Goal: Information Seeking & Learning: Compare options

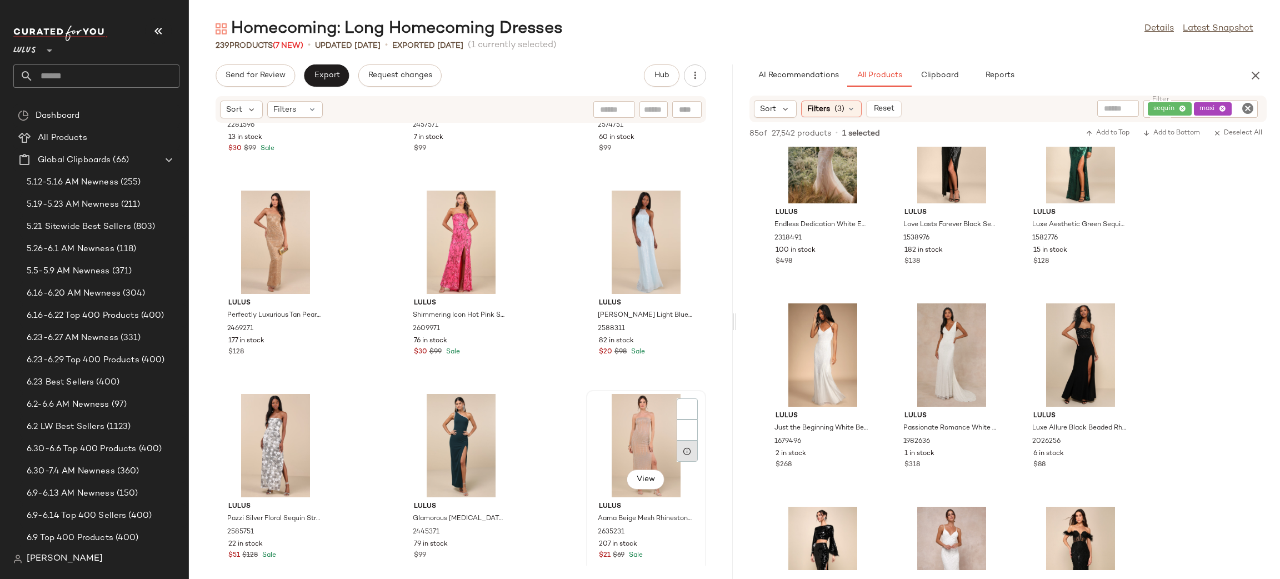
scroll to position [875, 0]
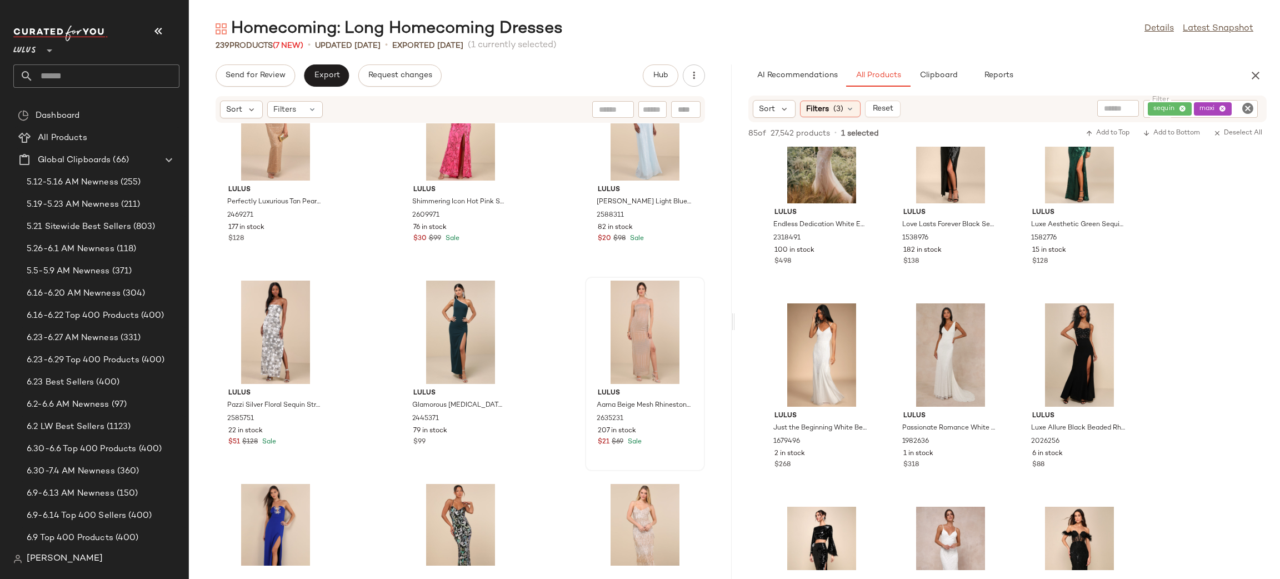
click at [735, 156] on div "Homecoming: Long Homecoming Dresses Details Latest Snapshot 239 Products (7 New…" at bounding box center [734, 298] width 1091 height 561
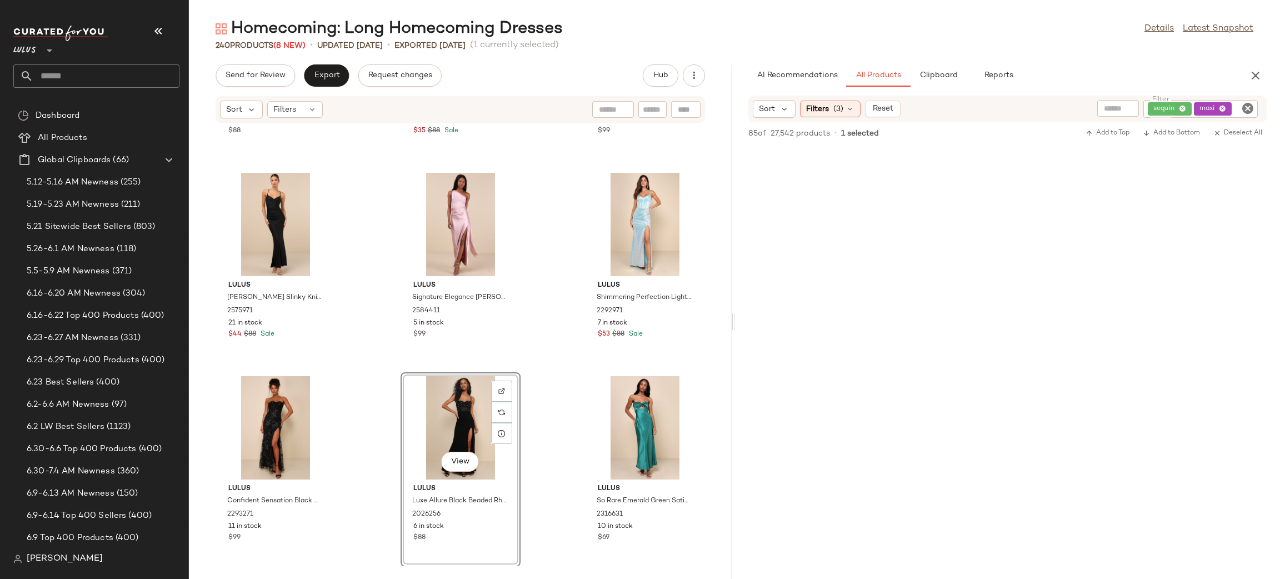
scroll to position [4969, 0]
click at [1261, 72] on icon "button" at bounding box center [1255, 75] width 13 height 13
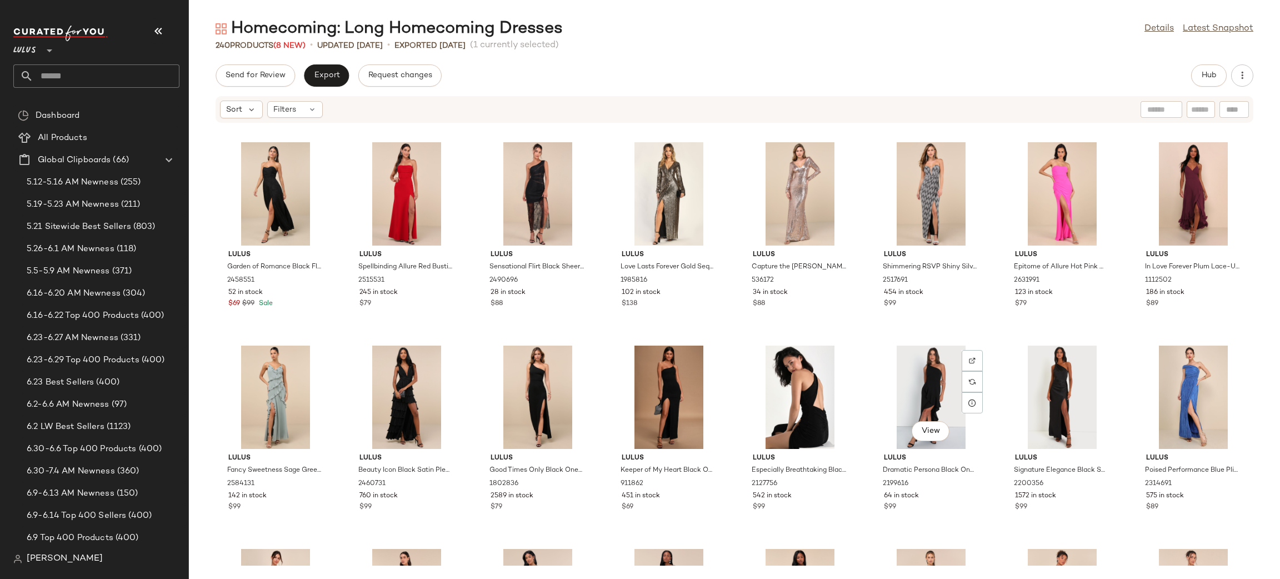
scroll to position [5661, 0]
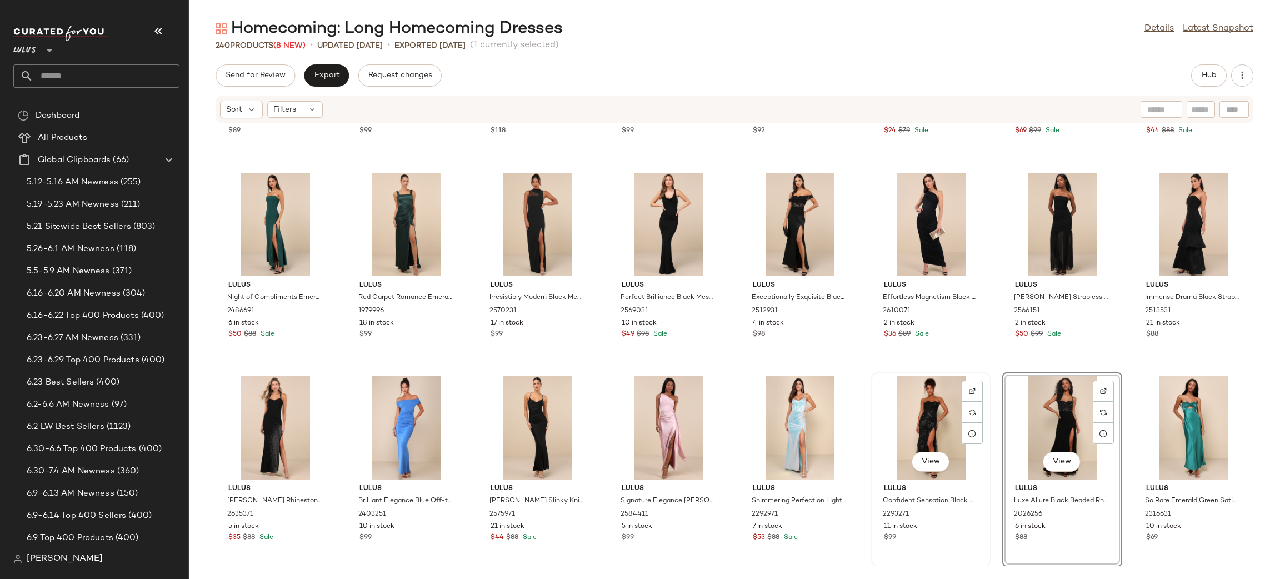
click at [932, 420] on div "View" at bounding box center [931, 427] width 112 height 103
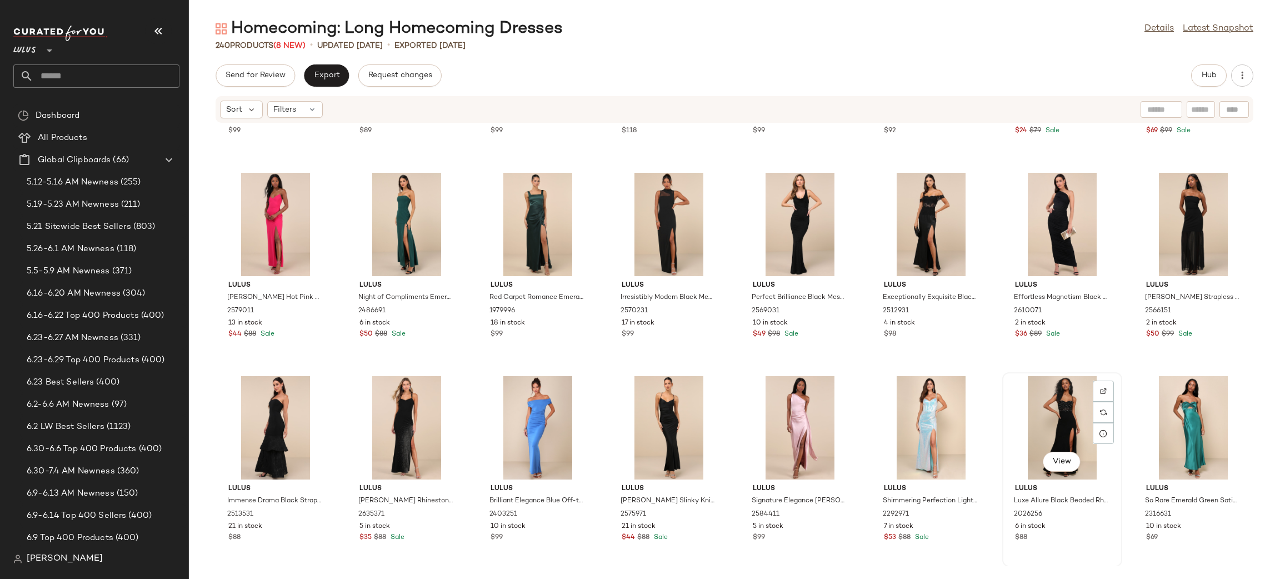
click at [1053, 407] on div "View" at bounding box center [1062, 427] width 112 height 103
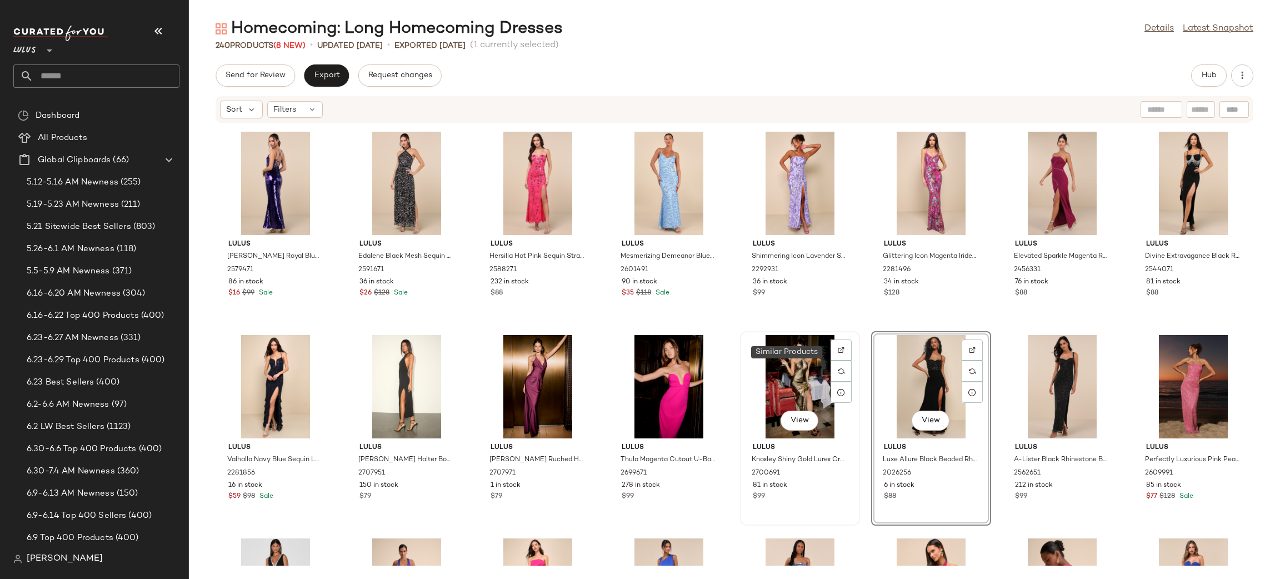
scroll to position [647, 0]
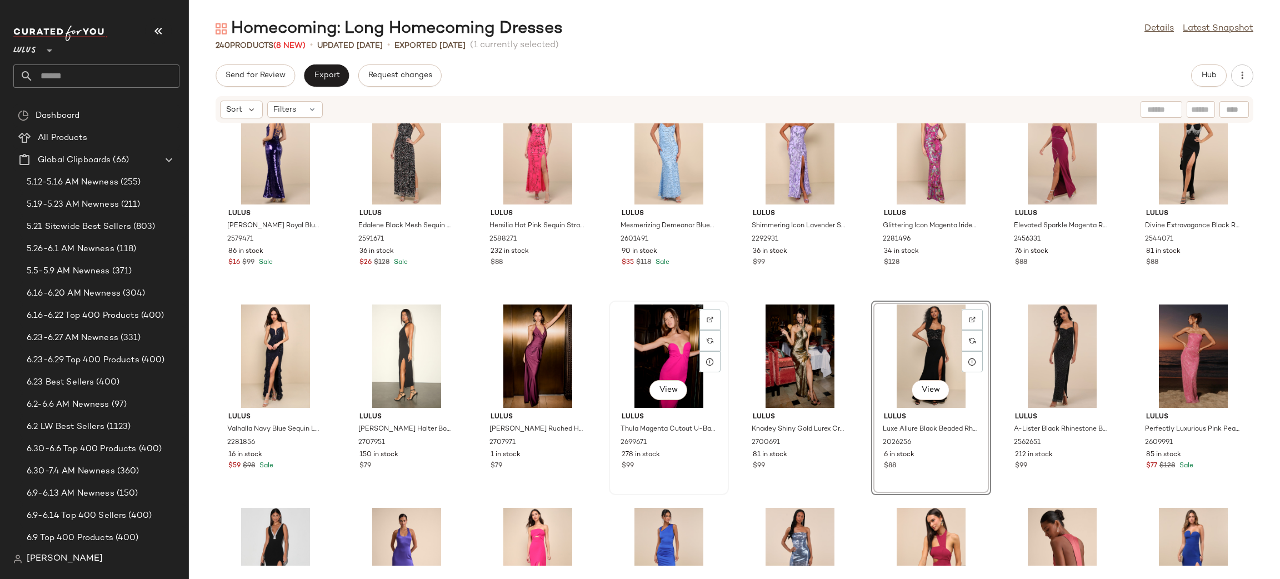
click at [677, 355] on div "View" at bounding box center [669, 356] width 112 height 103
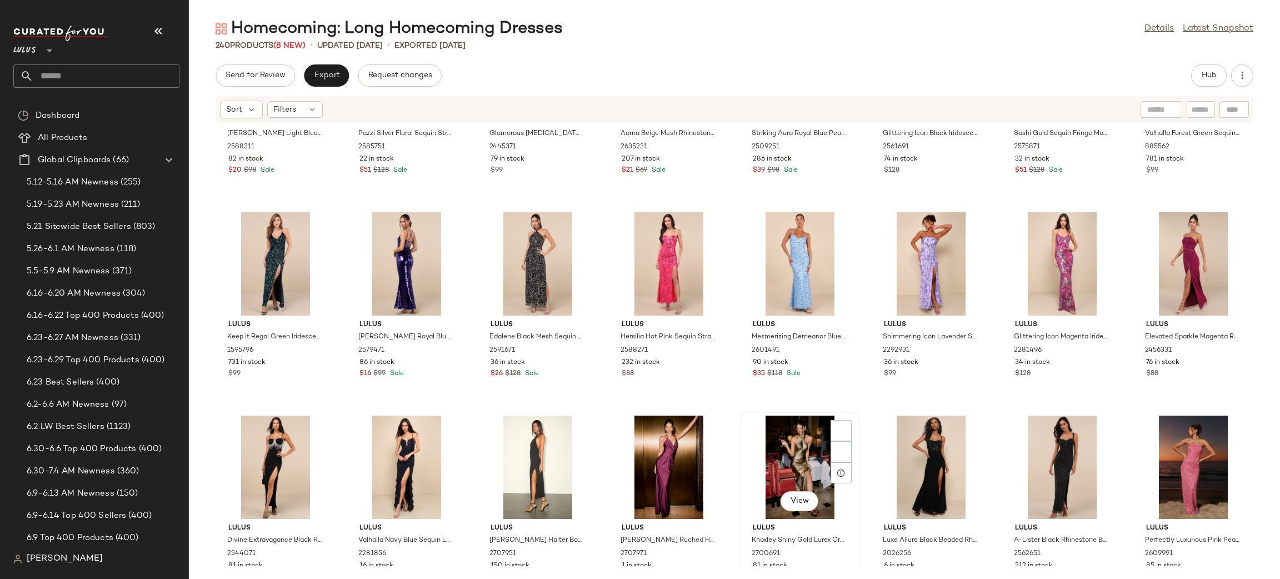
scroll to position [519, 0]
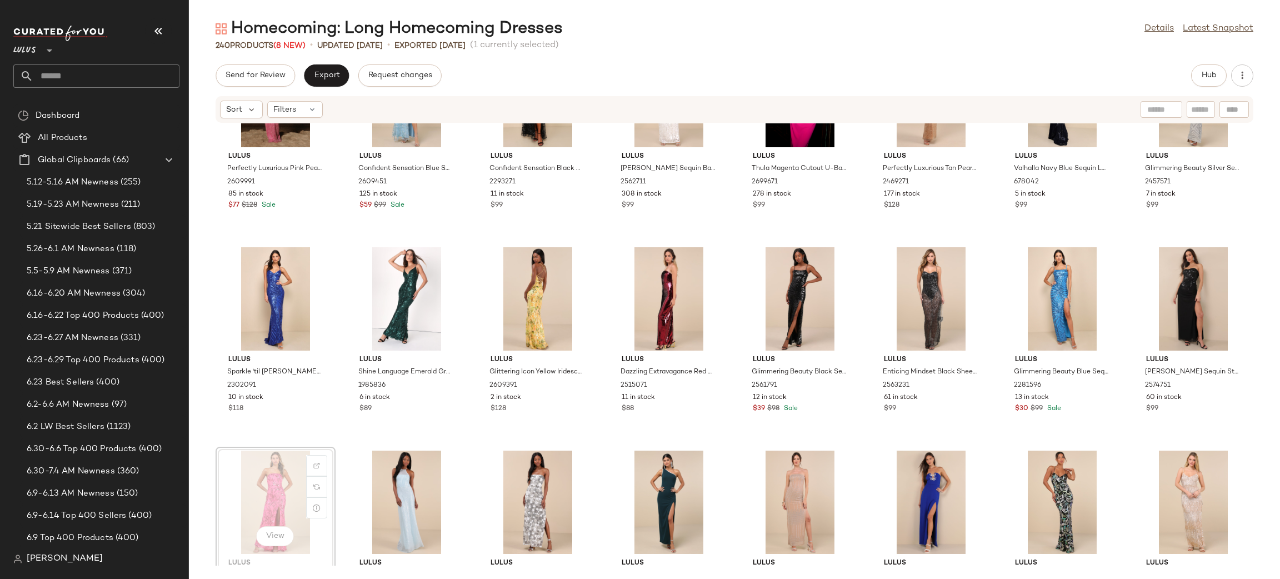
scroll to position [87, 0]
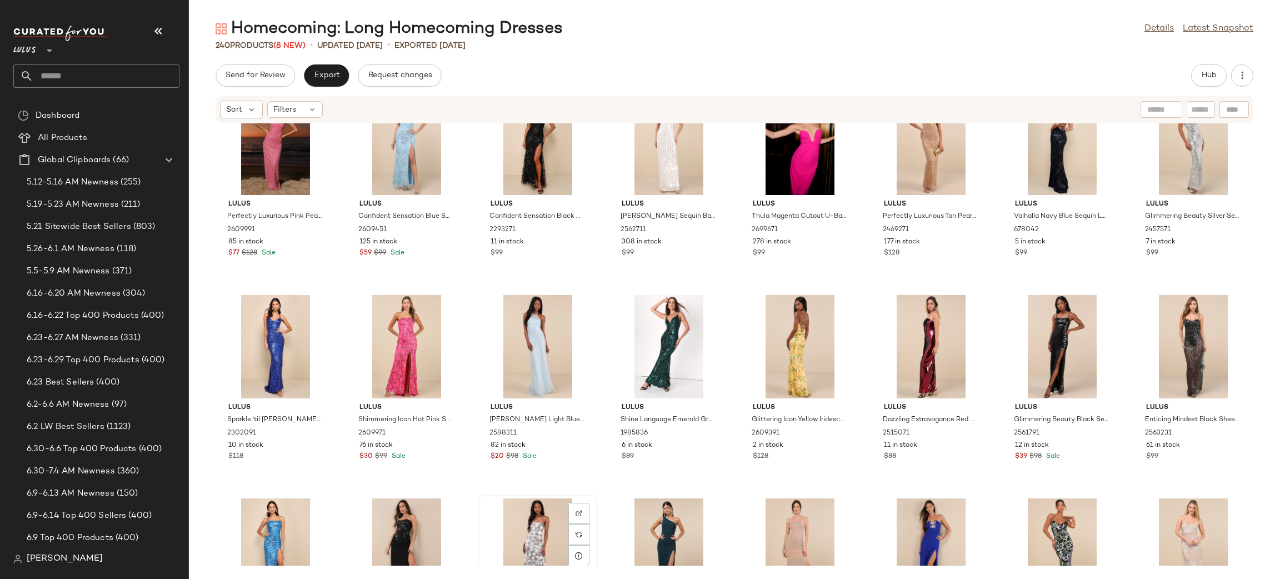
scroll to position [39, 0]
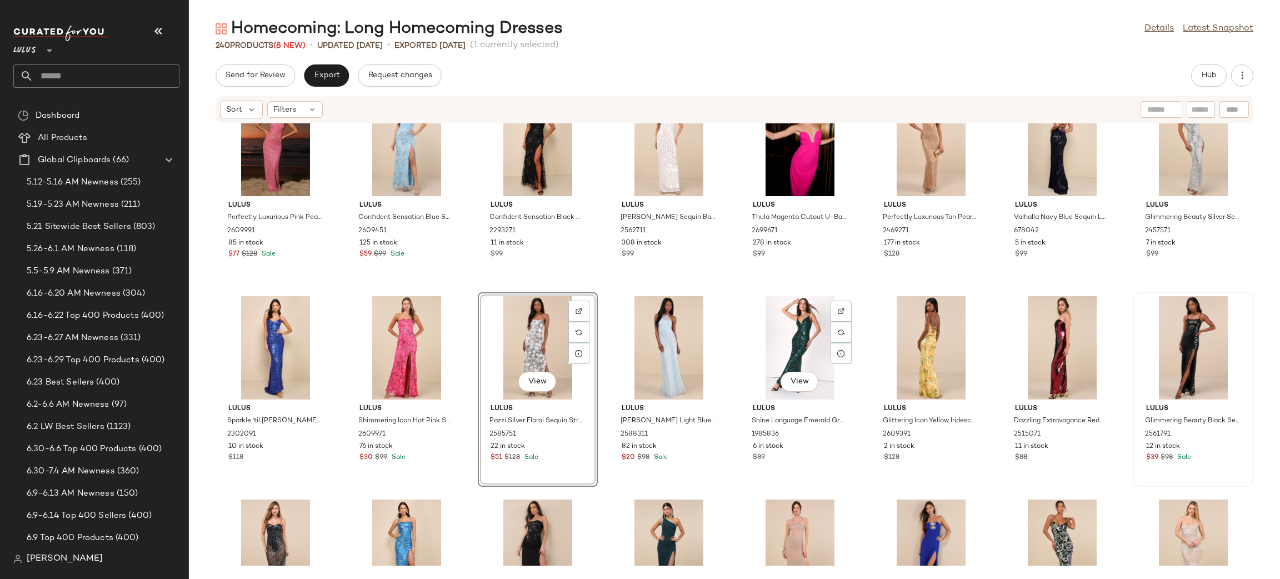
scroll to position [38, 0]
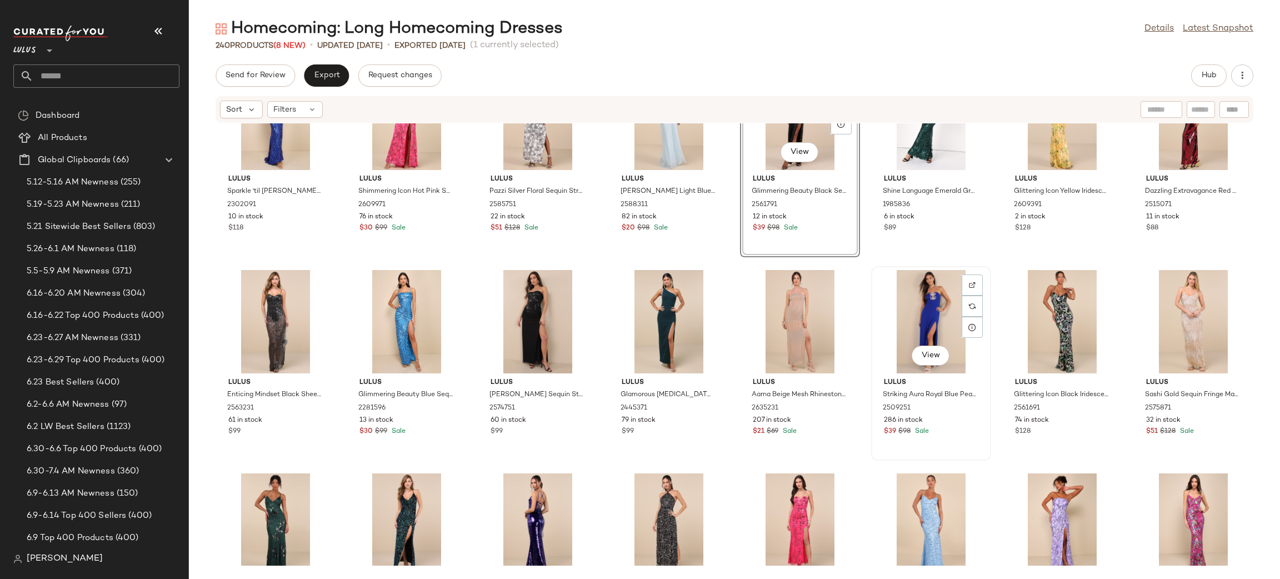
scroll to position [276, 0]
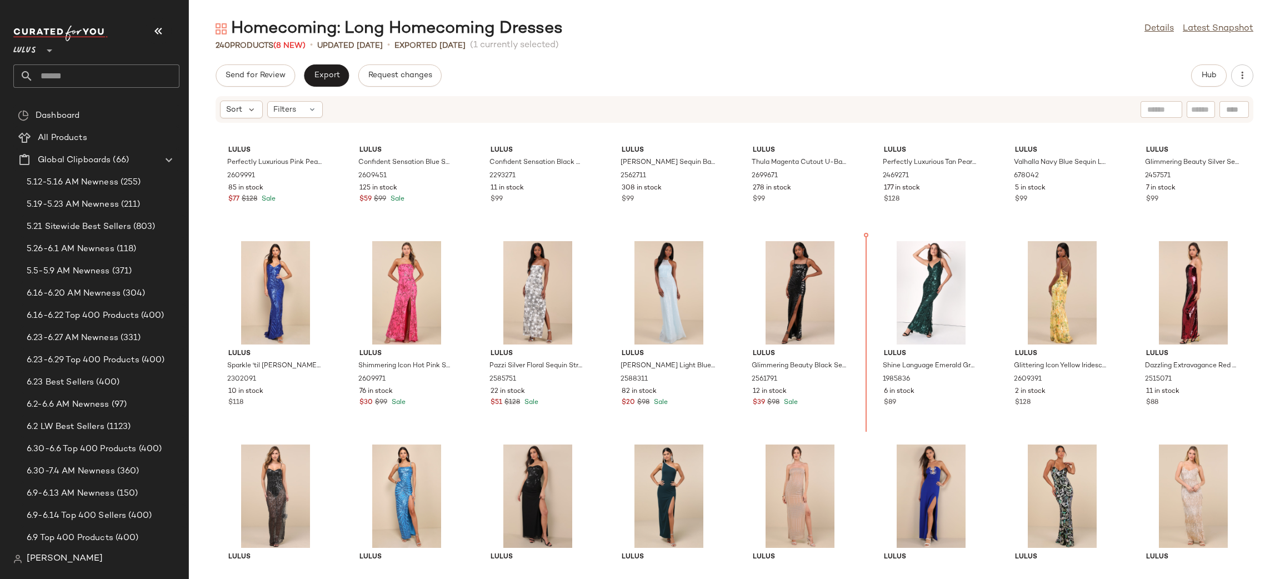
scroll to position [92, 0]
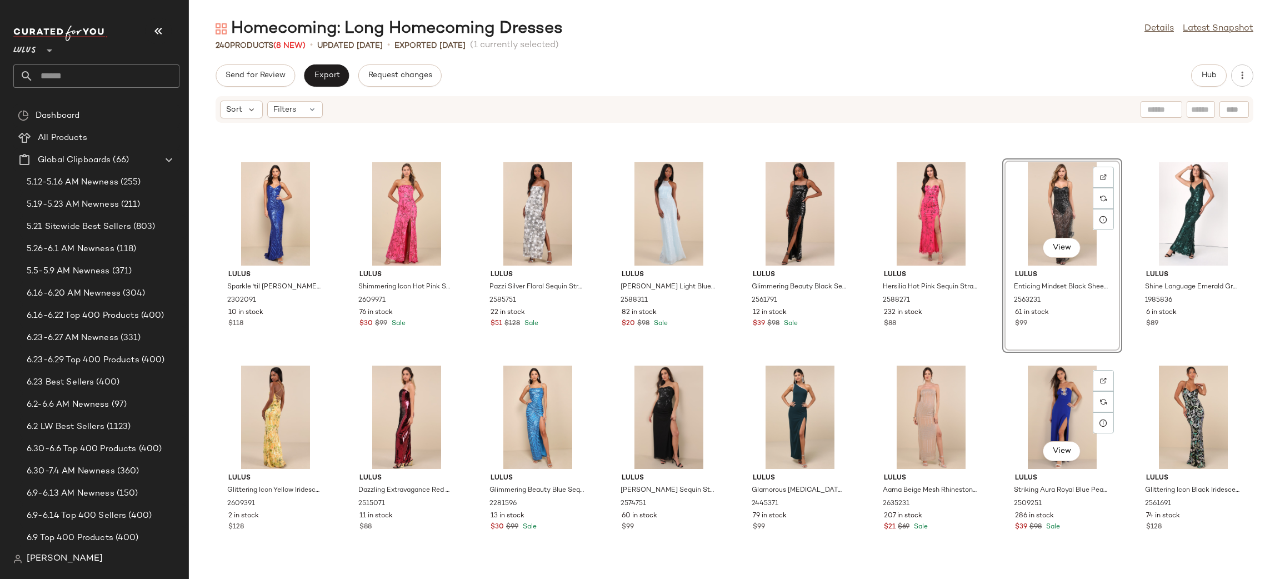
scroll to position [172, 0]
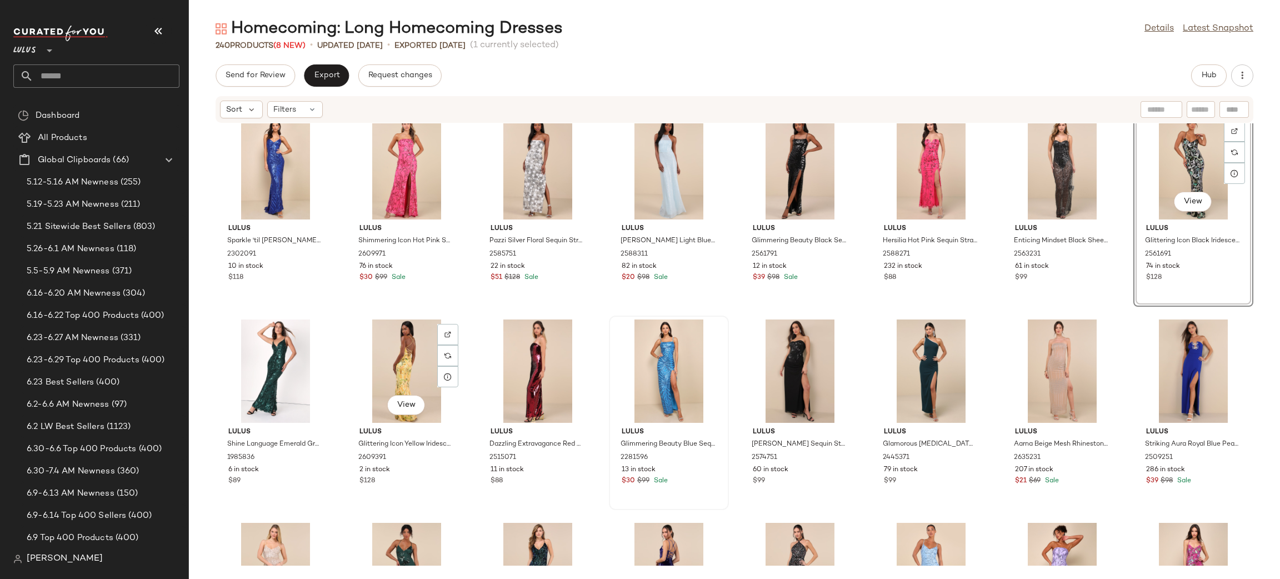
scroll to position [241, 0]
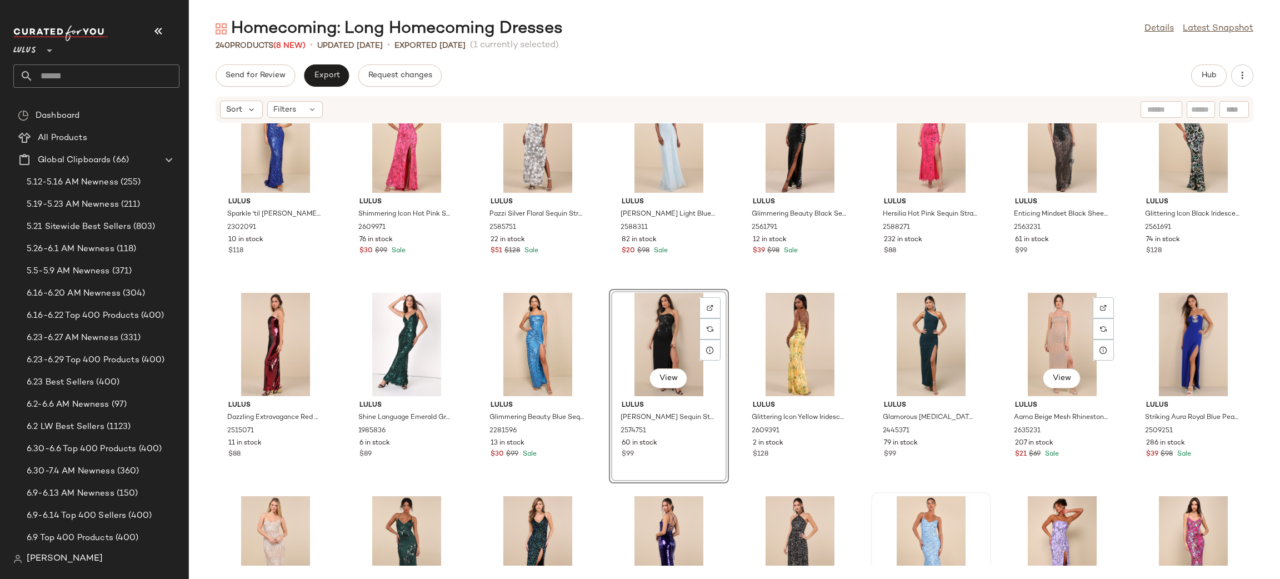
scroll to position [266, 0]
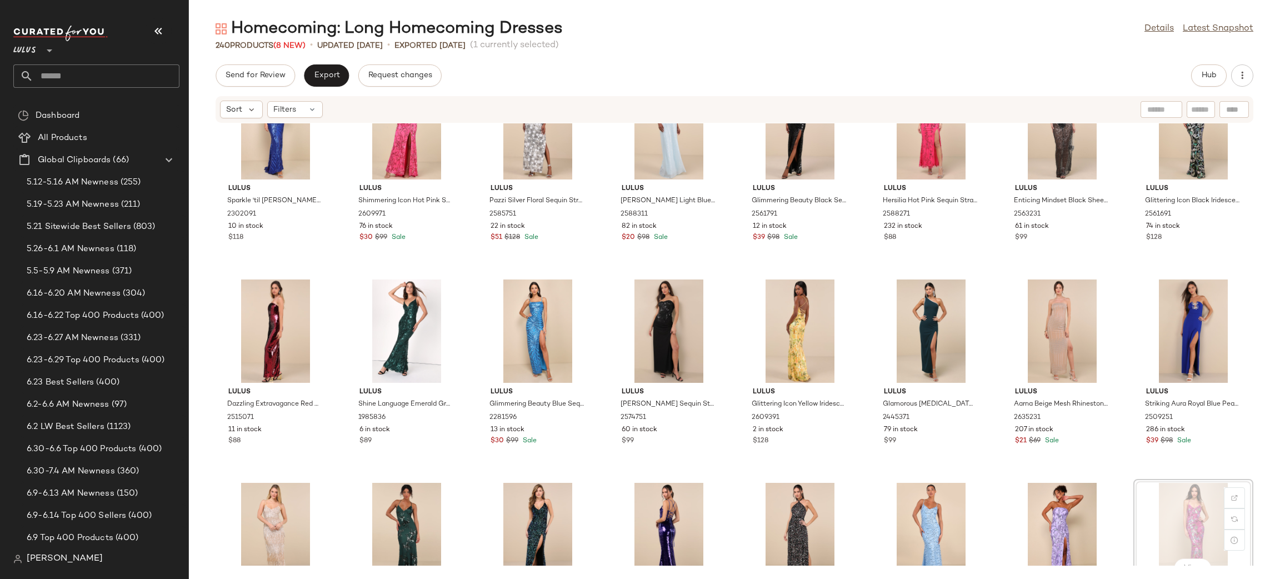
scroll to position [268, 0]
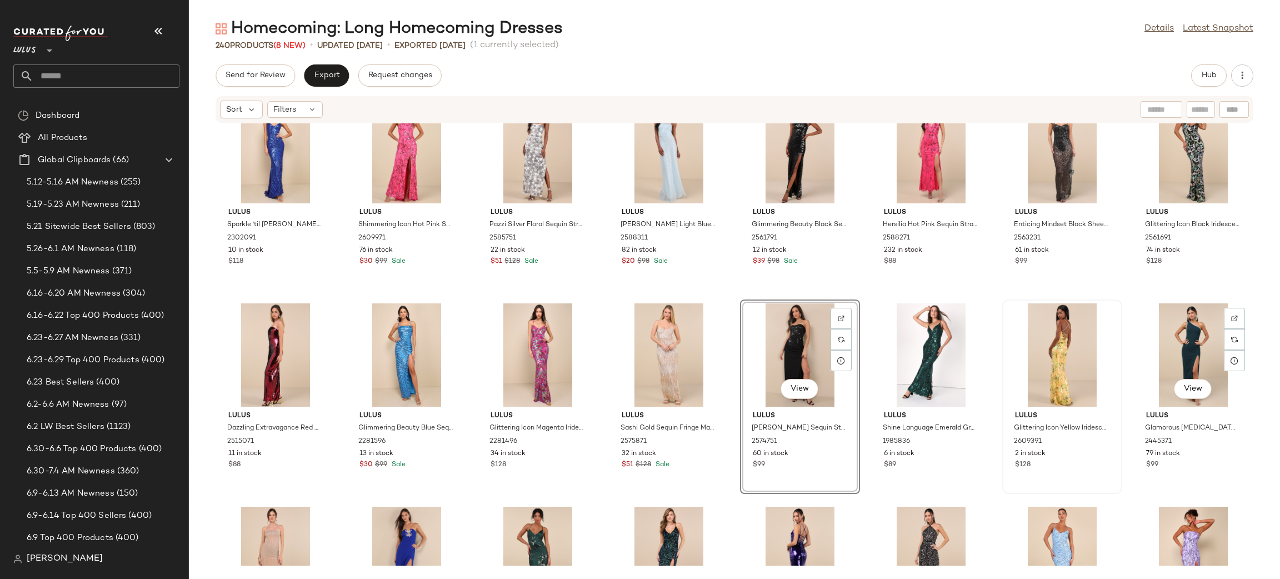
scroll to position [255, 0]
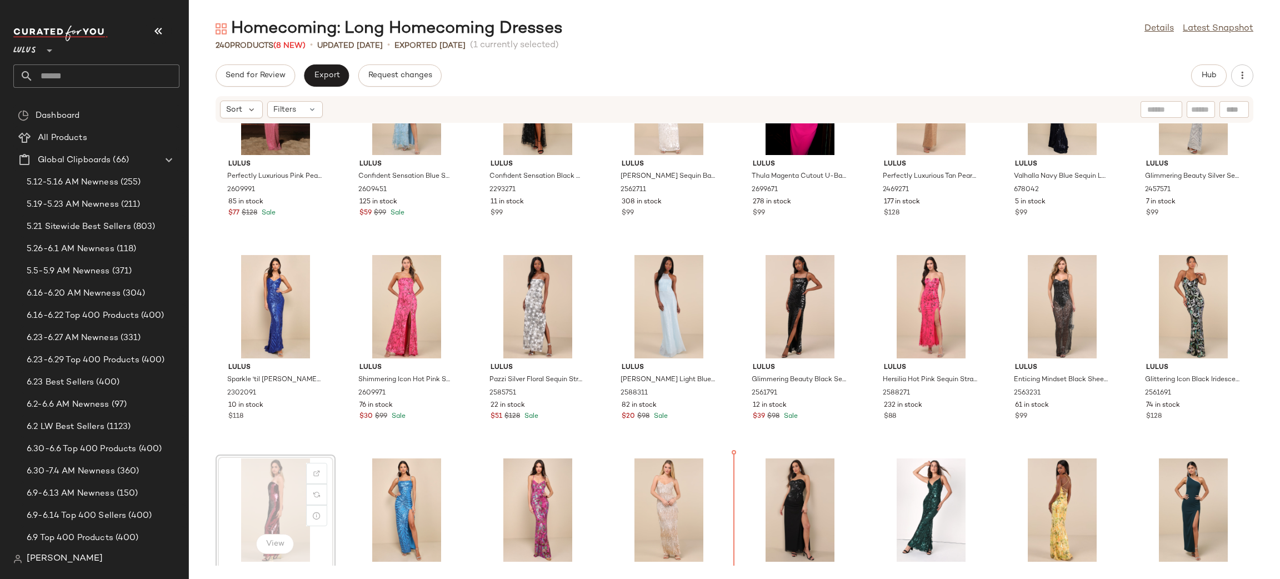
scroll to position [79, 0]
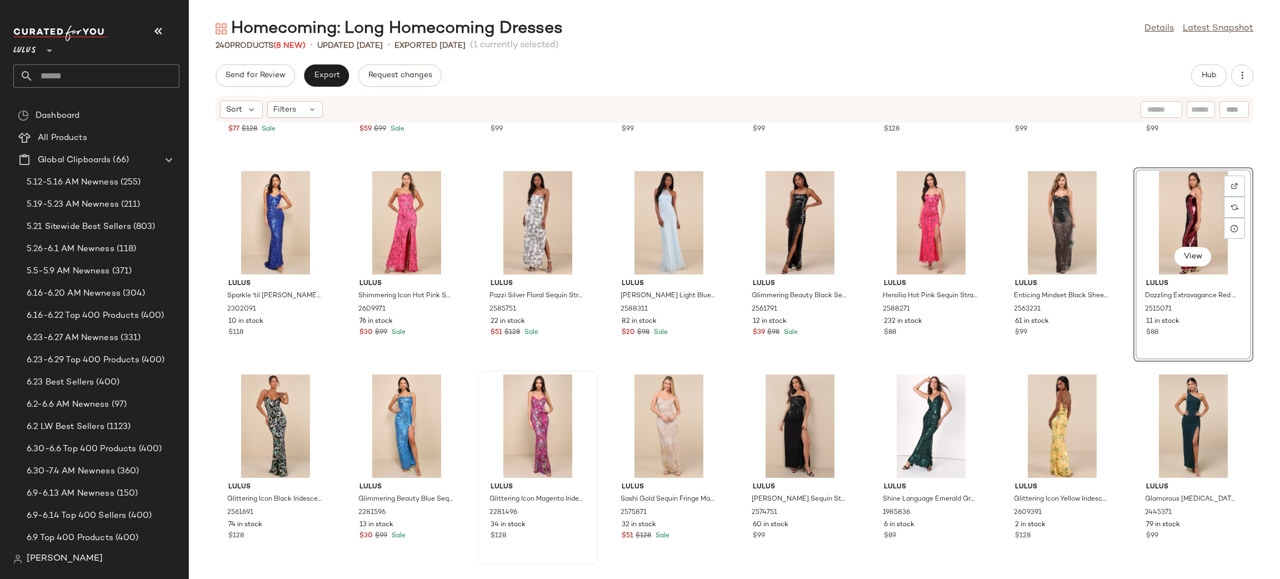
scroll to position [185, 0]
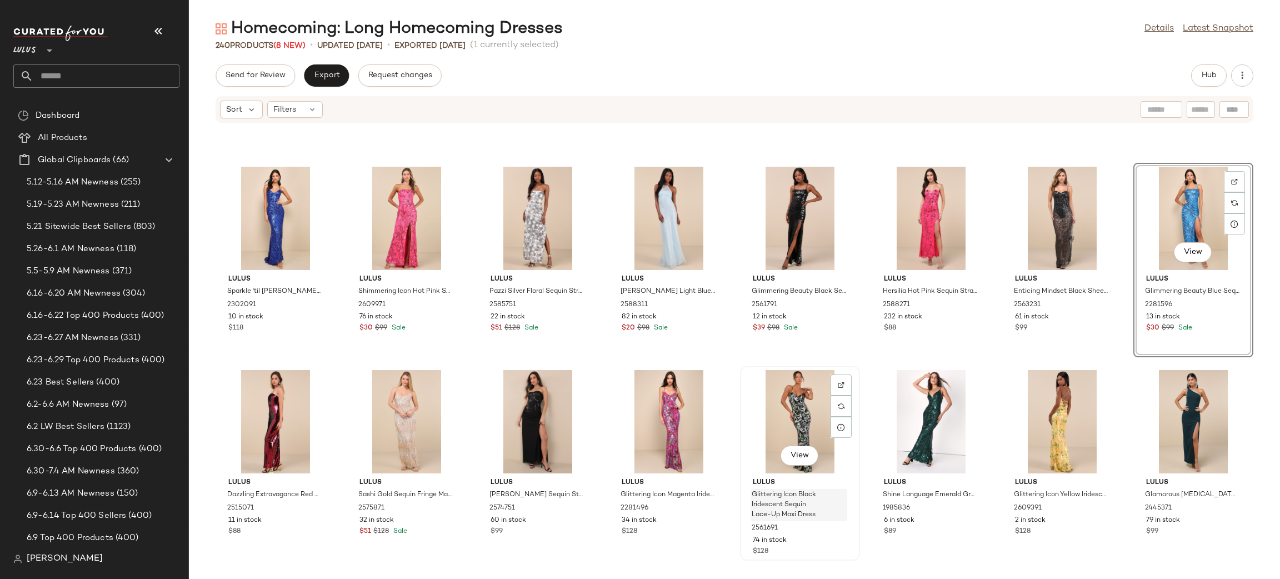
scroll to position [282, 0]
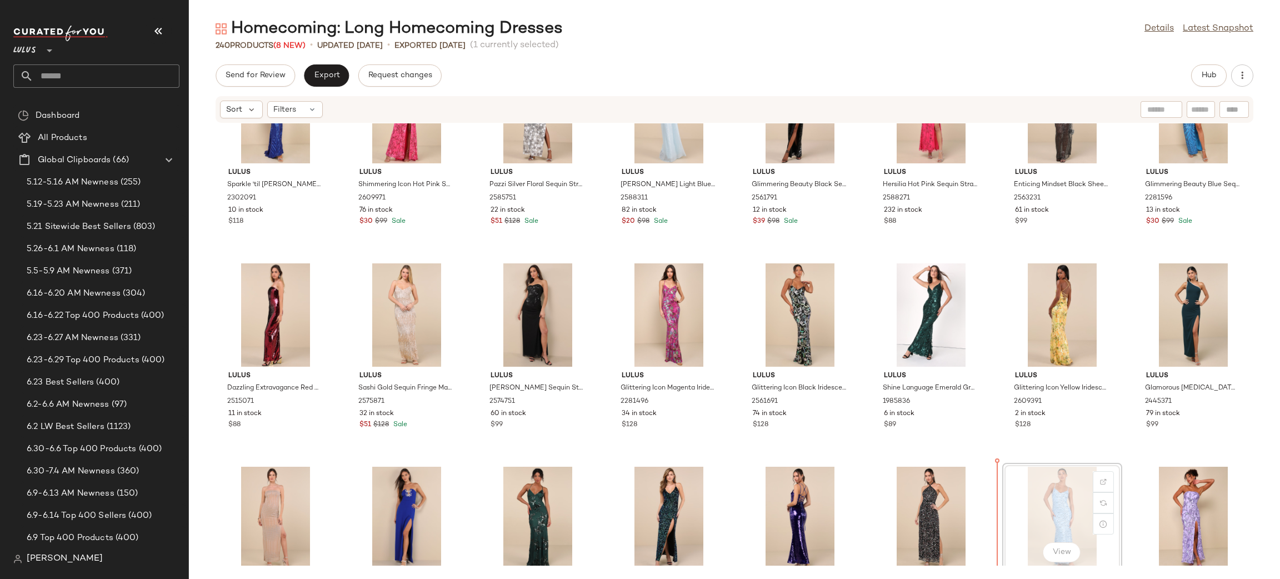
scroll to position [291, 0]
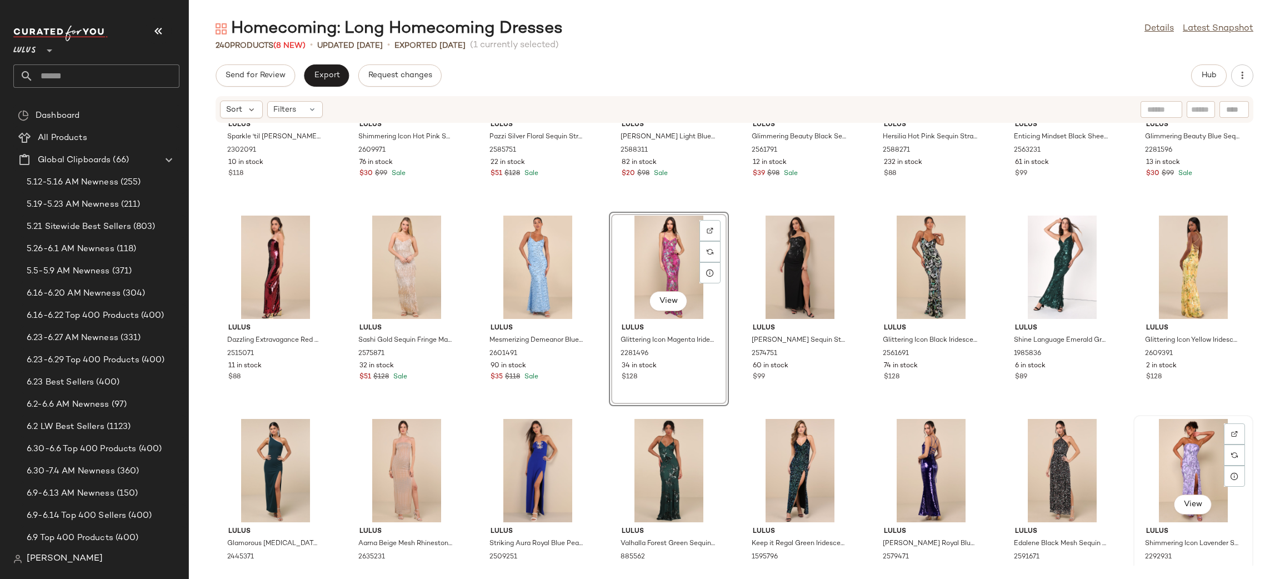
scroll to position [332, 0]
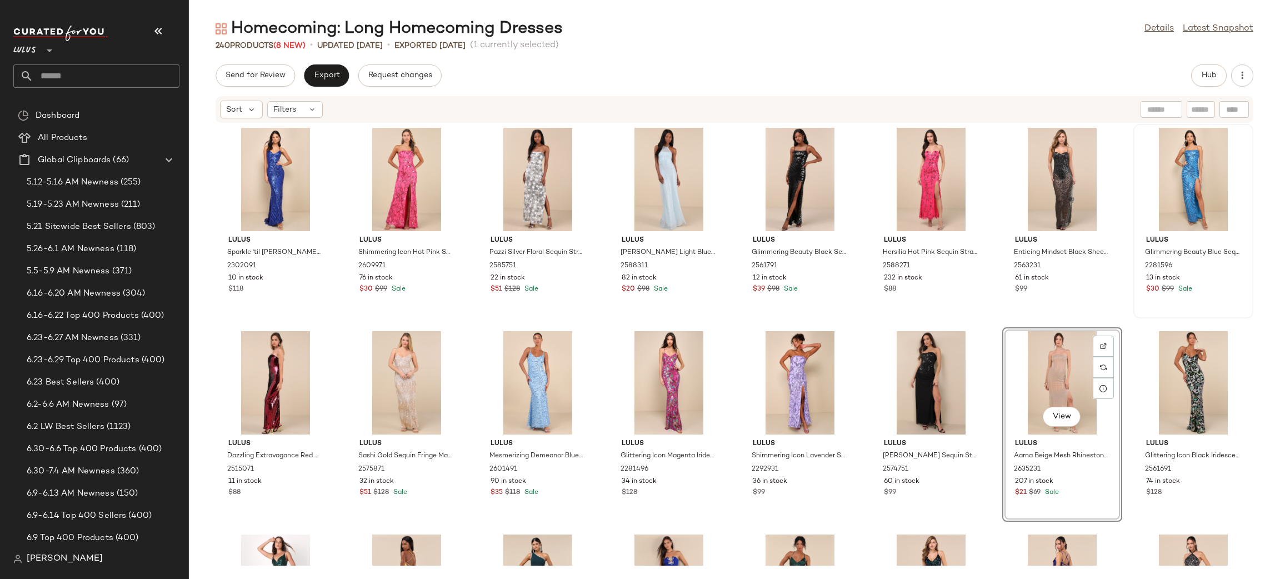
scroll to position [208, 0]
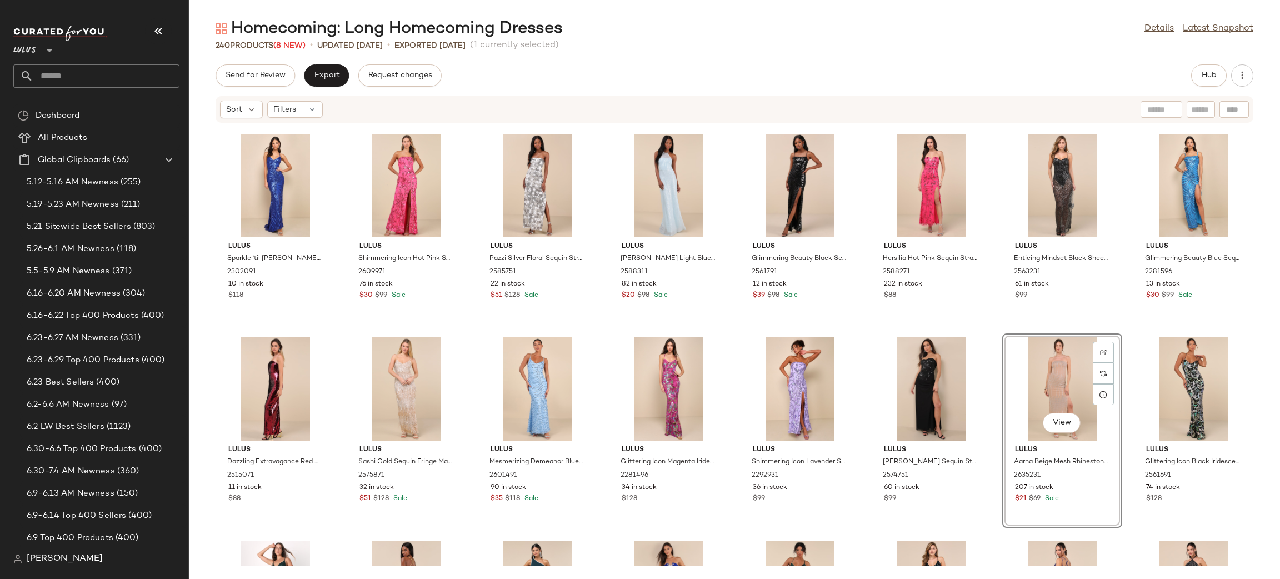
click at [1134, 329] on div "Lulus Sparkle 'til Dawn Royal Blue Sequin Lace-Up Mermaid Maxi Dress 2302091 10…" at bounding box center [734, 344] width 1091 height 442
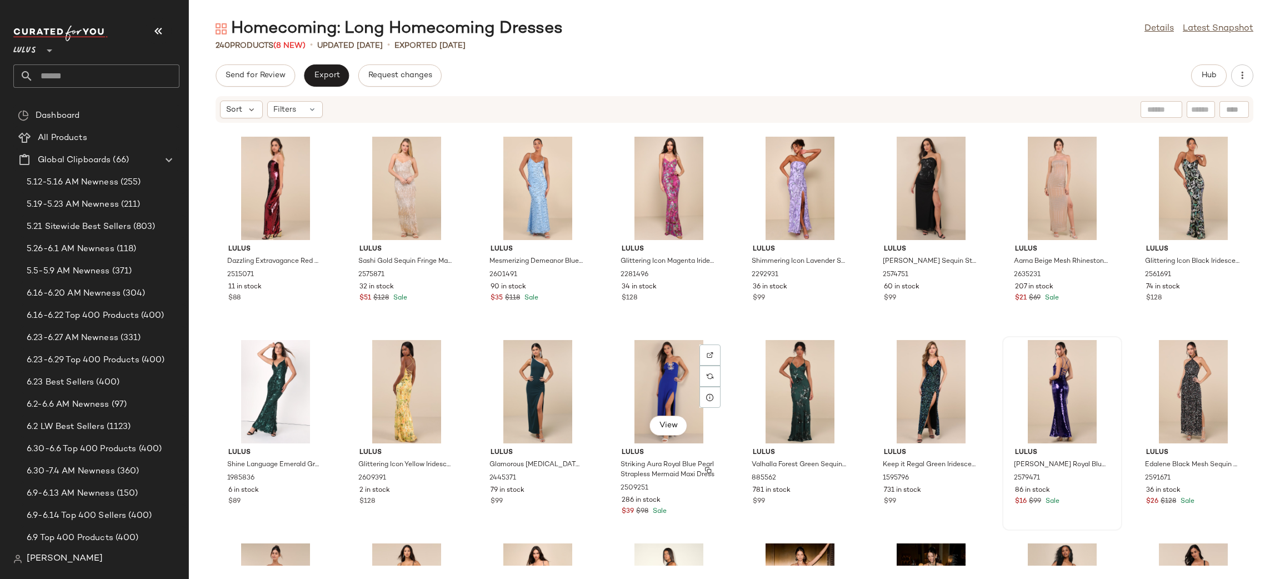
scroll to position [395, 0]
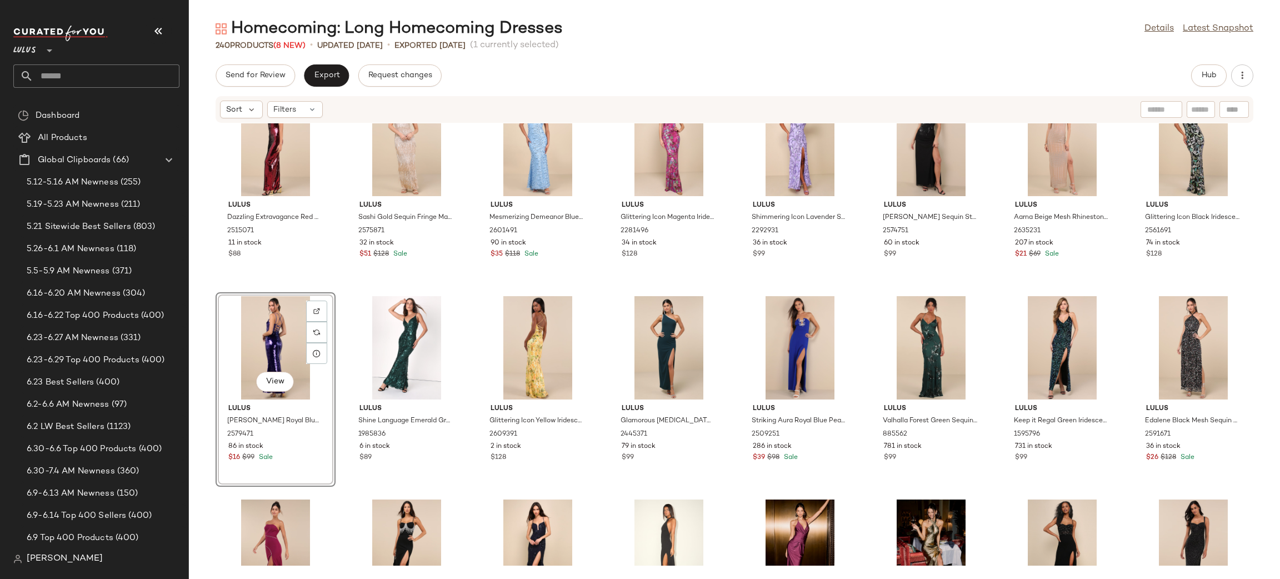
scroll to position [442, 0]
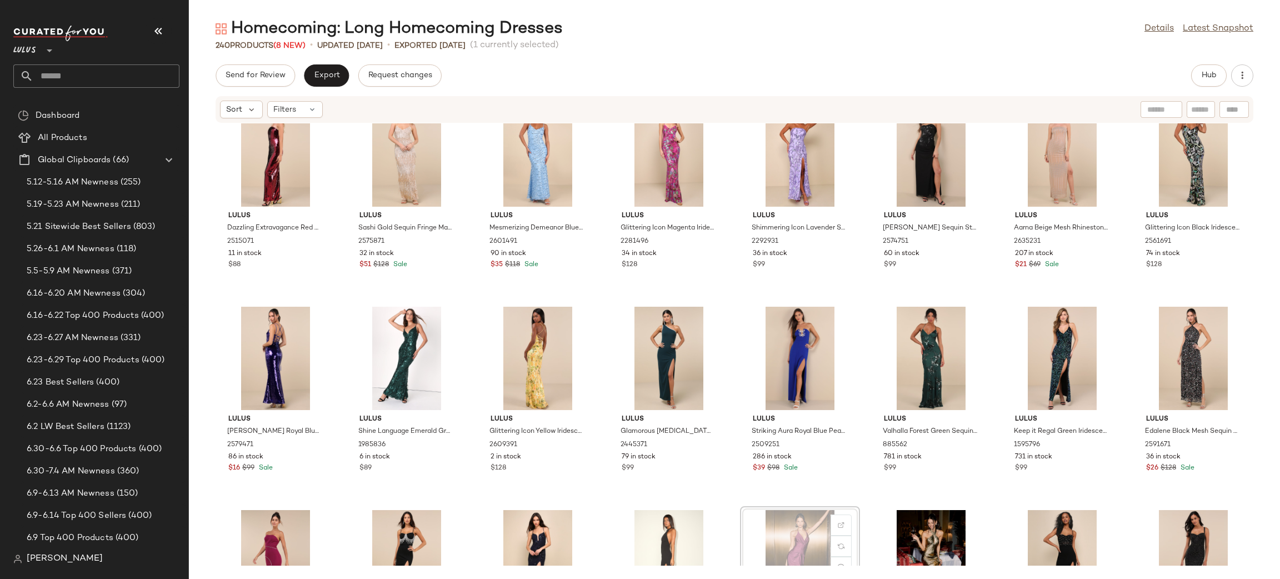
scroll to position [457, 0]
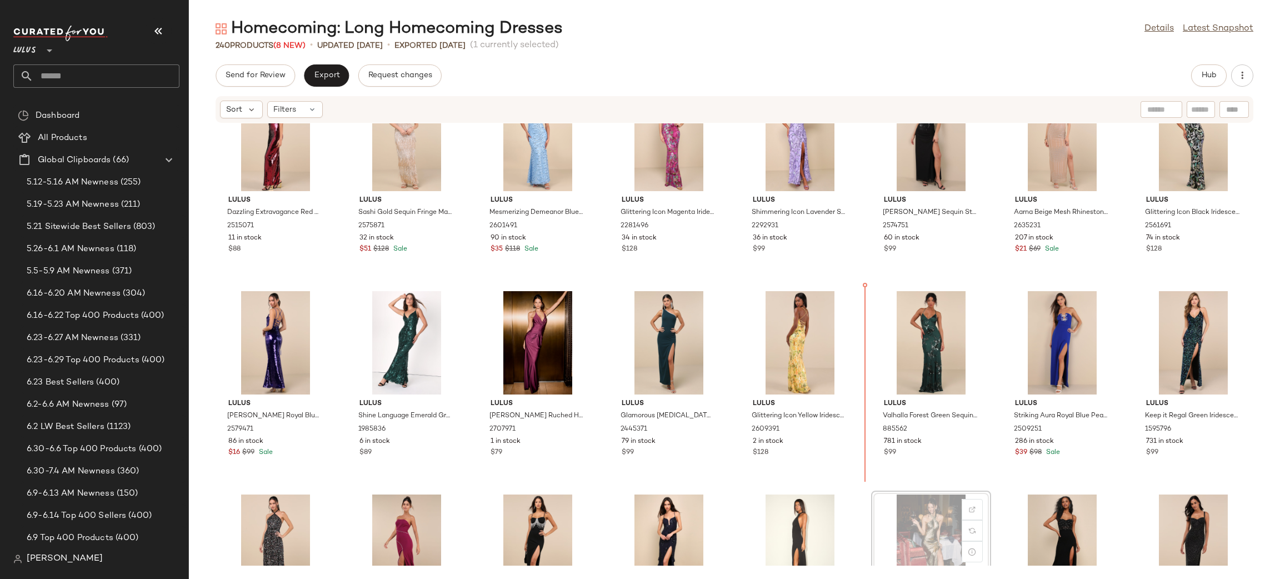
scroll to position [458, 0]
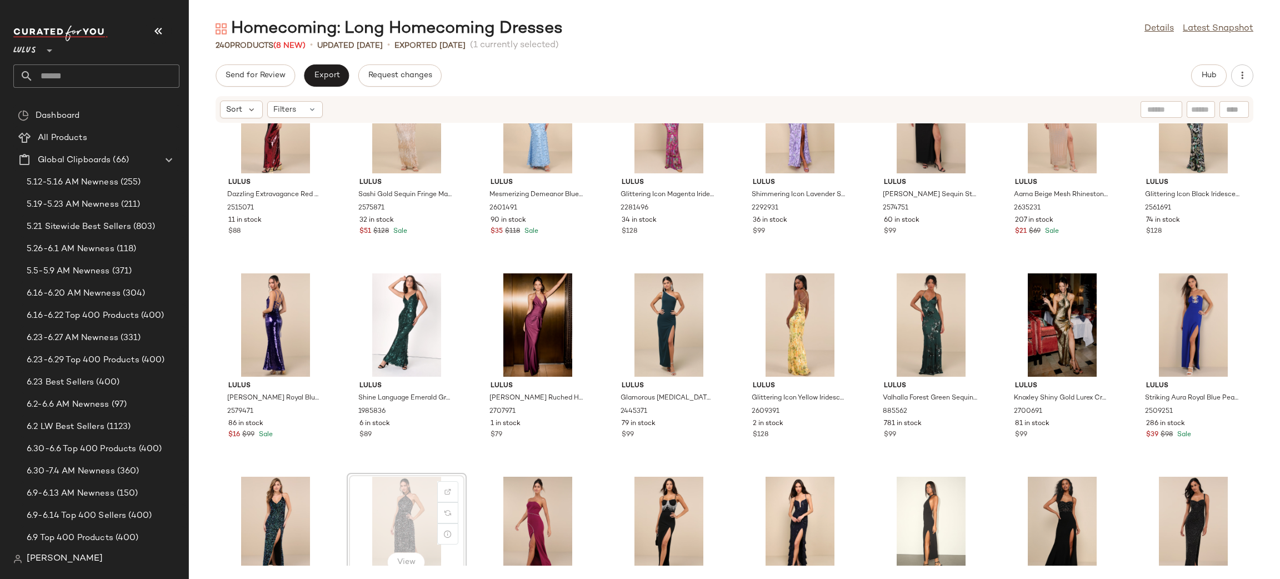
scroll to position [477, 0]
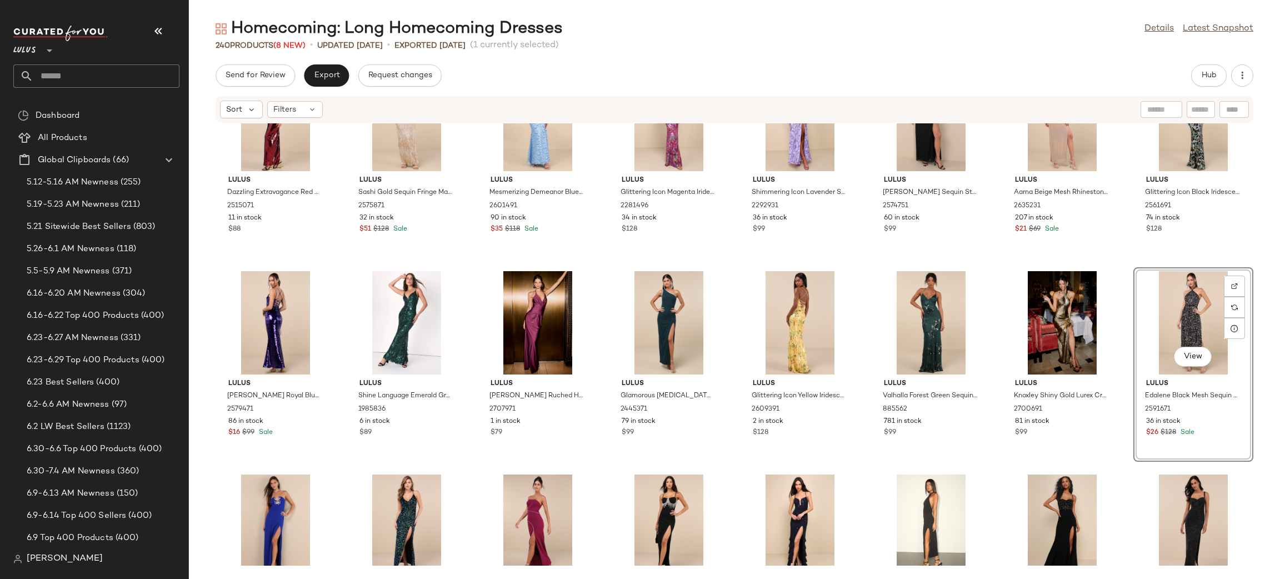
click at [1130, 266] on div "Lulus Dazzling Extravagance Red Sequin Strapless Bustier Maxi Dress 2515071 11 …" at bounding box center [734, 344] width 1091 height 442
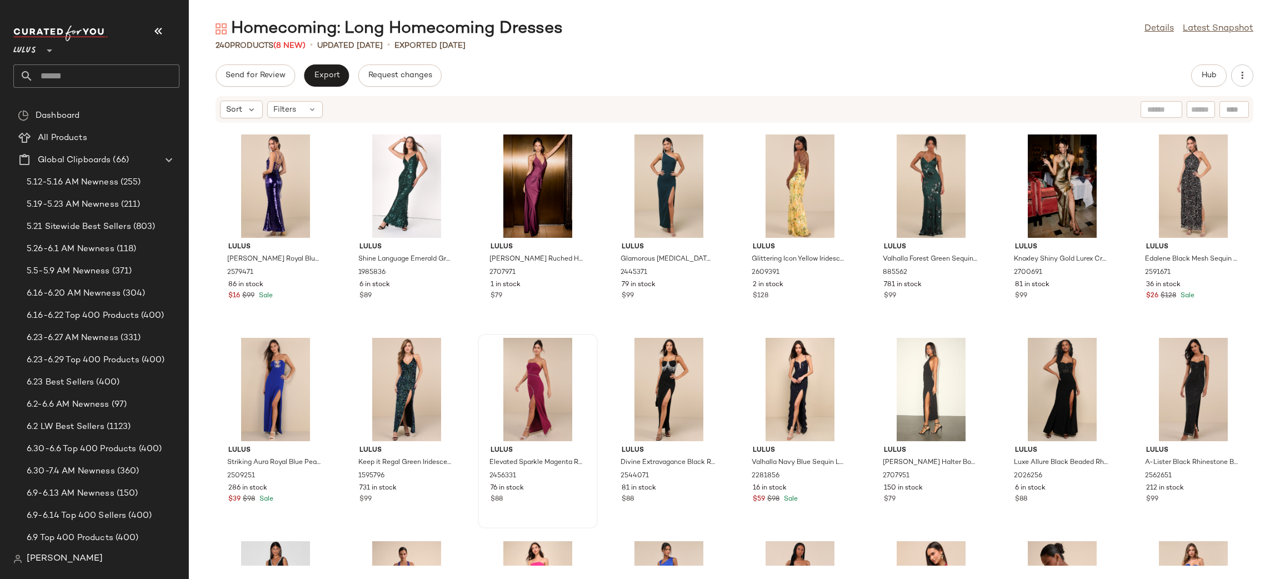
scroll to position [619, 0]
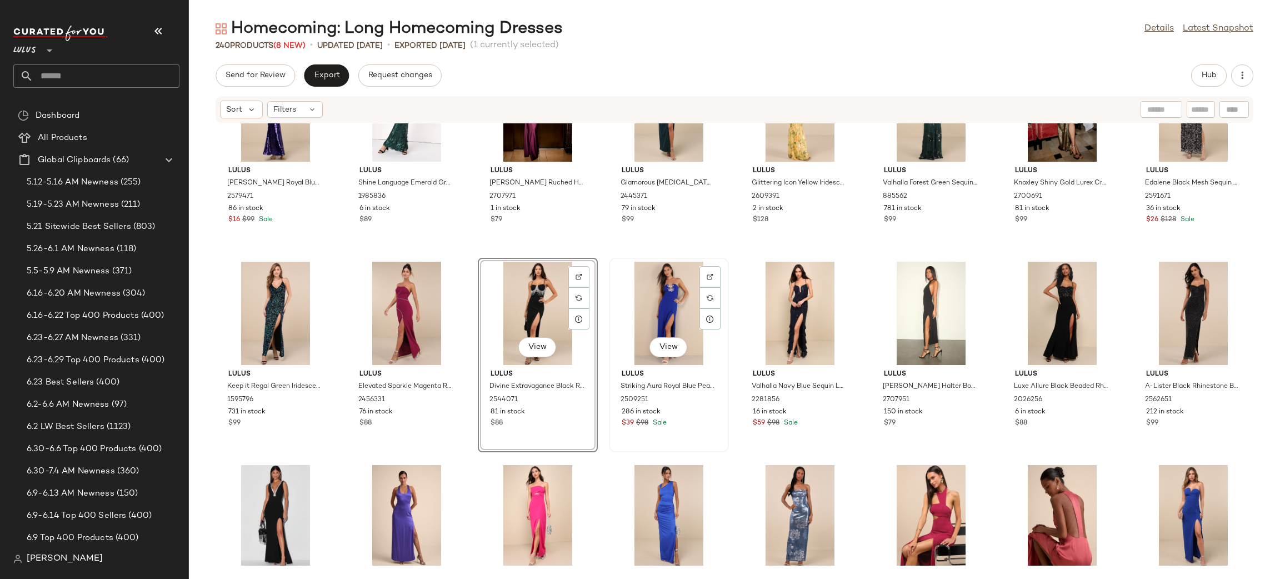
scroll to position [692, 0]
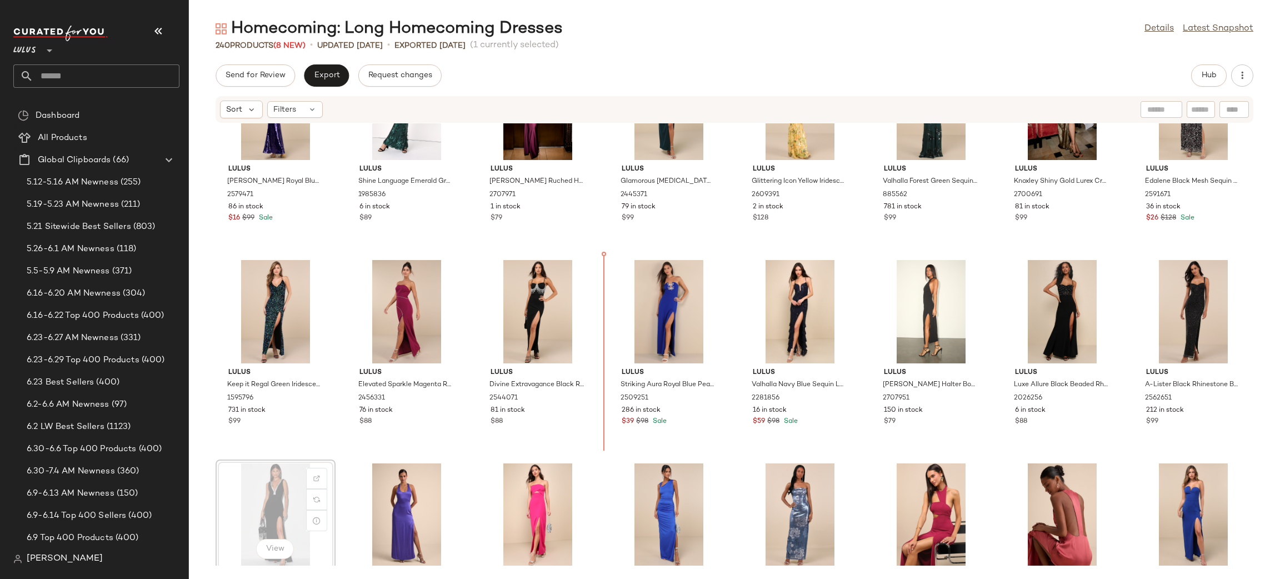
scroll to position [694, 0]
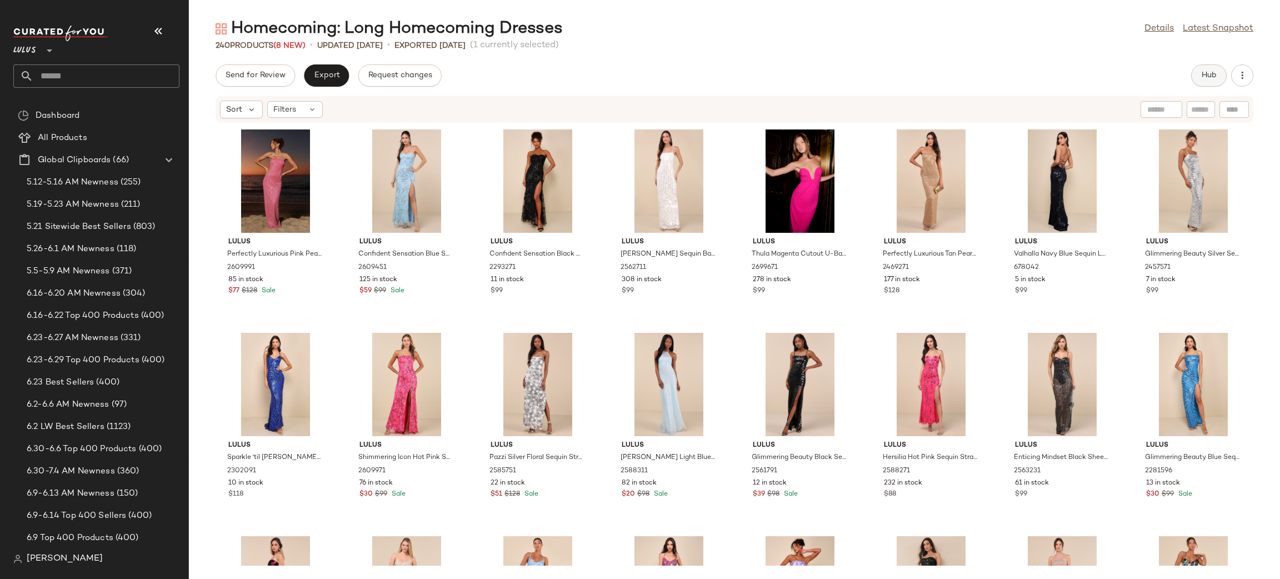
click at [1208, 68] on button "Hub" at bounding box center [1209, 75] width 36 height 22
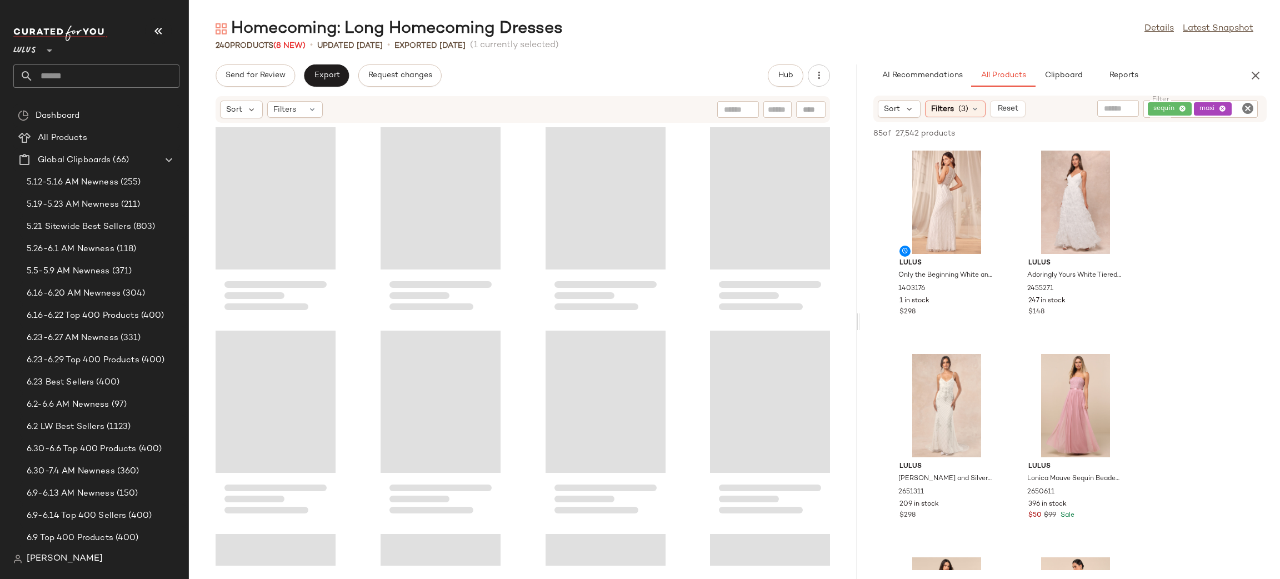
drag, startPoint x: 735, startPoint y: 322, endPoint x: 861, endPoint y: 312, distance: 127.1
click at [861, 312] on div "Homecoming: Long Homecoming Dresses Details Latest Snapshot 240 Products (8 New…" at bounding box center [734, 298] width 1091 height 561
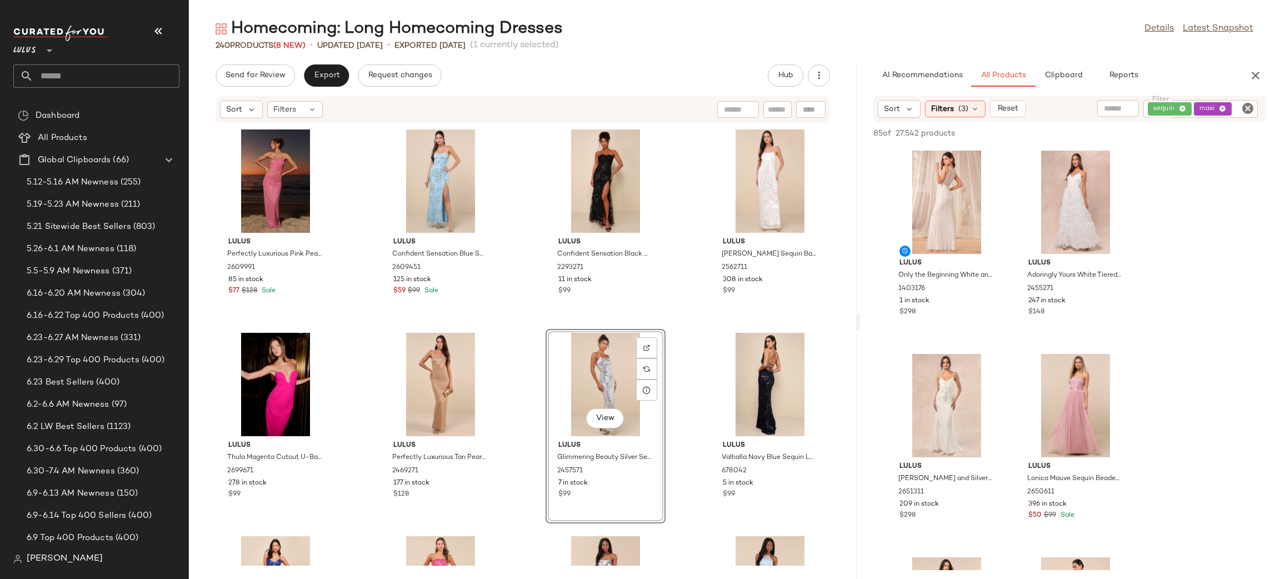
click at [697, 329] on div "Lulus Perfectly Luxurious Pink Pearl Strapless Maxi Dress 2609991 85 in stock $…" at bounding box center [523, 344] width 668 height 442
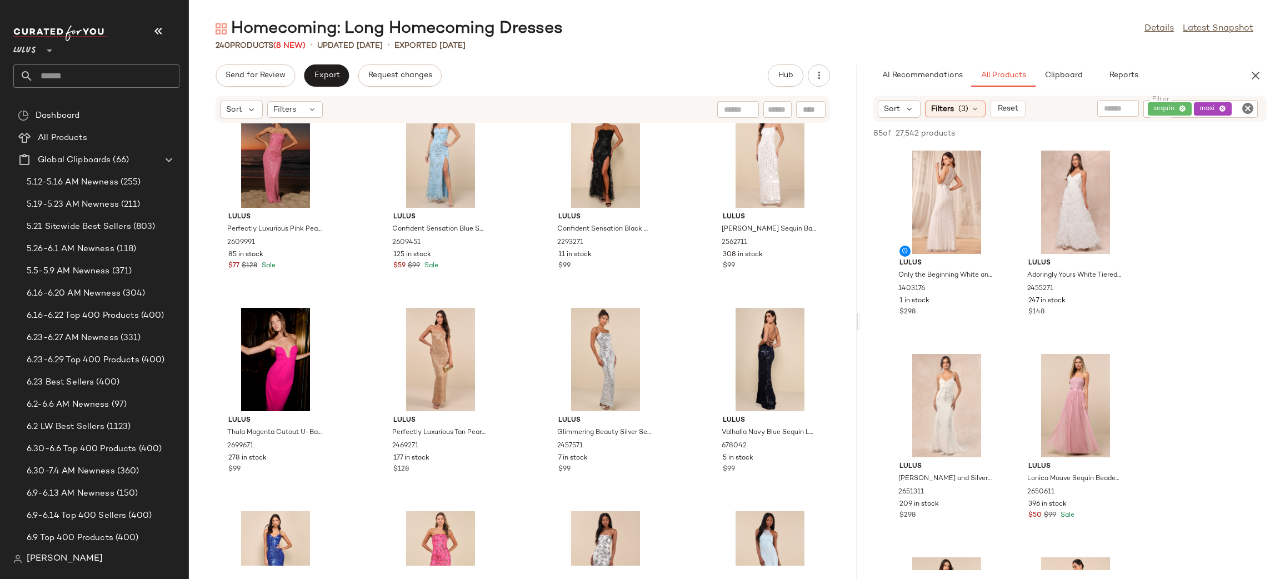
scroll to position [26, 0]
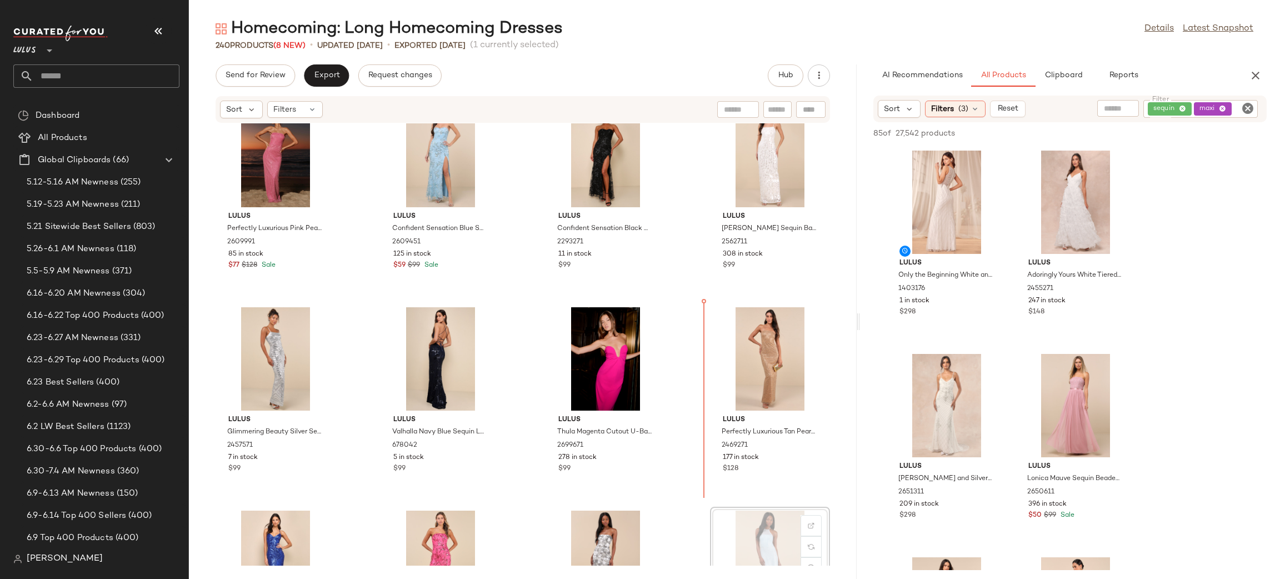
scroll to position [28, 0]
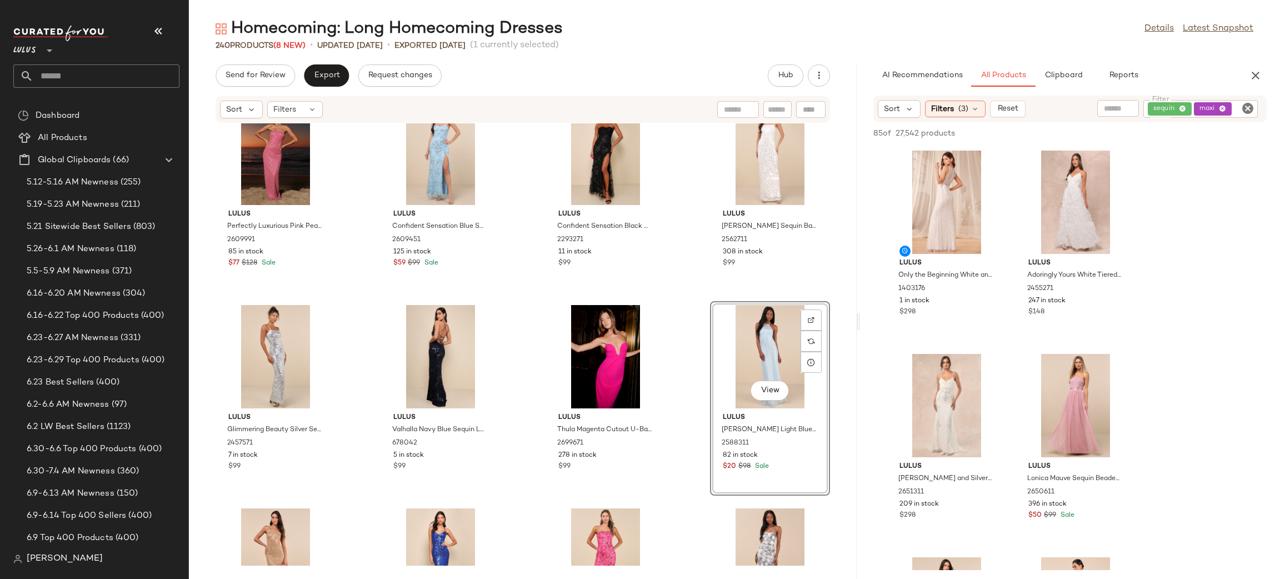
click at [679, 307] on div "Lulus Perfectly Luxurious Pink Pearl Strapless Maxi Dress 2609991 85 in stock $…" at bounding box center [523, 344] width 668 height 442
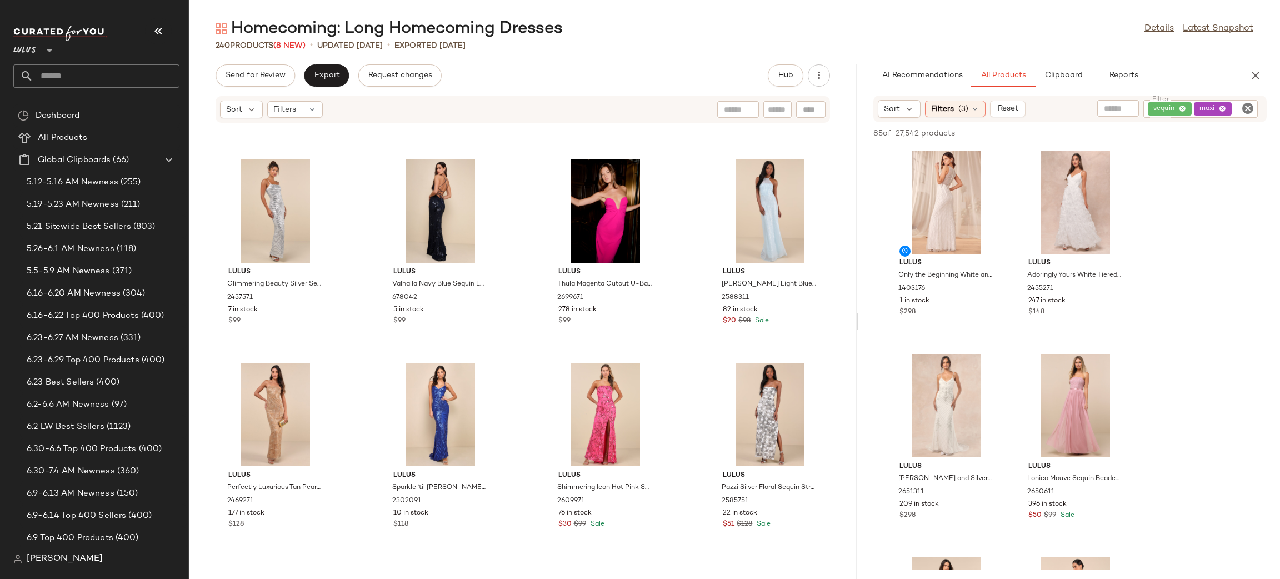
scroll to position [174, 0]
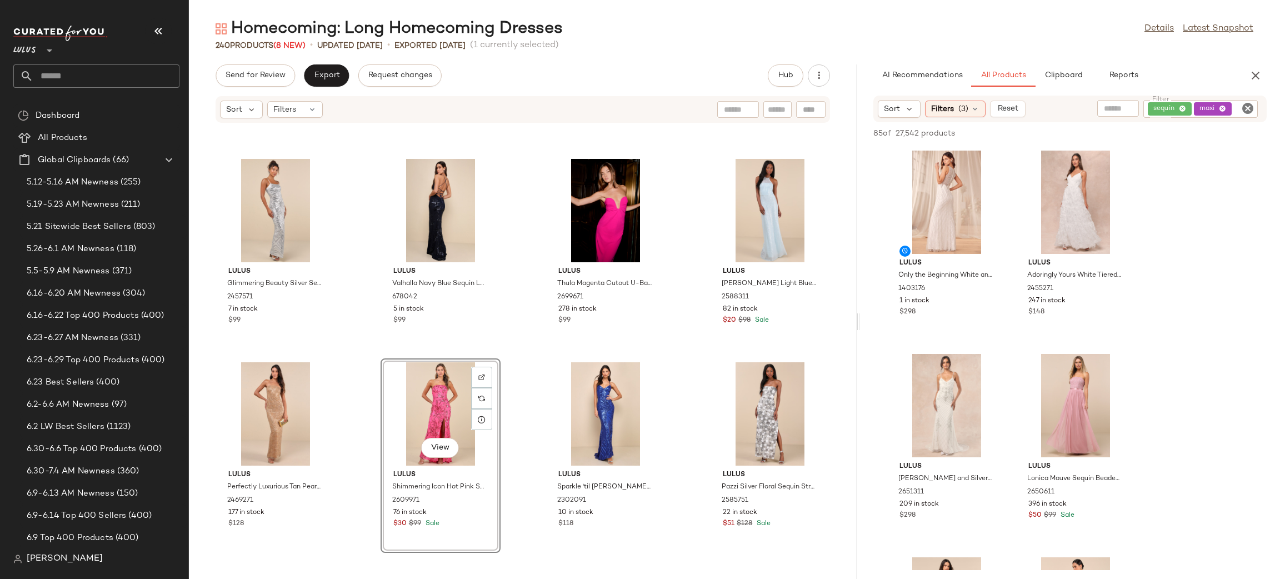
click at [686, 376] on div "Lulus Perfectly Luxurious Pink Pearl Strapless Maxi Dress 2609991 85 in stock $…" at bounding box center [523, 344] width 668 height 442
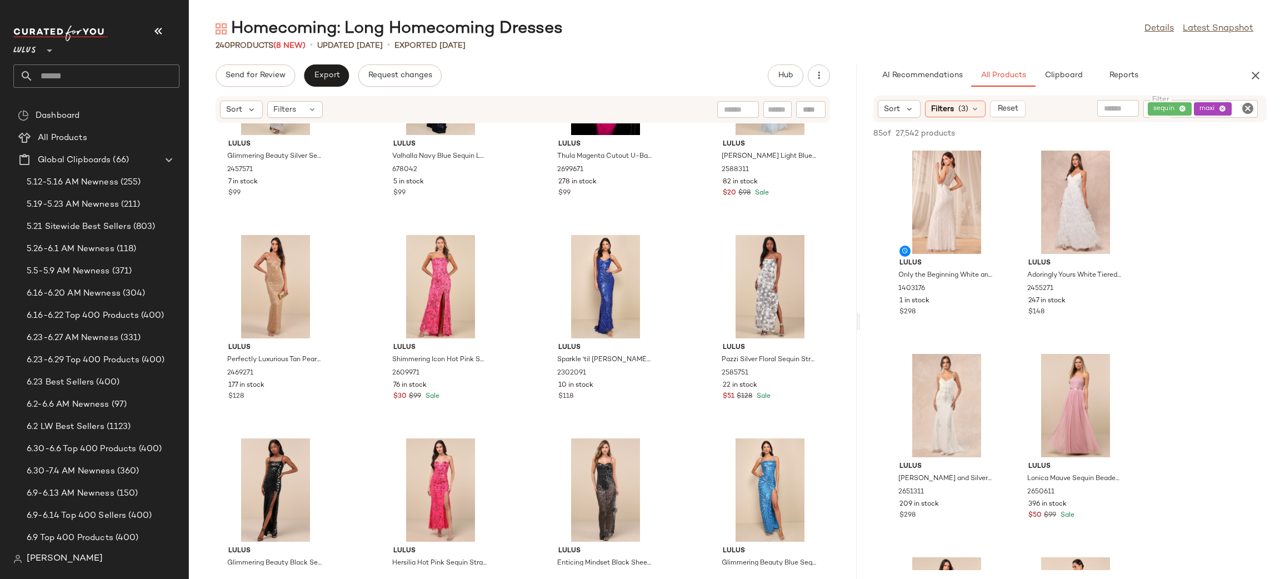
scroll to position [315, 0]
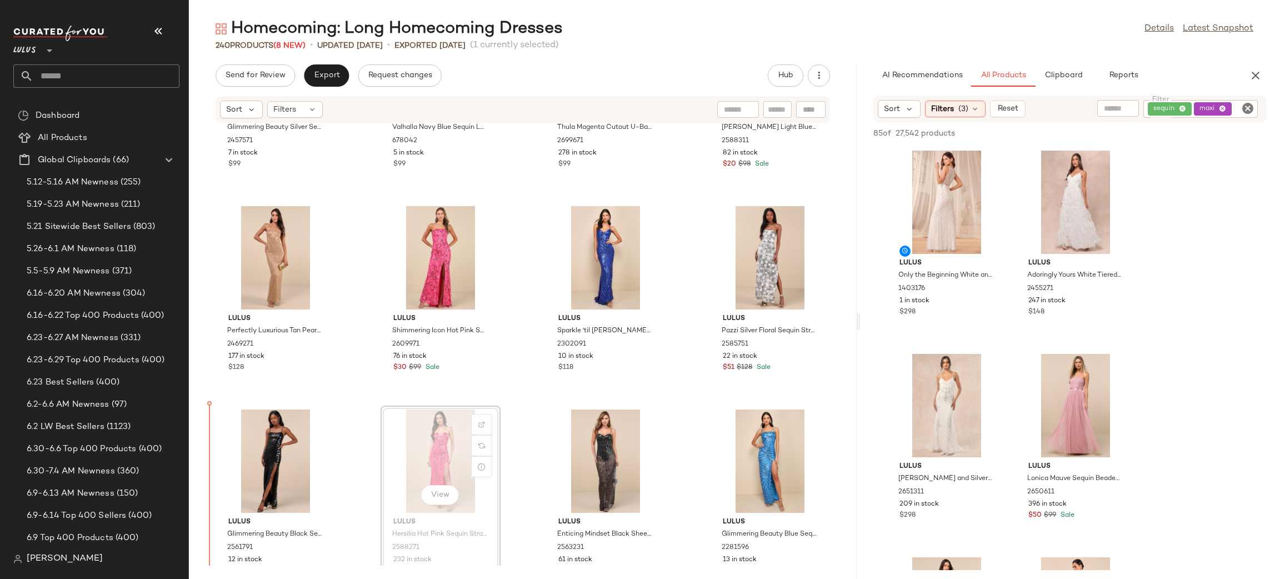
scroll to position [358, 0]
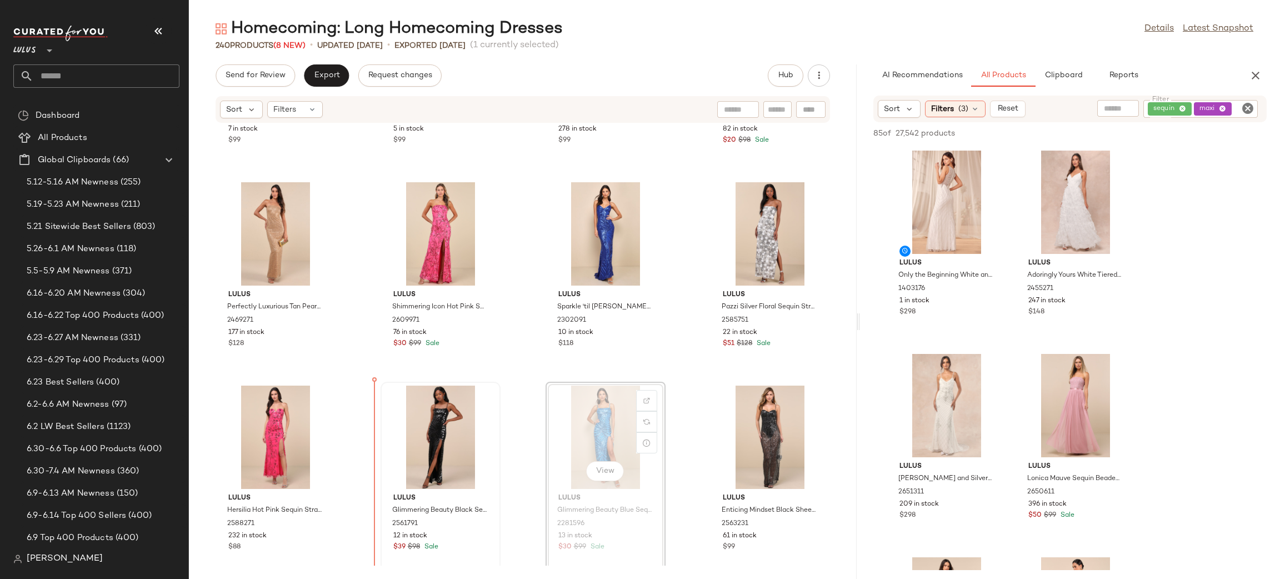
scroll to position [365, 0]
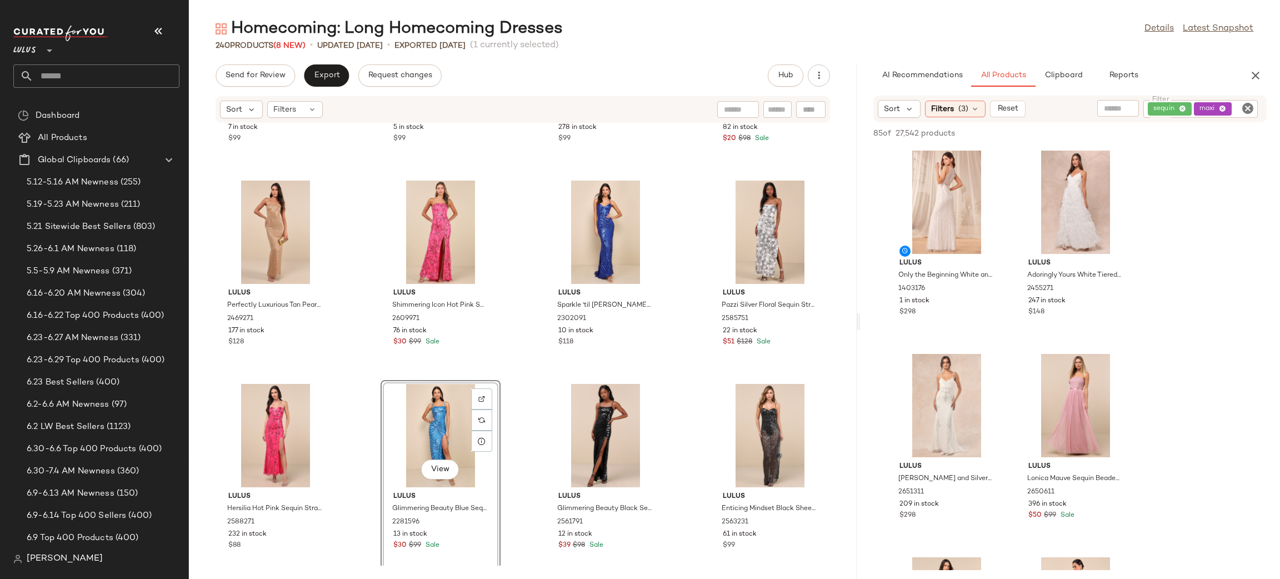
click at [684, 403] on div "Lulus Glimmering Beauty Silver Sequin Sleeveless Column Maxi Dress 2457571 7 in…" at bounding box center [523, 344] width 668 height 442
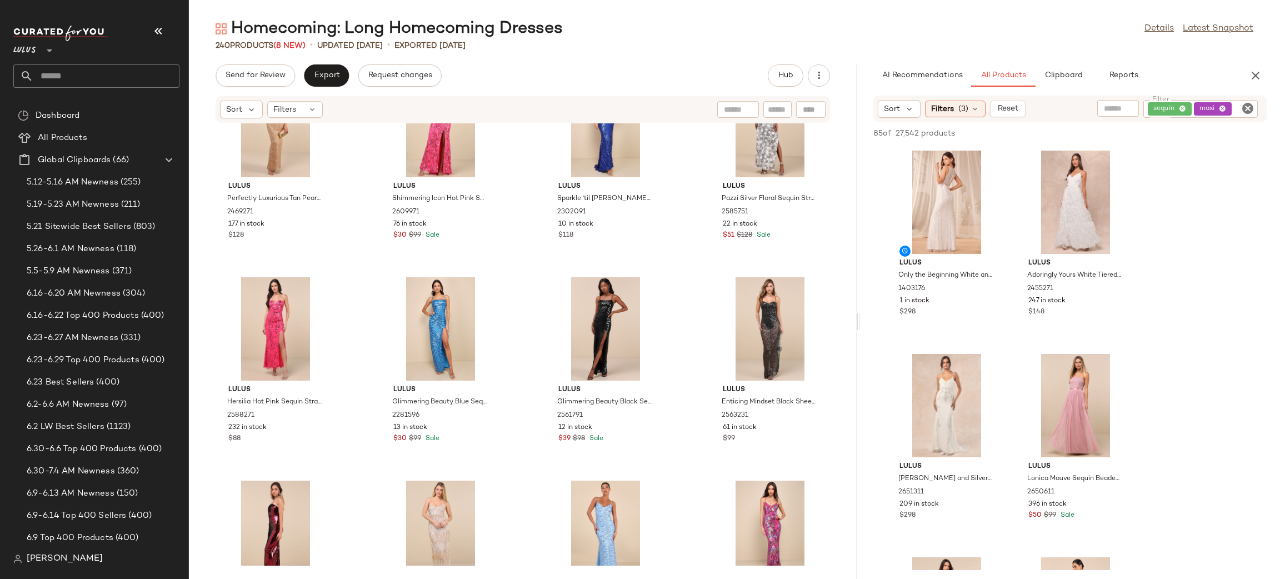
scroll to position [499, 0]
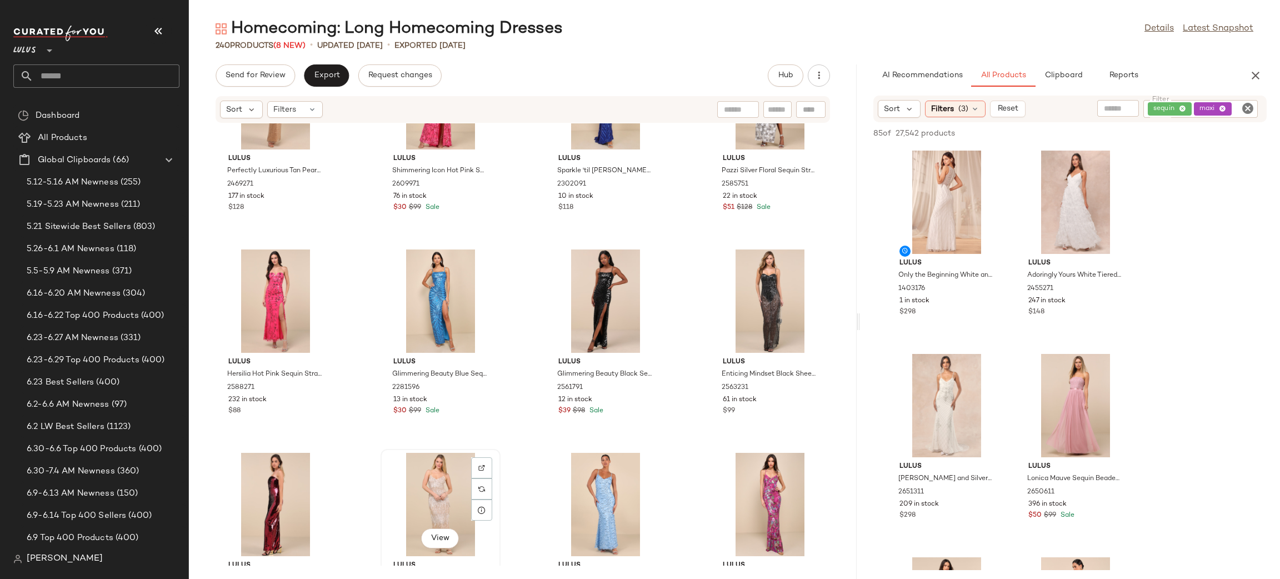
scroll to position [500, 0]
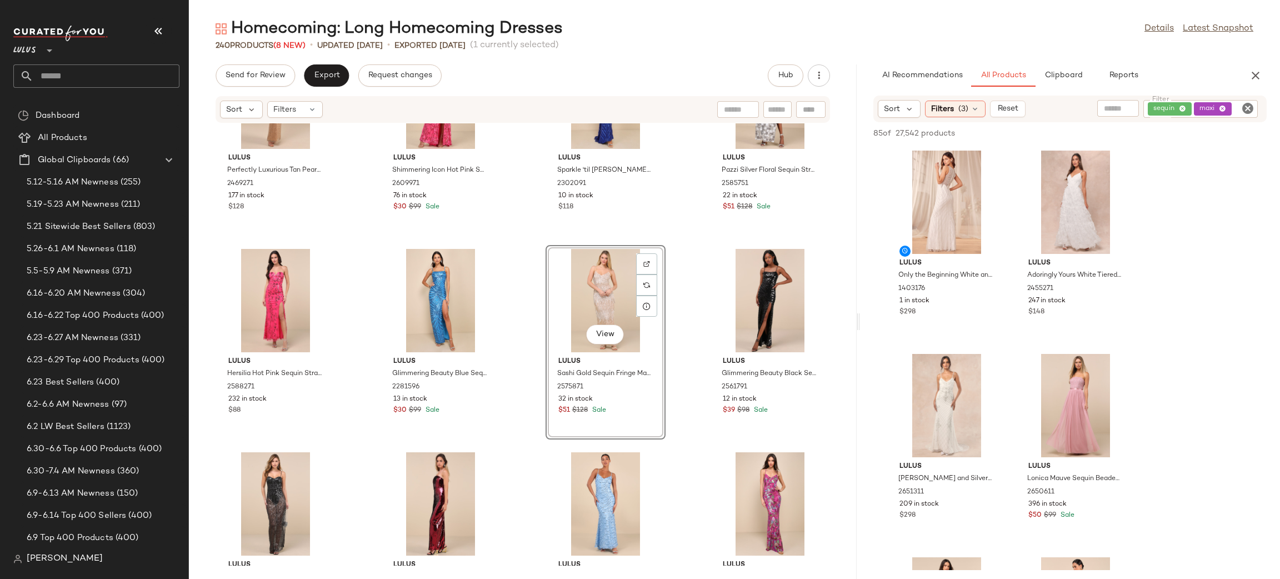
click at [690, 246] on div "Lulus Perfectly Luxurious Tan Pearl Strapless Maxi Dress 2469271 177 in stock $…" at bounding box center [523, 344] width 668 height 442
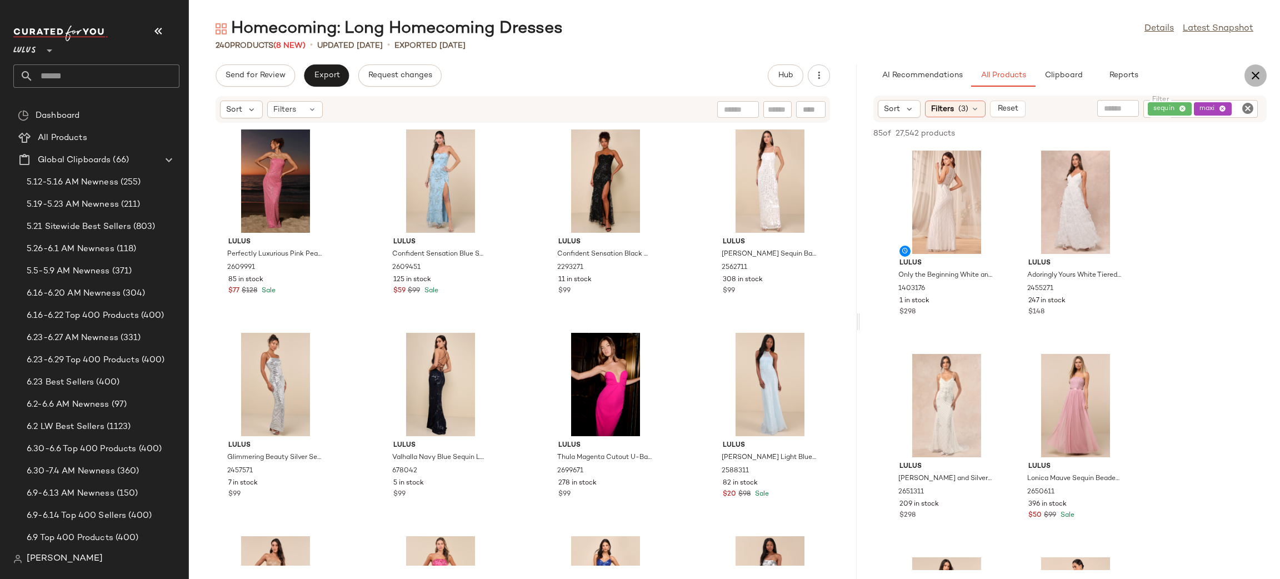
click at [1256, 71] on icon "button" at bounding box center [1255, 75] width 13 height 13
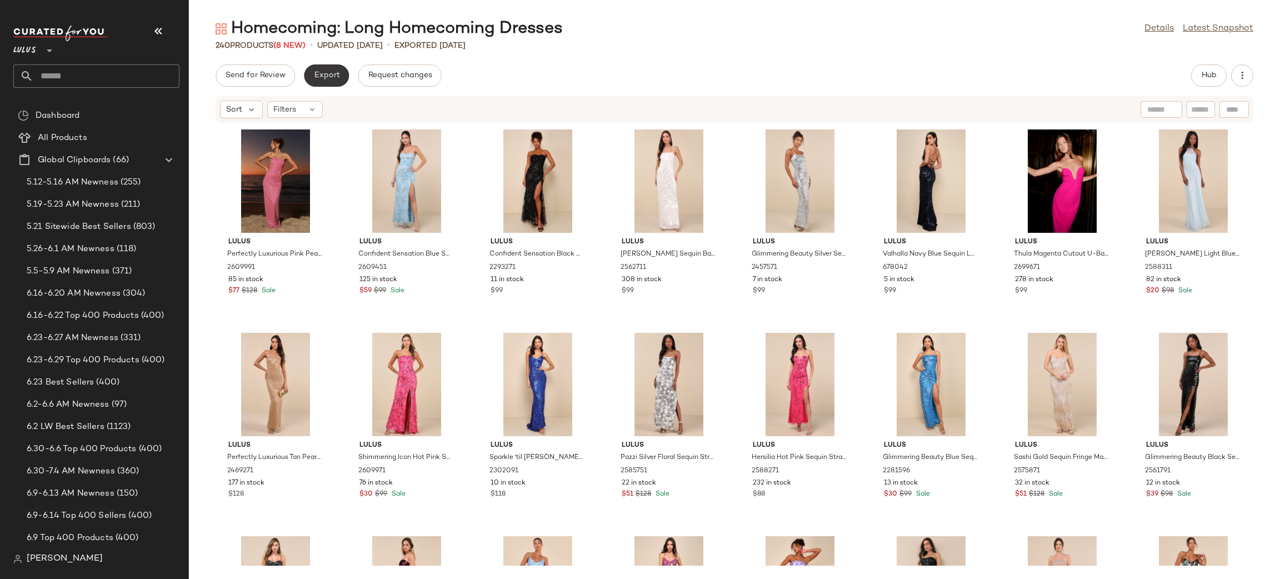
click at [314, 75] on span "Export" at bounding box center [326, 75] width 26 height 9
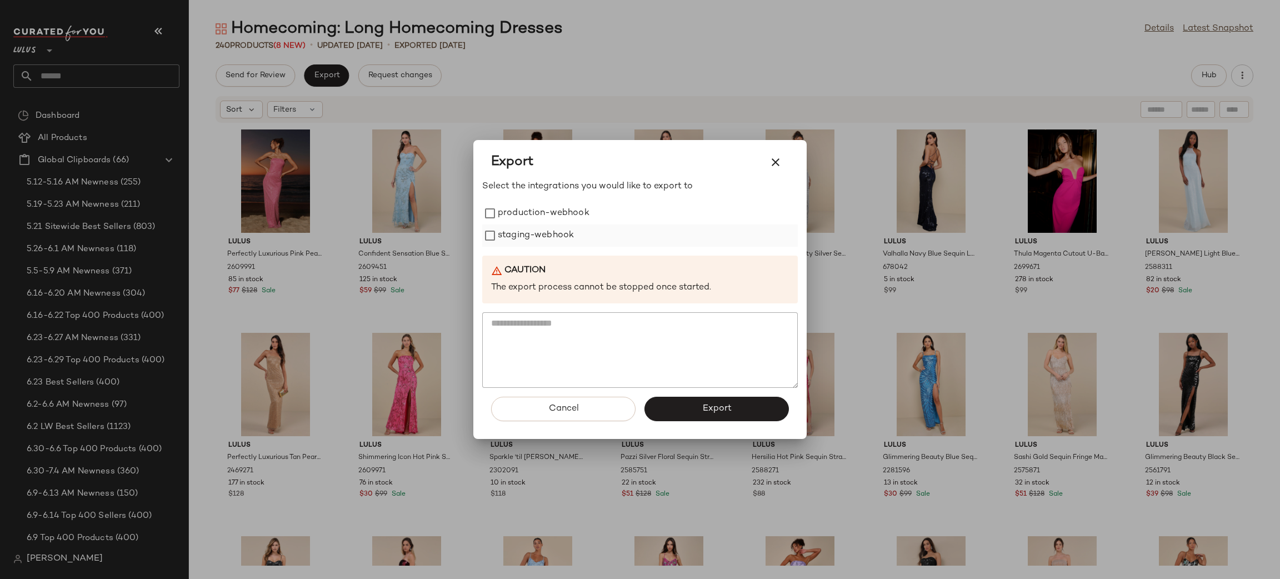
drag, startPoint x: 518, startPoint y: 208, endPoint x: 523, endPoint y: 241, distance: 33.6
click at [518, 207] on label "production-webhook" at bounding box center [544, 213] width 92 height 22
click at [522, 237] on label "staging-webhook" at bounding box center [536, 236] width 76 height 22
click at [717, 412] on span "Export" at bounding box center [716, 408] width 29 height 11
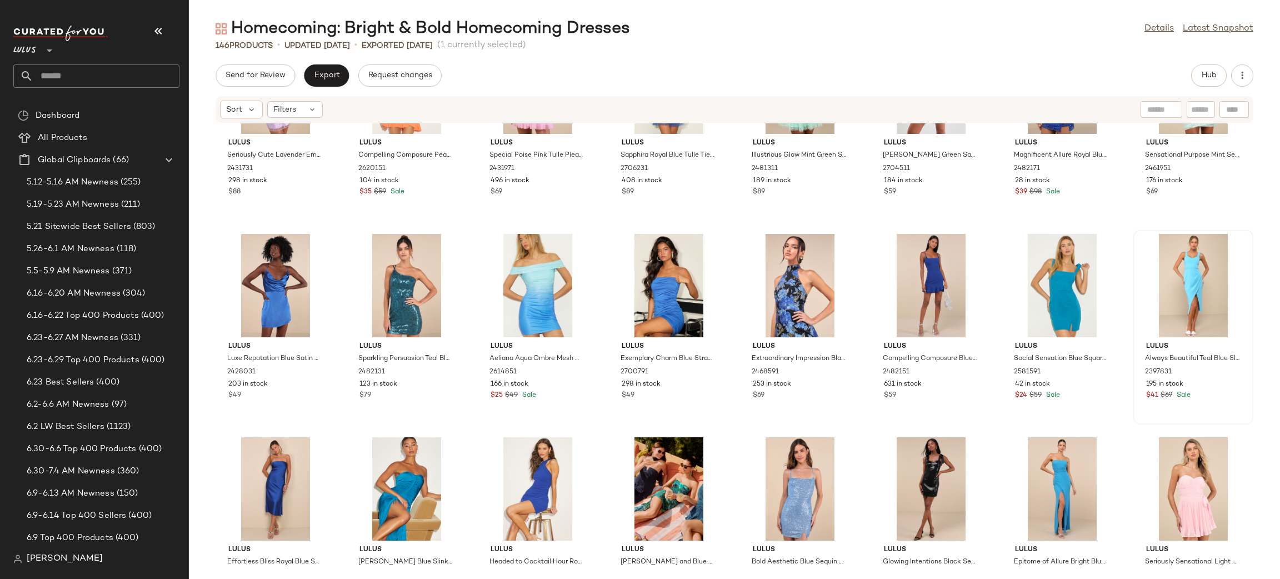
scroll to position [2159, 0]
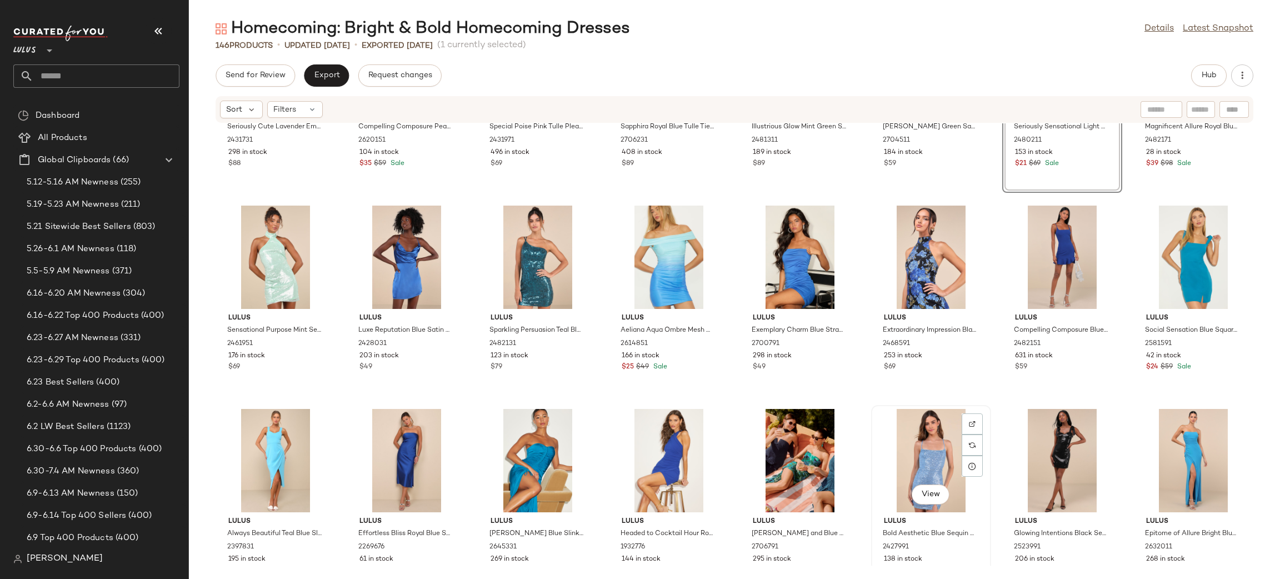
scroll to position [2271, 0]
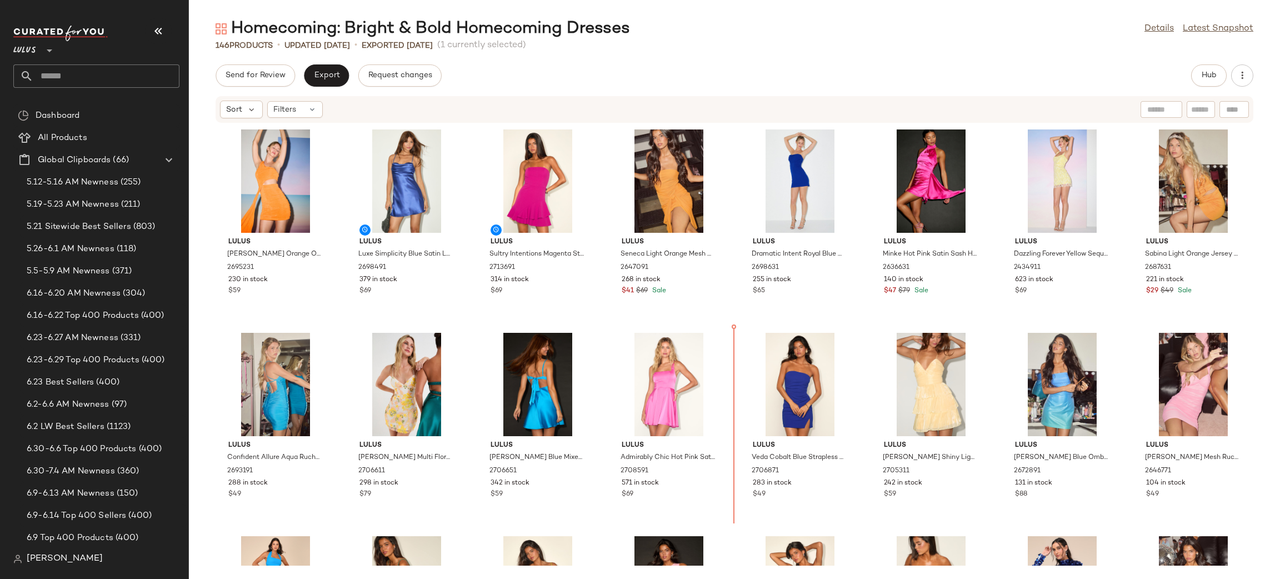
scroll to position [6, 0]
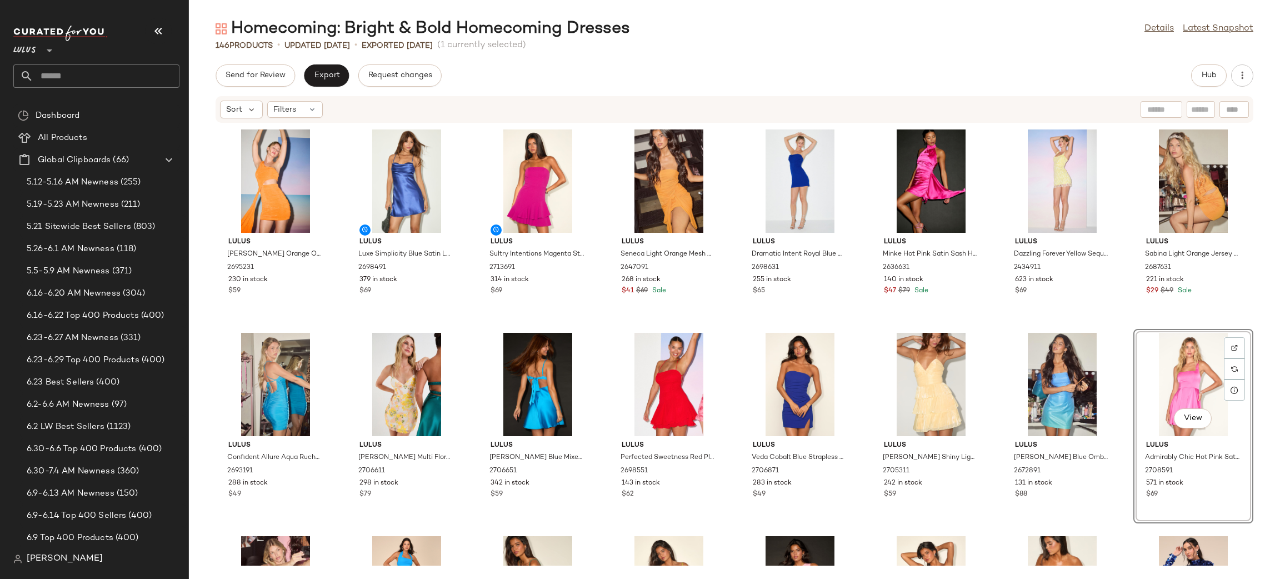
click at [994, 330] on div "Lulus Neila Orange One-Shoulder Cutout Sash Mini Dress 2695231 230 in stock $59…" at bounding box center [734, 344] width 1091 height 442
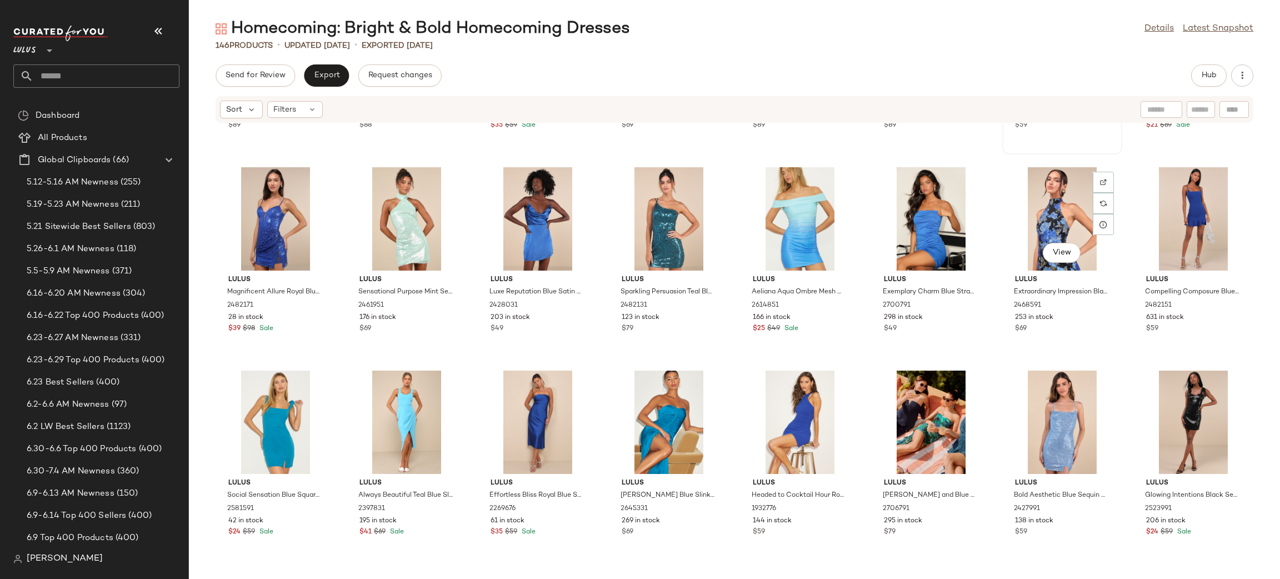
scroll to position [2313, 0]
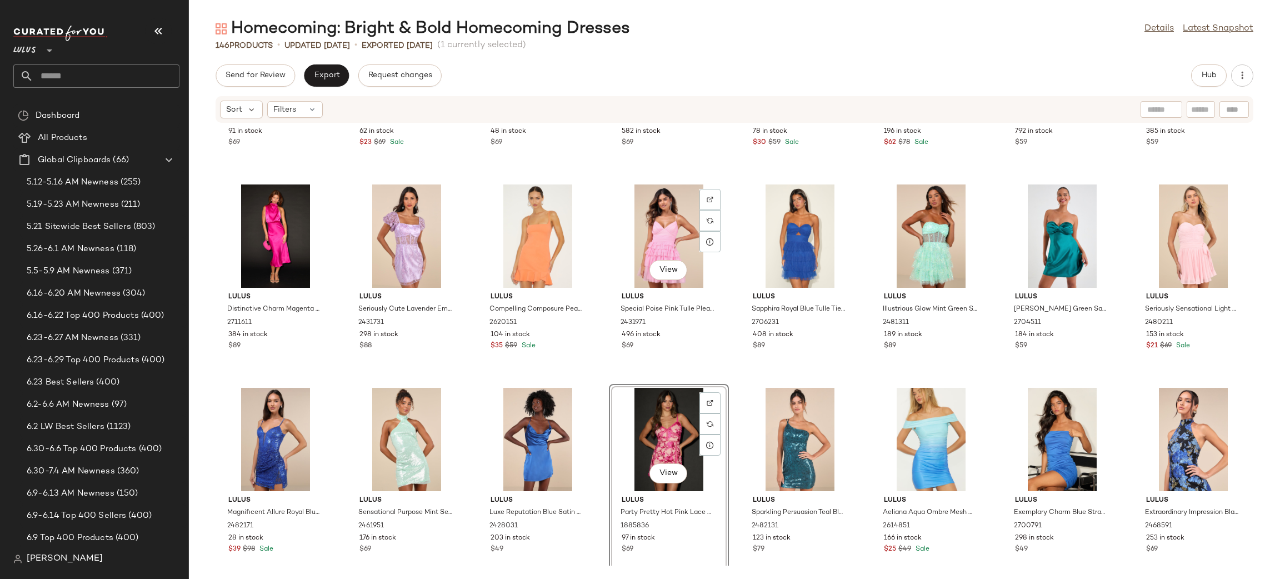
scroll to position [2013, 0]
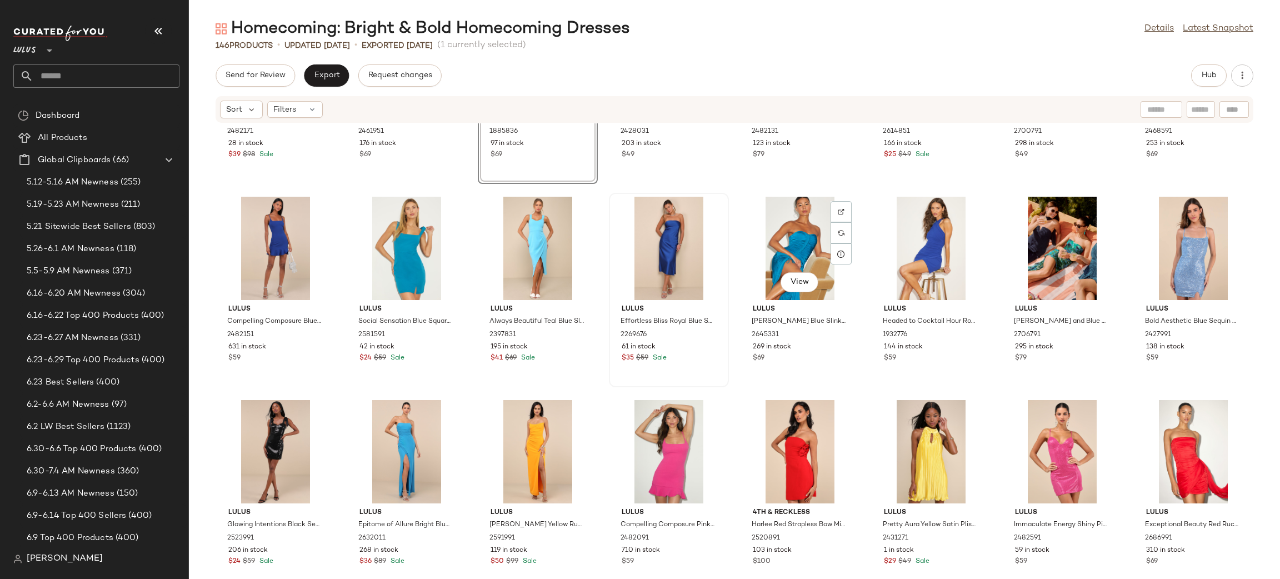
scroll to position [2383, 0]
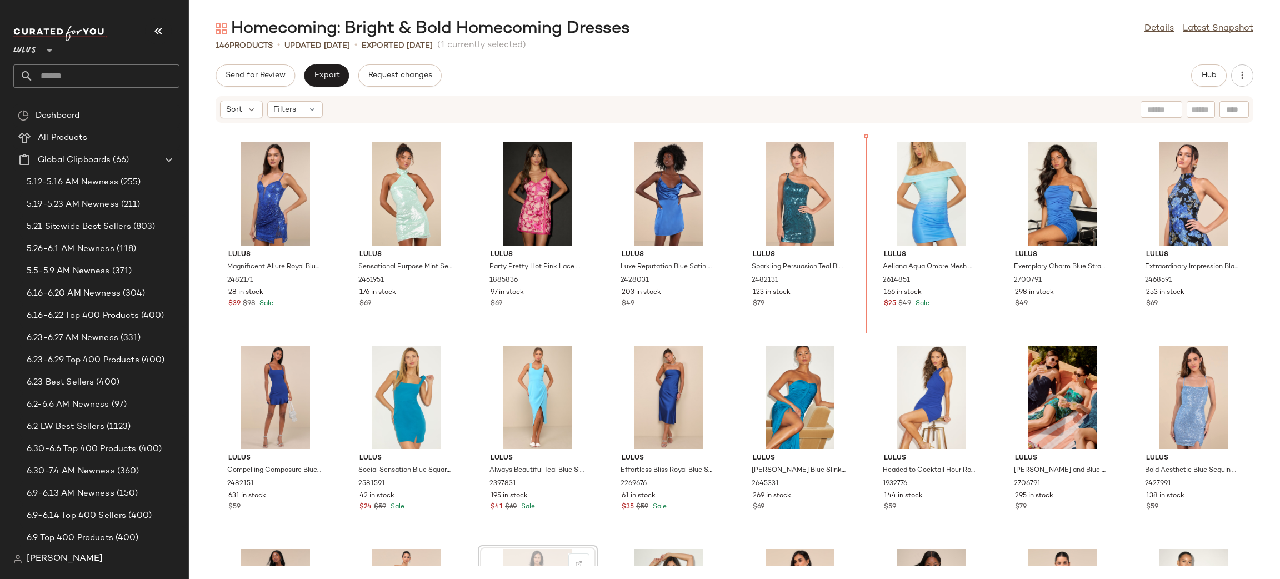
scroll to position [2223, 0]
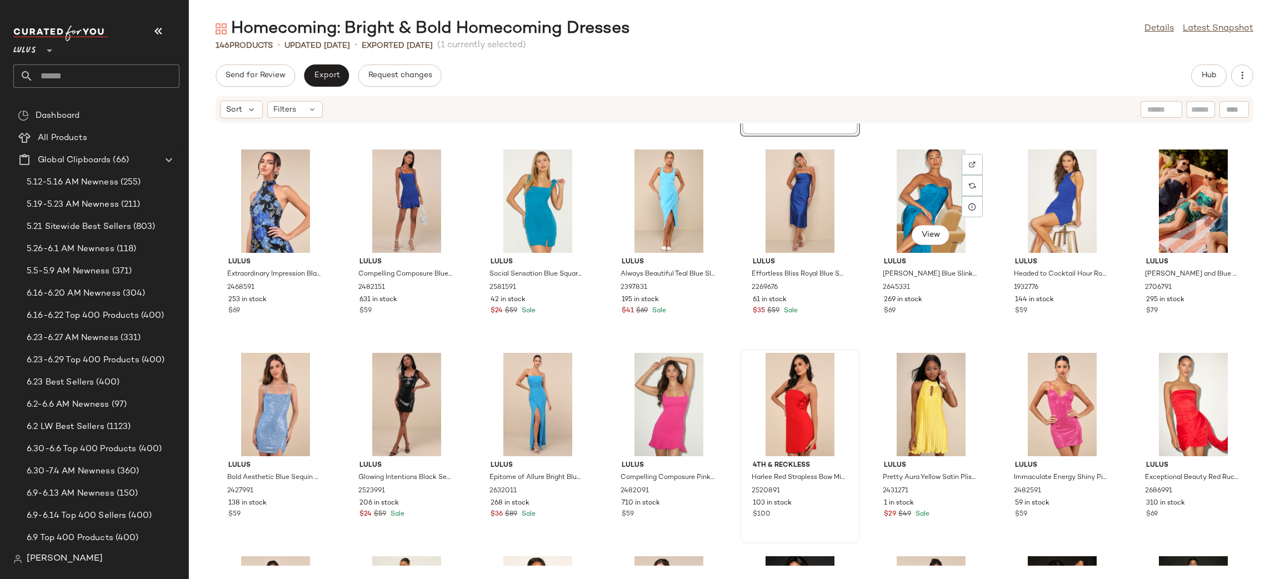
scroll to position [2442, 0]
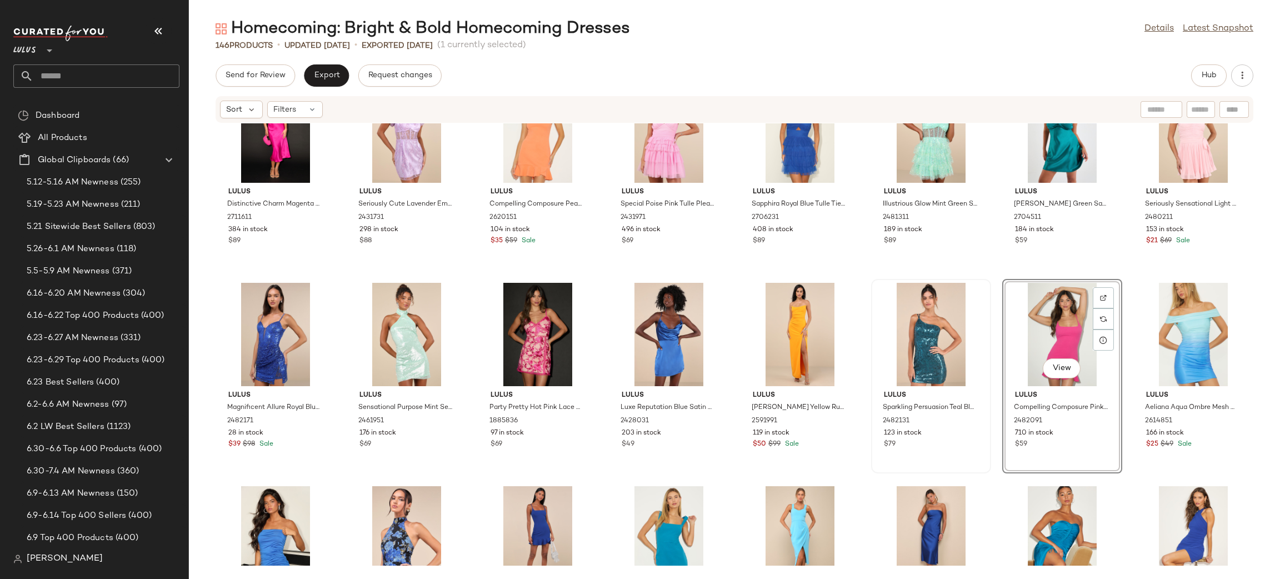
scroll to position [2088, 0]
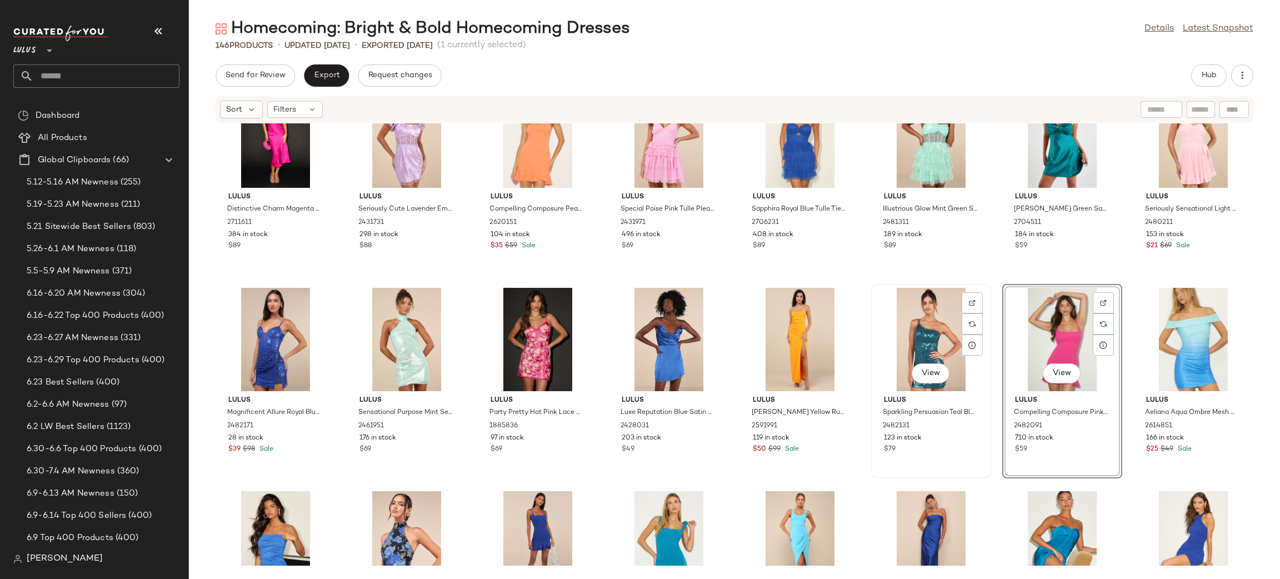
click at [981, 285] on div "View Lulus Sparkling Persuasion Teal Blue Sequin One-Shoulder Mini Dress 248213…" at bounding box center [931, 381] width 118 height 192
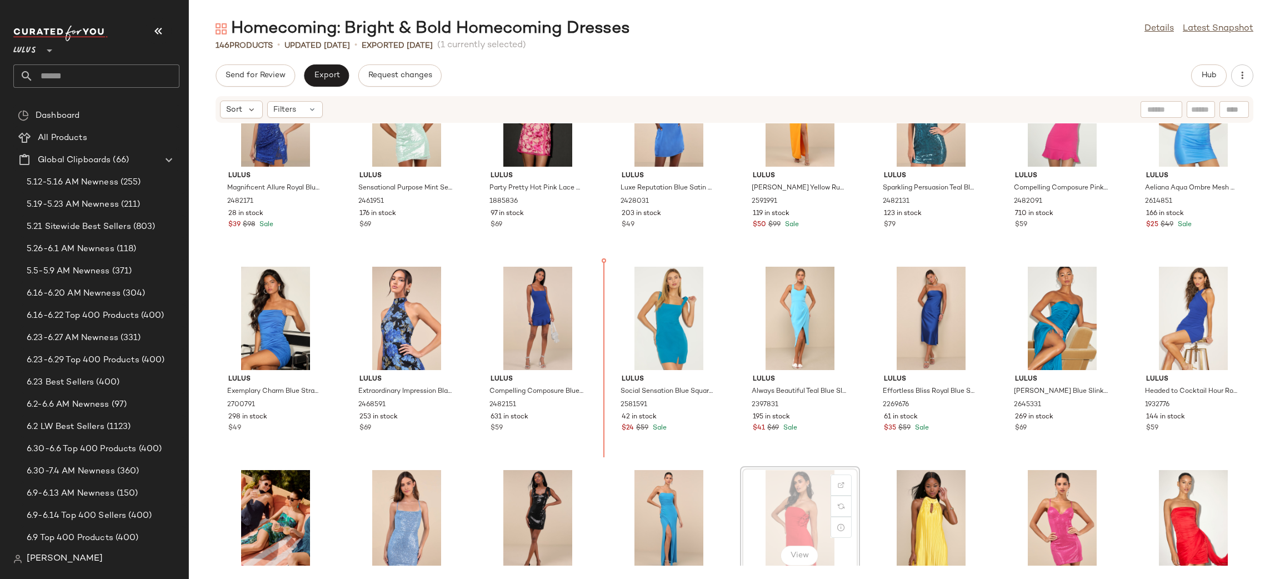
scroll to position [2315, 0]
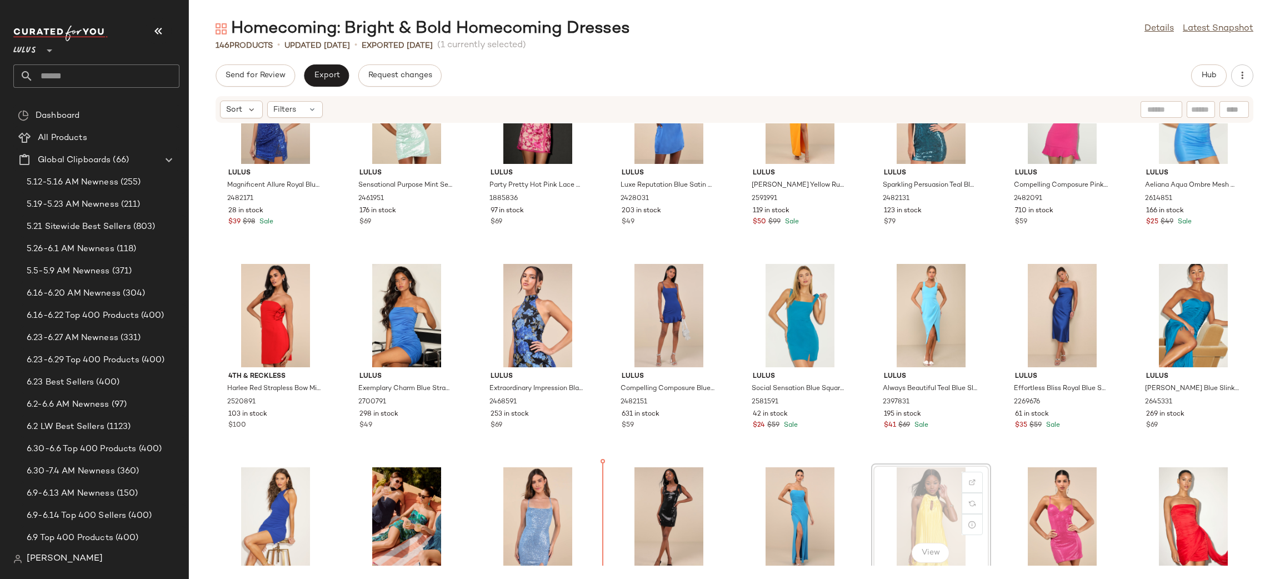
scroll to position [2318, 0]
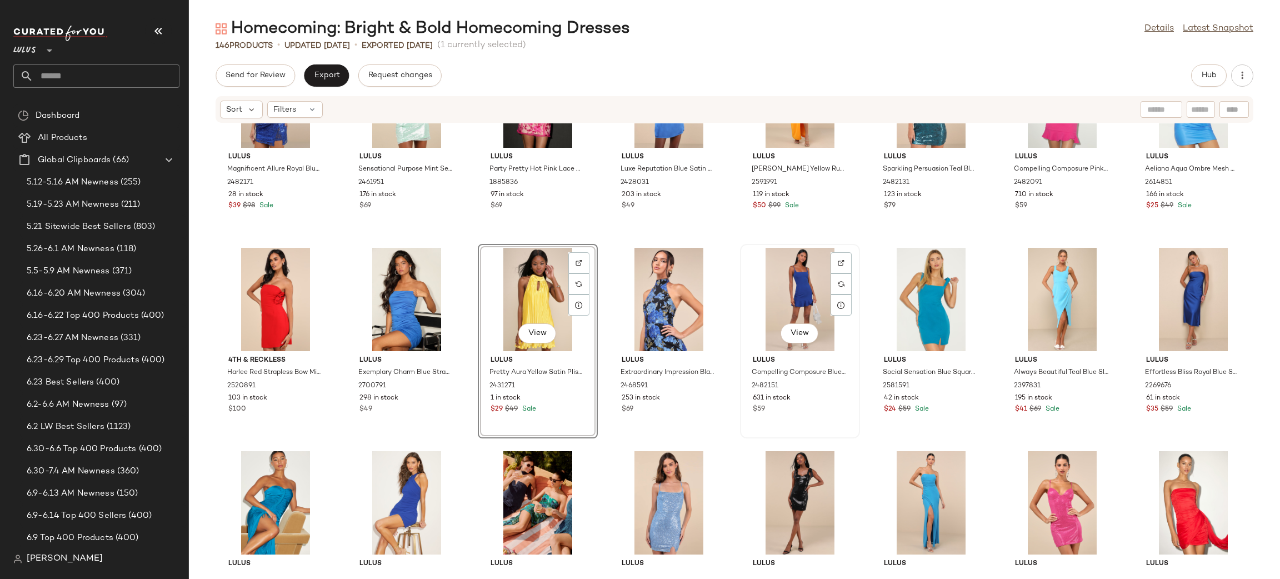
scroll to position [2344, 0]
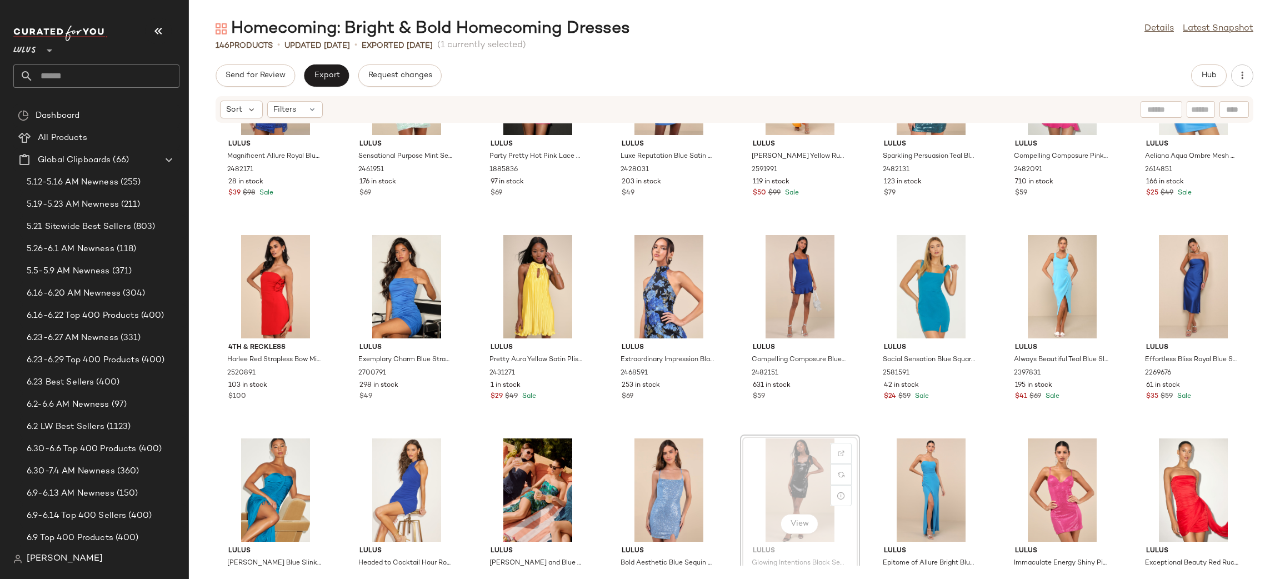
scroll to position [2345, 0]
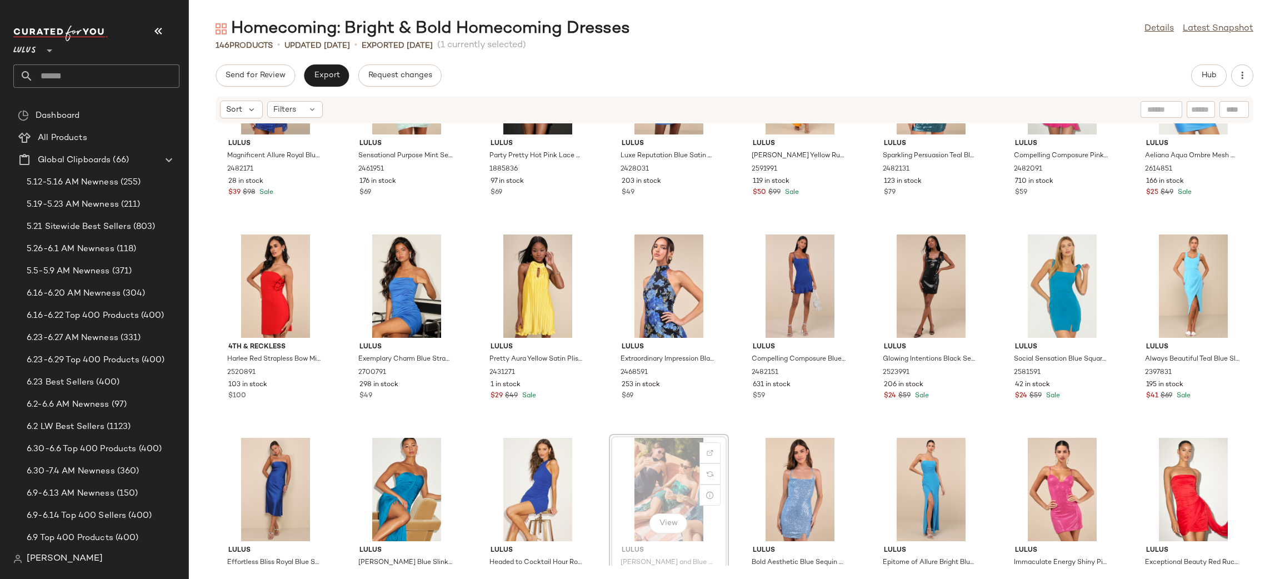
scroll to position [2346, 0]
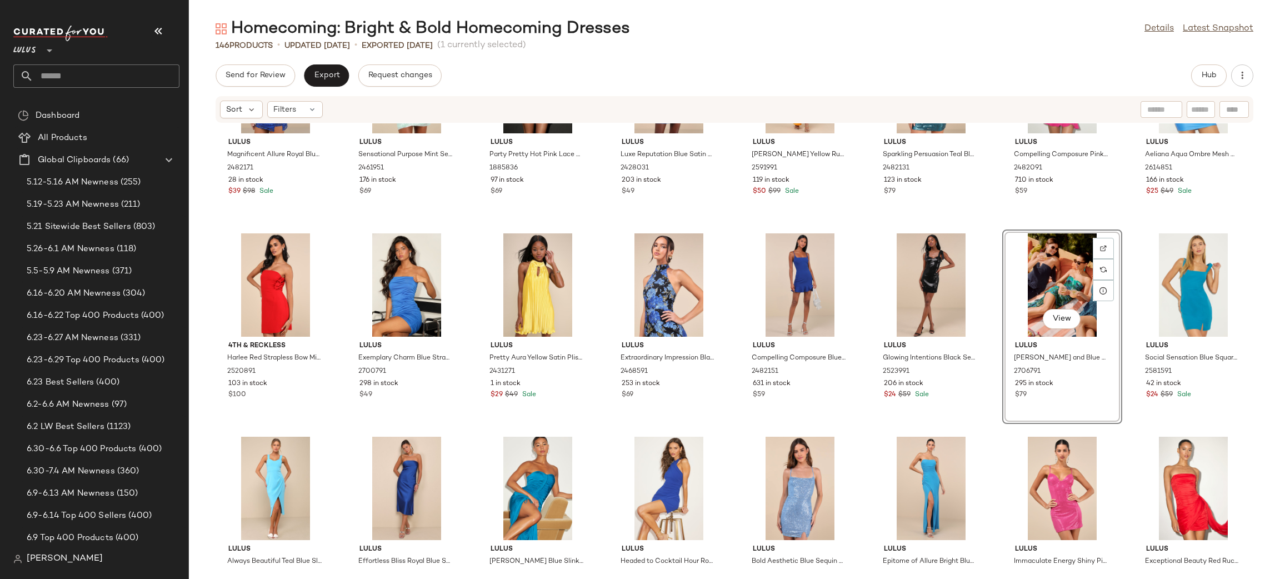
click at [1134, 227] on div "Lulus Magnificent Allure Royal Blue Mesh Sequin Bustier Mini Dress 2482171 28 i…" at bounding box center [734, 344] width 1091 height 442
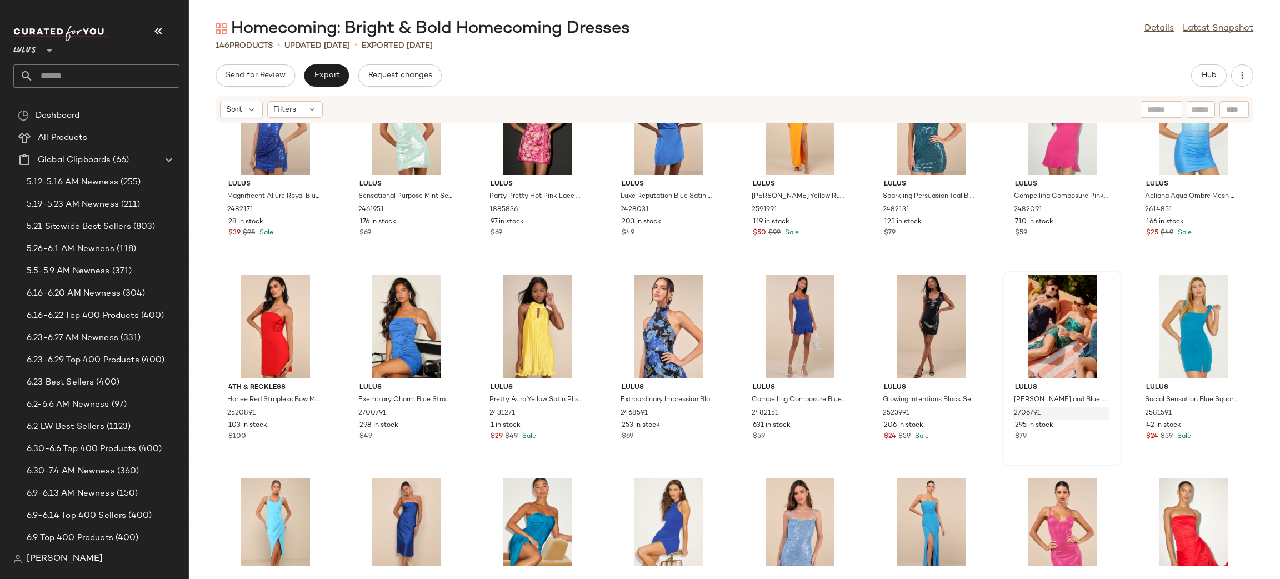
scroll to position [2327, 0]
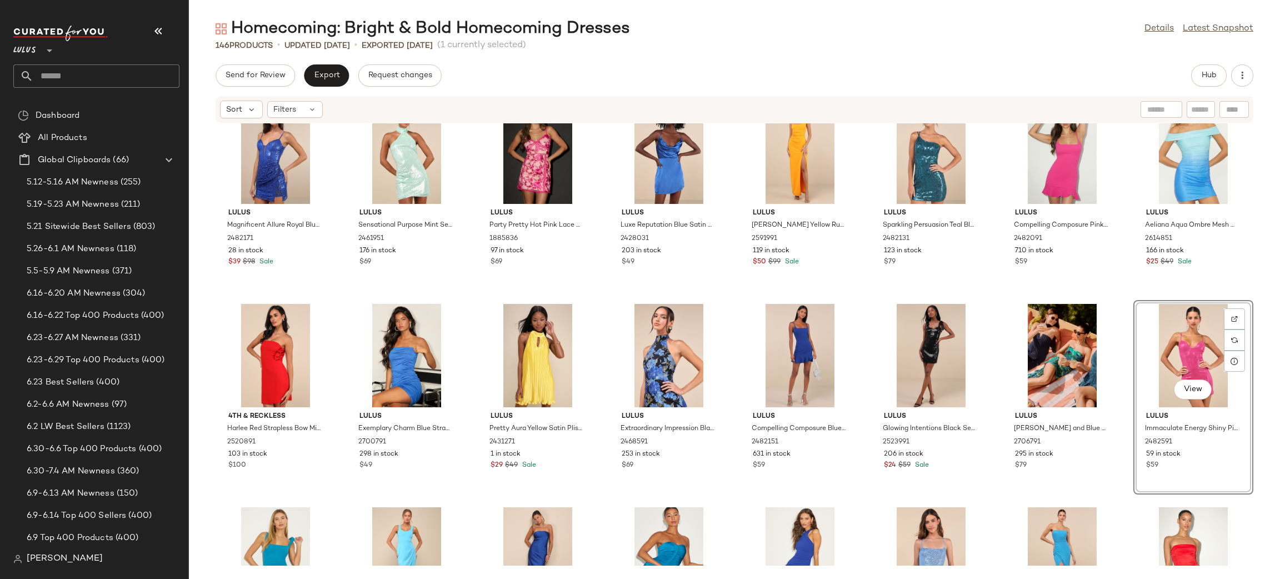
click at [1116, 304] on div "Lulus Distinctive Charm Magenta Satin Asymmetrical Midi Dress 2711611 384 in st…" at bounding box center [734, 344] width 1091 height 442
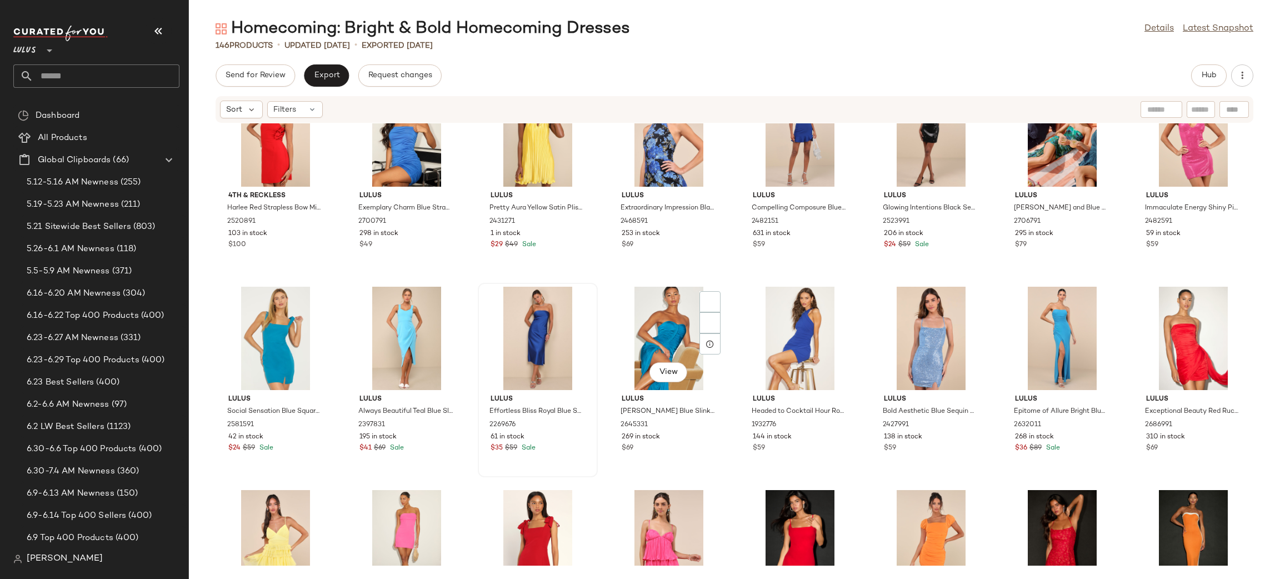
scroll to position [2499, 0]
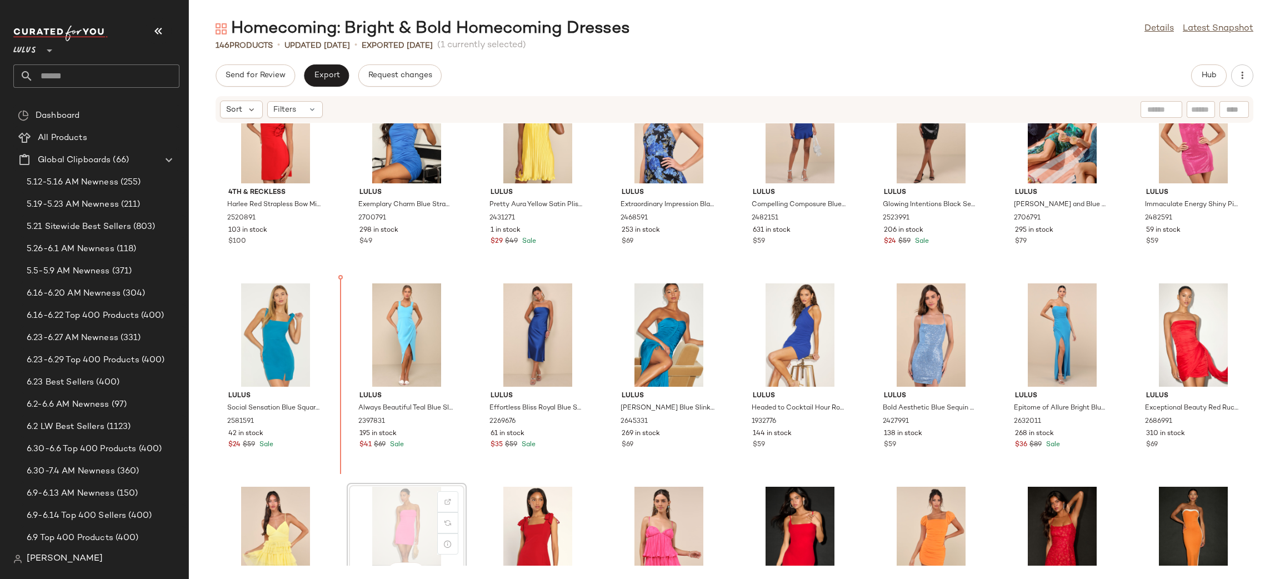
scroll to position [2501, 0]
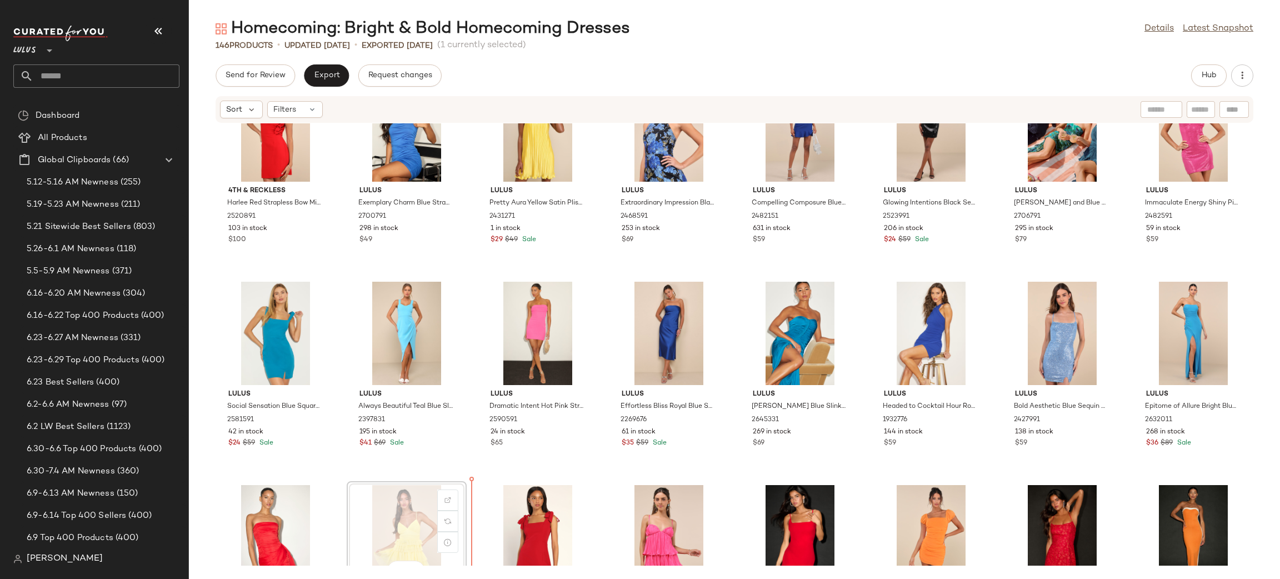
scroll to position [2505, 0]
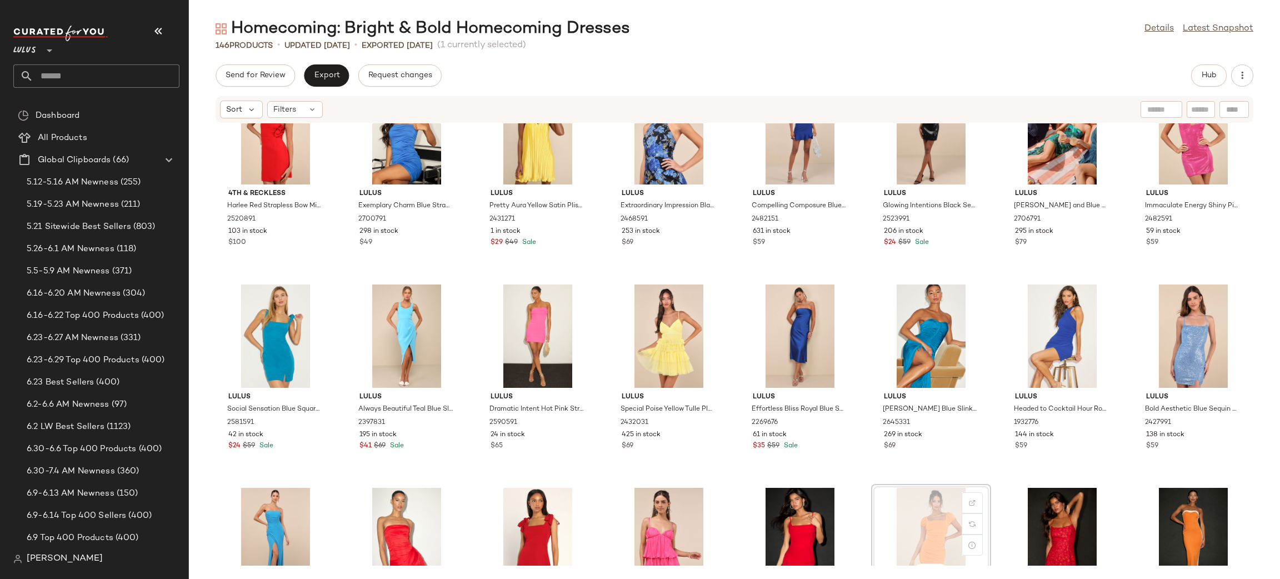
scroll to position [2502, 0]
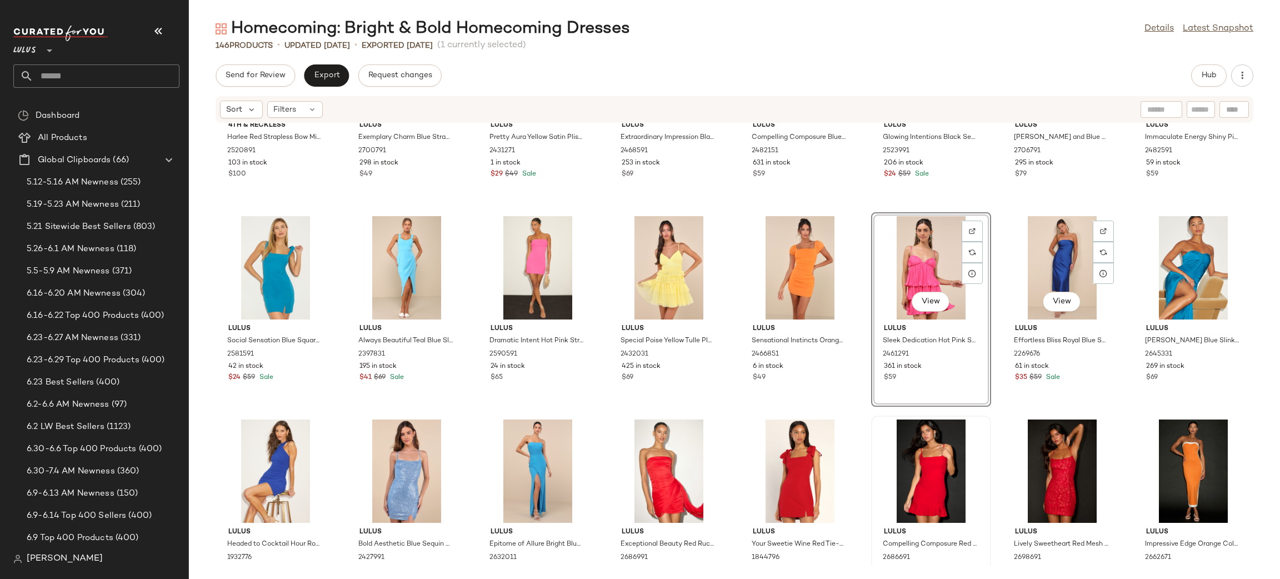
scroll to position [2582, 0]
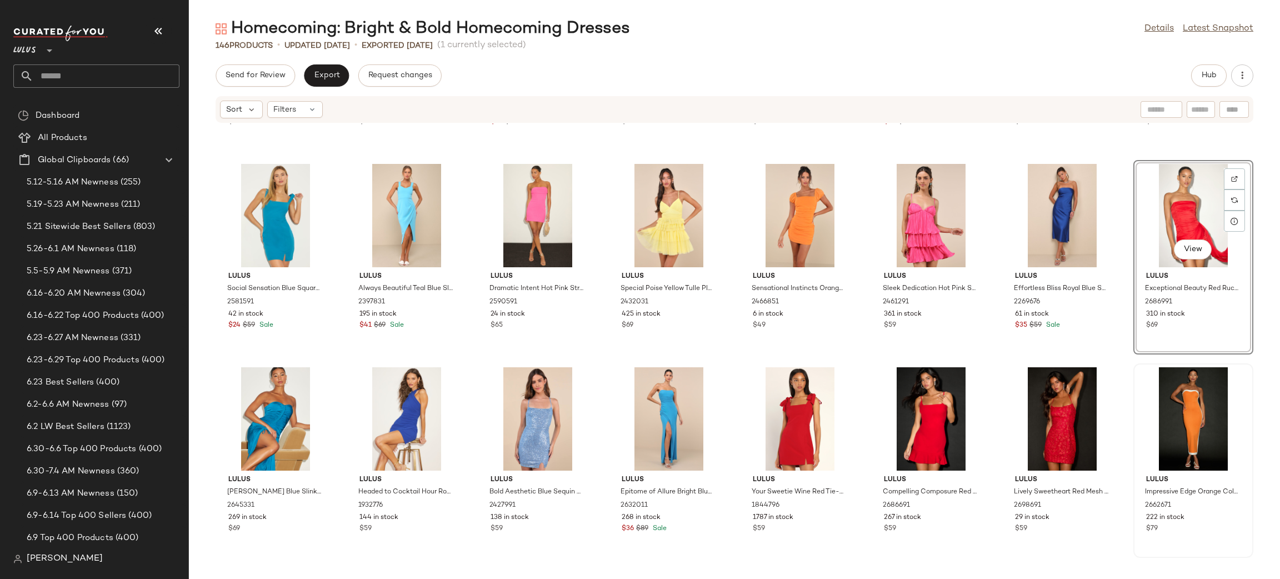
scroll to position [2705, 0]
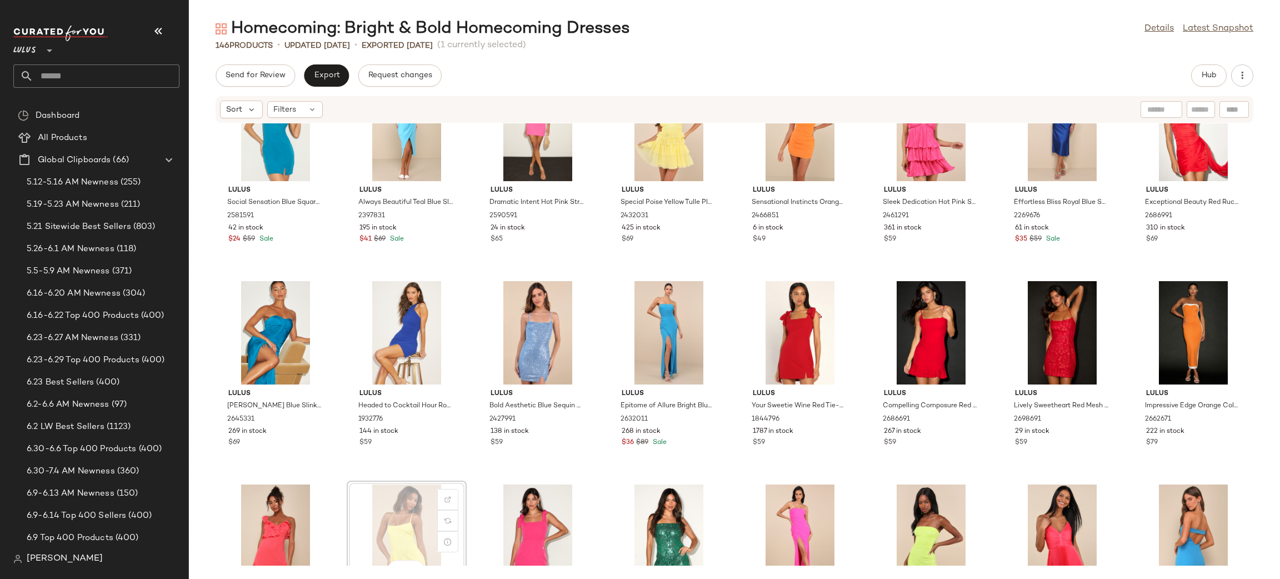
scroll to position [2706, 0]
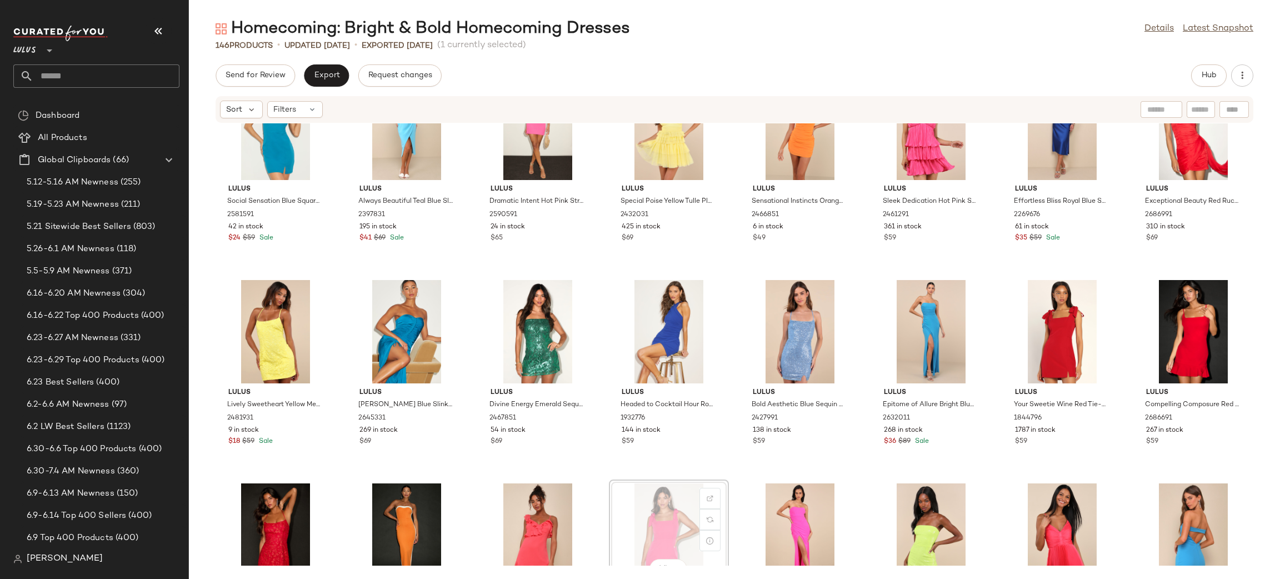
scroll to position [2707, 0]
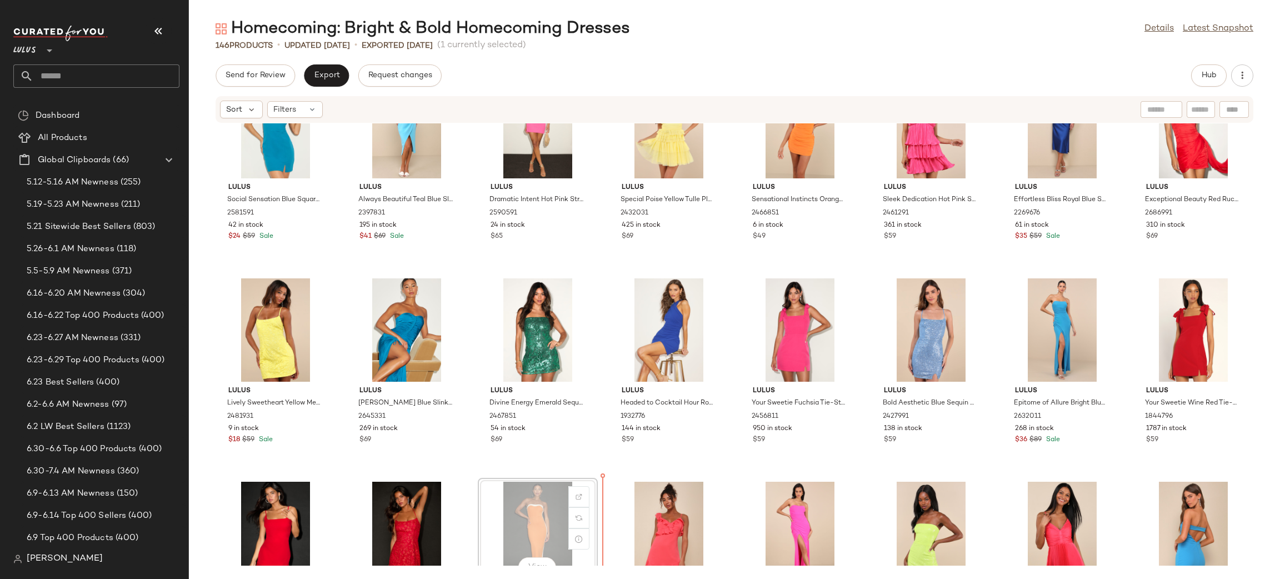
scroll to position [2711, 0]
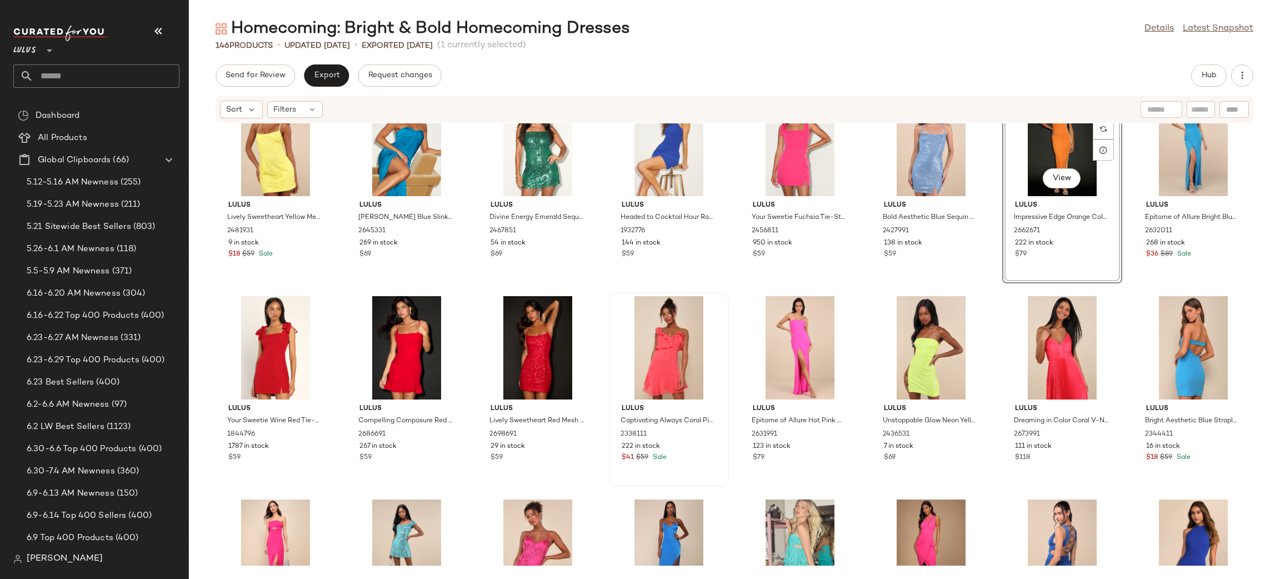
scroll to position [2903, 0]
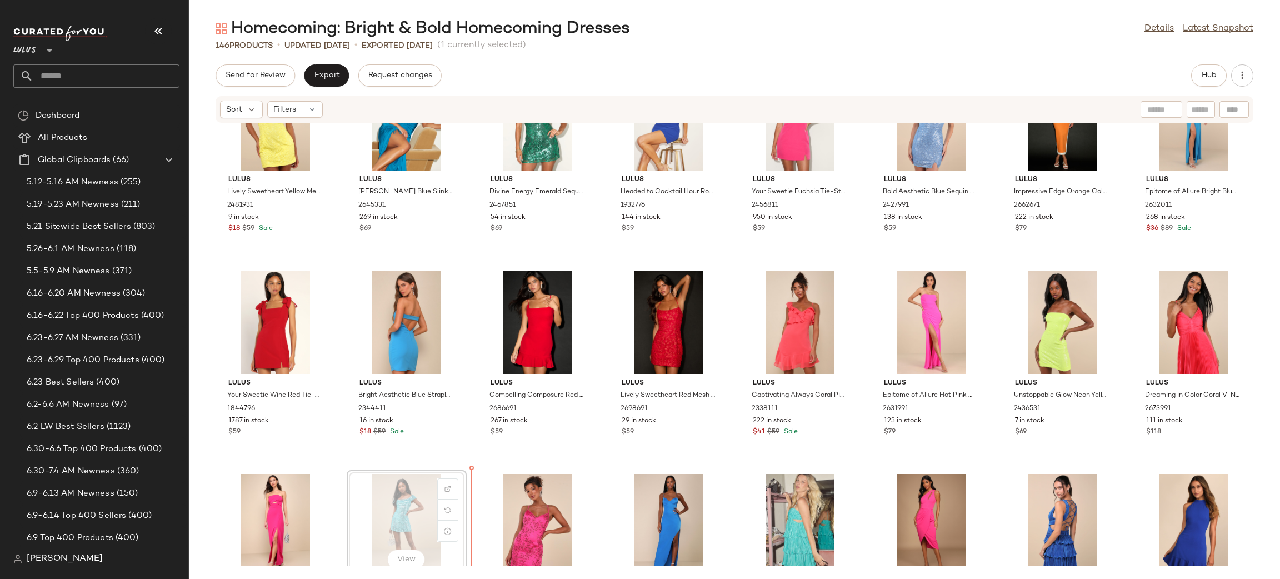
scroll to position [2920, 0]
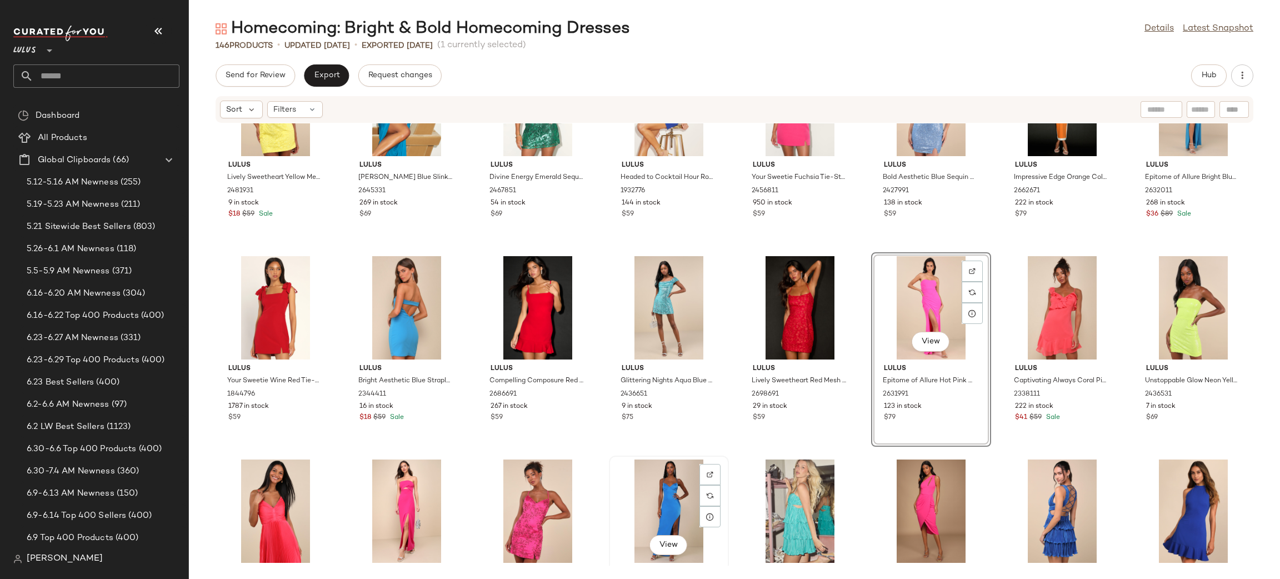
scroll to position [2937, 0]
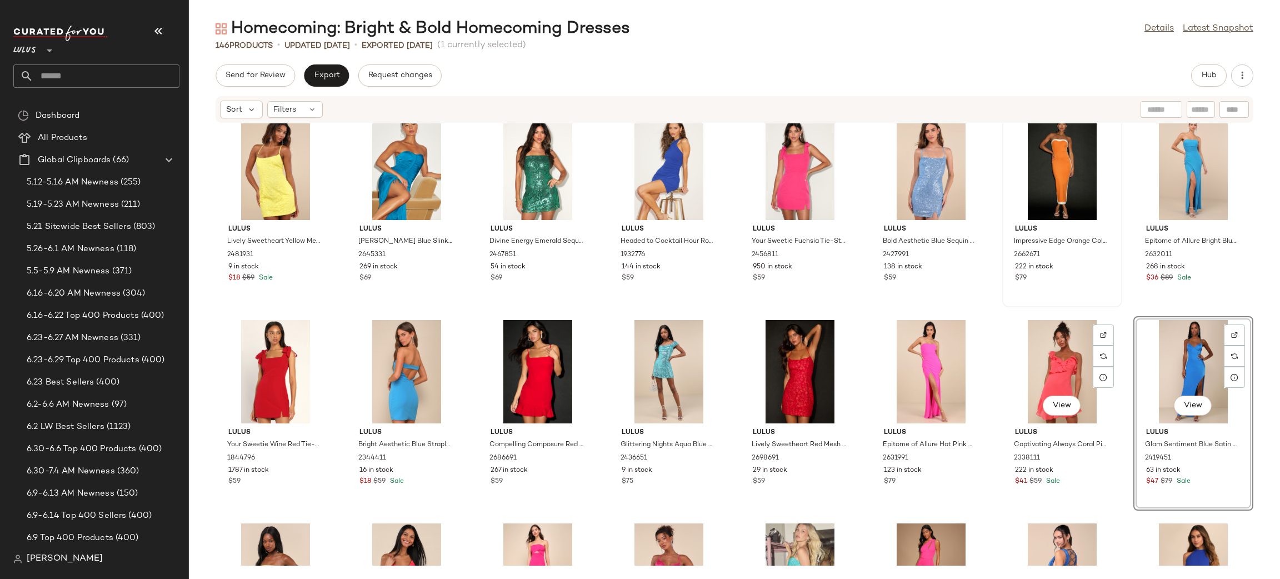
scroll to position [2856, 0]
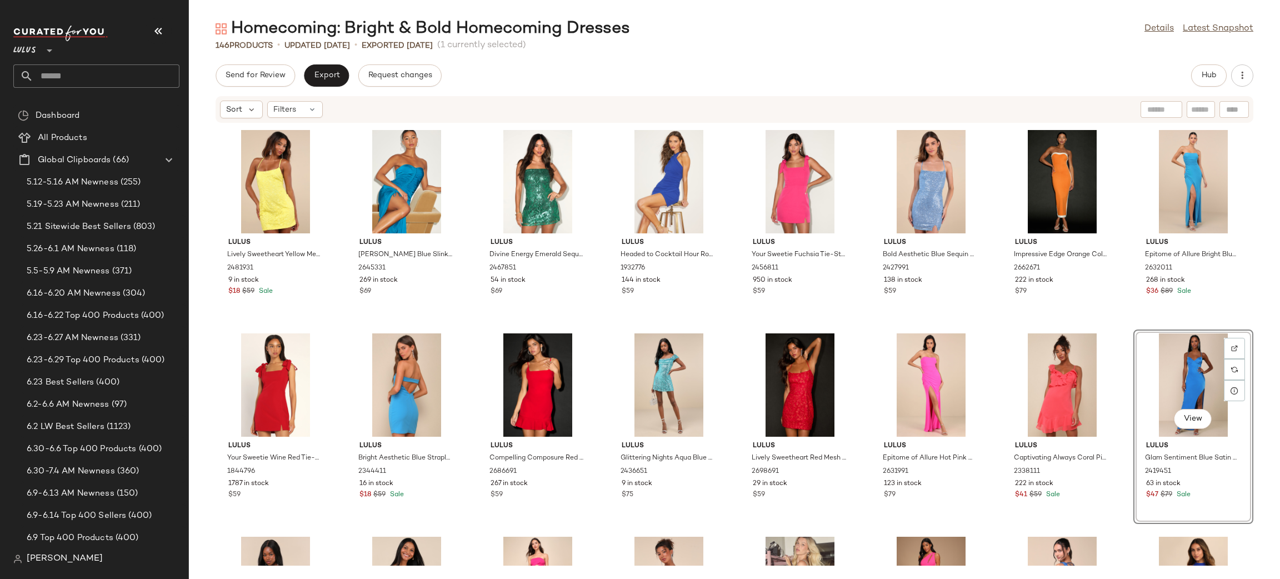
click at [1134, 330] on div "View Lulus Glam Sentiment Blue Satin Lace-Up Slip Maxi Dress 2419451 63 in stoc…" at bounding box center [1194, 427] width 120 height 194
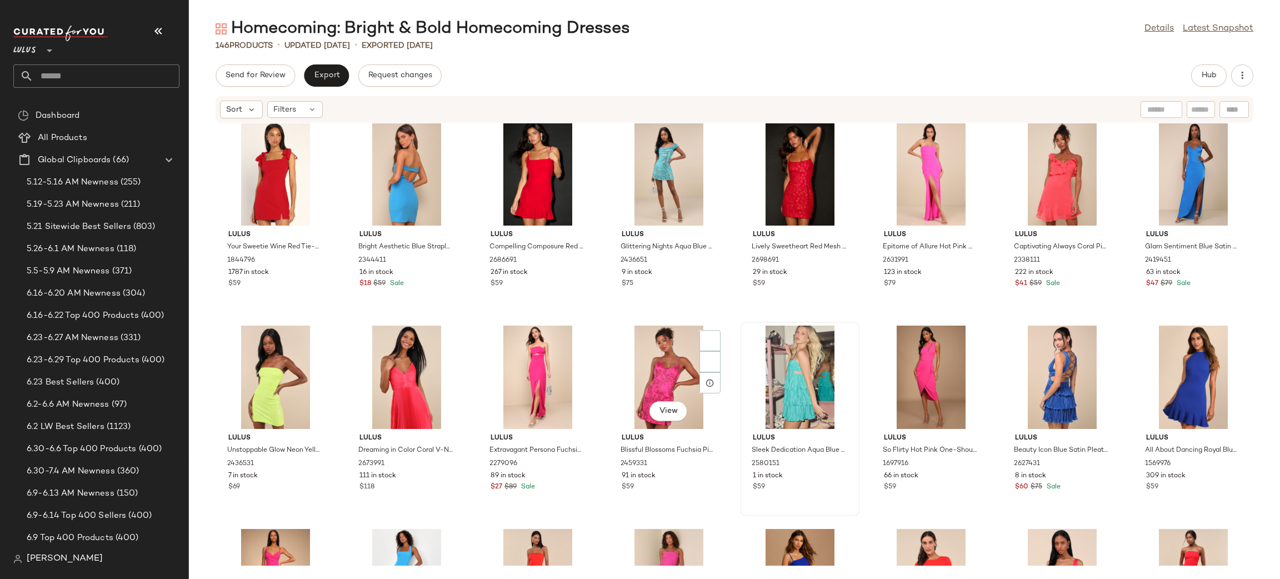
scroll to position [3070, 0]
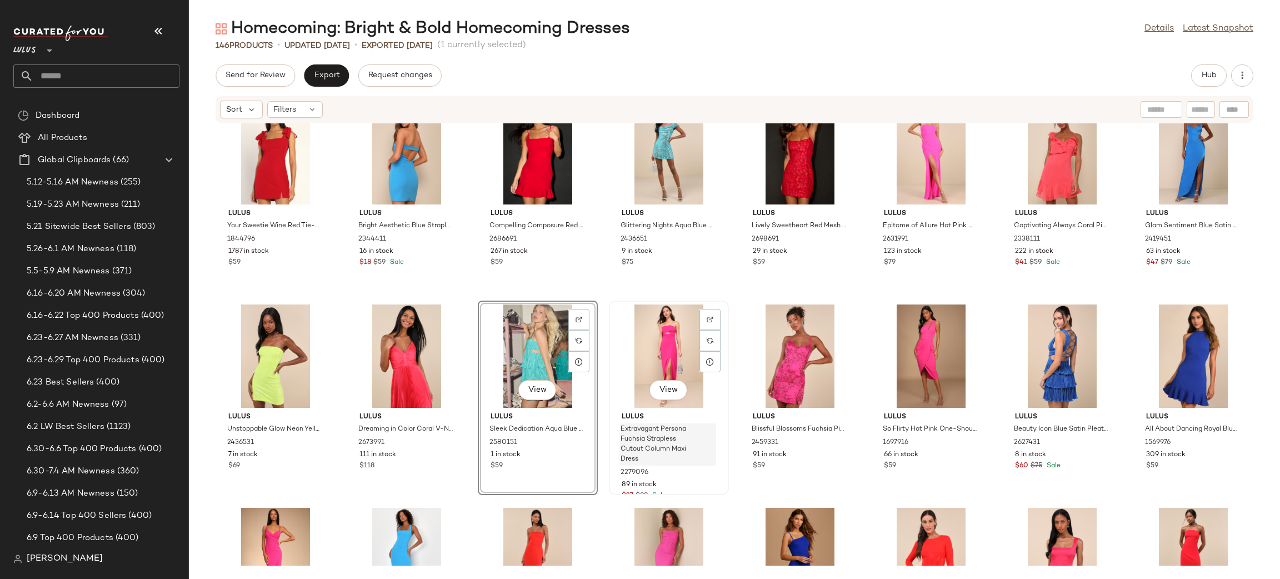
scroll to position [3134, 0]
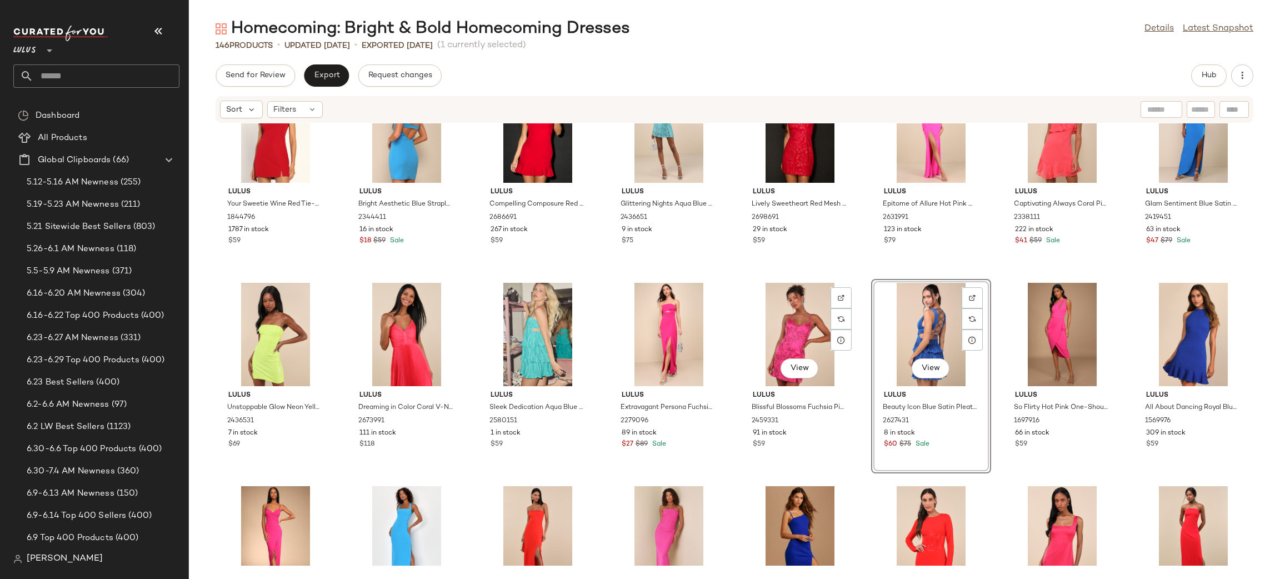
scroll to position [3108, 0]
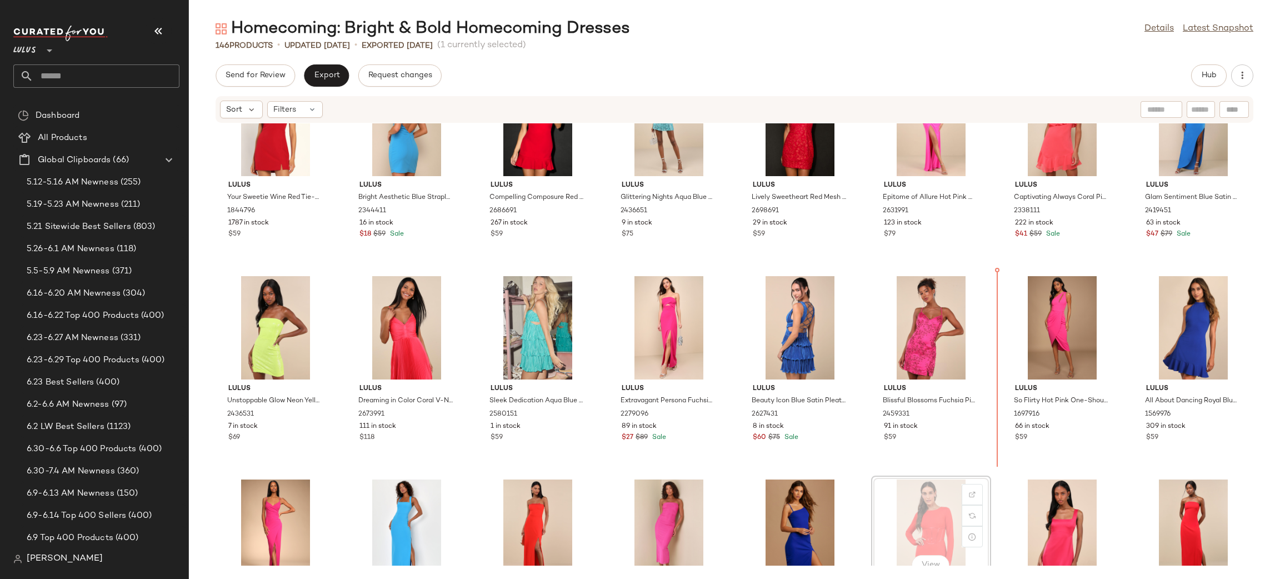
scroll to position [3117, 0]
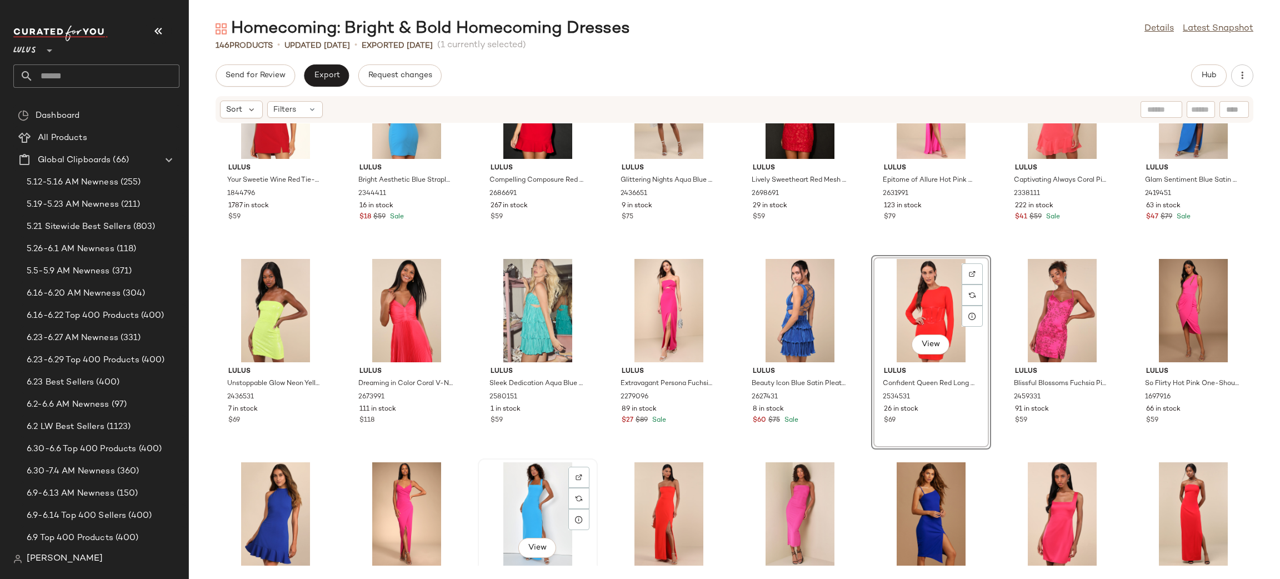
scroll to position [3135, 0]
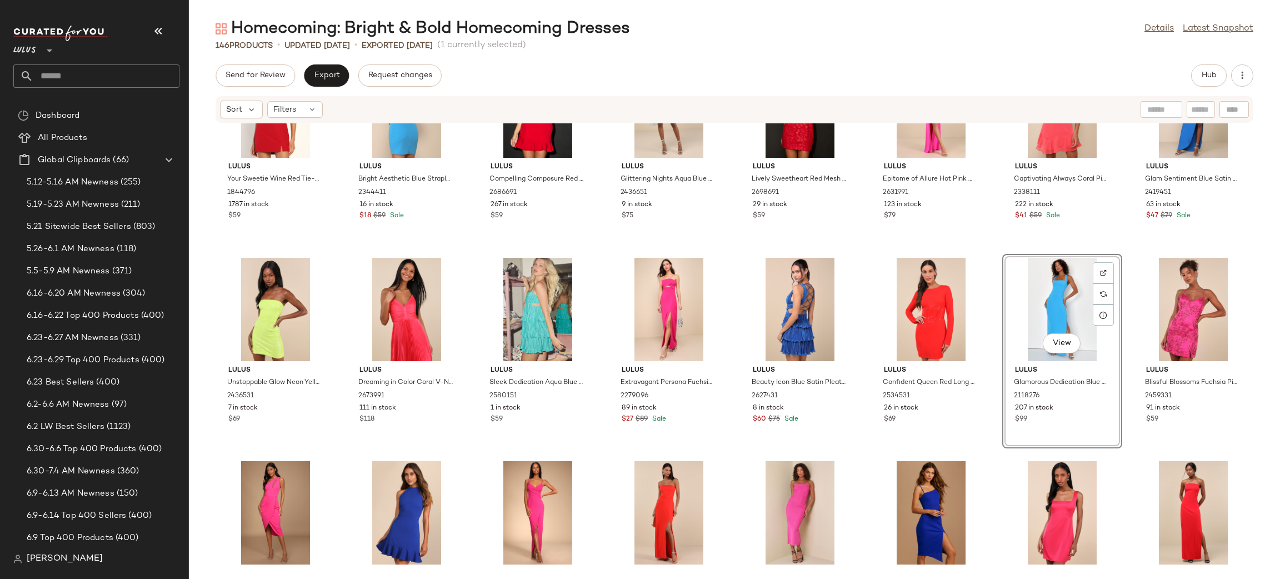
click at [1125, 256] on div "Lulus Your Sweetie Wine Red Tie-Strap Mini Dress 1844796 1787 in stock $59 Lulu…" at bounding box center [734, 344] width 1091 height 442
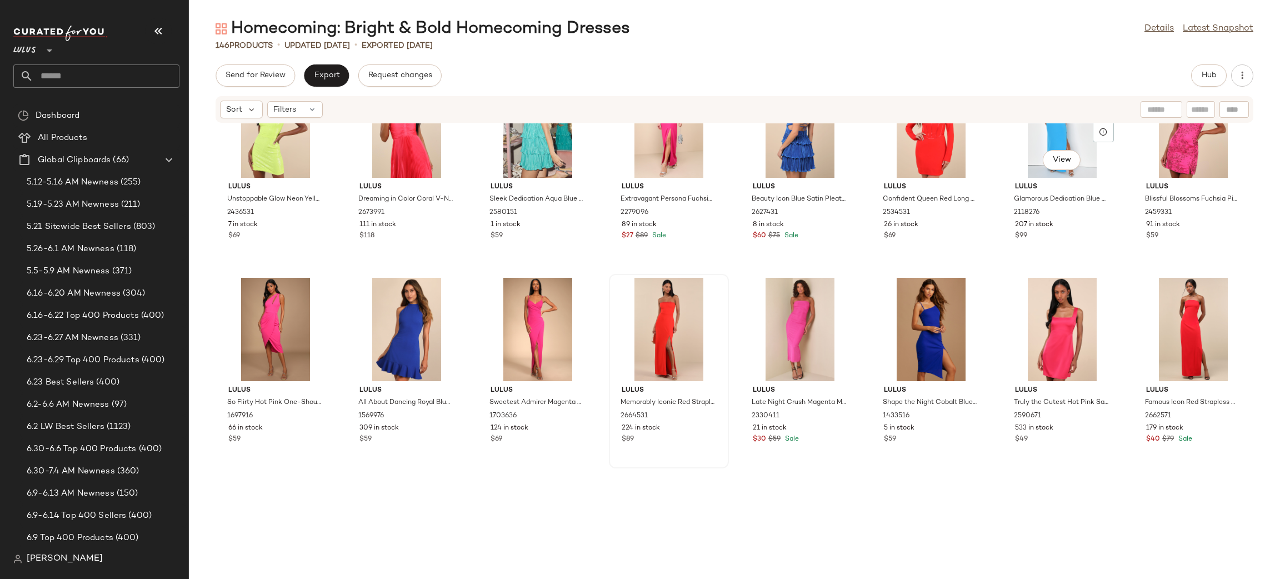
scroll to position [3324, 0]
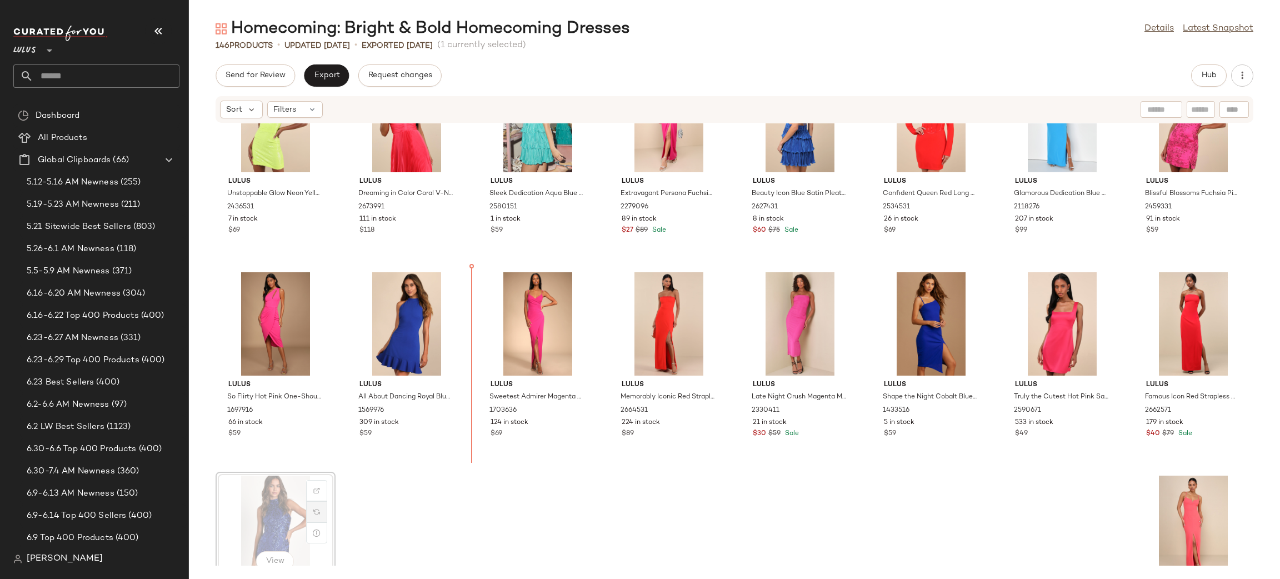
scroll to position [3325, 0]
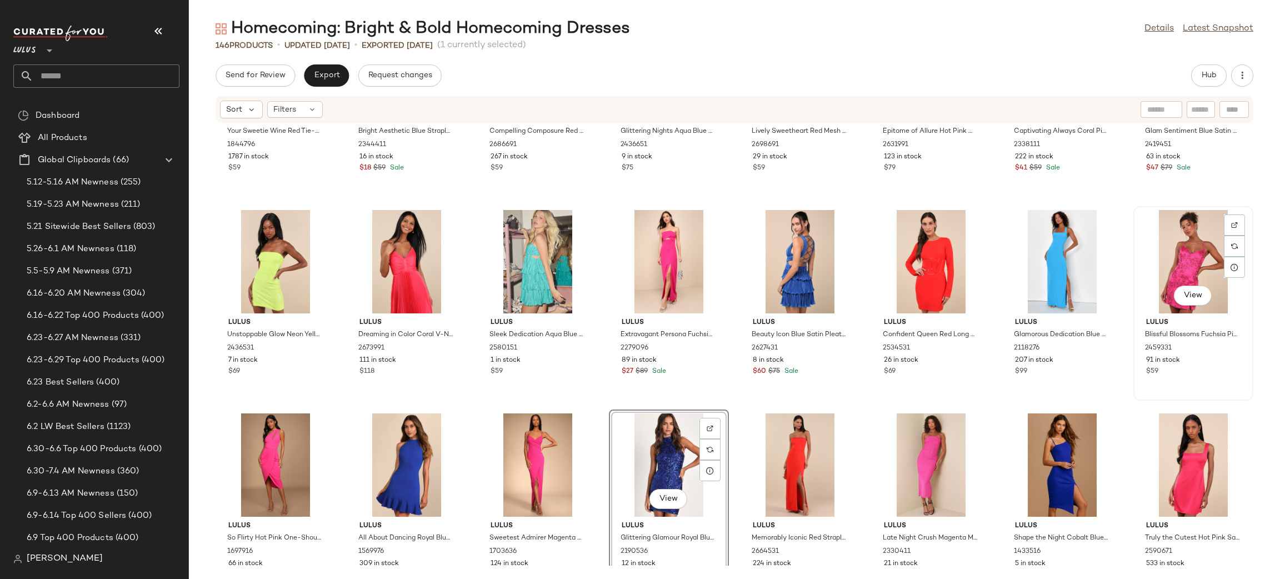
scroll to position [3157, 0]
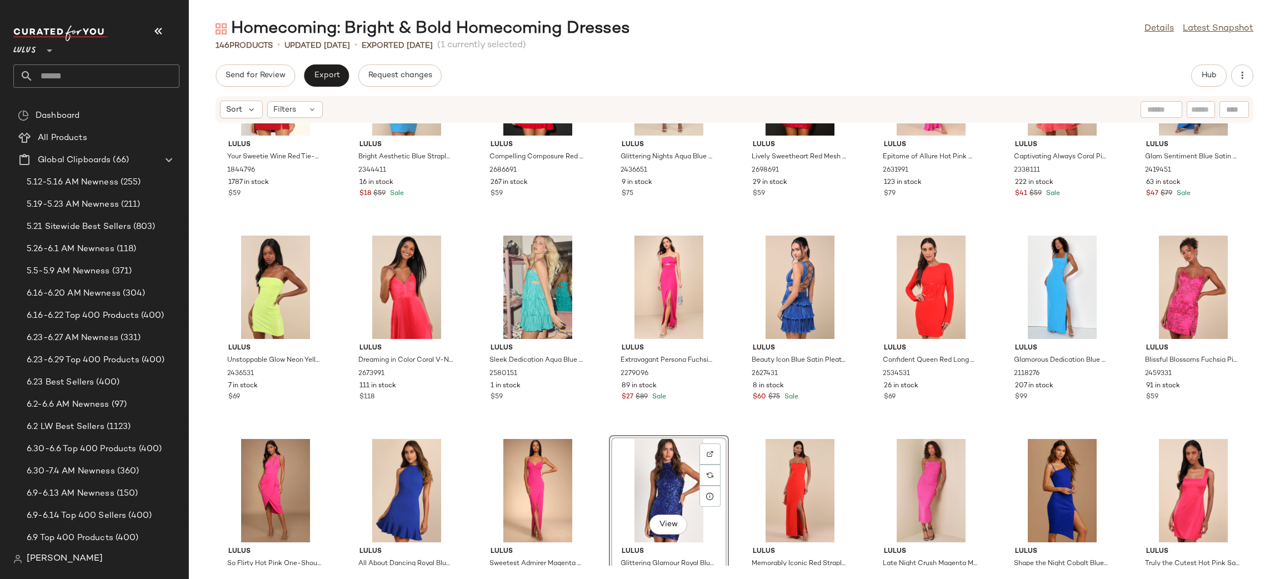
click at [863, 433] on div "Lulus Your Sweetie Wine Red Tie-Strap Mini Dress 1844796 1787 in stock $59 Lulu…" at bounding box center [734, 344] width 1091 height 442
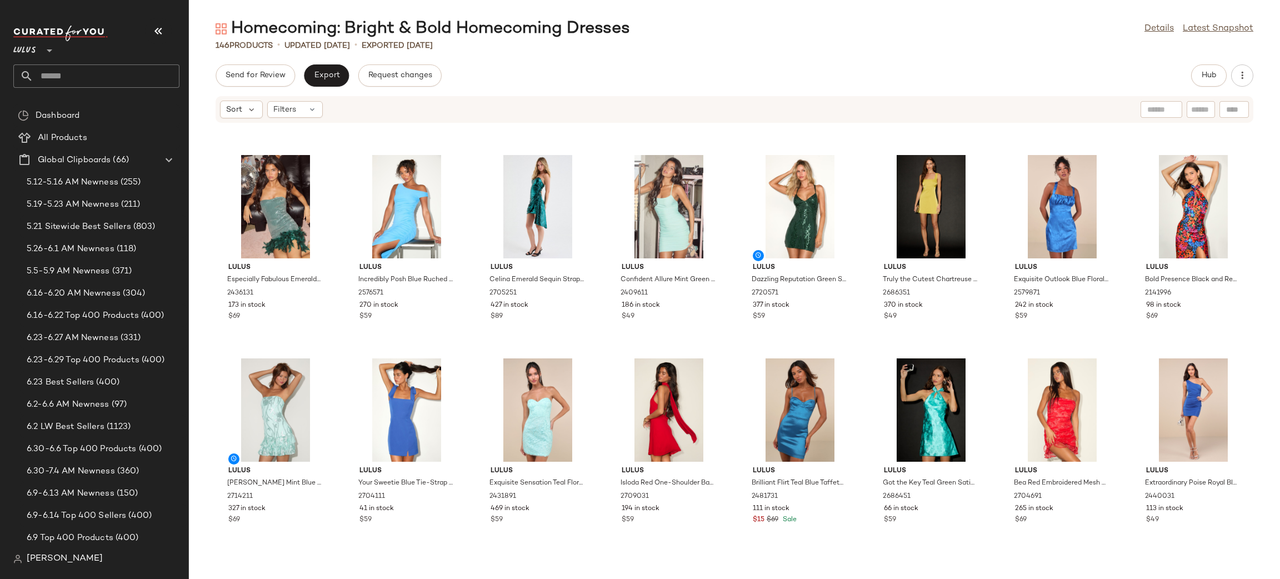
scroll to position [0, 0]
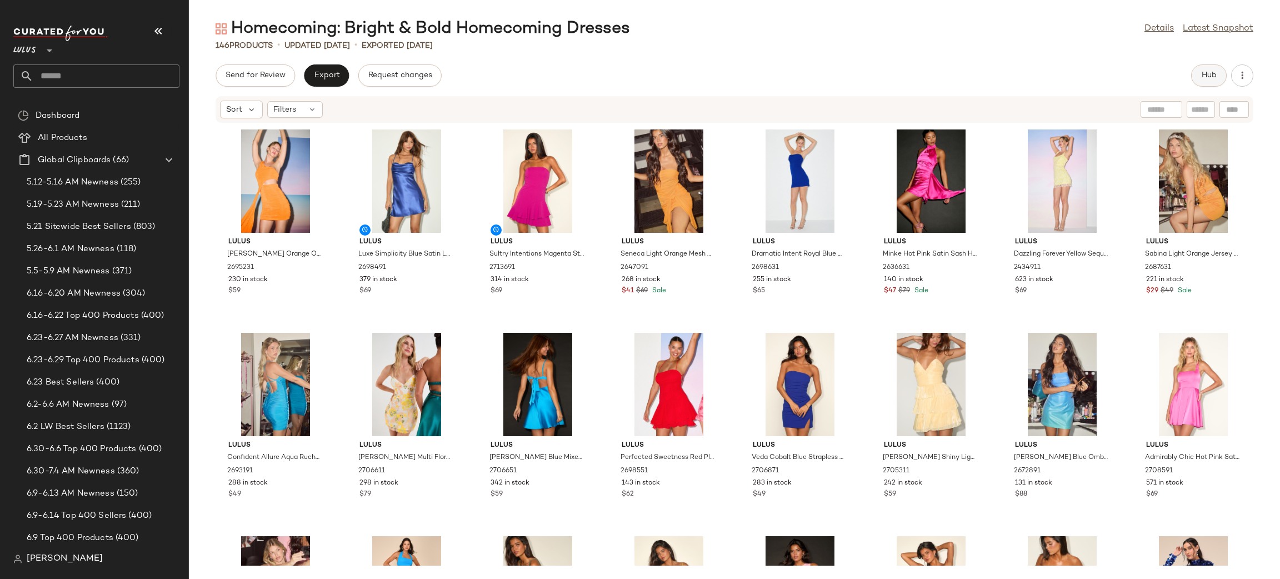
click at [1201, 80] on button "Hub" at bounding box center [1209, 75] width 36 height 22
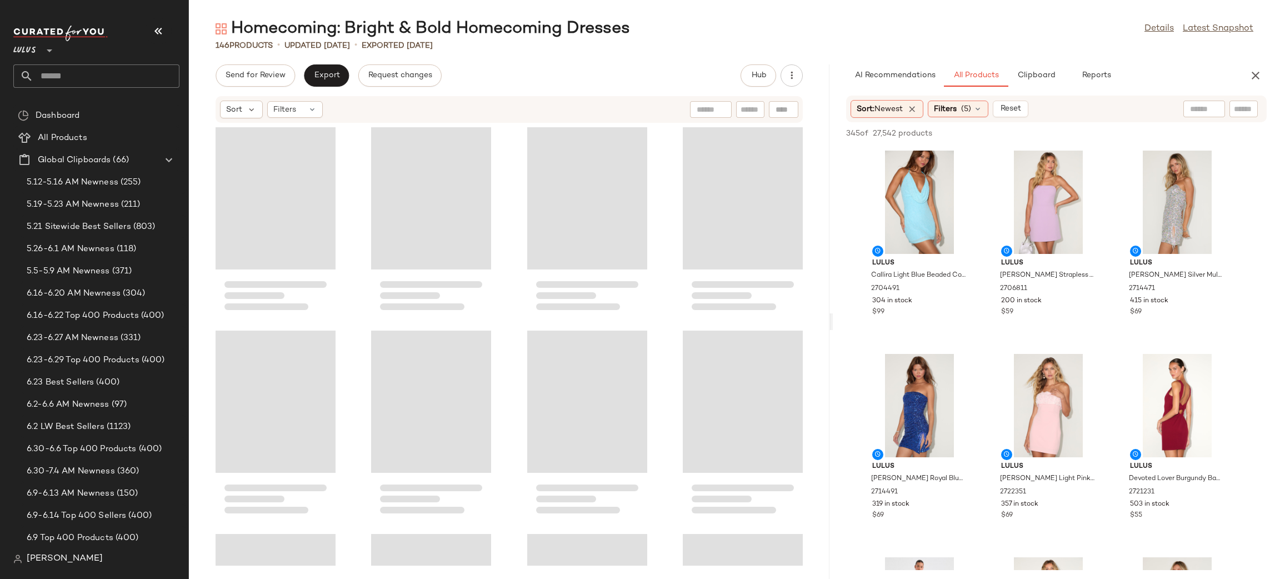
drag, startPoint x: 734, startPoint y: 321, endPoint x: 832, endPoint y: 312, distance: 99.4
click at [832, 311] on div "Homecoming: Bright & Bold Homecoming Dresses Details Latest Snapshot 146 Produc…" at bounding box center [734, 298] width 1091 height 561
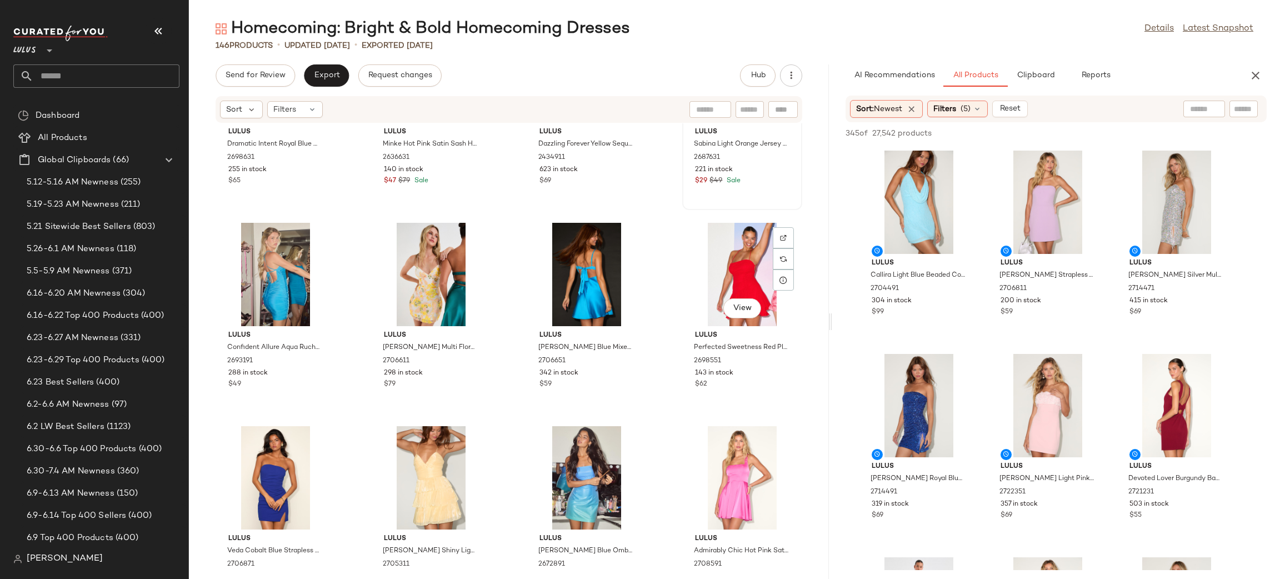
scroll to position [386, 0]
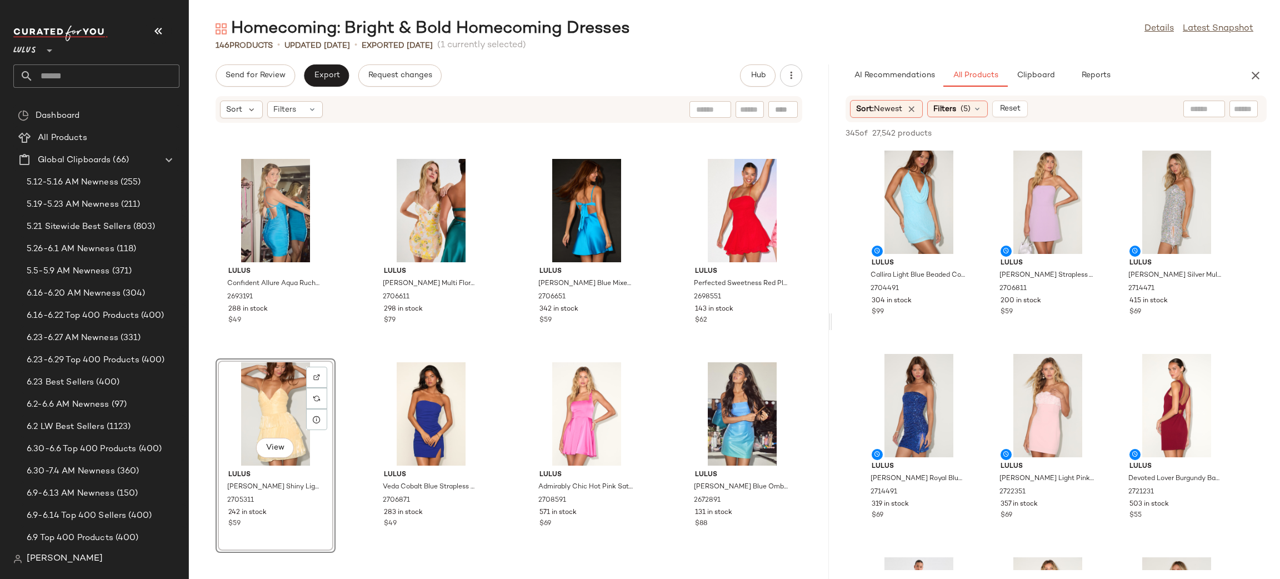
click at [659, 358] on div "Lulus Dramatic Intent Royal Blue Corset Bodycon Mini Dress 2698631 255 in stock…" at bounding box center [509, 344] width 640 height 442
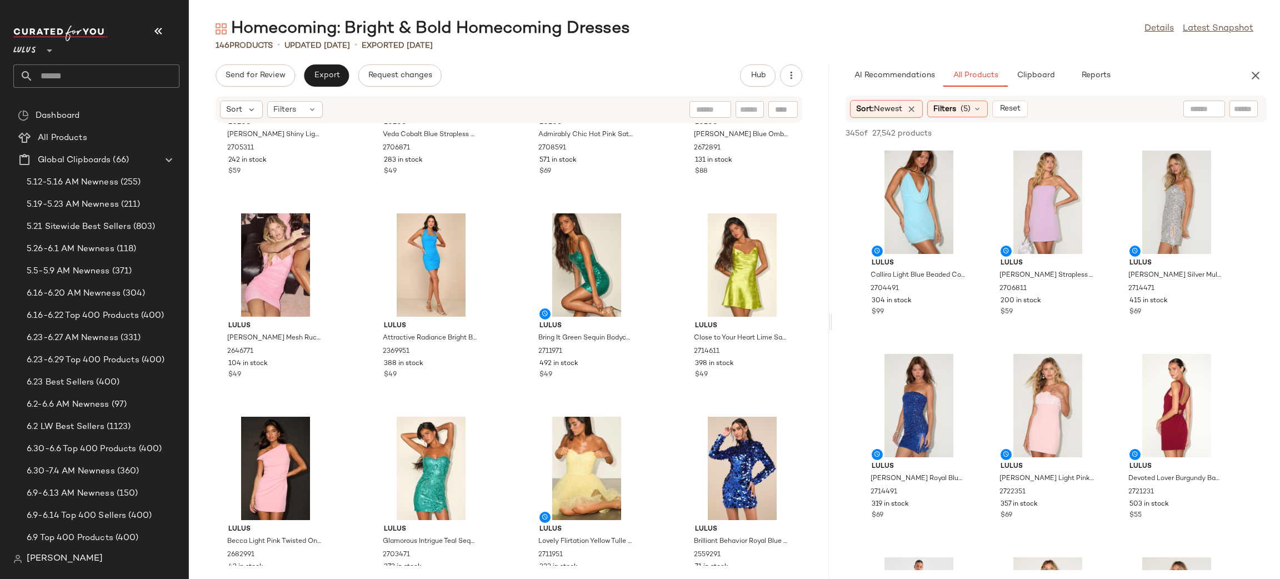
scroll to position [752, 0]
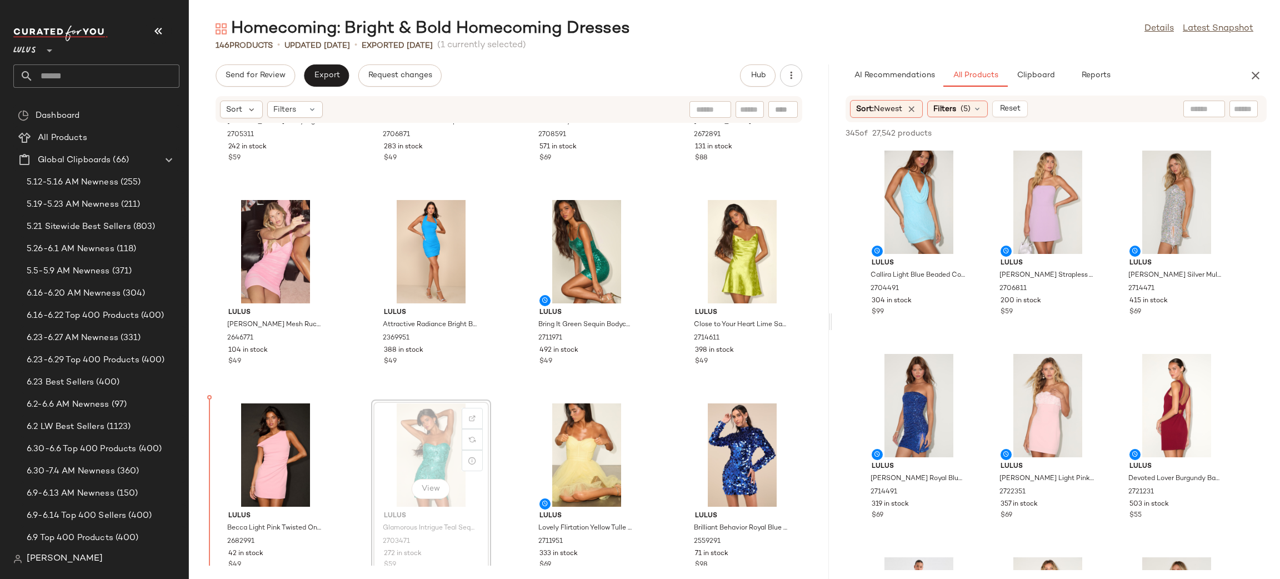
scroll to position [764, 0]
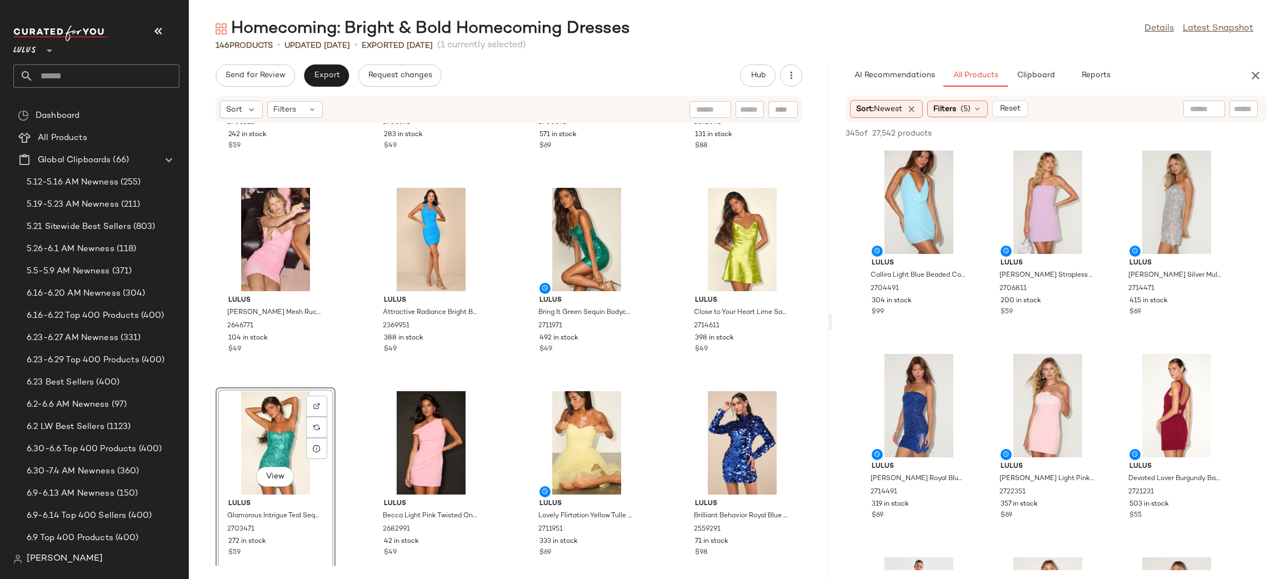
click at [659, 396] on div "Lulus Monnie Shiny Light Yellow Tiered Mini Dress 2705311 242 in stock $59 Lulu…" at bounding box center [509, 344] width 640 height 442
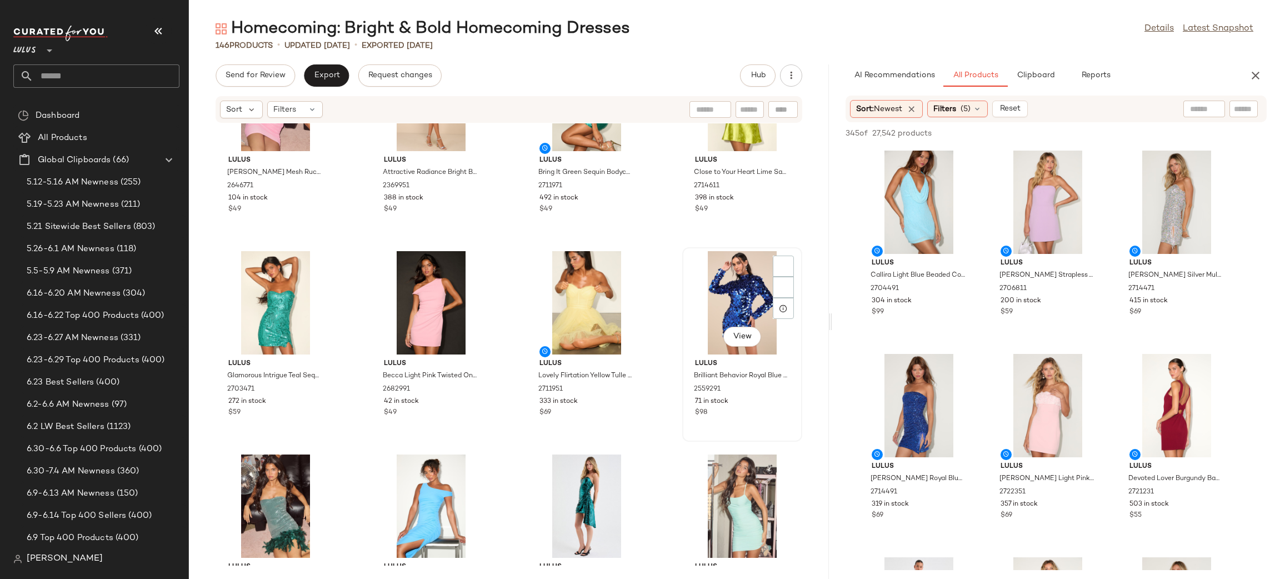
scroll to position [922, 0]
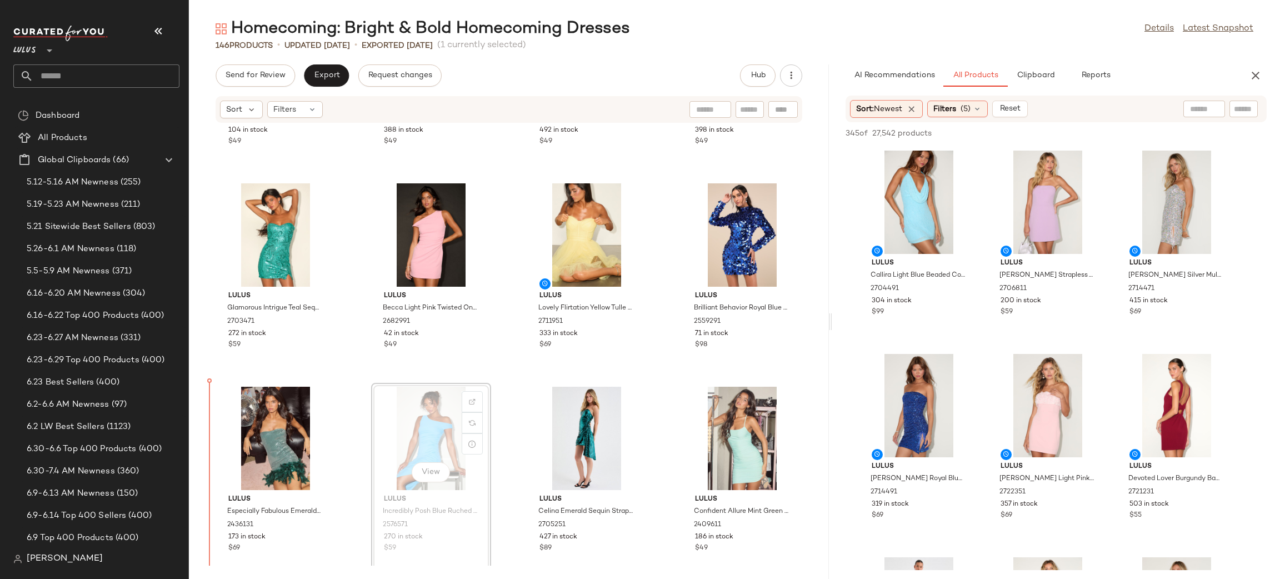
scroll to position [979, 0]
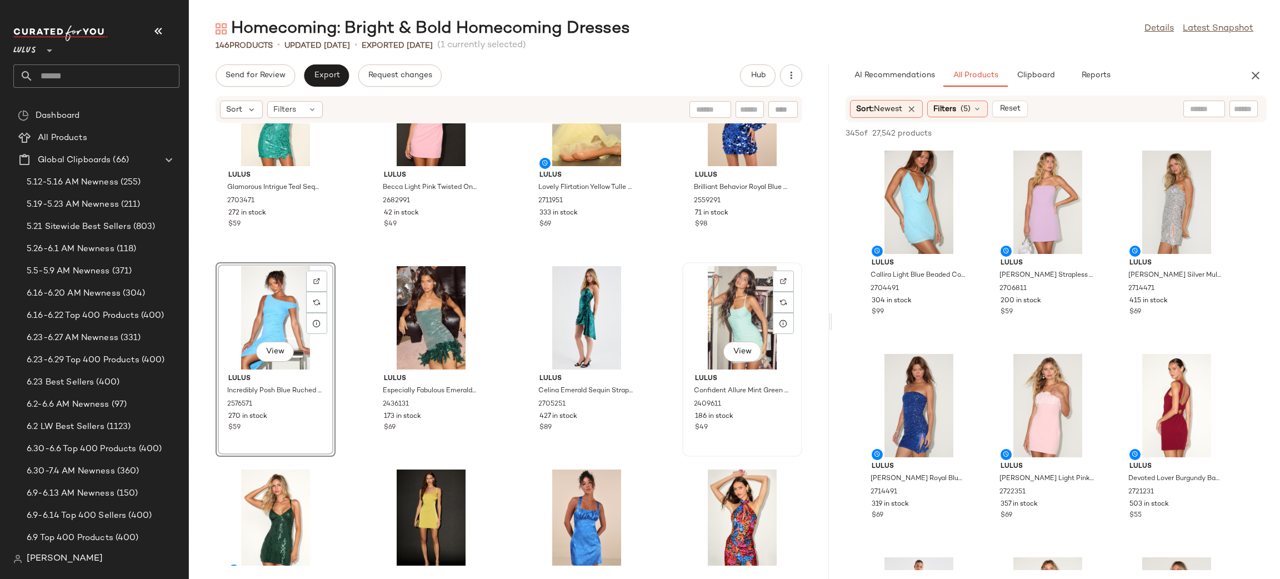
scroll to position [1095, 0]
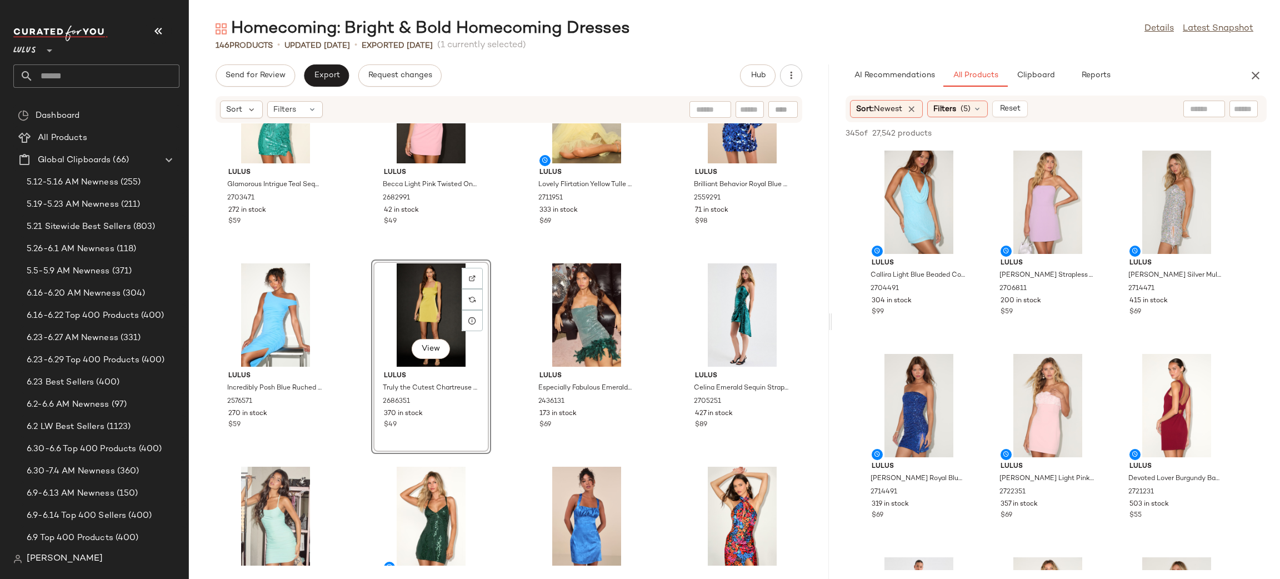
click at [661, 261] on div "Lulus Glamorous Intrigue Teal Sequin Strapless Mini Dress 2703471 272 in stock …" at bounding box center [509, 344] width 640 height 442
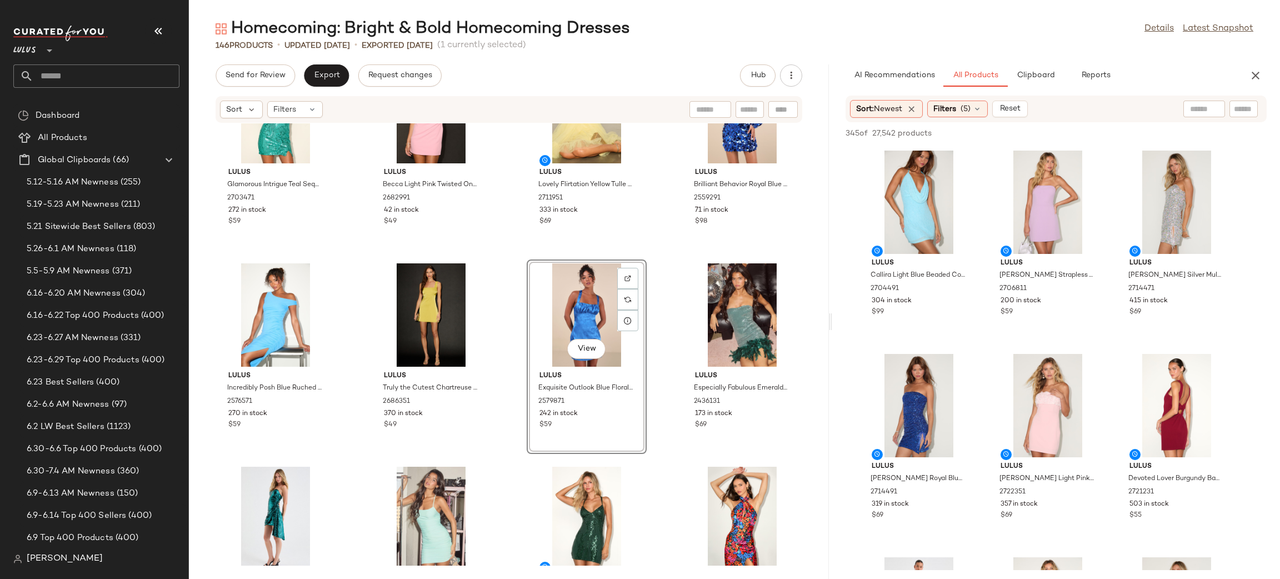
click at [667, 255] on div "Lulus Glamorous Intrigue Teal Sequin Strapless Mini Dress 2703471 272 in stock …" at bounding box center [509, 344] width 640 height 442
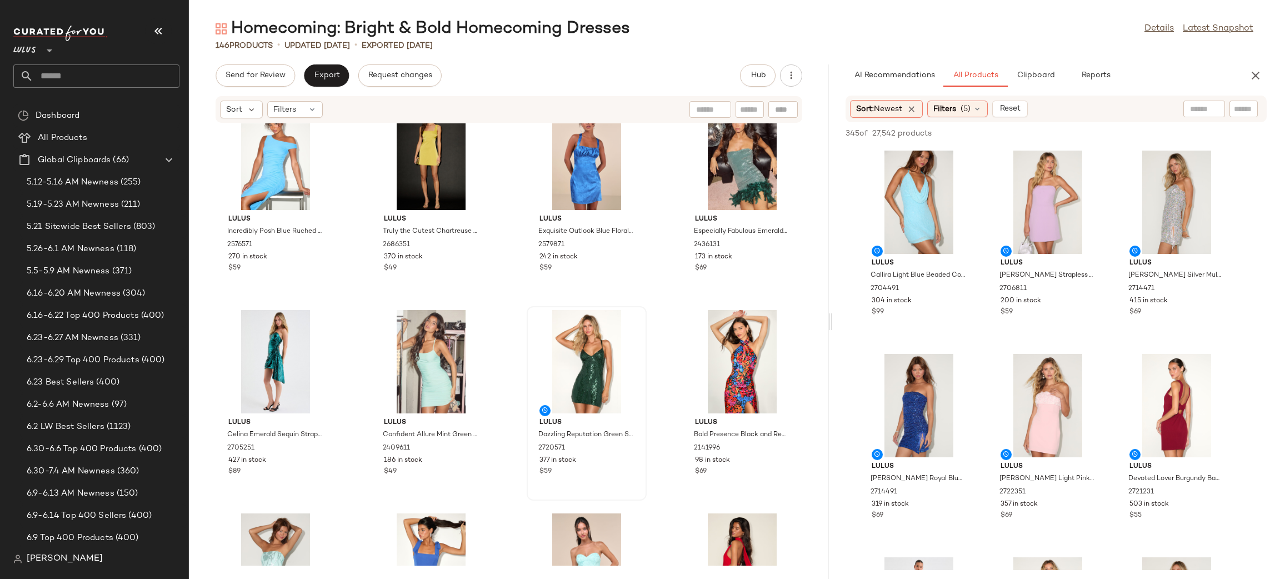
scroll to position [1271, 0]
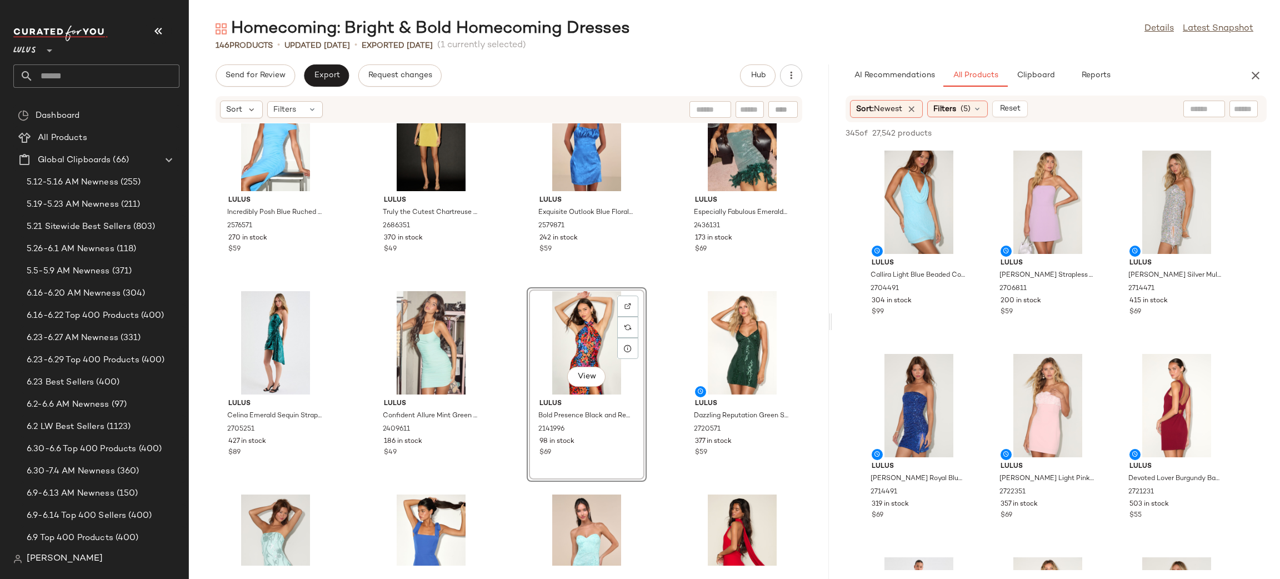
click at [666, 293] on div "Lulus Glamorous Intrigue Teal Sequin Strapless Mini Dress 2703471 272 in stock …" at bounding box center [509, 344] width 640 height 442
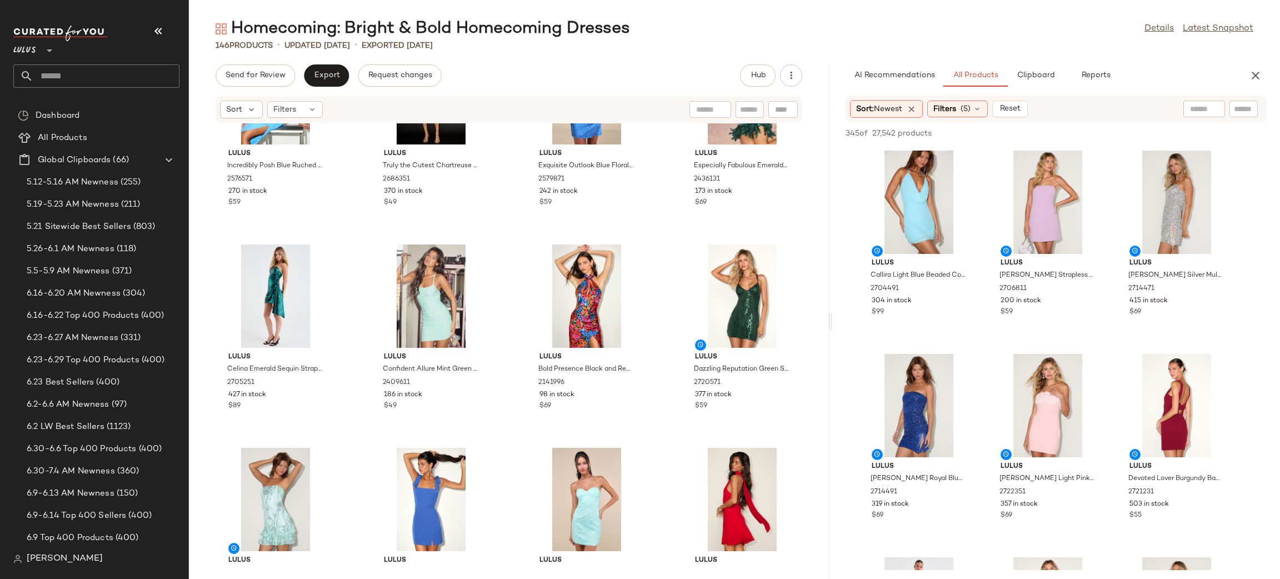
scroll to position [1285, 0]
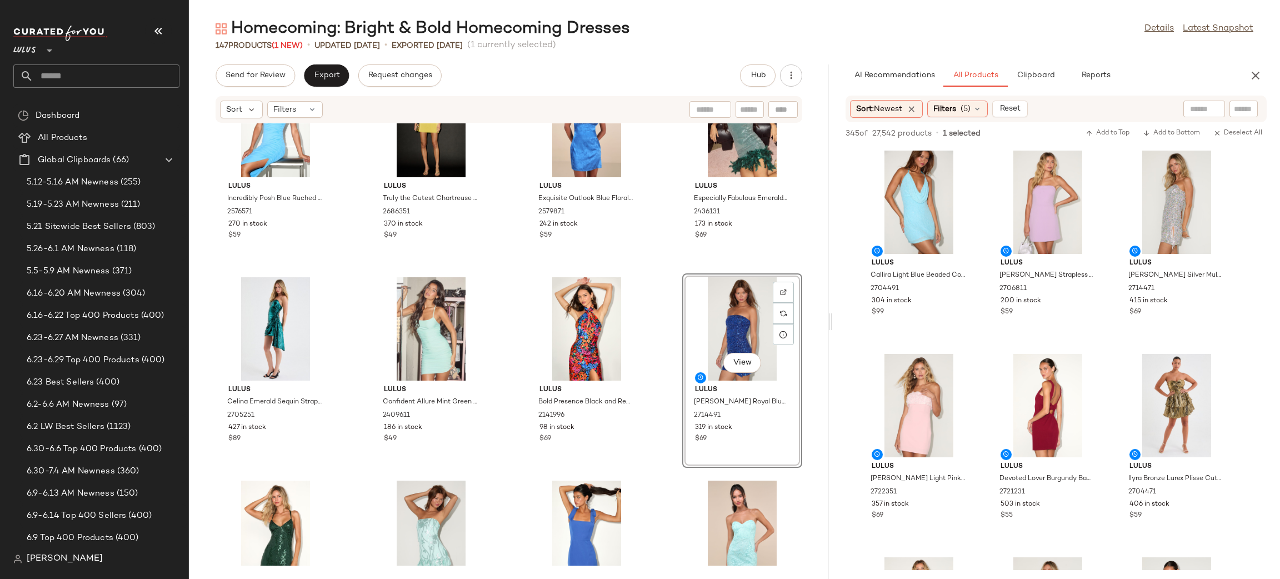
click at [661, 292] on div "Lulus Incredibly Posh Blue Ruched Asymmetrical Midi Dress 2576571 270 in stock …" at bounding box center [509, 344] width 640 height 442
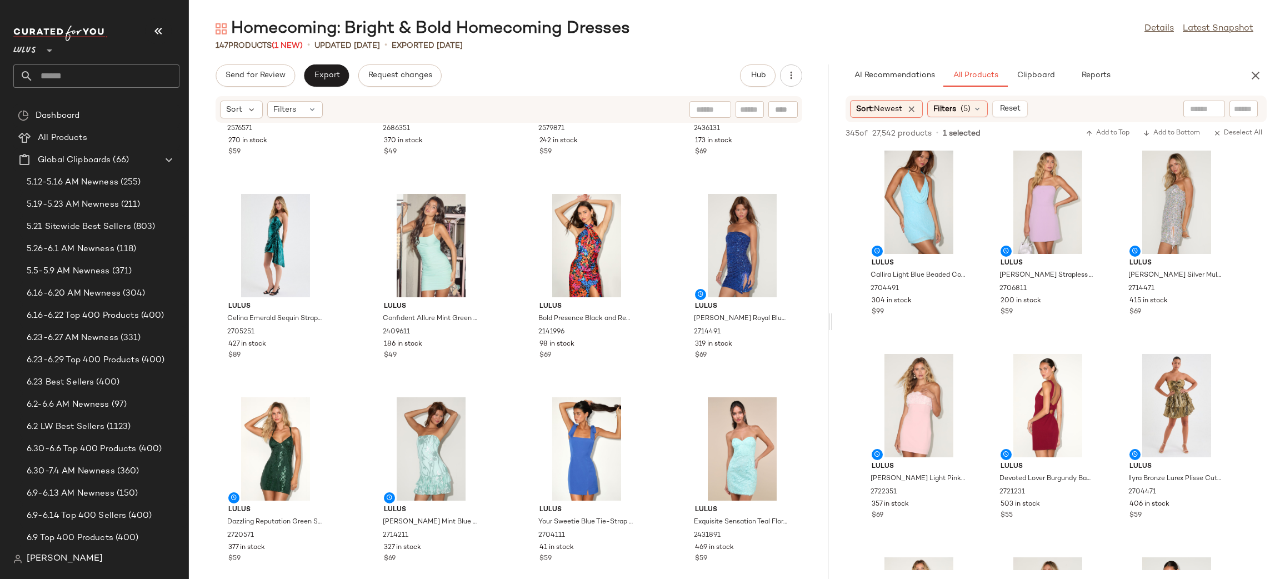
scroll to position [1375, 0]
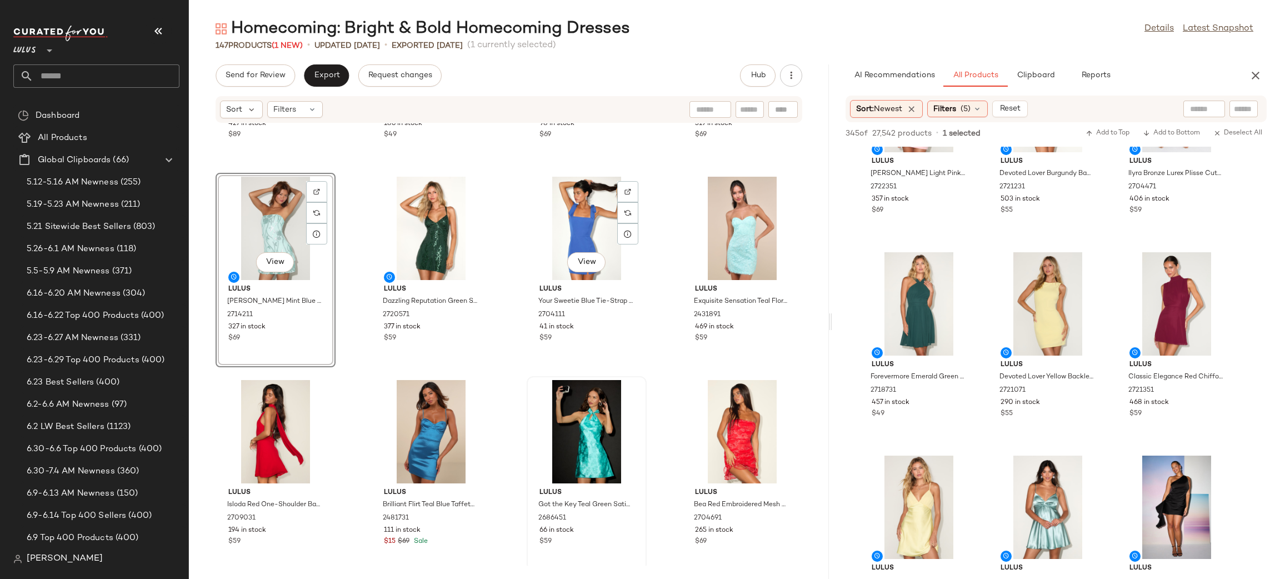
scroll to position [1649, 0]
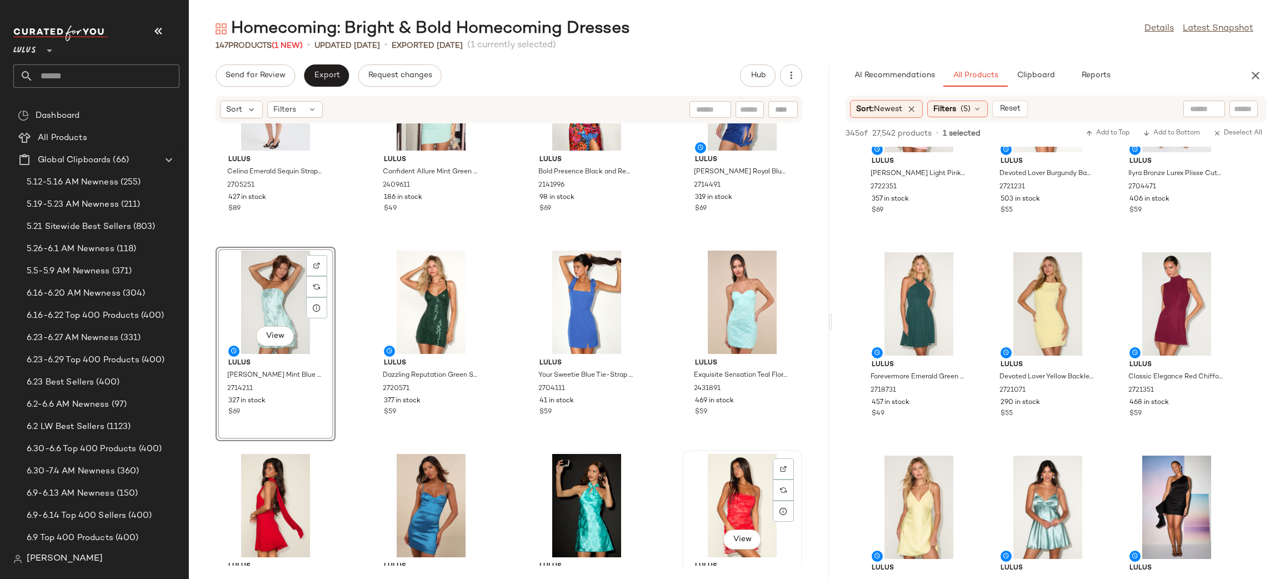
scroll to position [1516, 0]
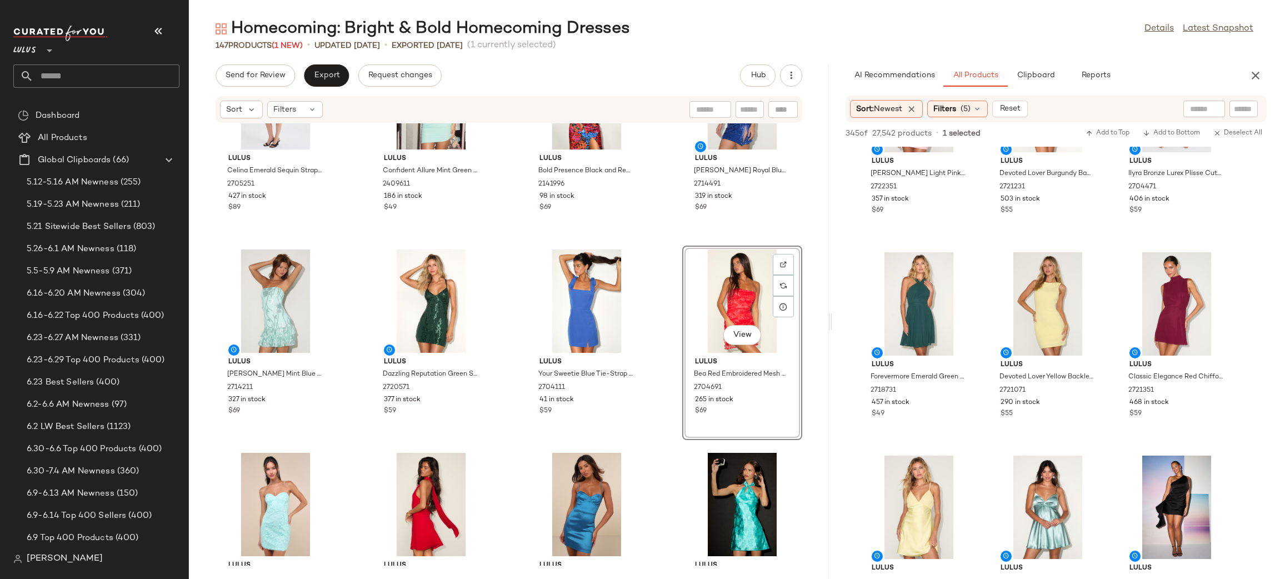
click at [650, 285] on div "Lulus Celina Emerald Sequin Strapless Sash Mini Dress 2705251 427 in stock $89 …" at bounding box center [509, 344] width 640 height 442
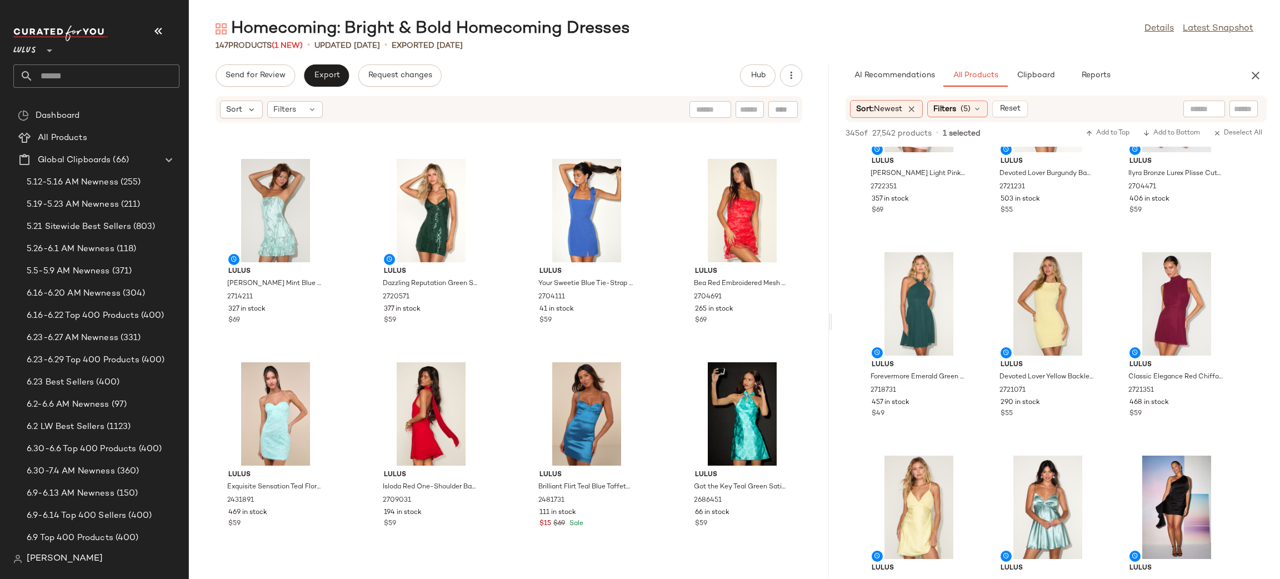
scroll to position [1661, 0]
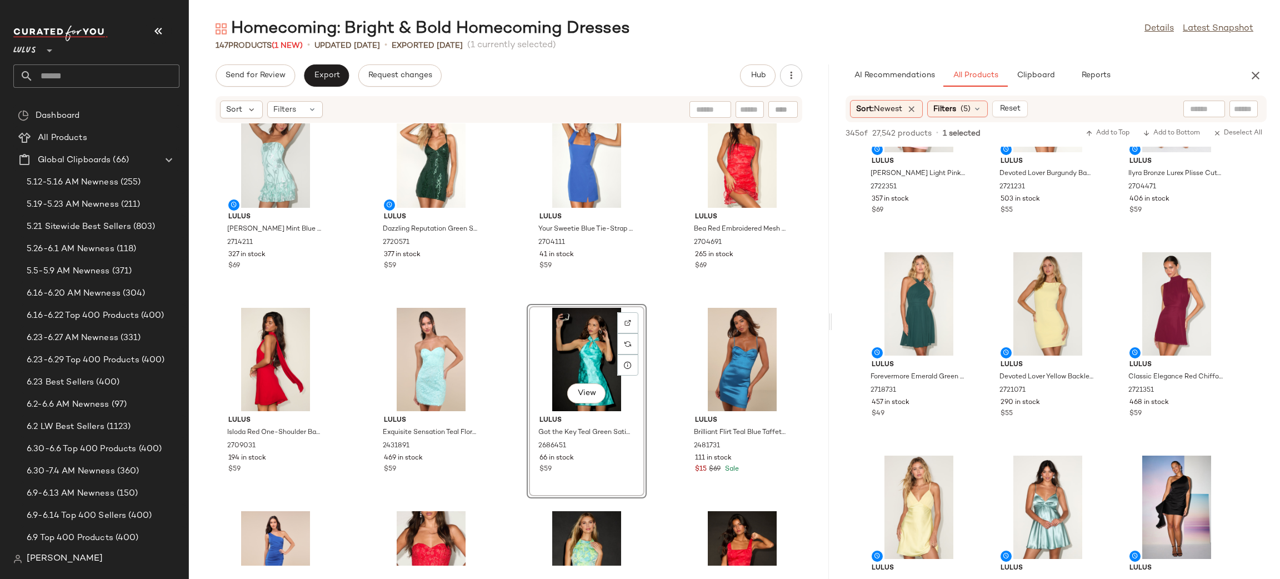
click at [665, 307] on div "Lulus Celina Emerald Sequin Strapless Sash Mini Dress 2705251 427 in stock $89 …" at bounding box center [509, 344] width 640 height 442
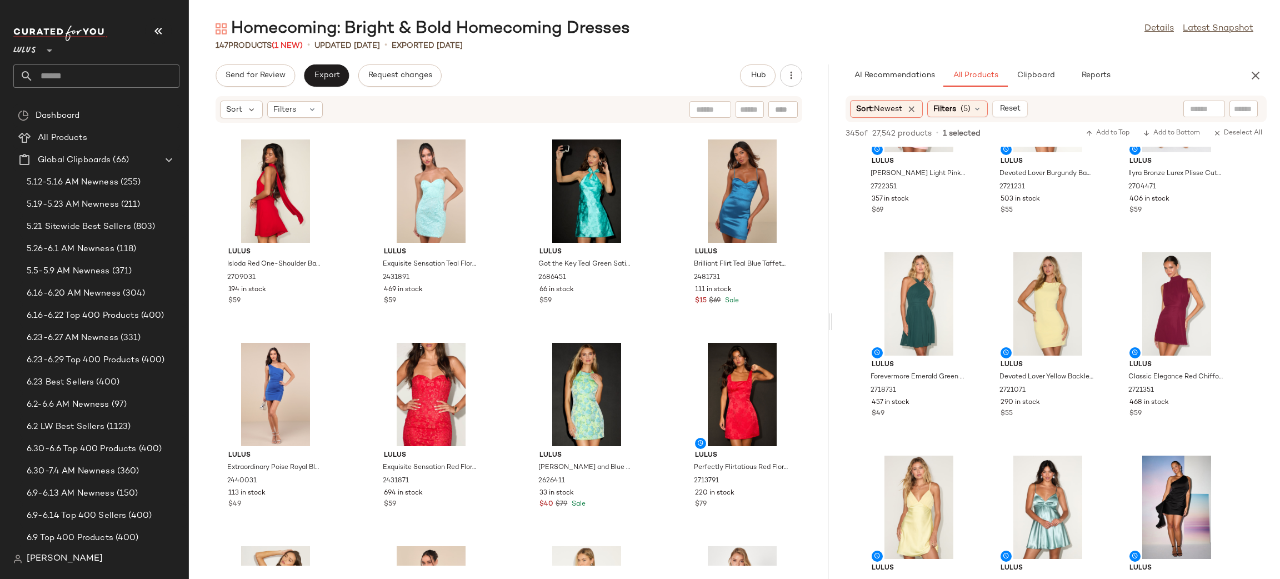
scroll to position [1830, 0]
click at [729, 381] on div "View" at bounding box center [742, 393] width 112 height 103
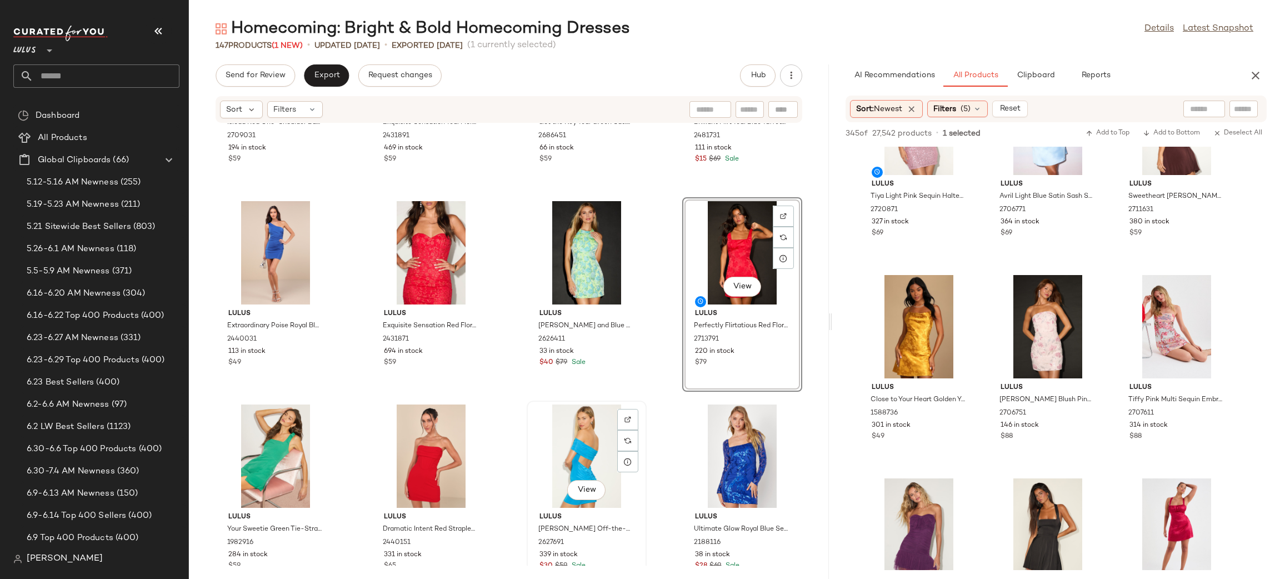
scroll to position [1989, 0]
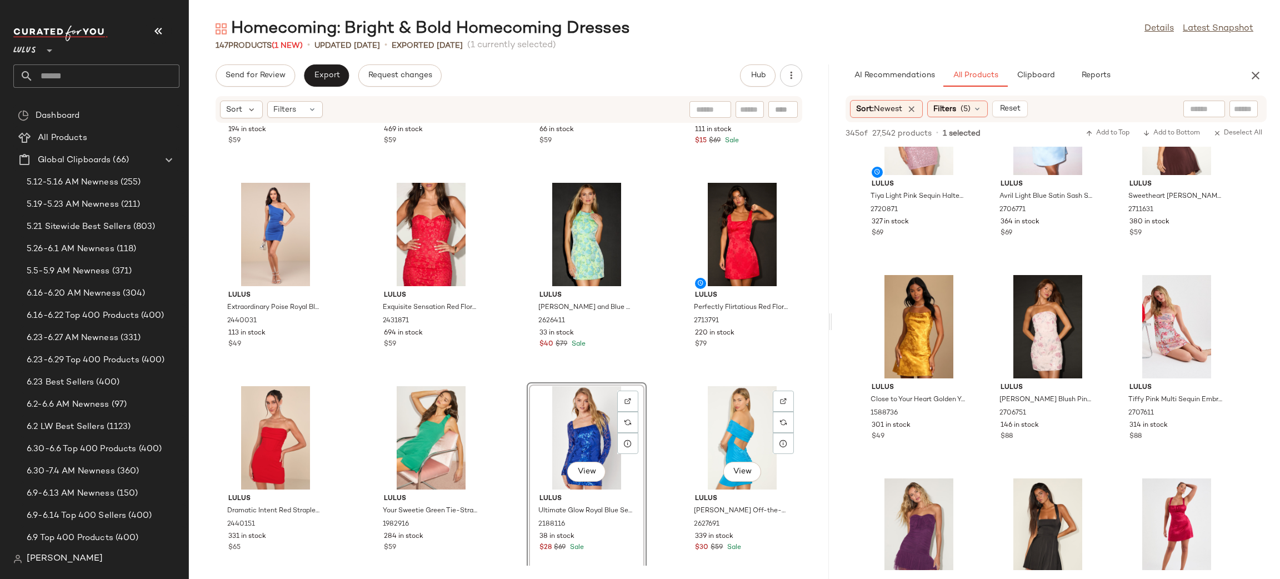
click at [674, 383] on div "Lulus Isloda Red One-Shoulder Backless Sash Mini Dress 2709031 194 in stock $59…" at bounding box center [509, 344] width 640 height 442
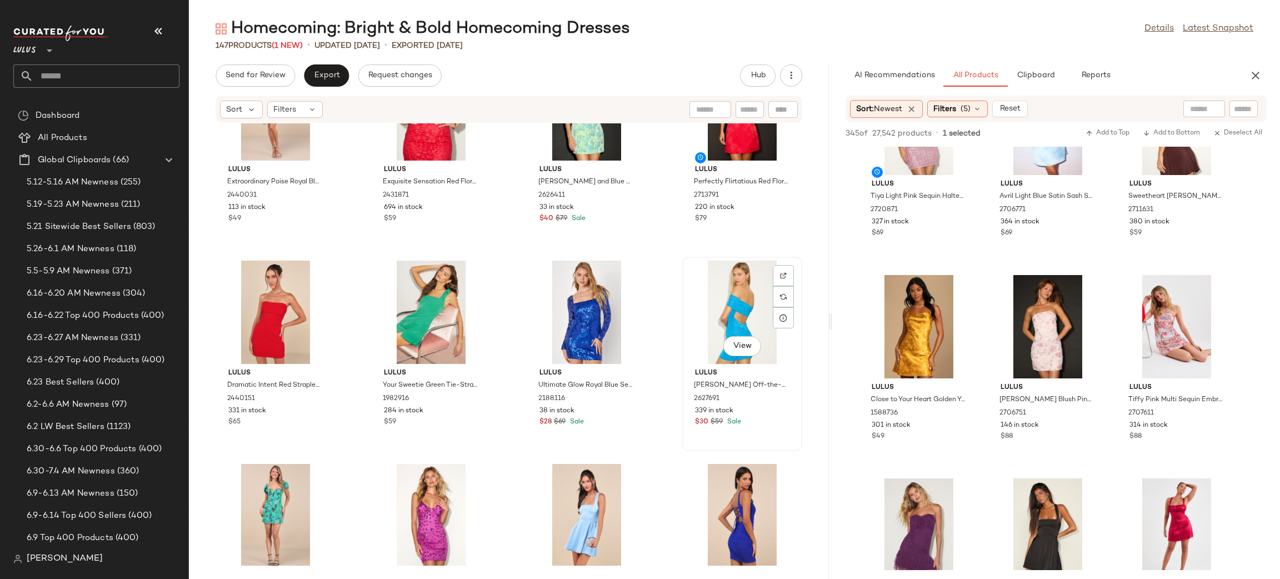
scroll to position [2147, 0]
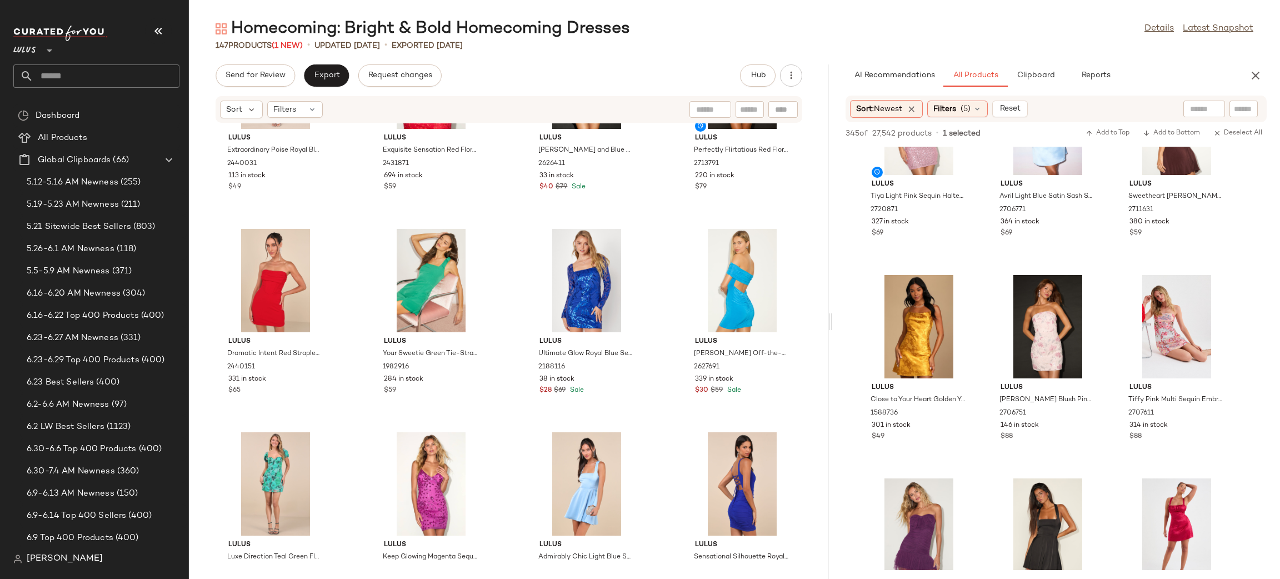
click at [661, 433] on div "Lulus Extraordinary Poise Royal Blue One-Shoulder Mini Dress 2440031 113 in sto…" at bounding box center [509, 344] width 640 height 442
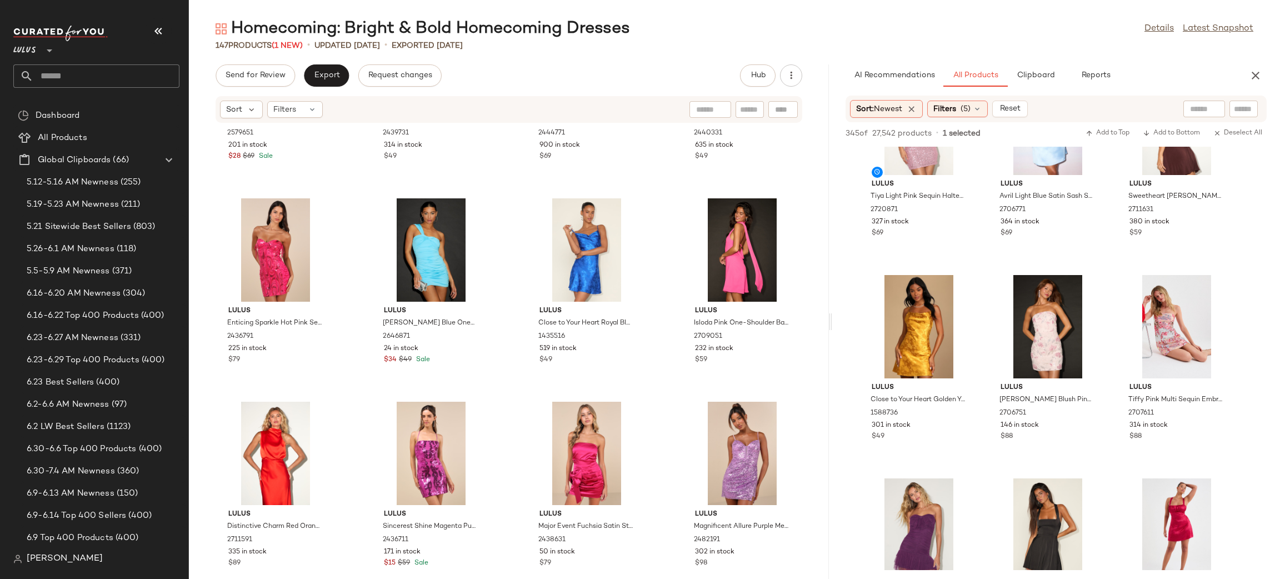
scroll to position [2596, 0]
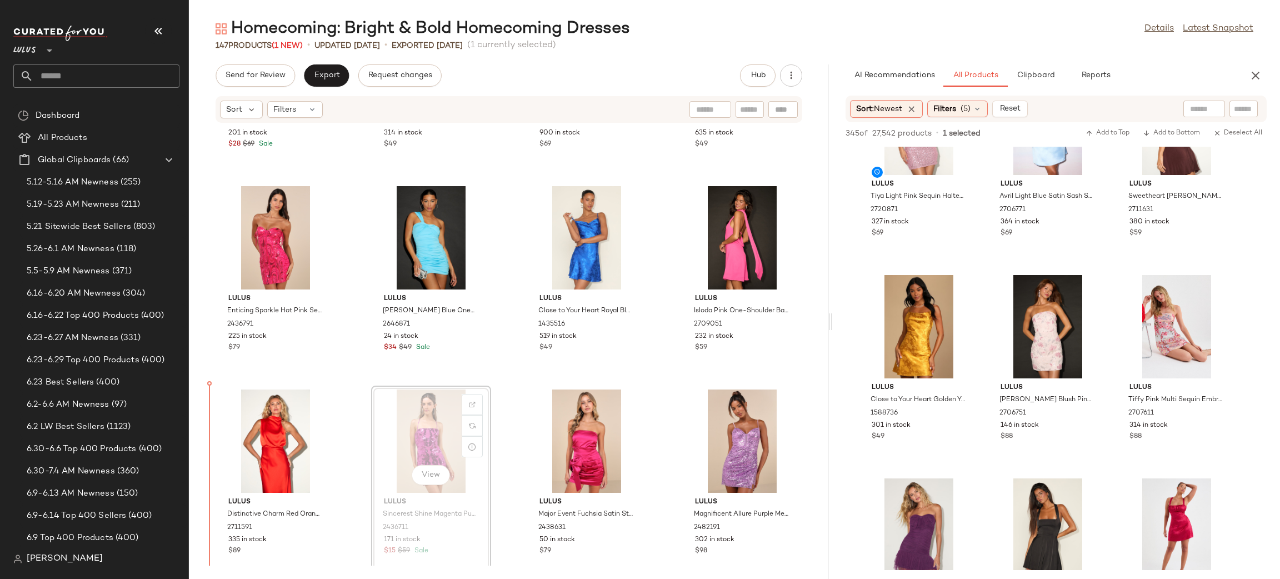
scroll to position [2606, 0]
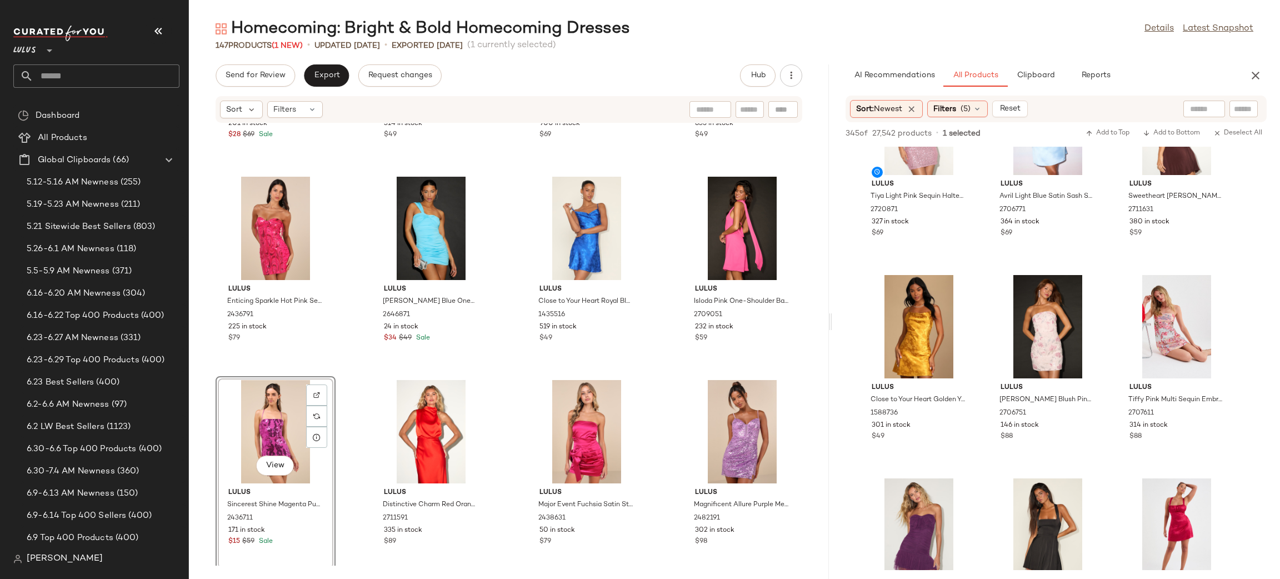
click at [667, 381] on div "Lulus Luxe Direction Teal Green Floral Jacquard Puff Sleeve Mini Dress 2579651 …" at bounding box center [509, 344] width 640 height 442
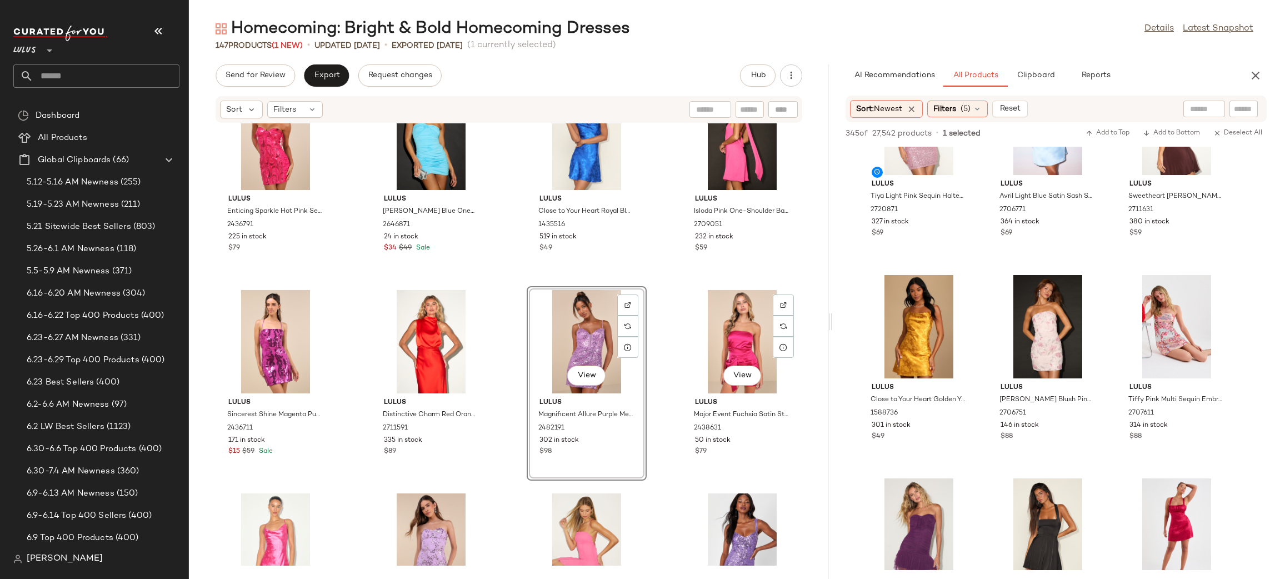
scroll to position [2752, 0]
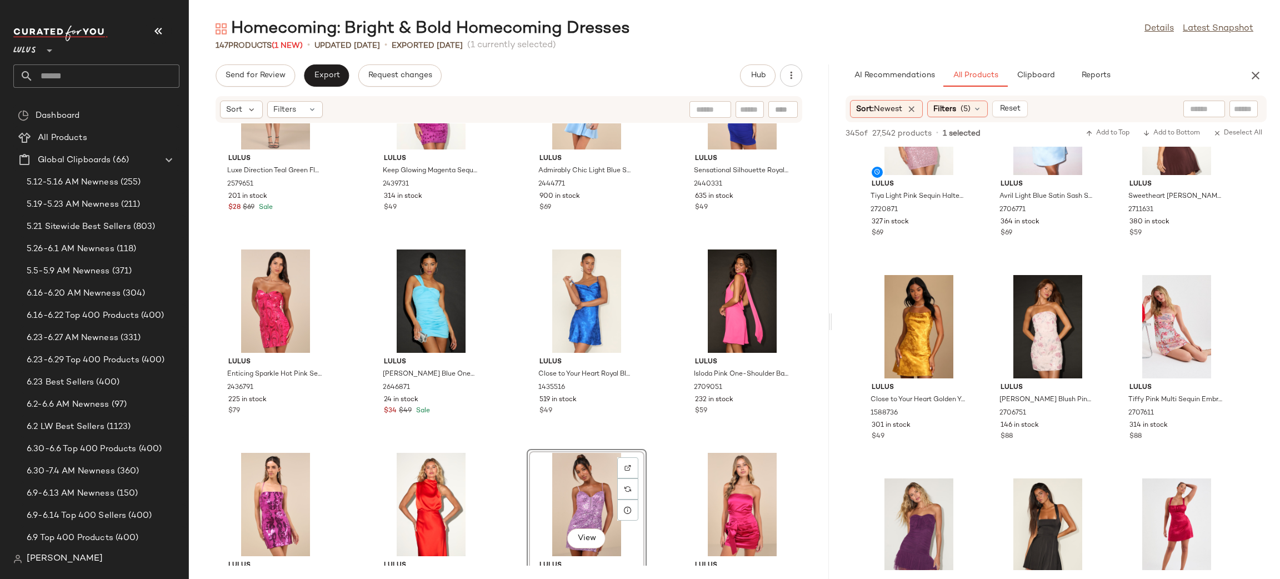
click at [655, 443] on div "Lulus Luxe Direction Teal Green Floral Jacquard Puff Sleeve Mini Dress 2579651 …" at bounding box center [509, 344] width 640 height 442
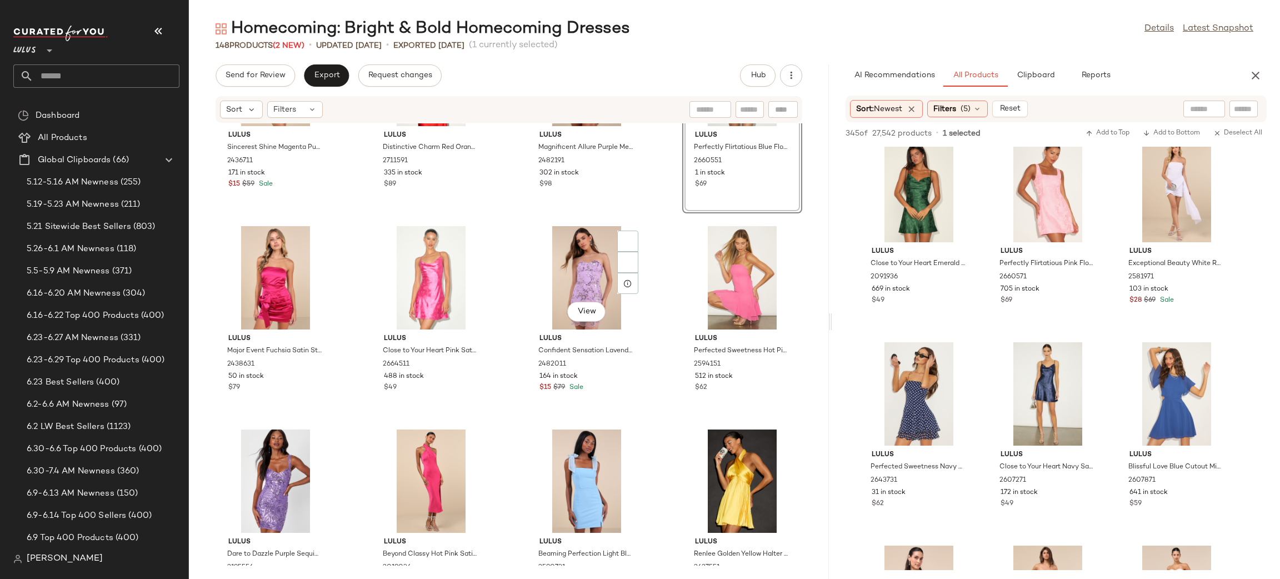
scroll to position [2965, 0]
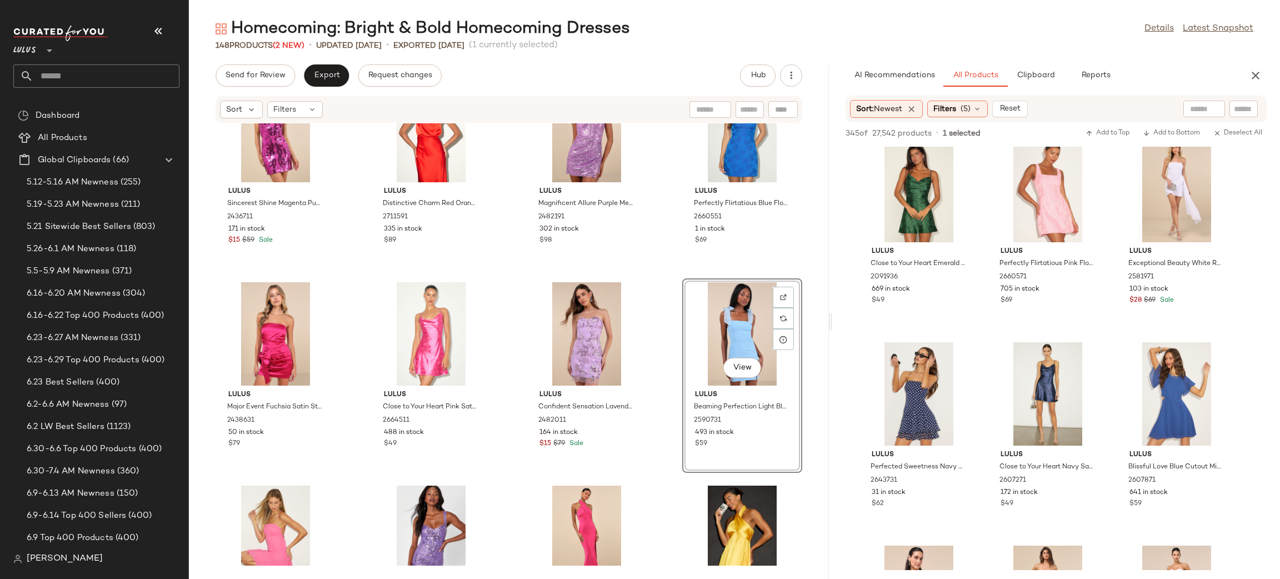
scroll to position [2876, 0]
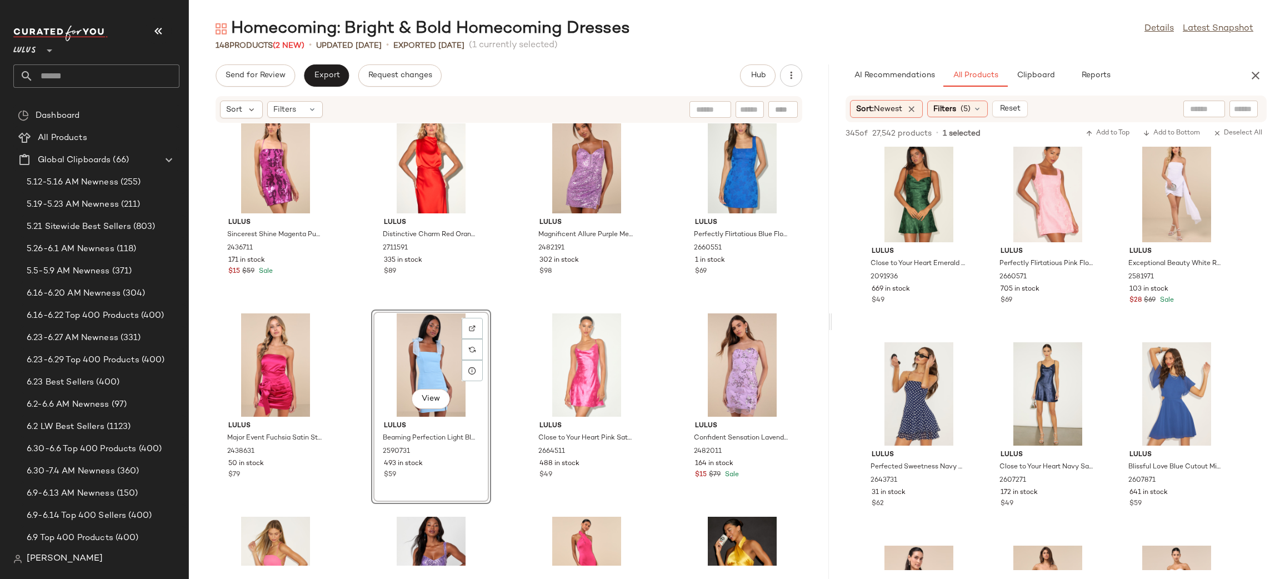
click at [669, 318] on div "Lulus Sincerest Shine Magenta Purple Sequin Lace-Up Mini Dress 2436711 171 in s…" at bounding box center [509, 344] width 640 height 442
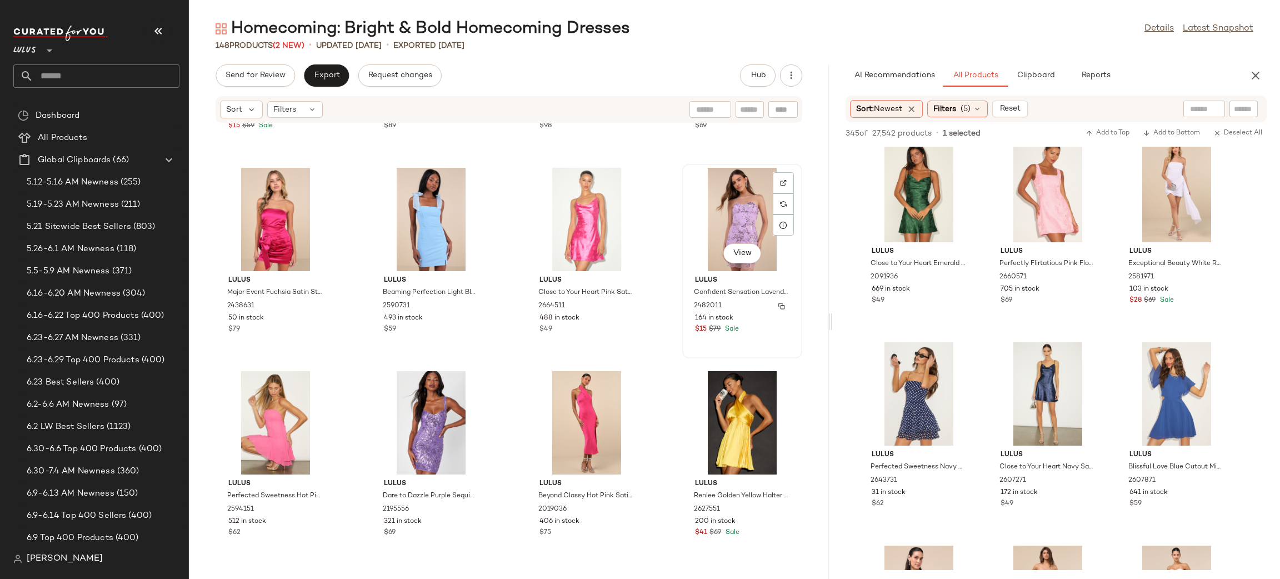
scroll to position [3025, 0]
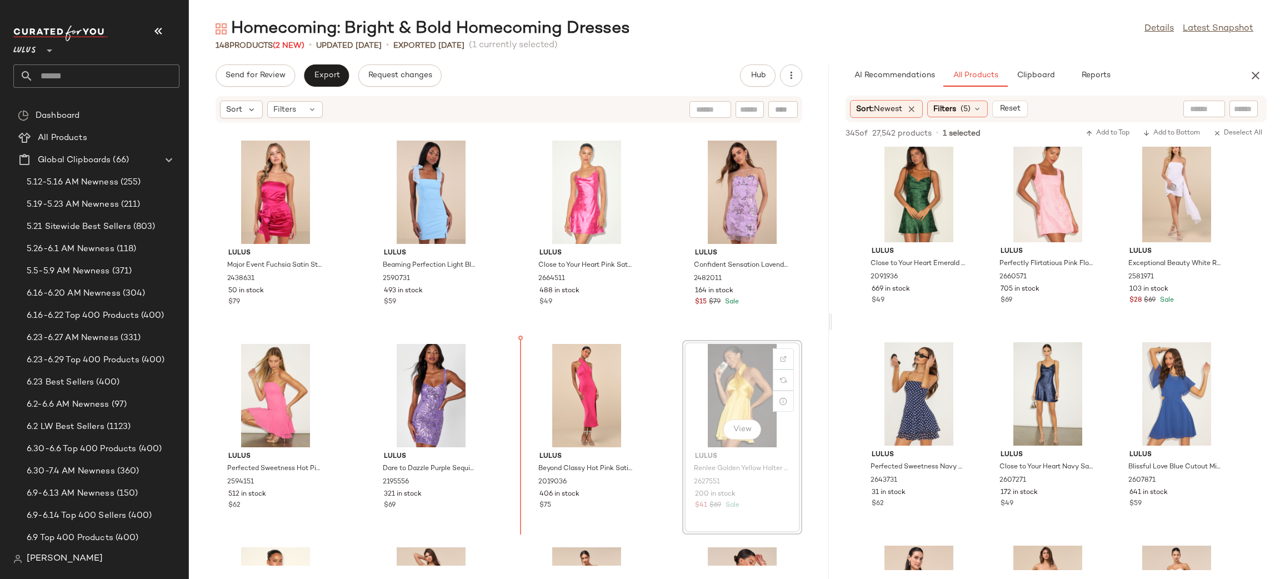
scroll to position [3060, 0]
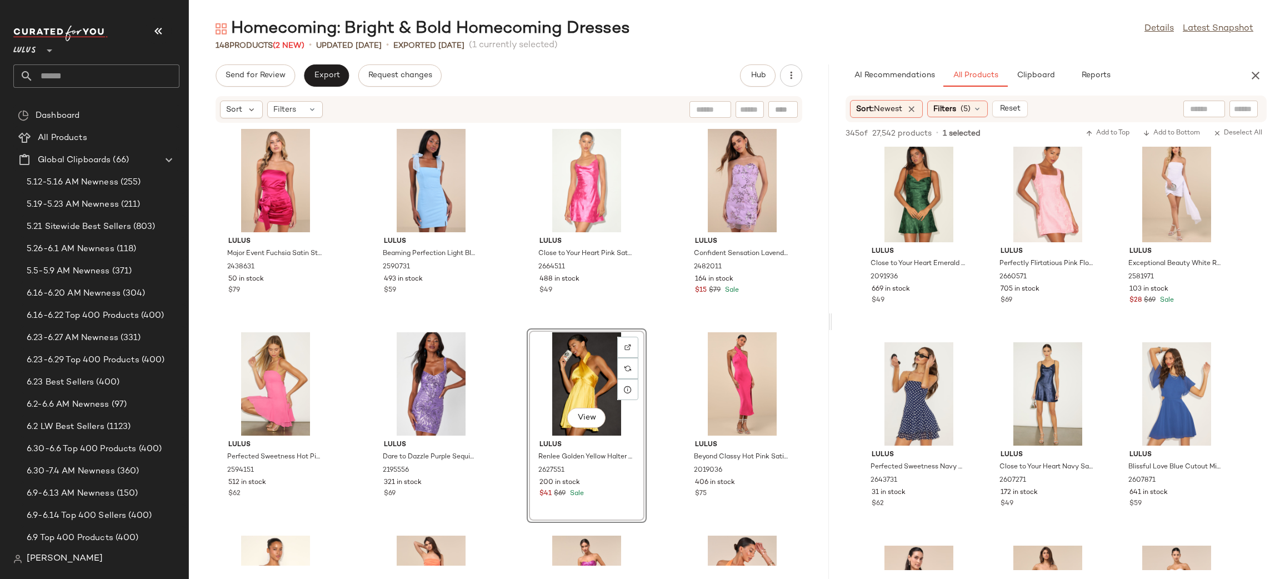
click at [668, 345] on div "Lulus Sincerest Shine Magenta Purple Sequin Lace-Up Mini Dress 2436711 171 in s…" at bounding box center [509, 344] width 640 height 442
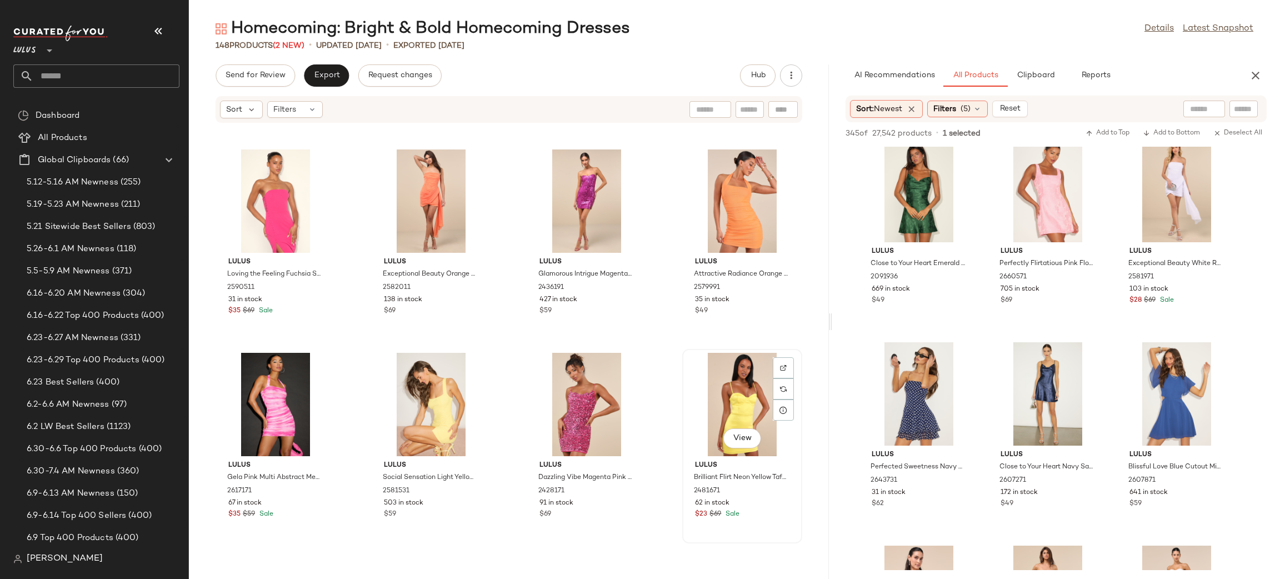
scroll to position [3464, 0]
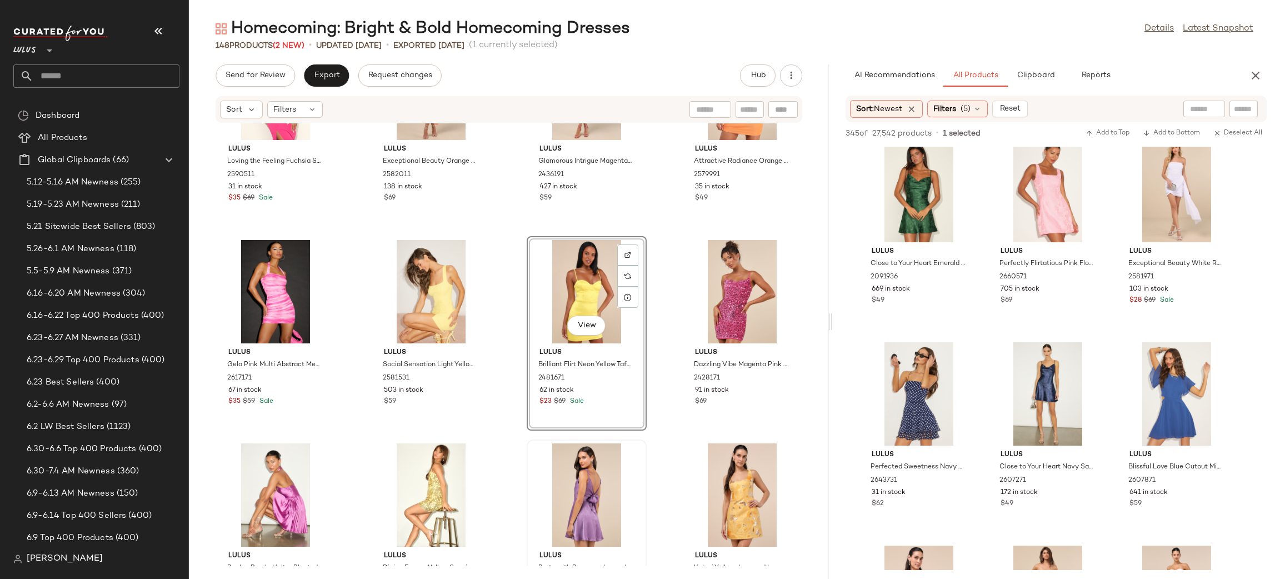
scroll to position [3573, 0]
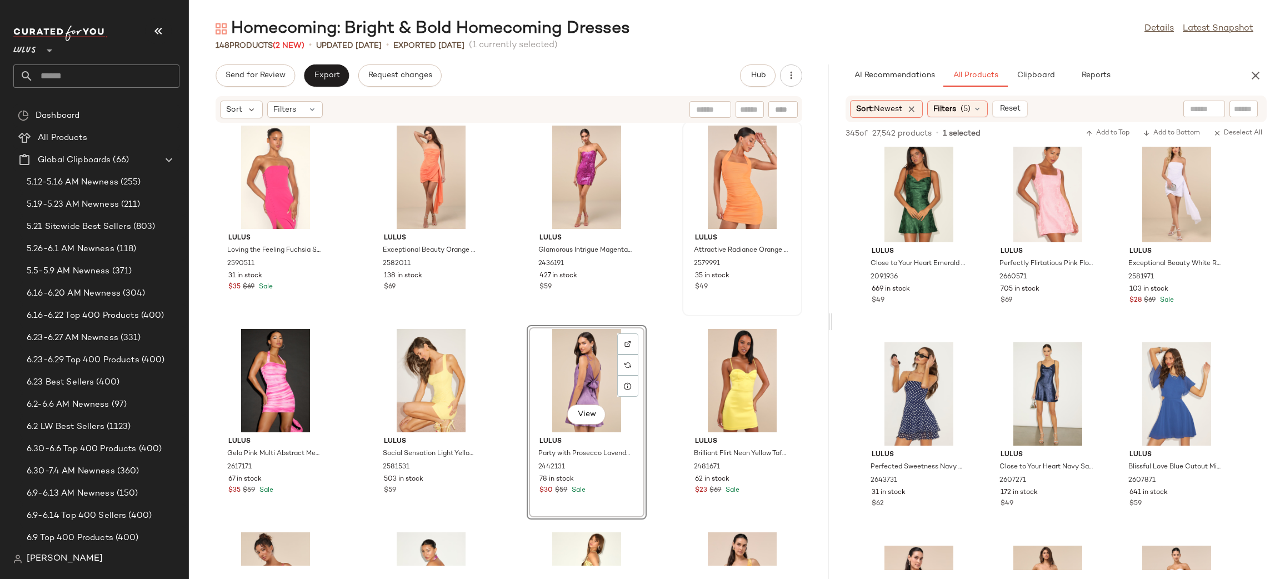
scroll to position [3423, 0]
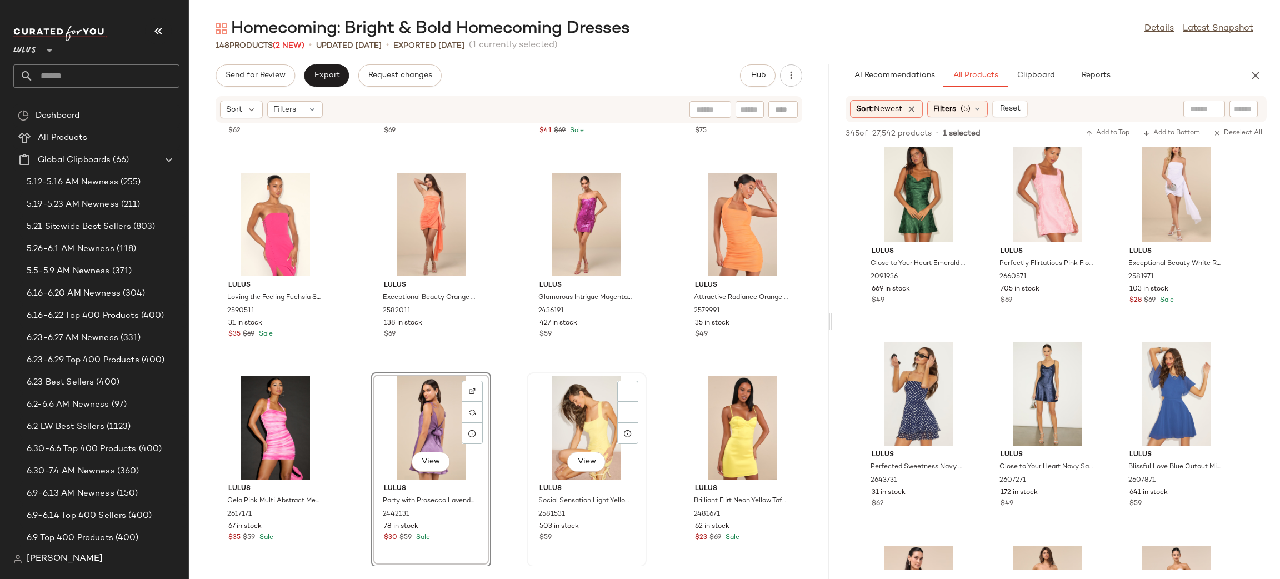
click at [641, 383] on div "View Lulus Social Sensation Light Yellow Square Neck Mini Bodycon Dress 2581531…" at bounding box center [587, 469] width 118 height 192
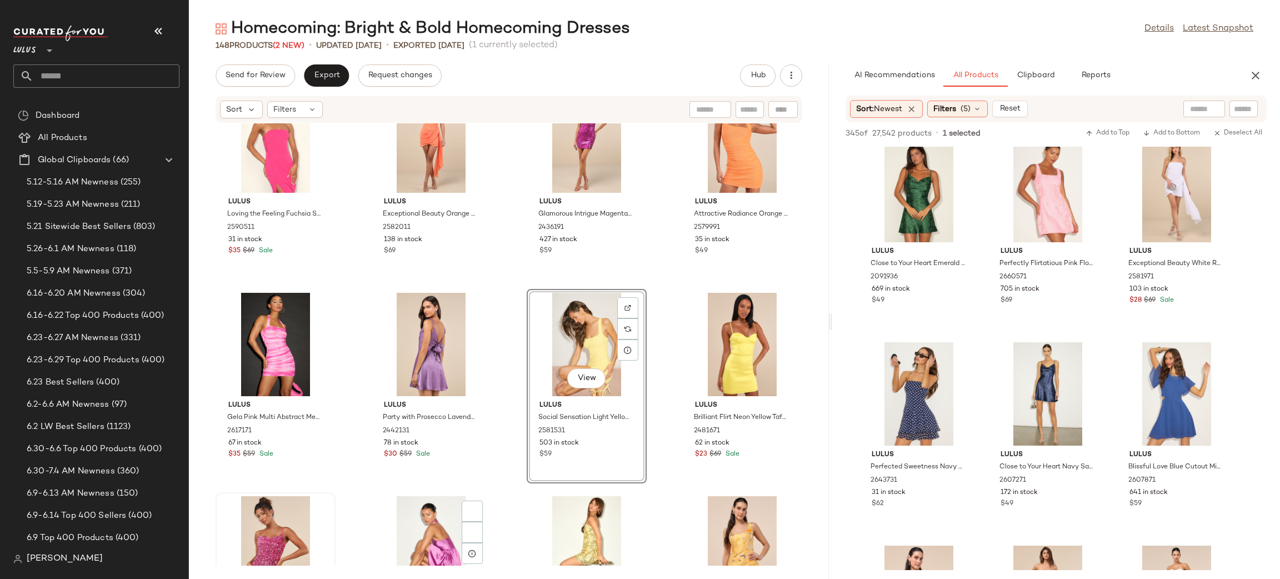
scroll to position [3582, 0]
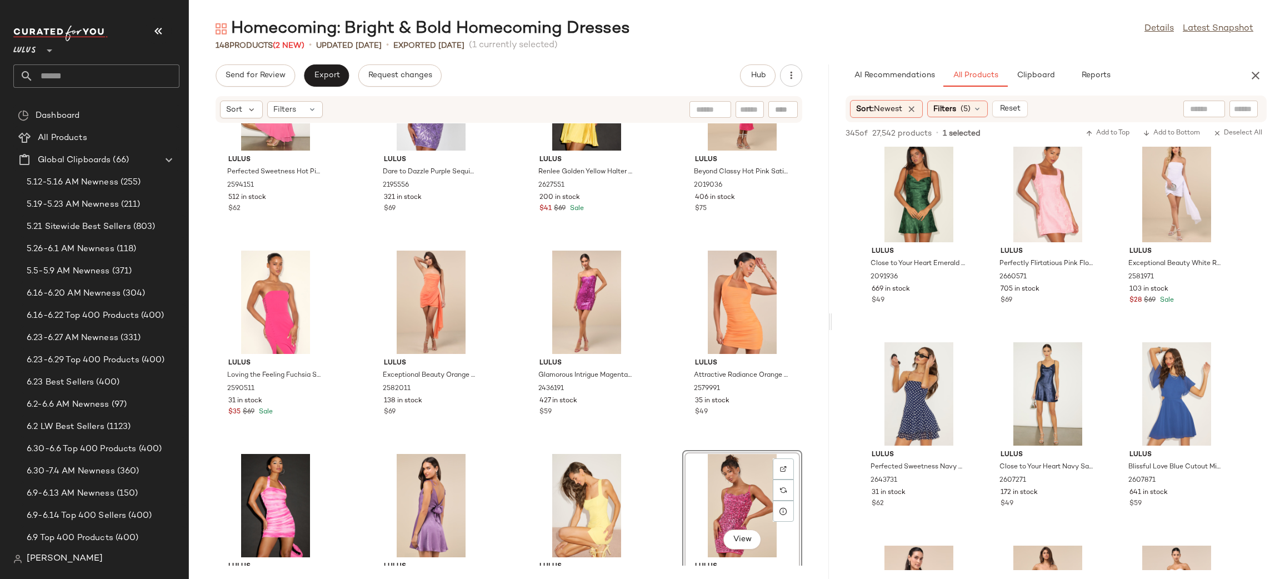
drag, startPoint x: 660, startPoint y: 479, endPoint x: 665, endPoint y: 471, distance: 9.6
click at [662, 475] on div "Lulus Perfected Sweetness Hot Pink Pleated Tiered Mini Dress 2594151 512 in sto…" at bounding box center [509, 344] width 640 height 442
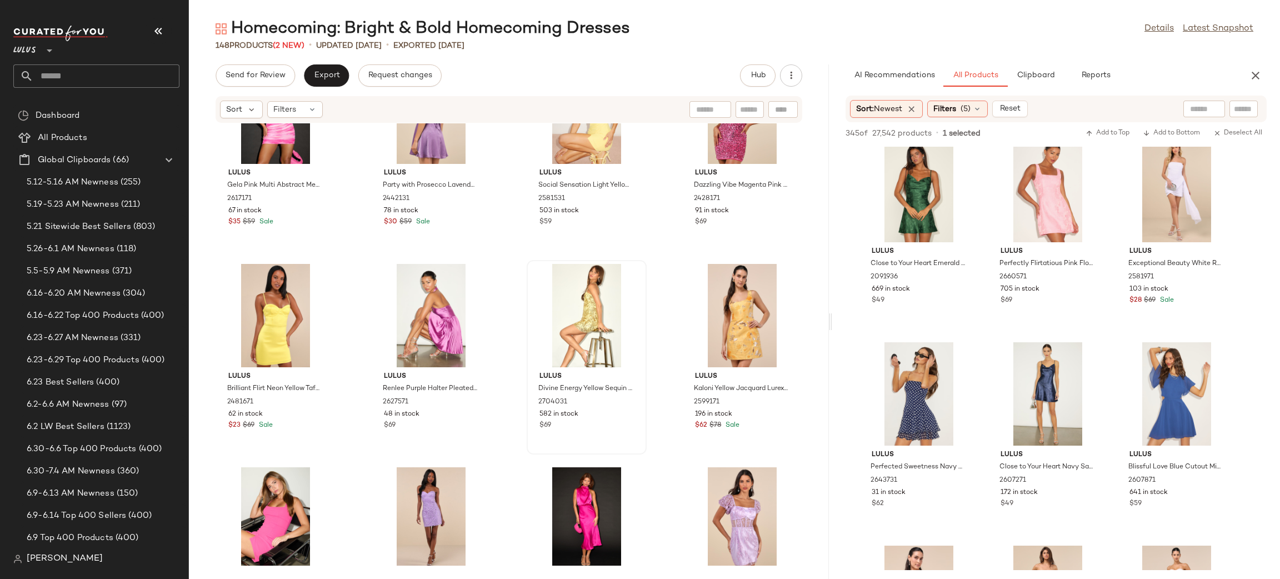
scroll to position [3608, 0]
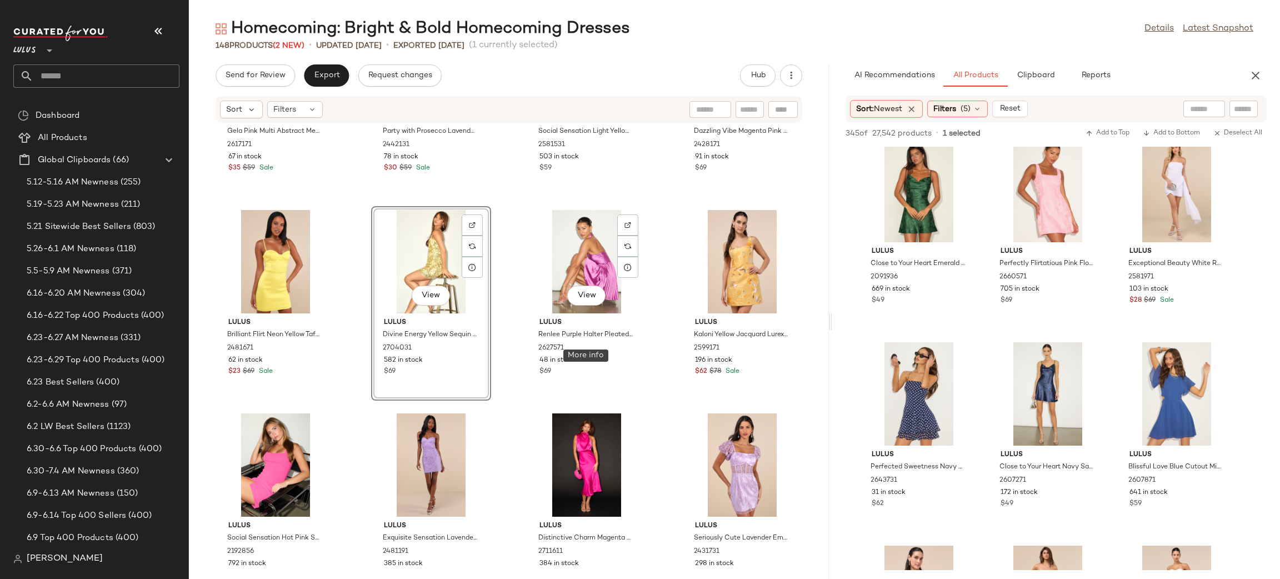
scroll to position [3817, 0]
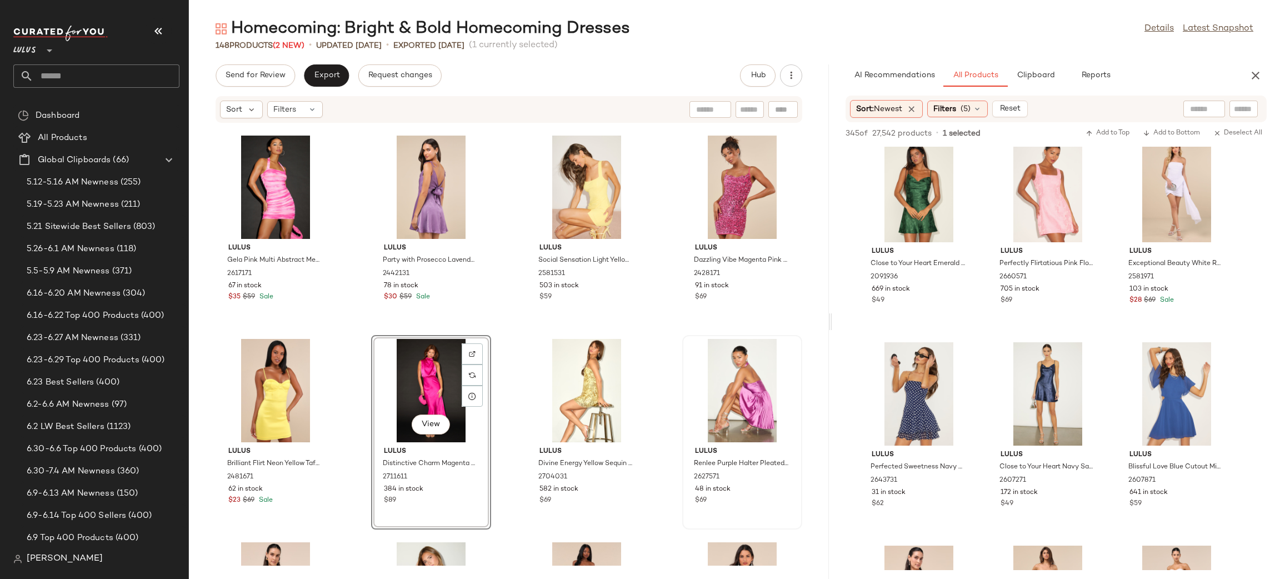
scroll to position [3630, 0]
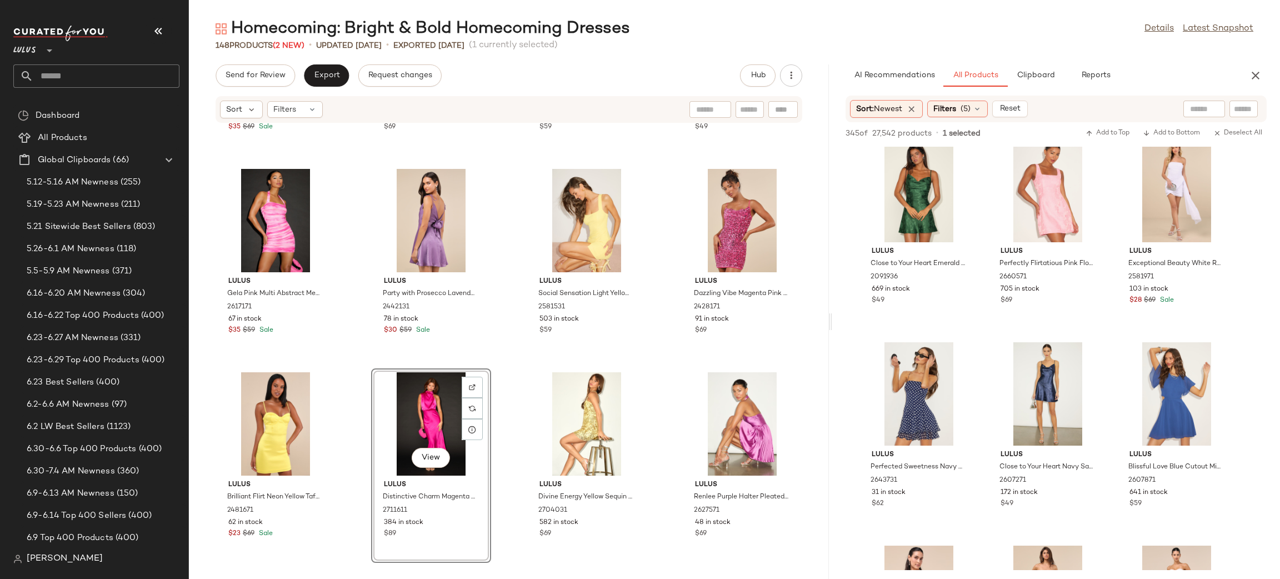
click at [659, 372] on div "Lulus Loving the Feeling Fuchsia Strapless Bodycon Midi Dress 2590511 31 in sto…" at bounding box center [509, 344] width 640 height 442
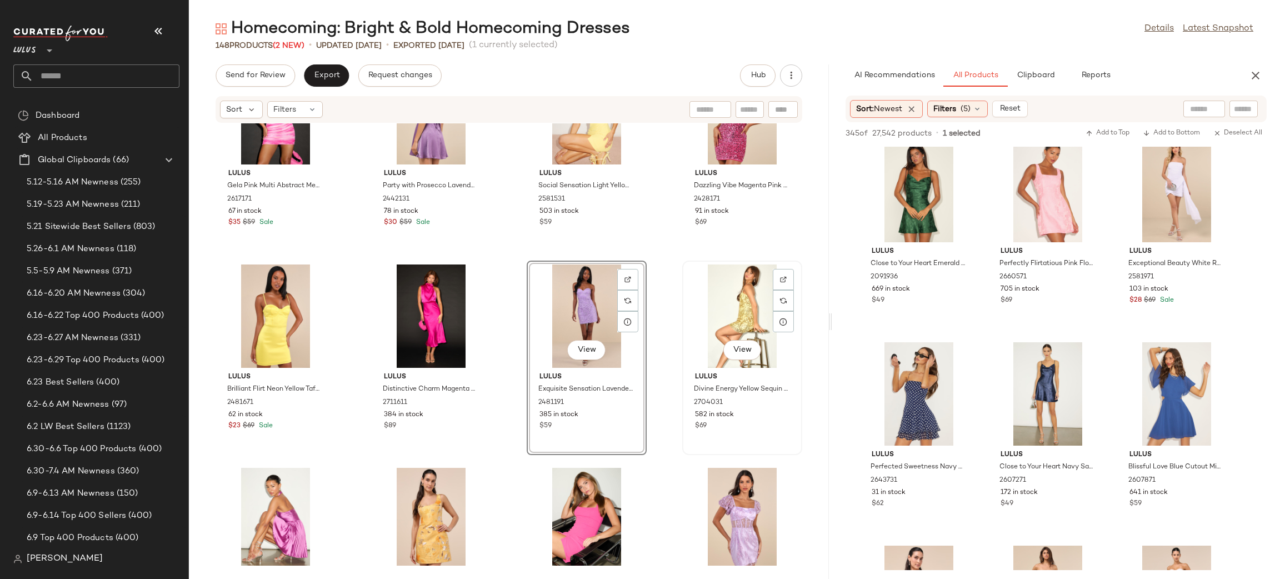
scroll to position [3682, 0]
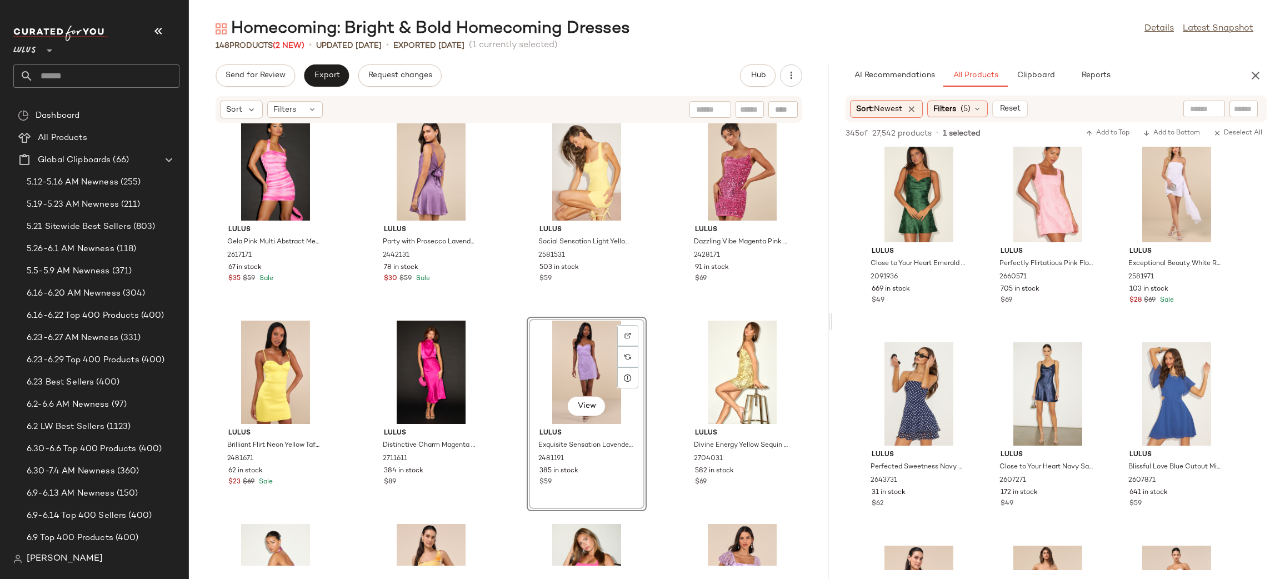
click at [682, 321] on div "Lulus Divine Energy Yellow Sequin Lace-Up A-line Mini Dress 2704031 582 in stoc…" at bounding box center [742, 414] width 120 height 194
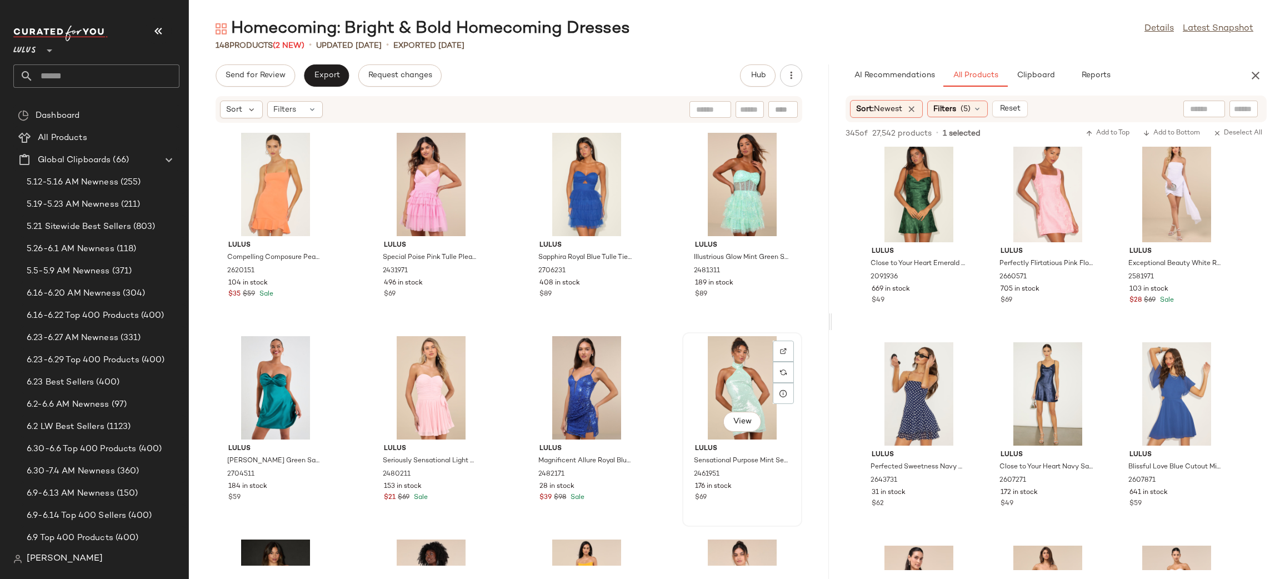
scroll to position [4278, 0]
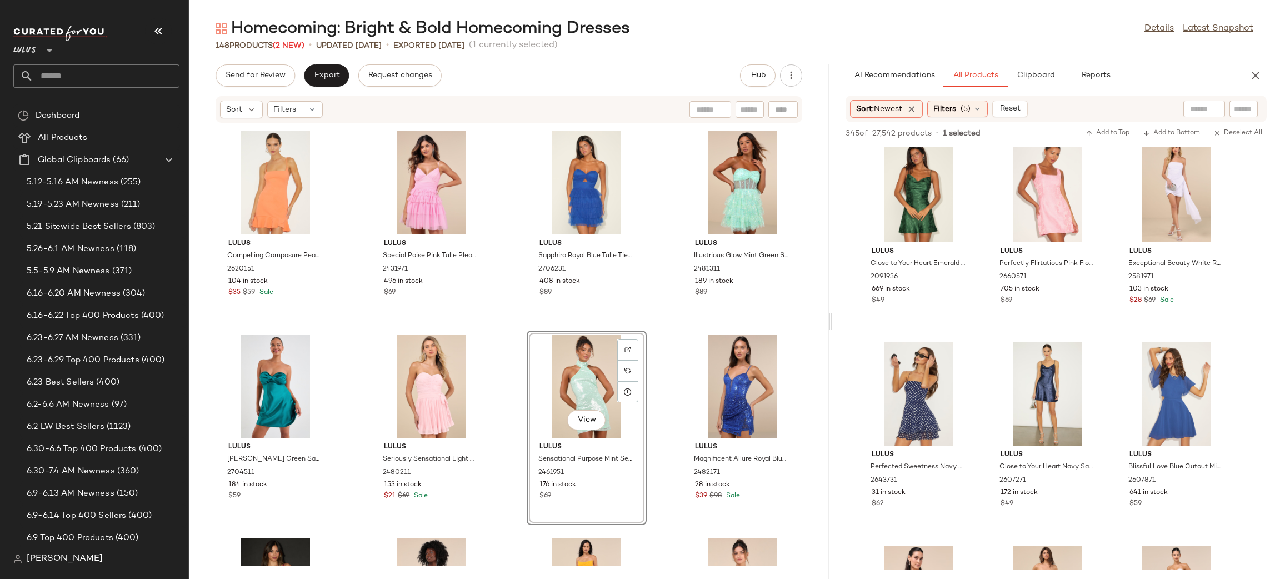
click at [665, 337] on div "Lulus Renlee Purple Halter Pleated Mini Dress 2627571 48 in stock $69 Lulus Kal…" at bounding box center [509, 344] width 640 height 442
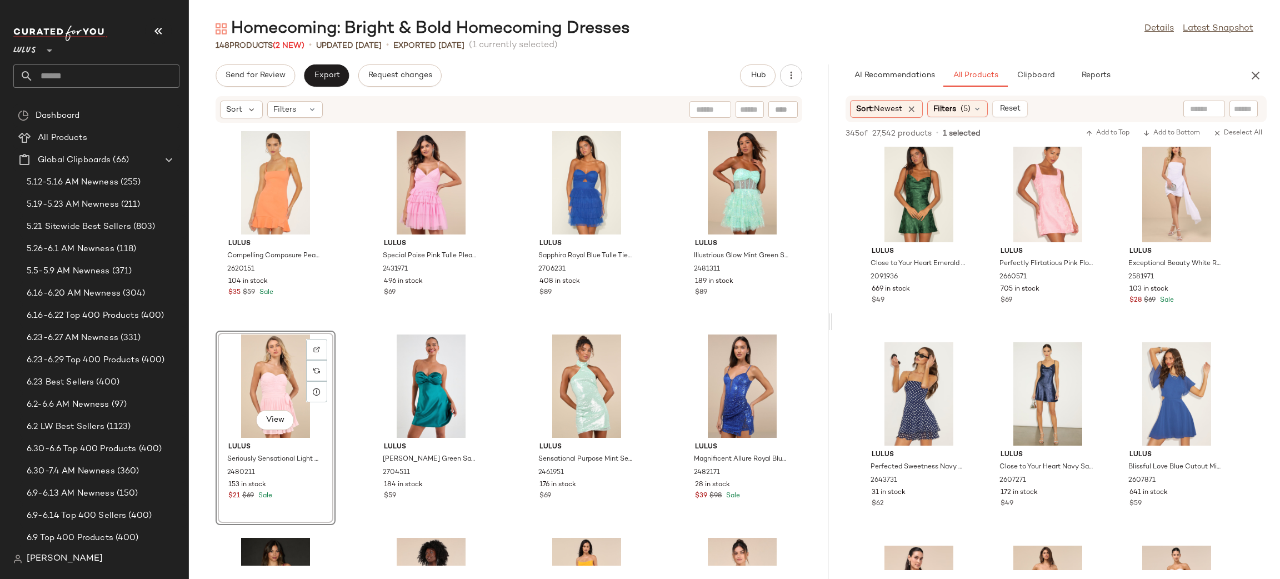
click at [649, 330] on div "Lulus Renlee Purple Halter Pleated Mini Dress 2627571 48 in stock $69 Lulus Kal…" at bounding box center [509, 344] width 640 height 442
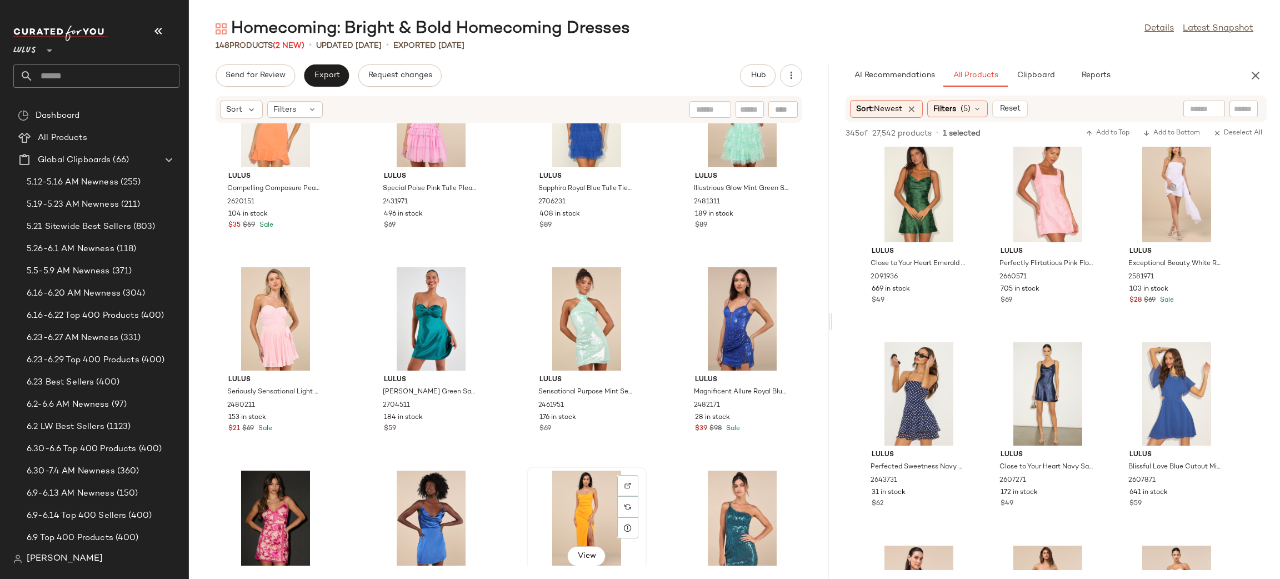
scroll to position [4368, 0]
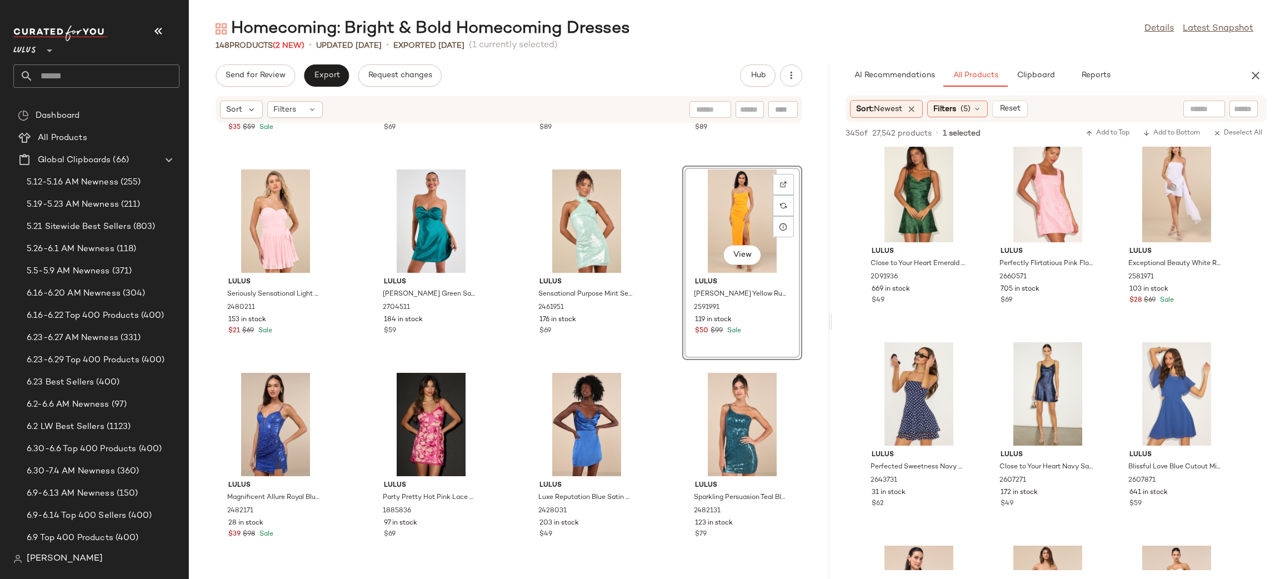
click at [660, 380] on div "Lulus Compelling Composure Peach Sleeveless Ruffled Bodycon Mini Dress 2620151 …" at bounding box center [509, 344] width 640 height 442
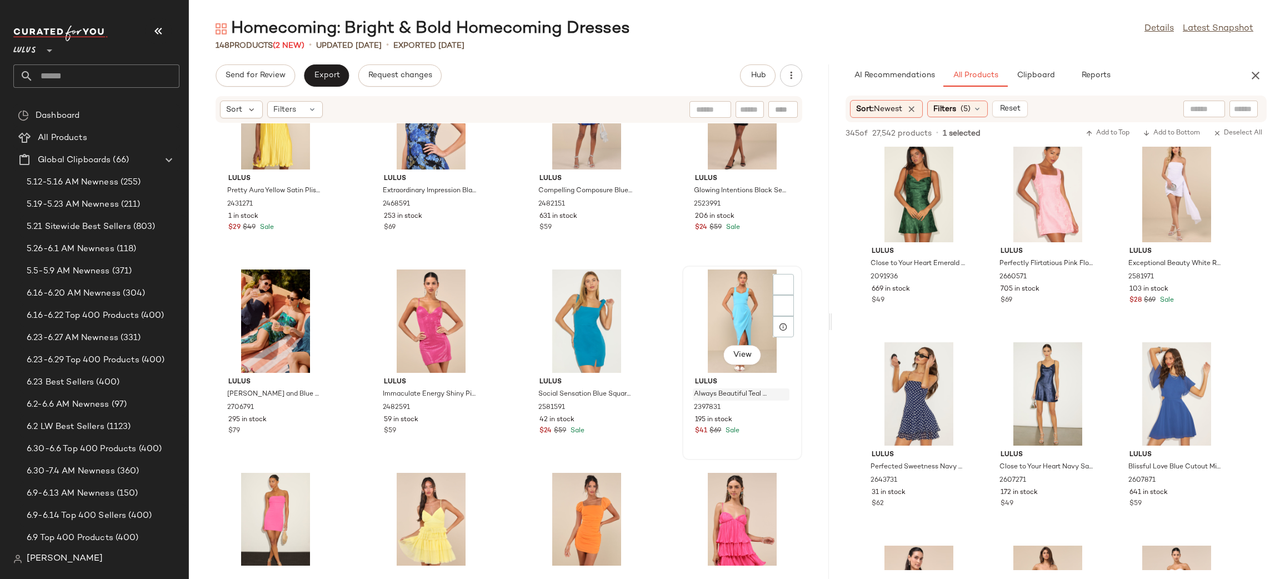
scroll to position [5180, 0]
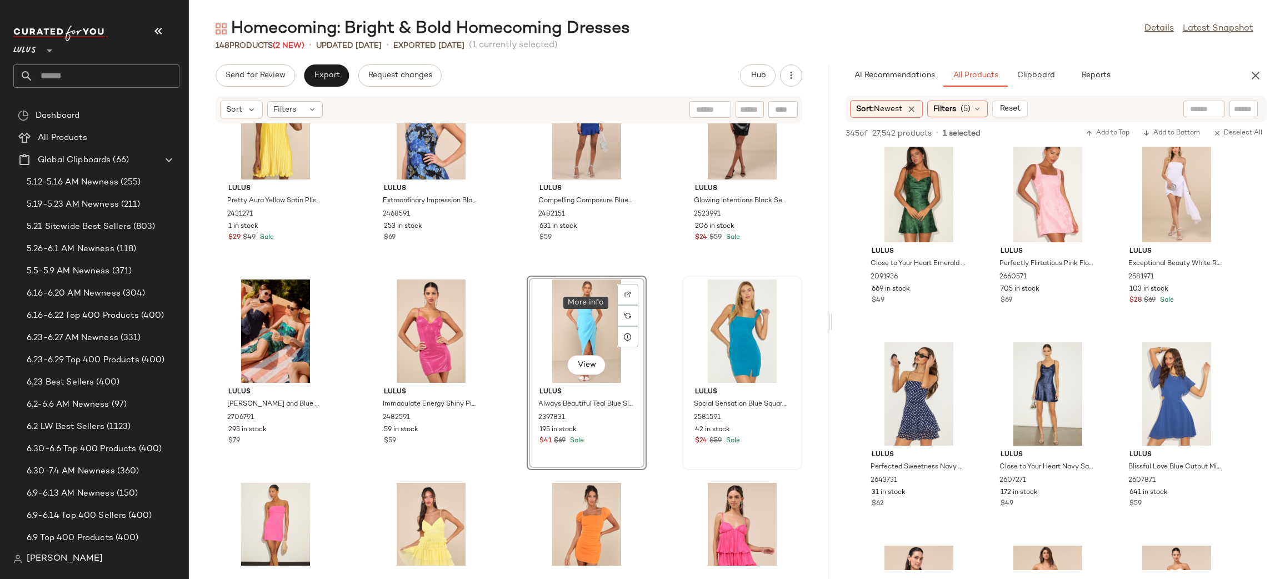
scroll to position [5083, 0]
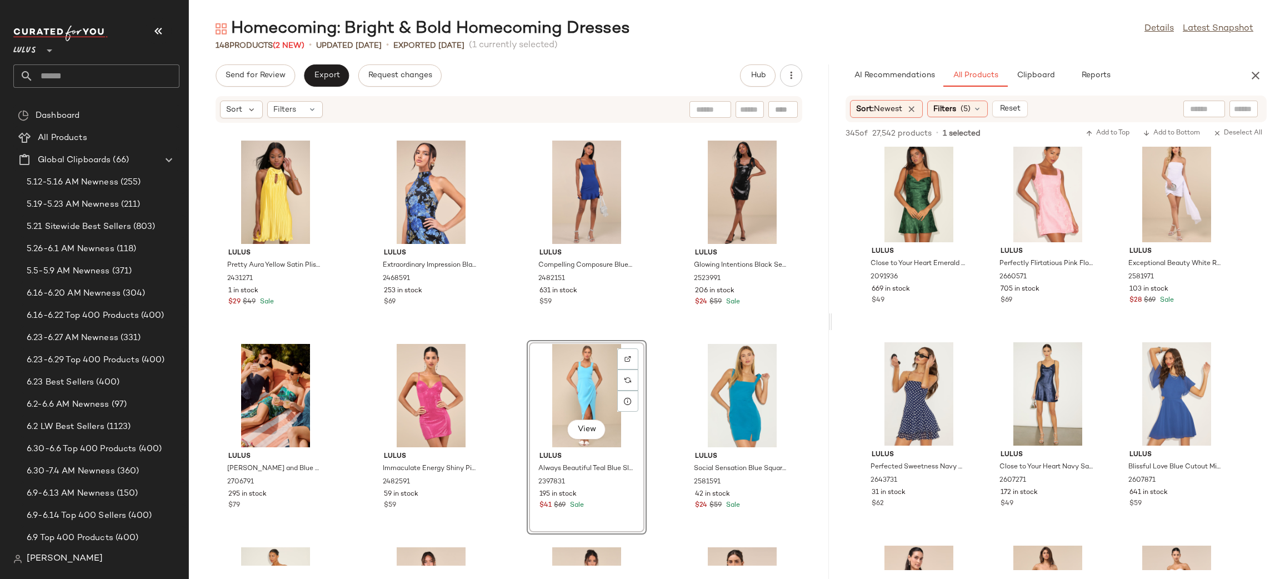
click at [652, 349] on div "Lulus Pretty Aura Yellow Satin Plisse Mock Neck Mini Swing Dress 2431271 1 in s…" at bounding box center [509, 344] width 640 height 442
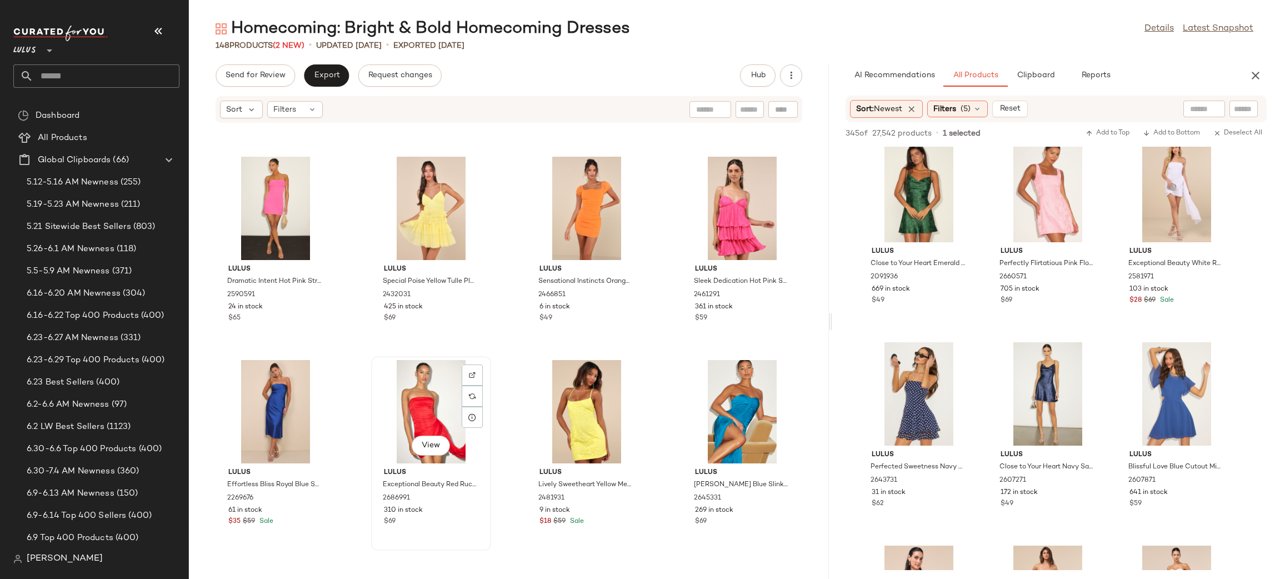
scroll to position [5477, 0]
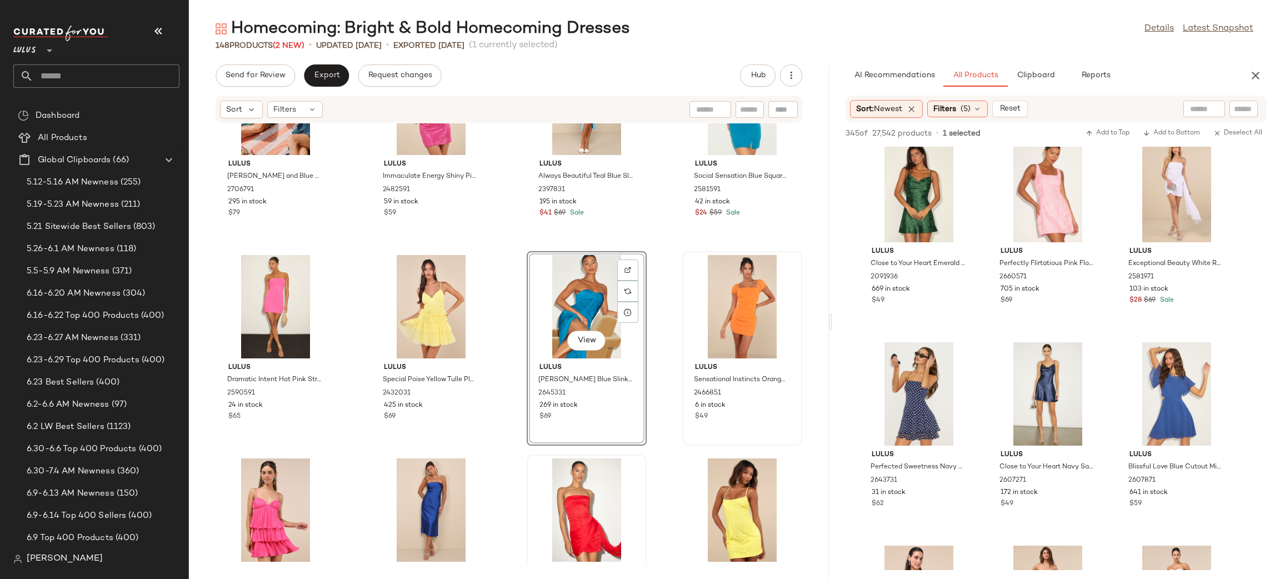
scroll to position [5310, 0]
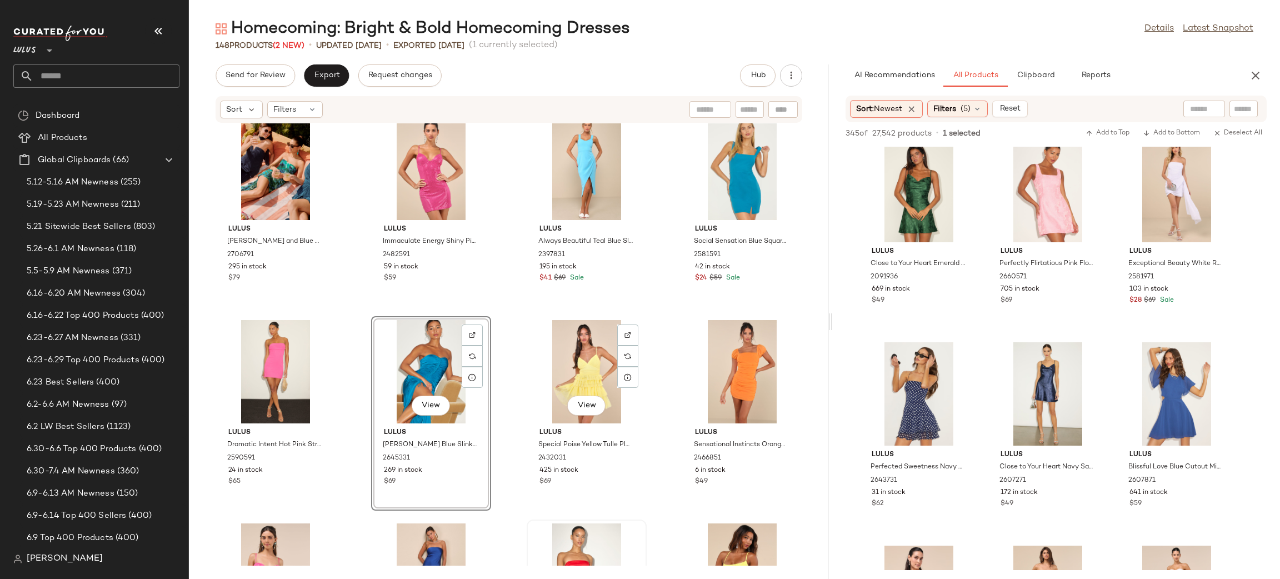
click at [649, 325] on div "Lulus Pretty Aura Yellow Satin Plisse Mock Neck Mini Swing Dress 2431271 1 in s…" at bounding box center [509, 344] width 640 height 442
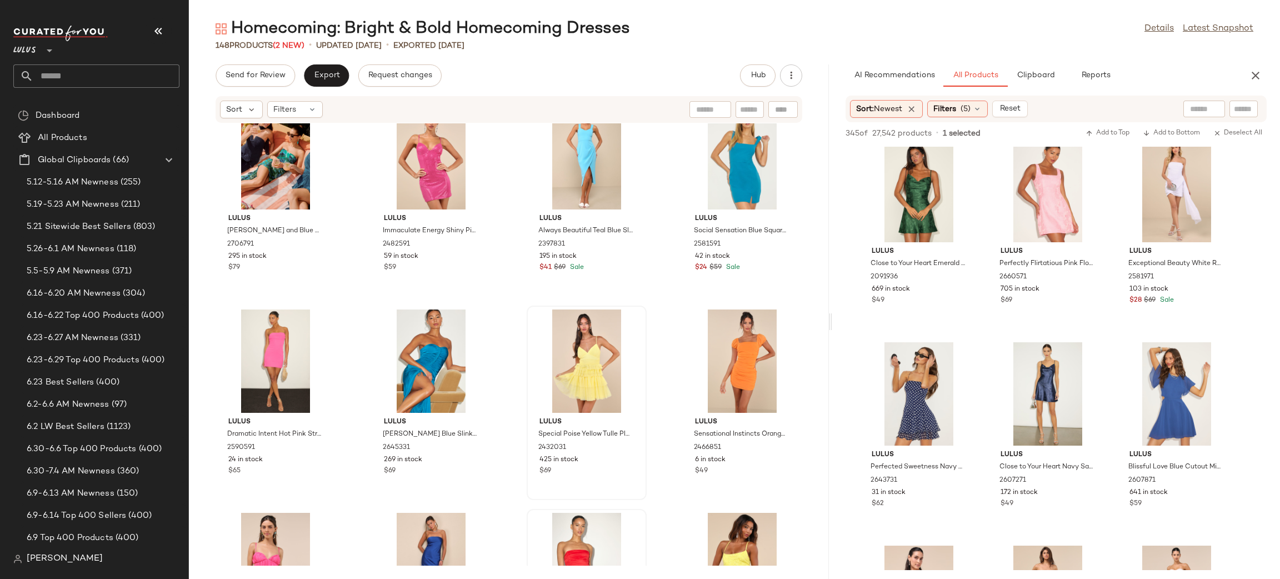
scroll to position [5427, 0]
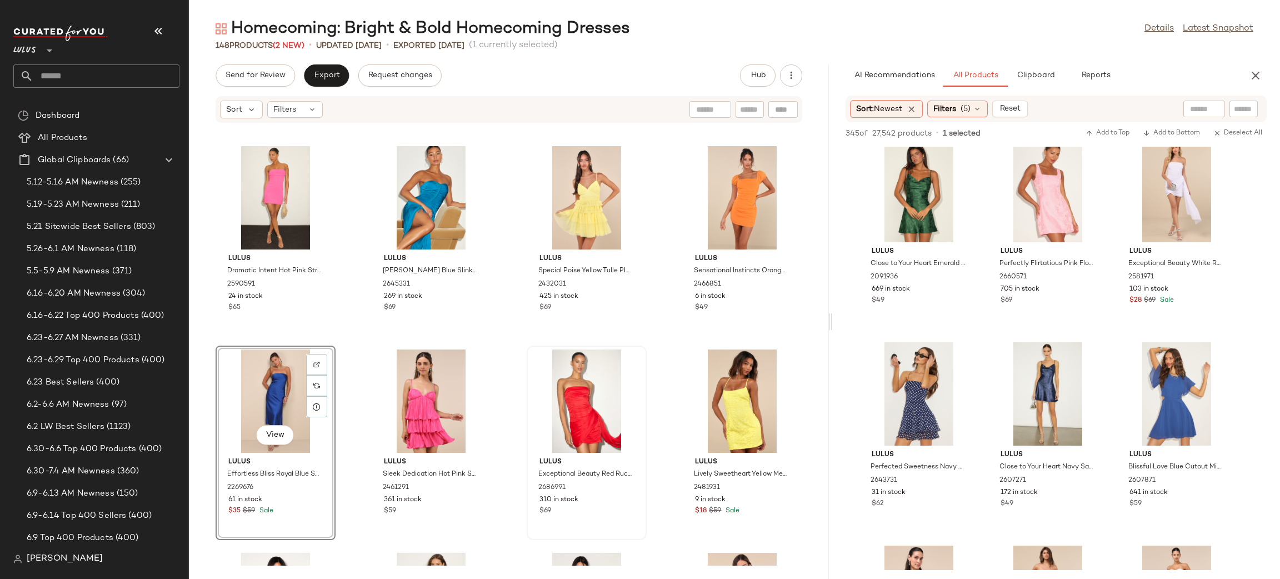
click at [655, 360] on div "Lulus Demia Green and Blue Abstract Strapless Sash Mini Dress 2706791 295 in st…" at bounding box center [509, 344] width 640 height 442
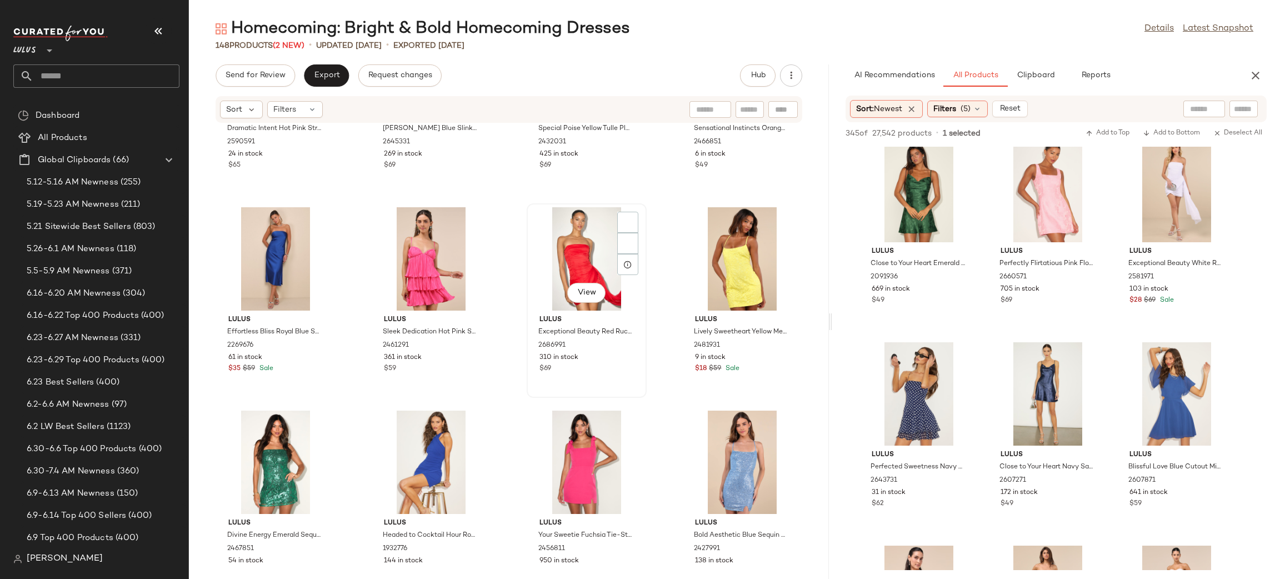
scroll to position [5633, 0]
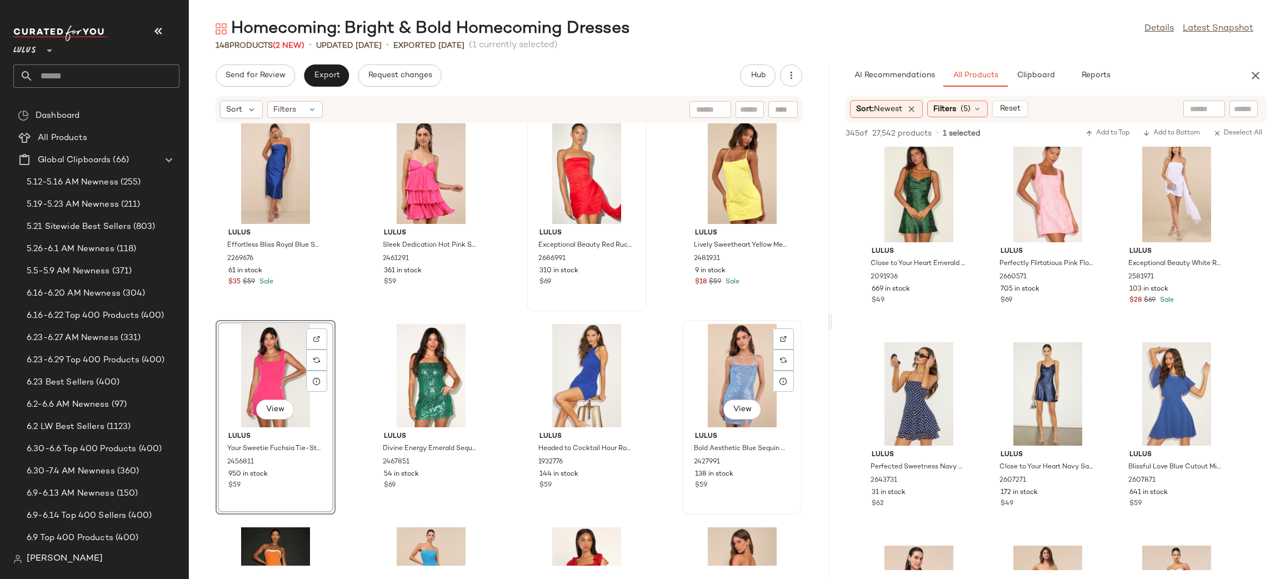
scroll to position [5740, 0]
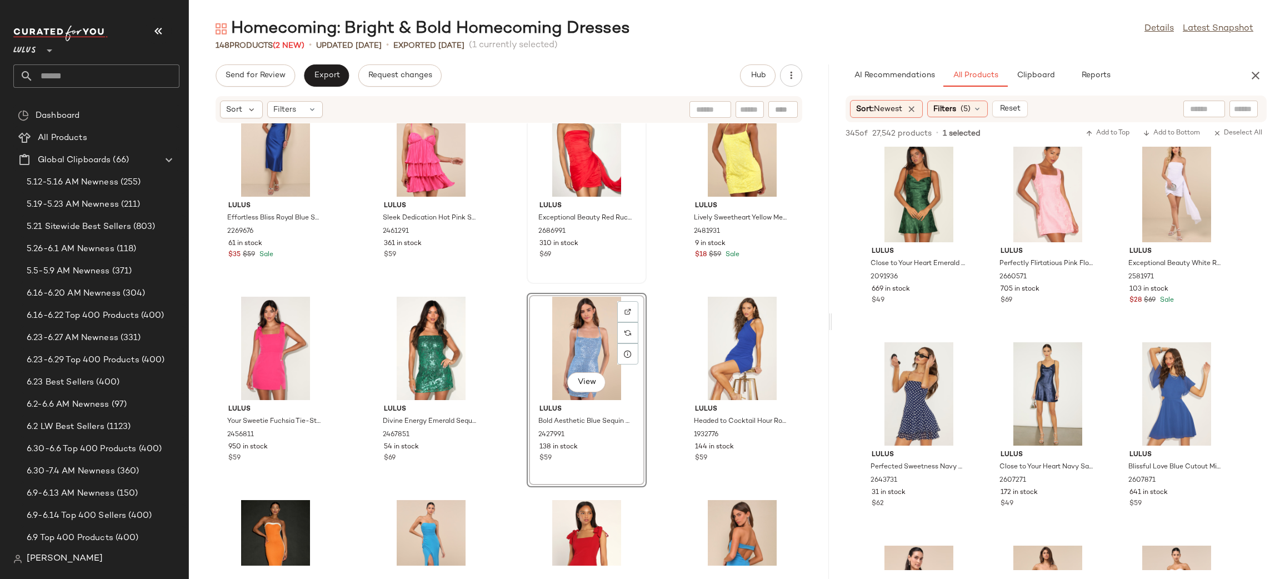
click at [673, 291] on div "Lulus Effortless Bliss Royal Blue Satin Strapless Cowl Back Midi Dress 2269676 …" at bounding box center [509, 344] width 640 height 442
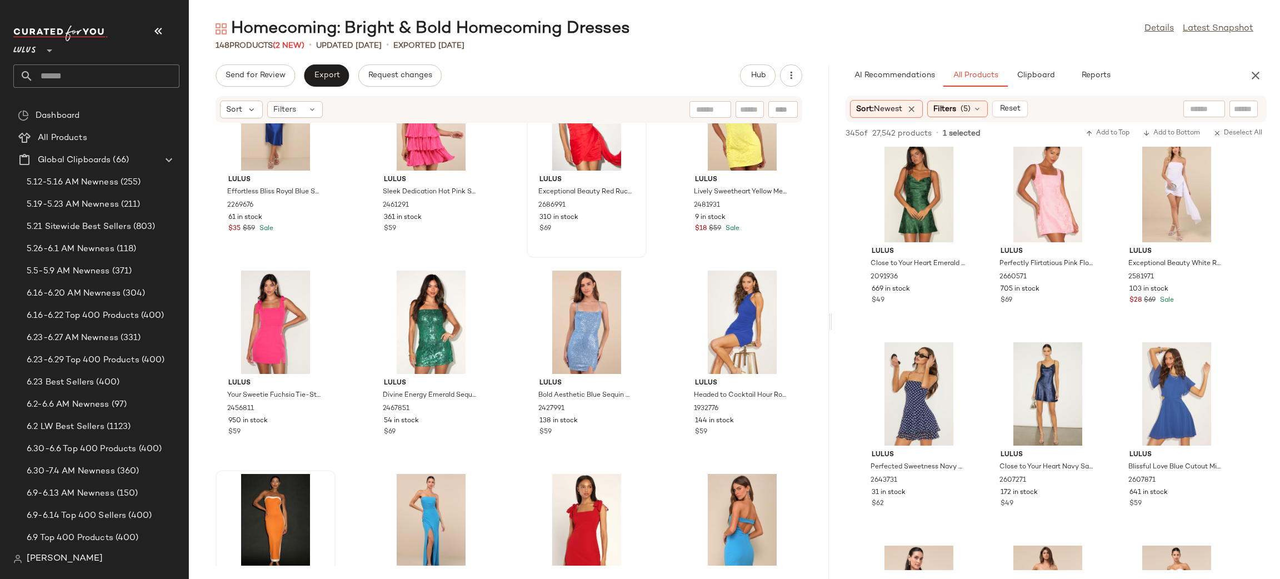
scroll to position [5767, 0]
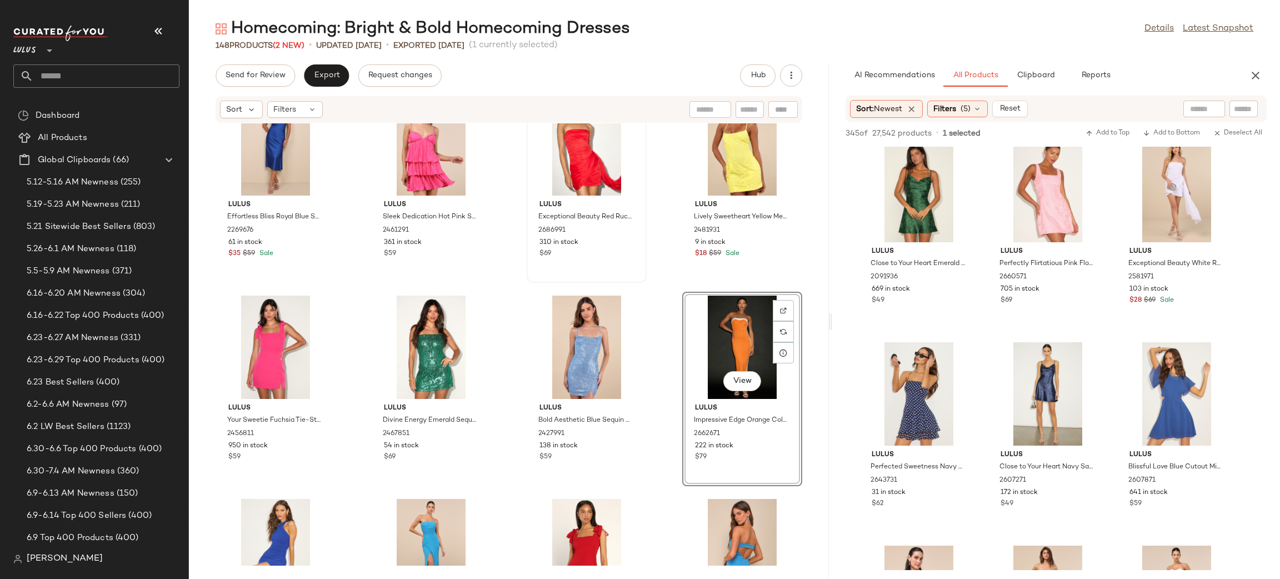
scroll to position [5741, 0]
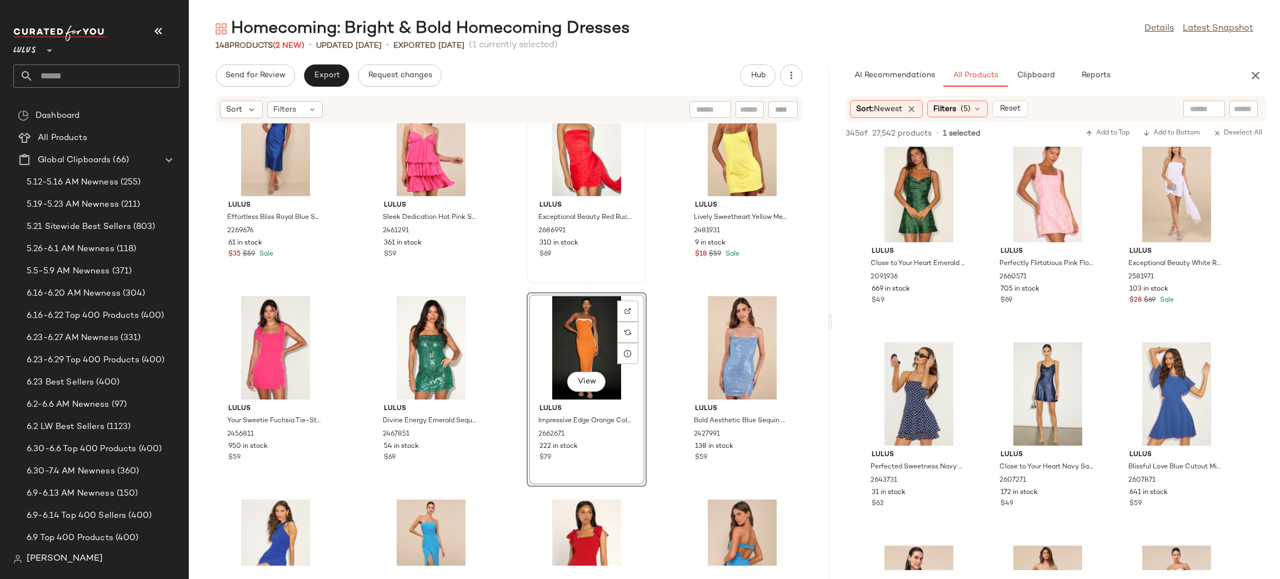
click at [674, 280] on div "Lulus Effortless Bliss Royal Blue Satin Strapless Cowl Back Midi Dress 2269676 …" at bounding box center [509, 344] width 640 height 442
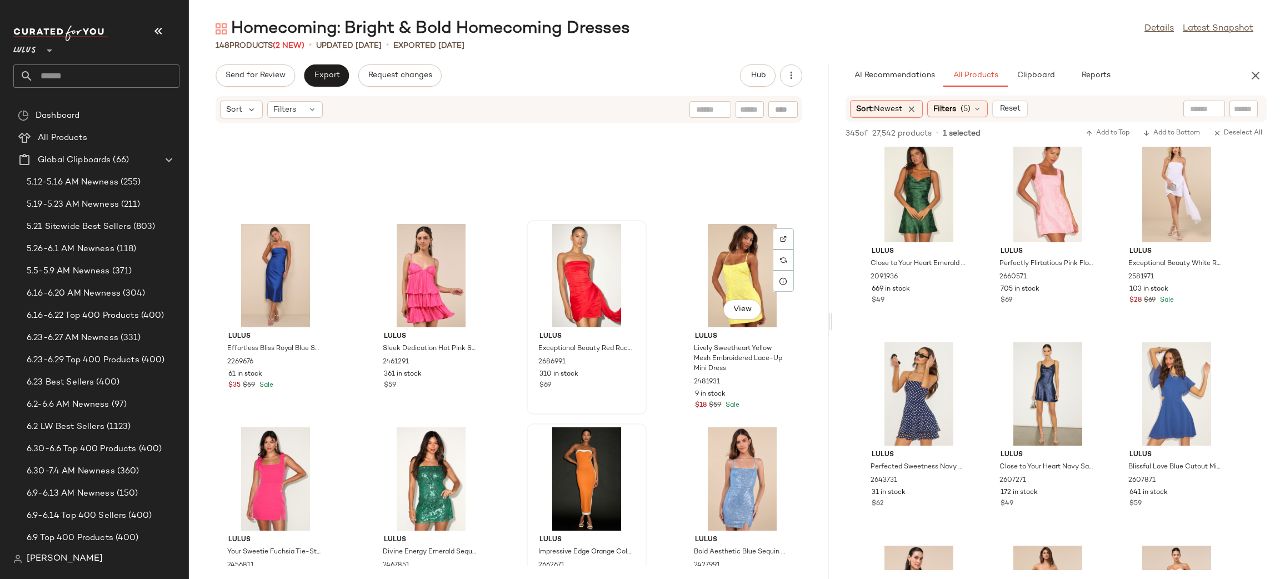
scroll to position [5565, 0]
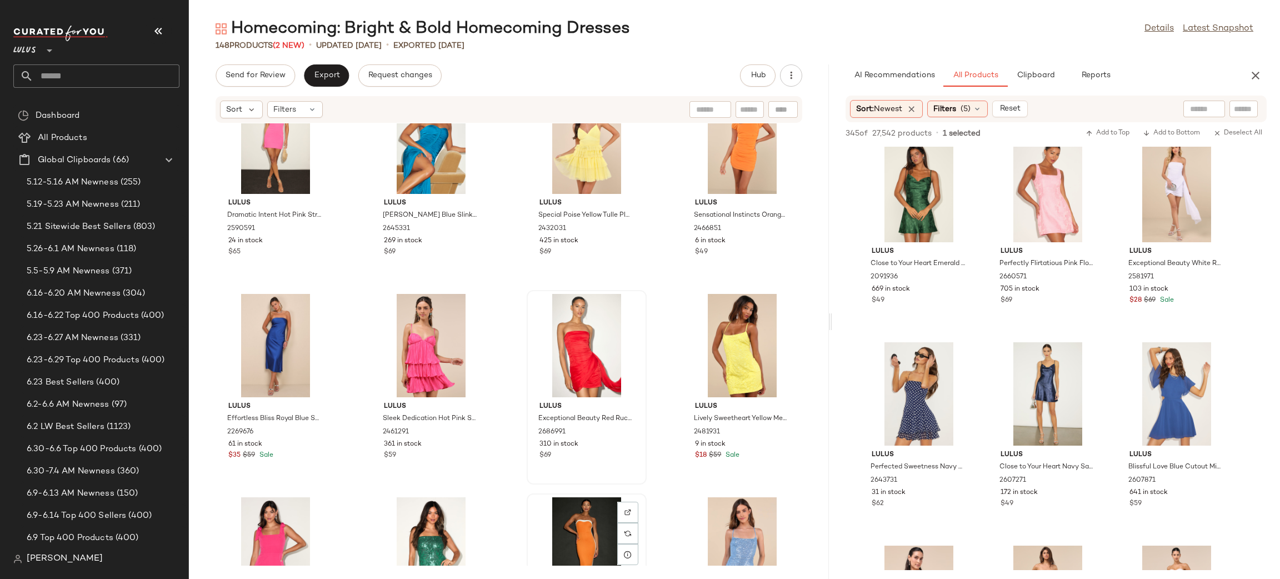
scroll to position [5542, 0]
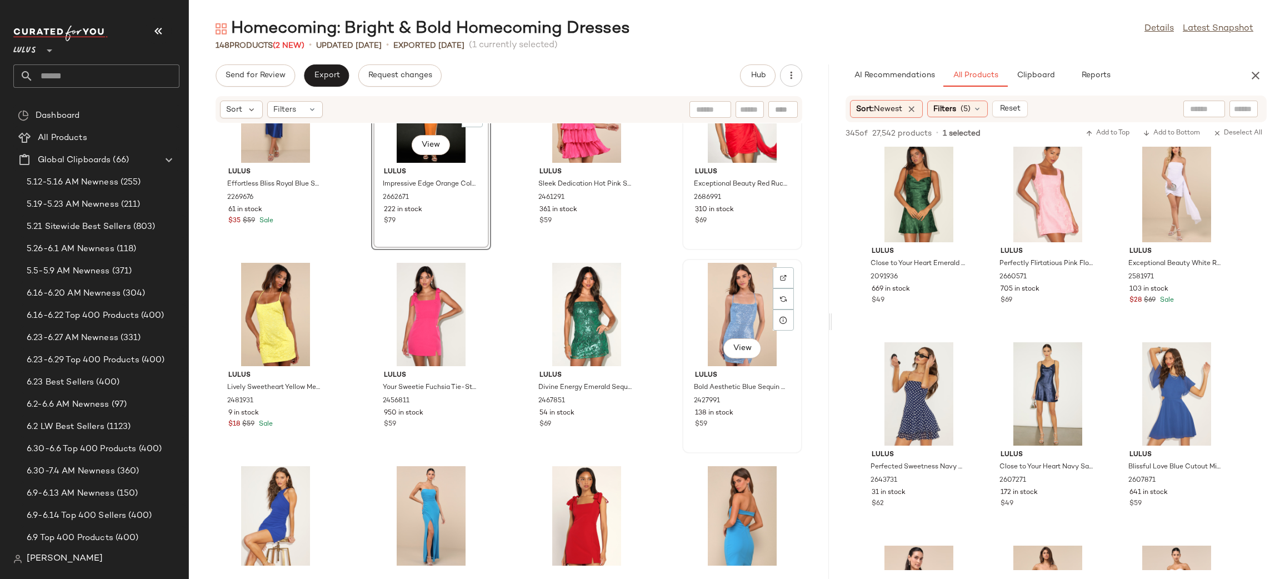
scroll to position [5789, 0]
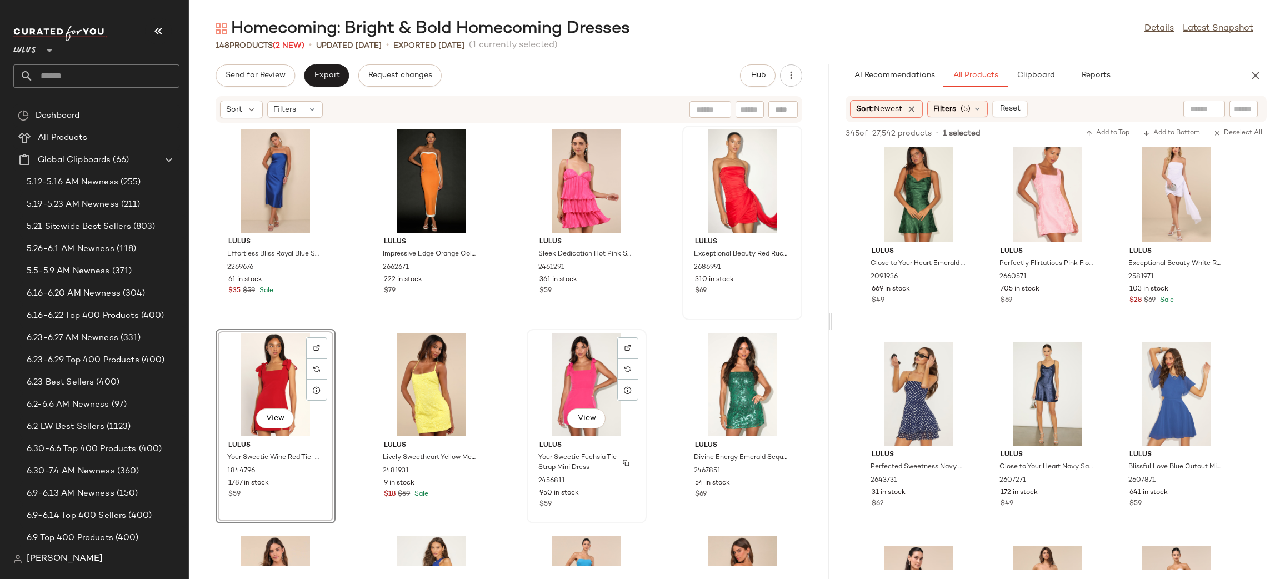
scroll to position [5688, 0]
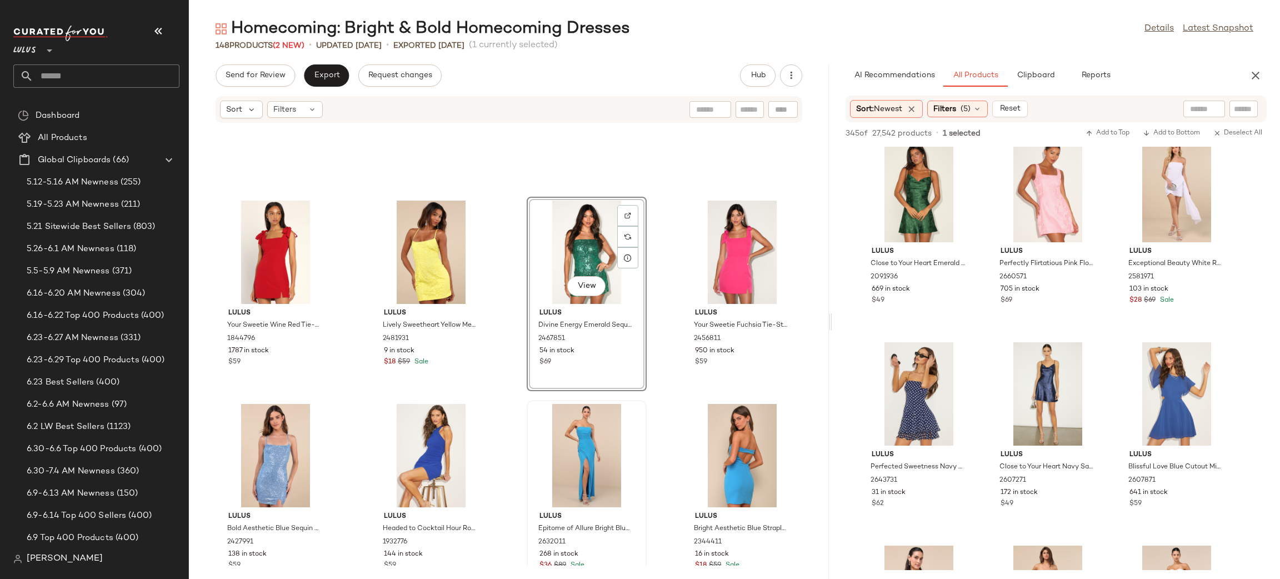
scroll to position [5832, 0]
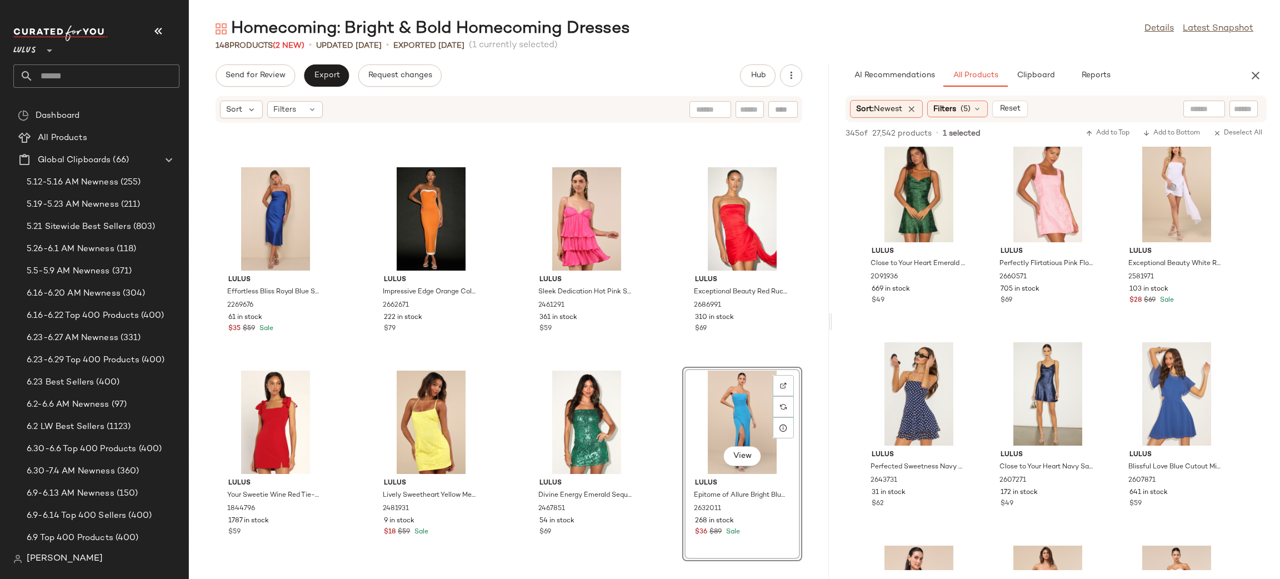
click at [661, 385] on div "Lulus Effortless Bliss Royal Blue Satin Strapless Cowl Back Midi Dress 2269676 …" at bounding box center [509, 344] width 640 height 442
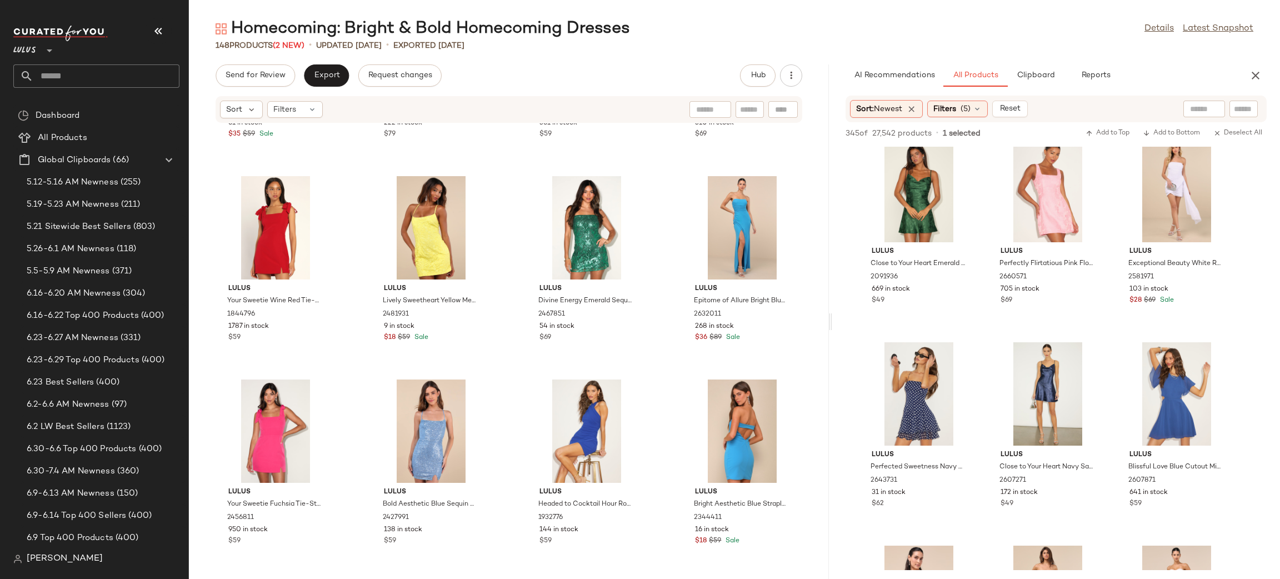
scroll to position [5867, 0]
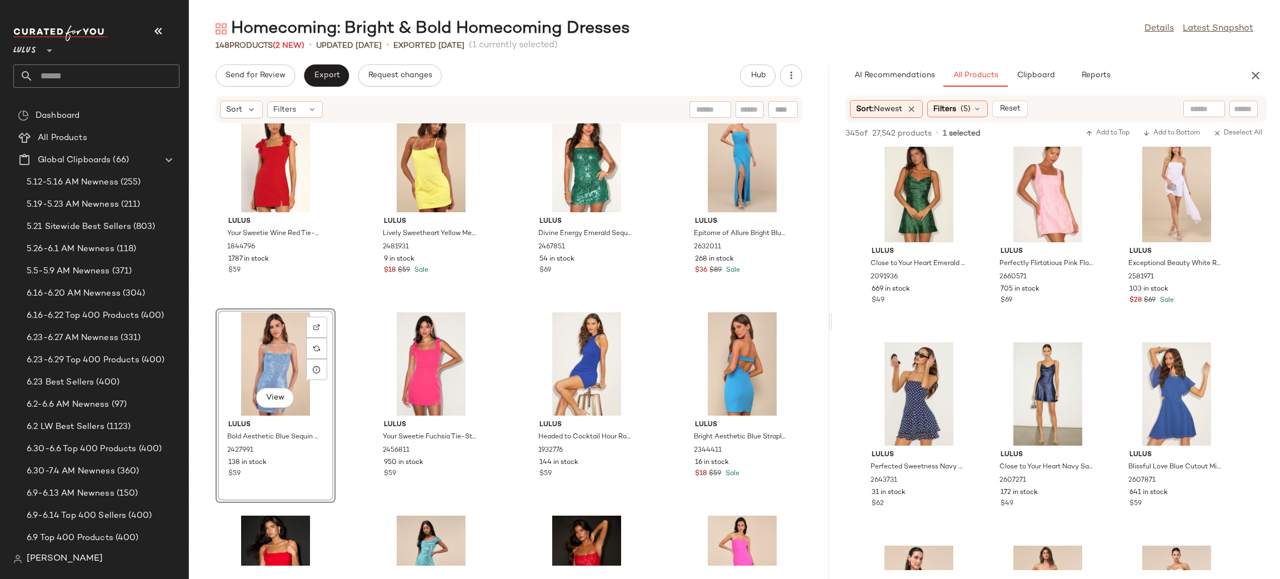
scroll to position [5956, 0]
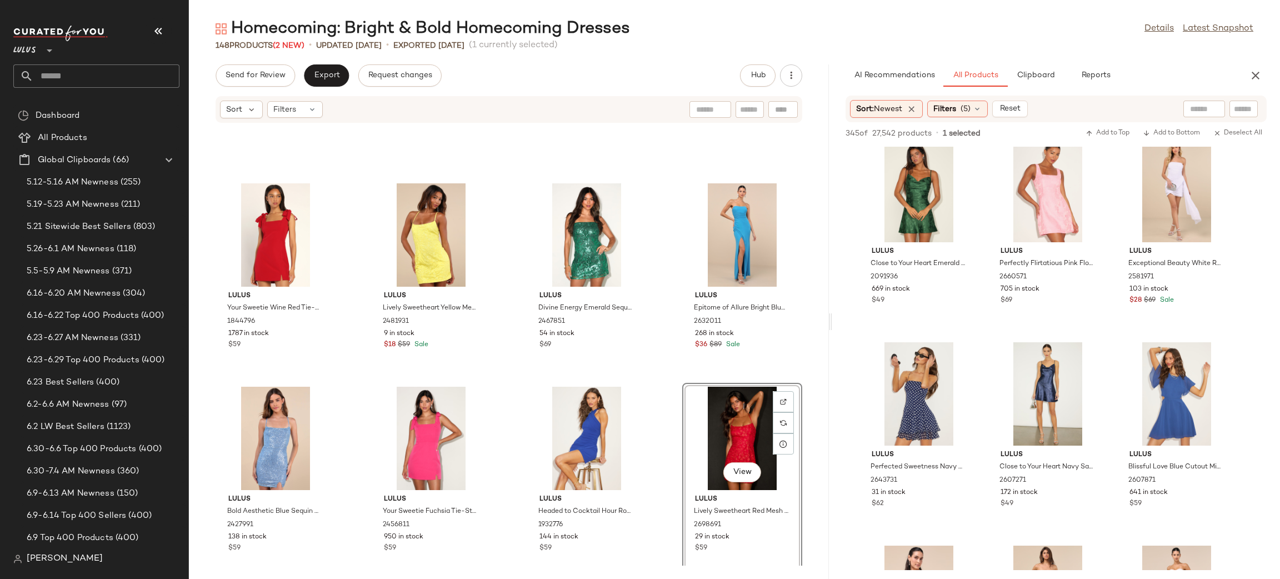
click at [660, 398] on div "Lulus Your Sweetie Wine Red Tie-Strap Mini Dress 1844796 1787 in stock $59 Lulu…" at bounding box center [509, 344] width 640 height 442
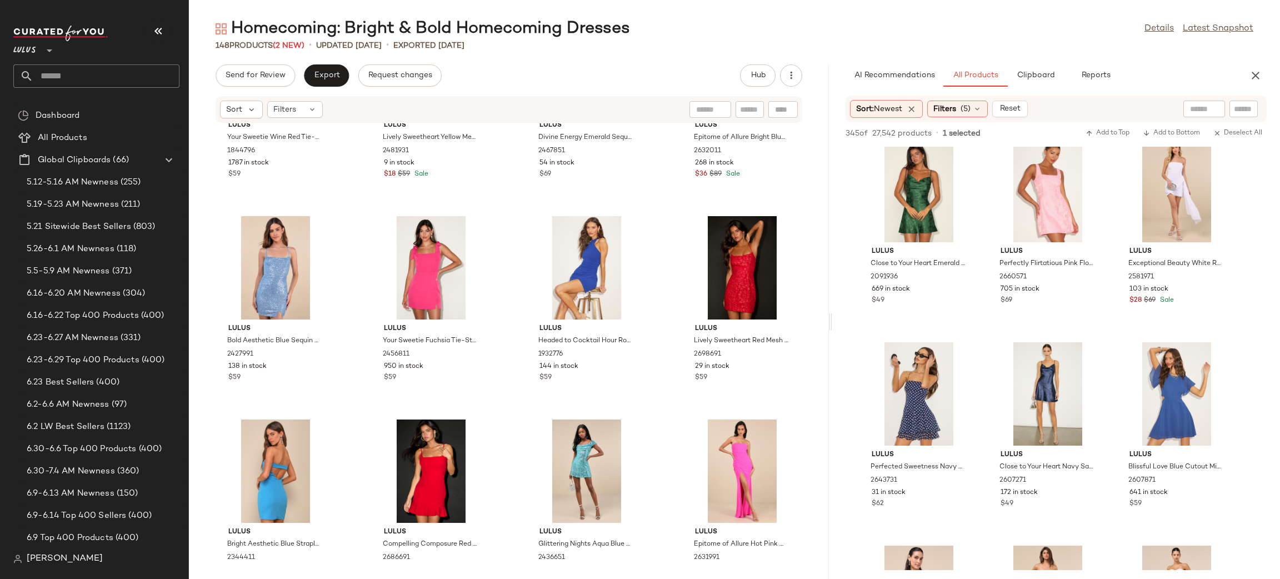
scroll to position [6034, 0]
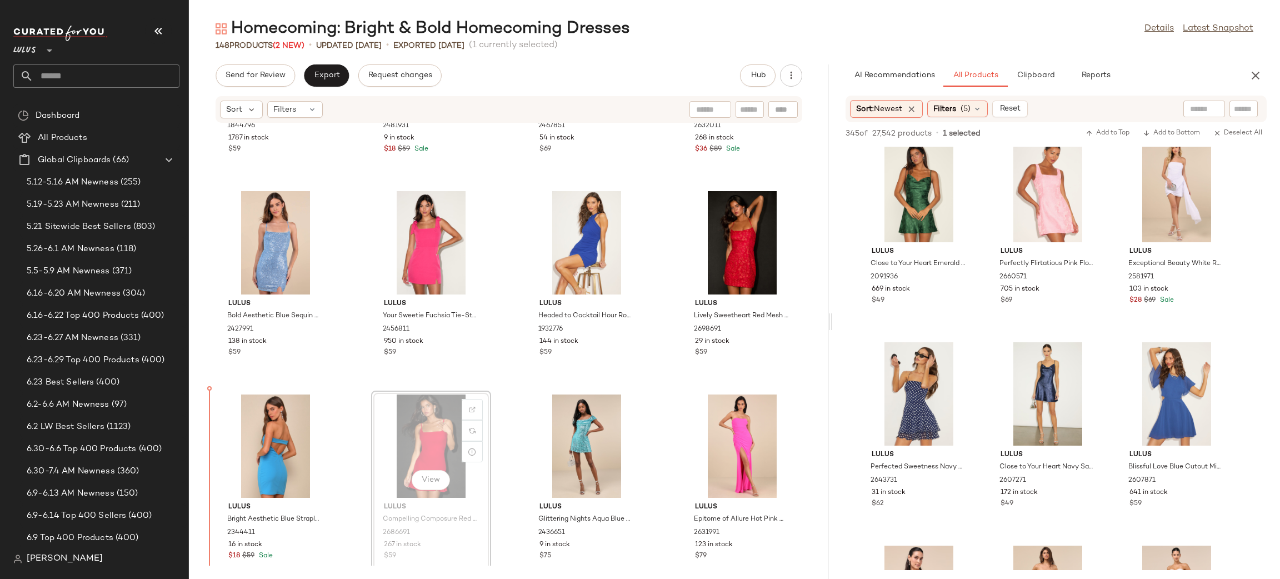
scroll to position [6067, 0]
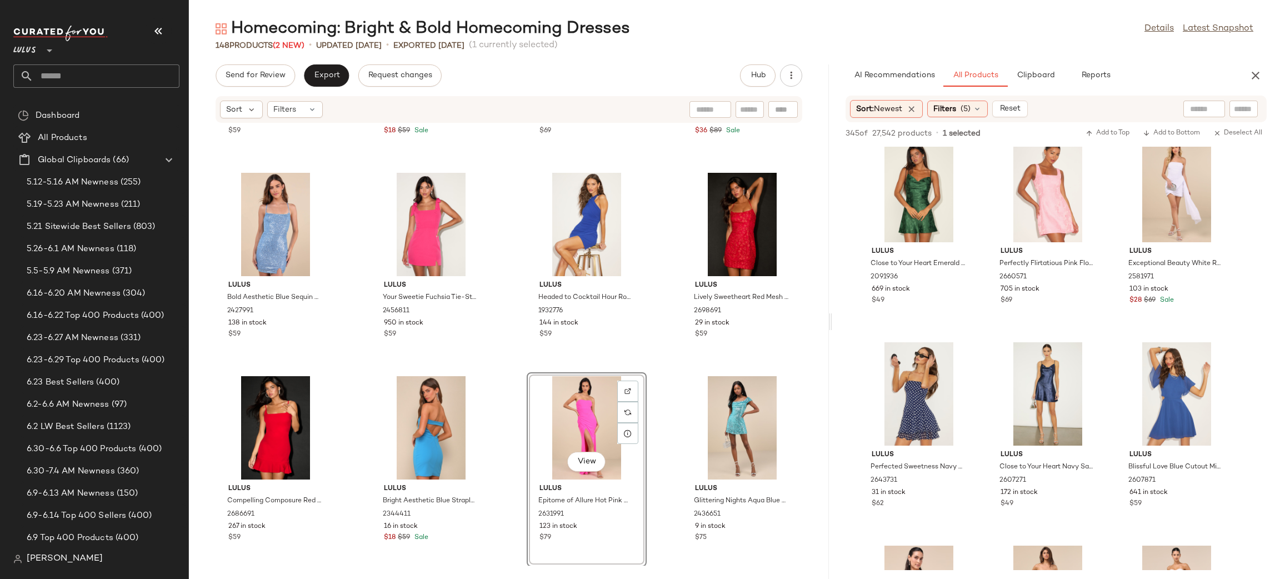
click at [659, 385] on div "Lulus Your Sweetie Wine Red Tie-Strap Mini Dress 1844796 1787 in stock $59 Lulu…" at bounding box center [509, 344] width 640 height 442
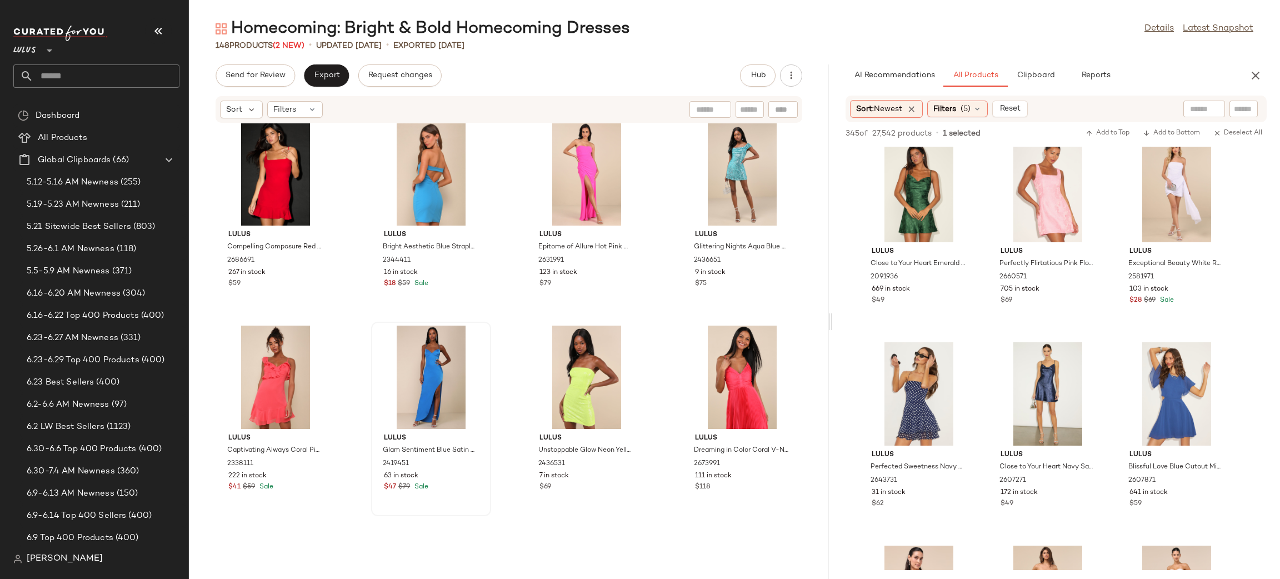
scroll to position [6335, 0]
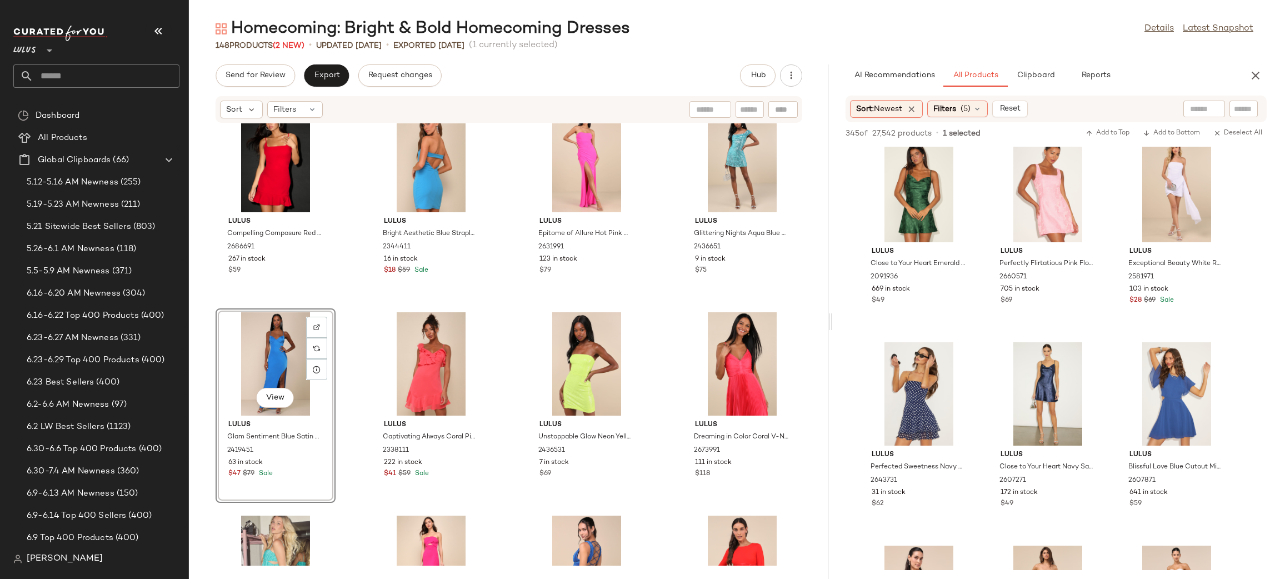
click at [655, 312] on div "Lulus Compelling Composure Red Sleeveless Ruffled Bodycon Mini Dress 2686691 26…" at bounding box center [509, 344] width 640 height 442
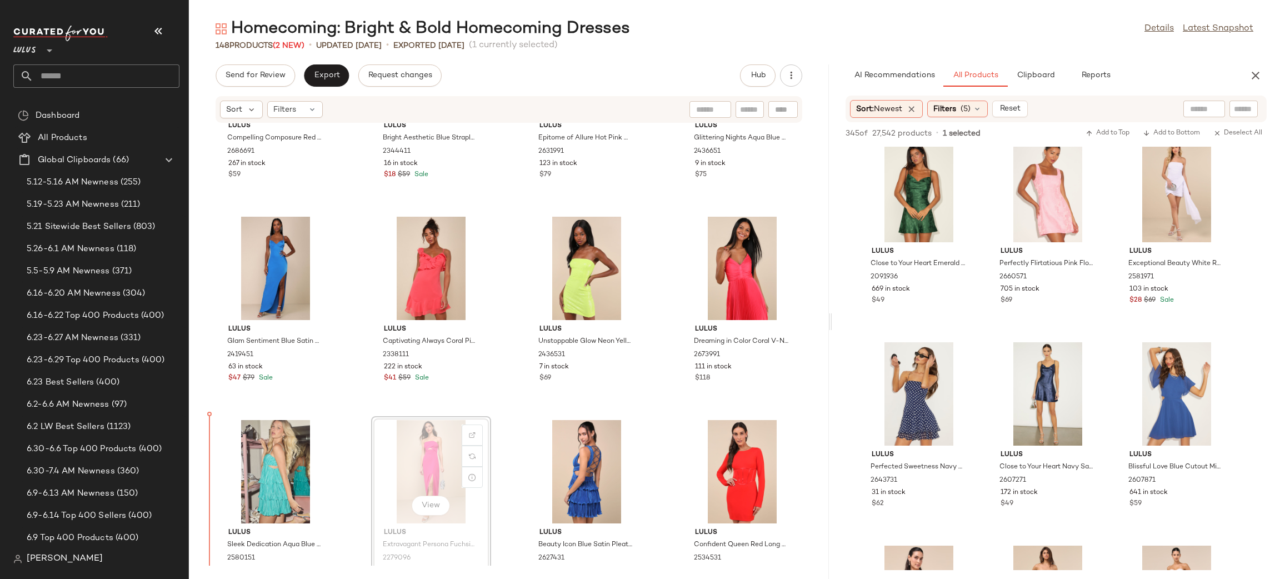
scroll to position [6451, 0]
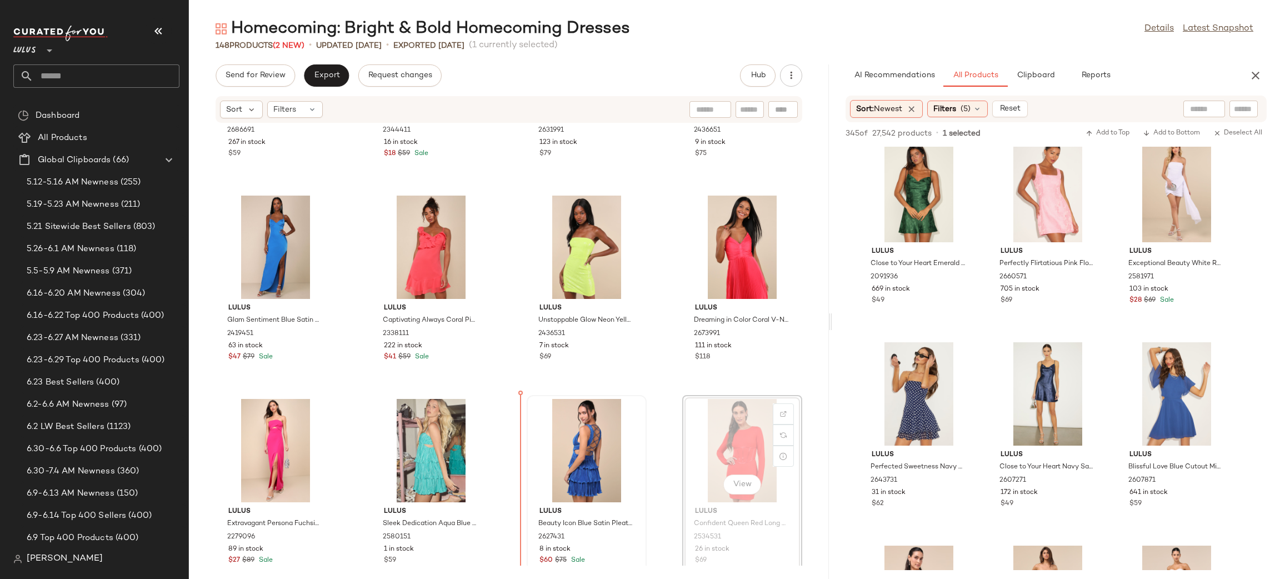
scroll to position [6458, 0]
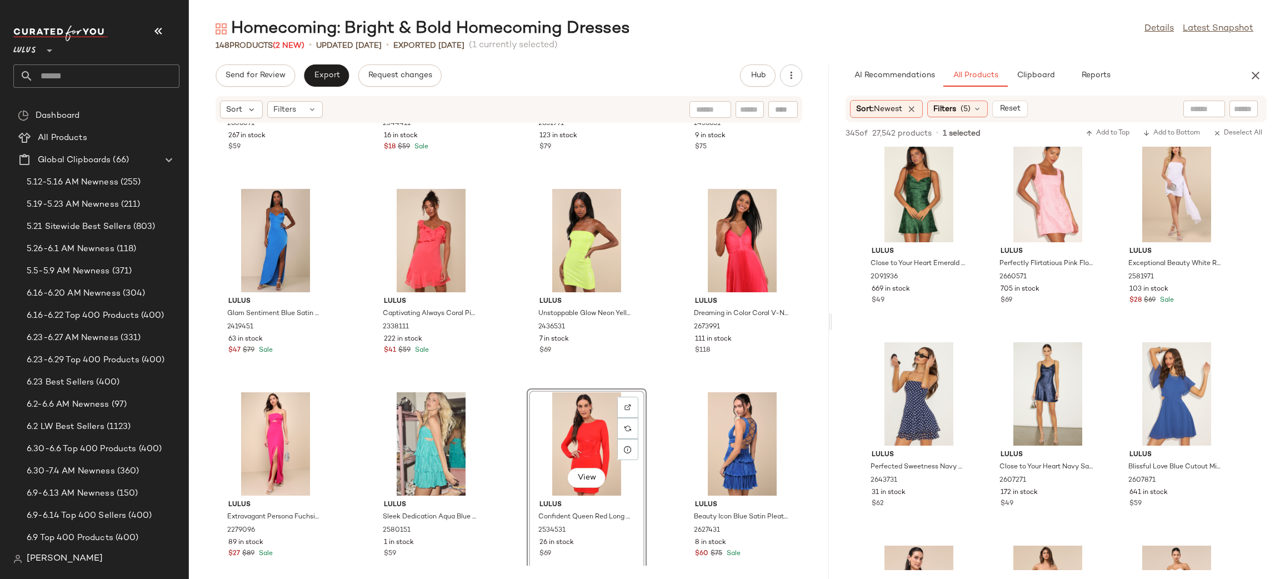
click at [654, 377] on div "Lulus Compelling Composure Red Sleeveless Ruffled Bodycon Mini Dress 2686691 26…" at bounding box center [509, 344] width 640 height 442
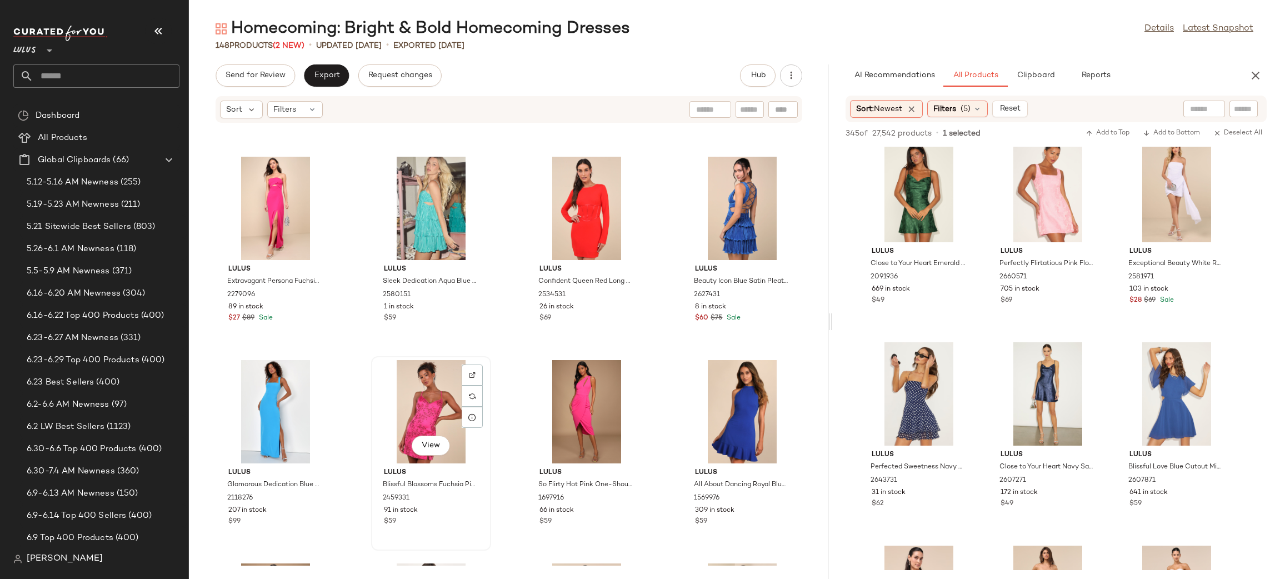
scroll to position [6695, 0]
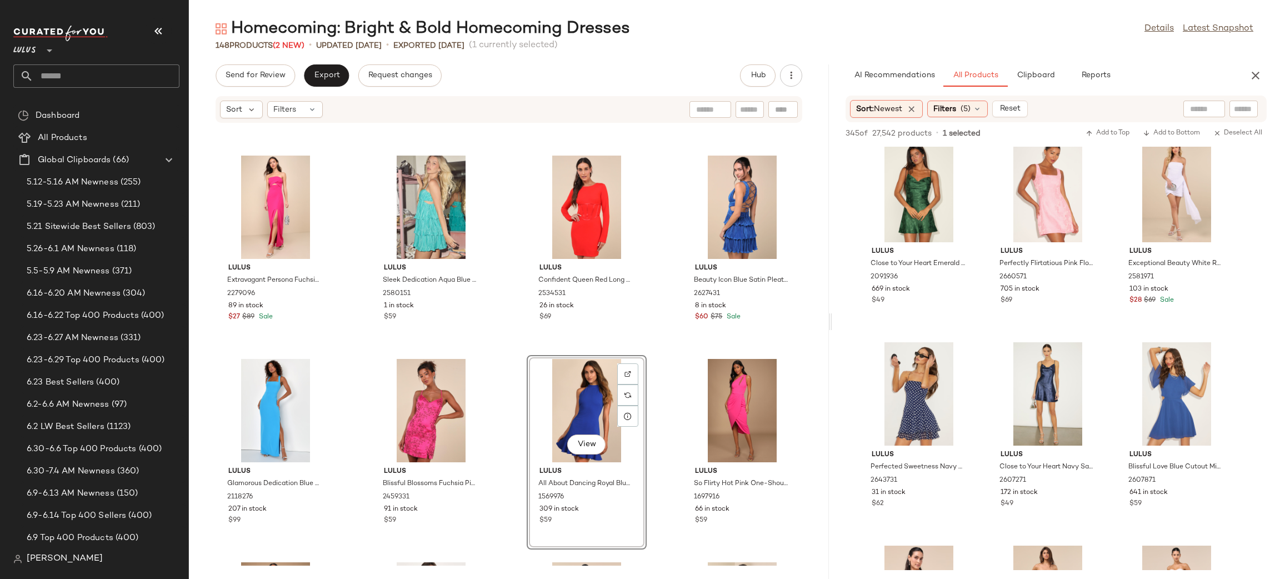
click at [649, 355] on div "Lulus Glam Sentiment Blue Satin Lace-Up Slip Maxi Dress 2419451 63 in stock $47…" at bounding box center [509, 344] width 640 height 442
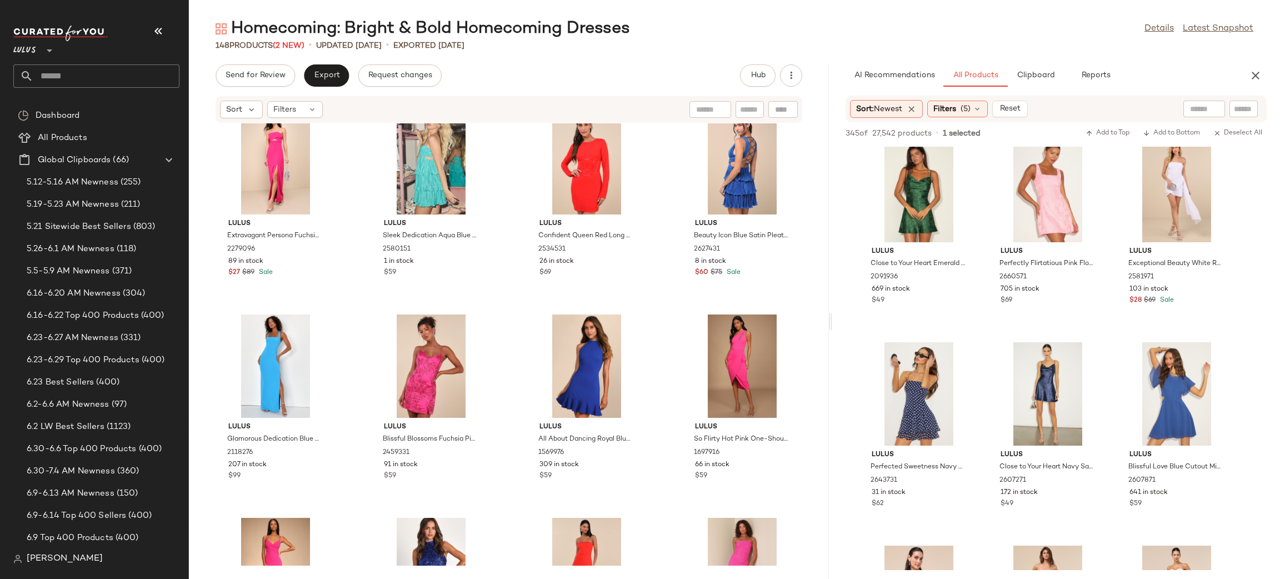
scroll to position [6757, 0]
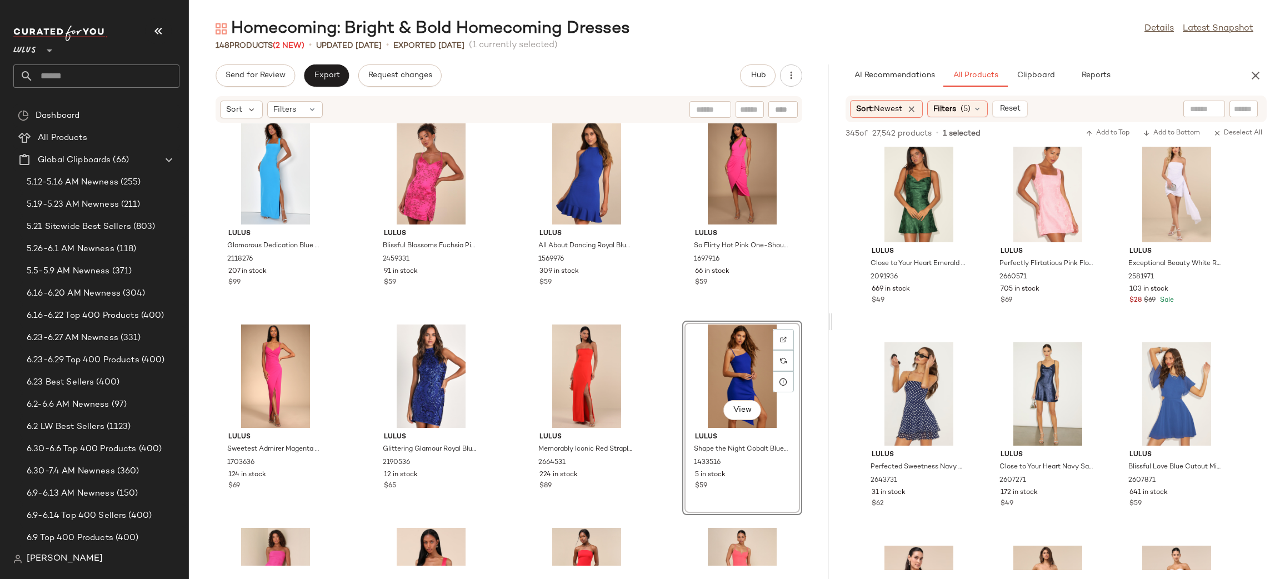
click at [650, 334] on div "Lulus Glamorous Dedication Blue Sleeveless Column Maxi Dress 2118276 207 in sto…" at bounding box center [509, 344] width 640 height 442
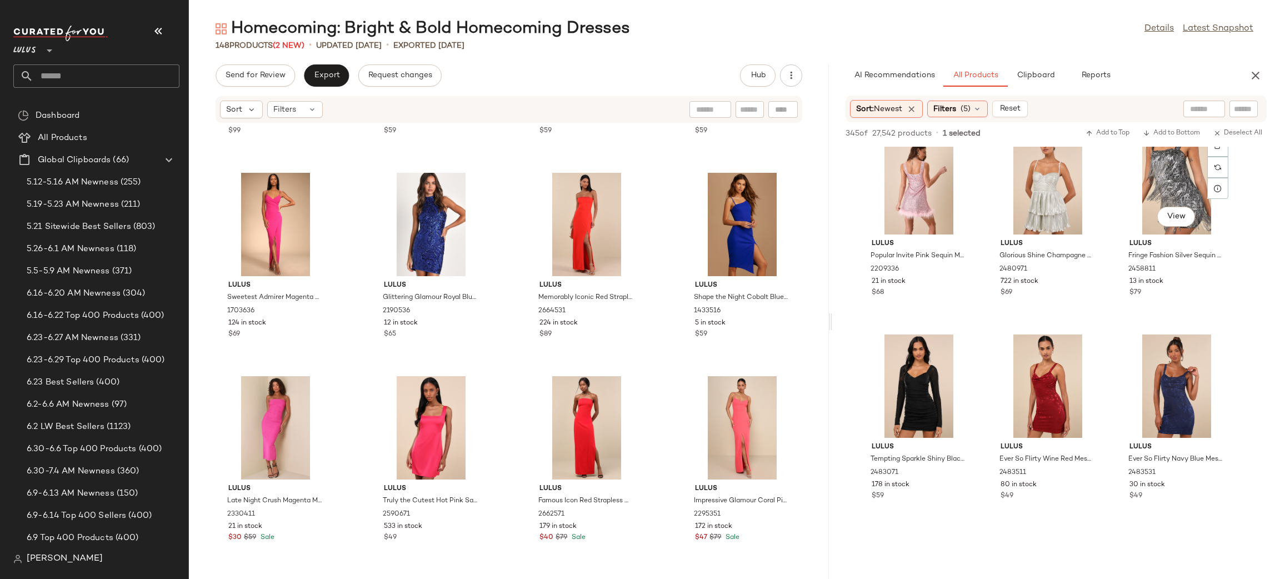
scroll to position [6133, 0]
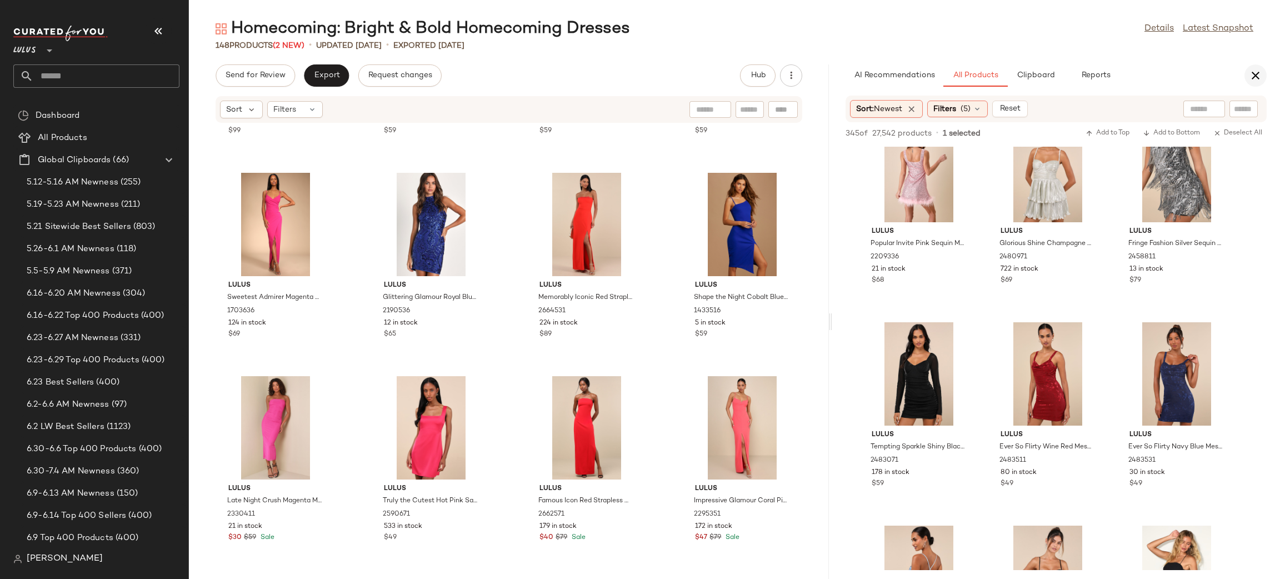
click at [1255, 79] on icon "button" at bounding box center [1255, 75] width 13 height 13
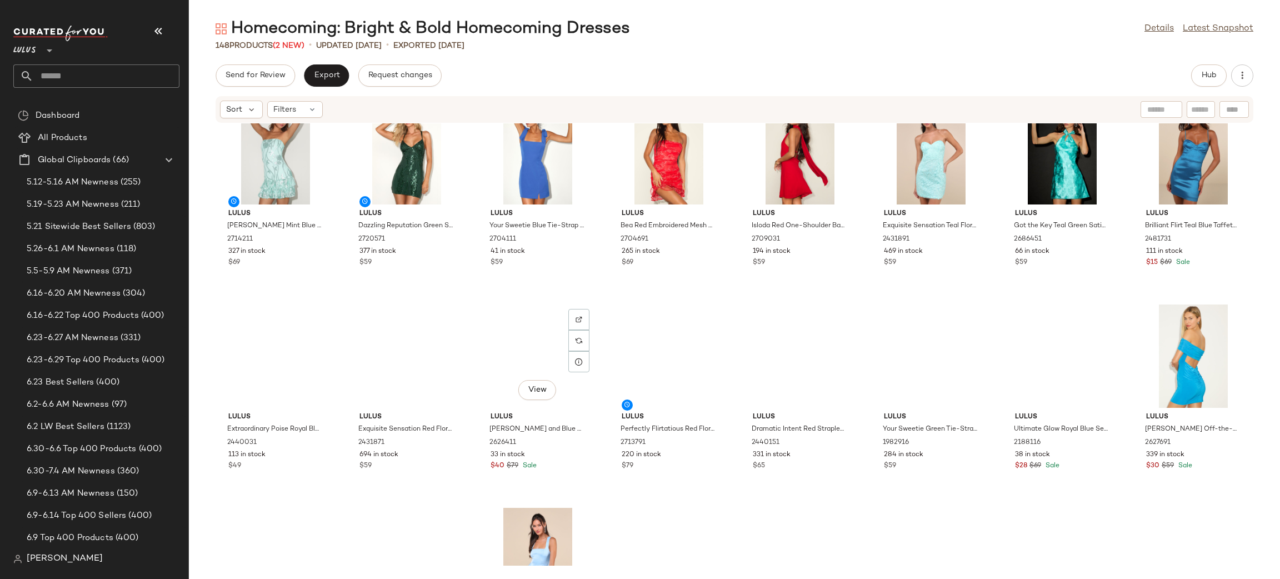
scroll to position [0, 0]
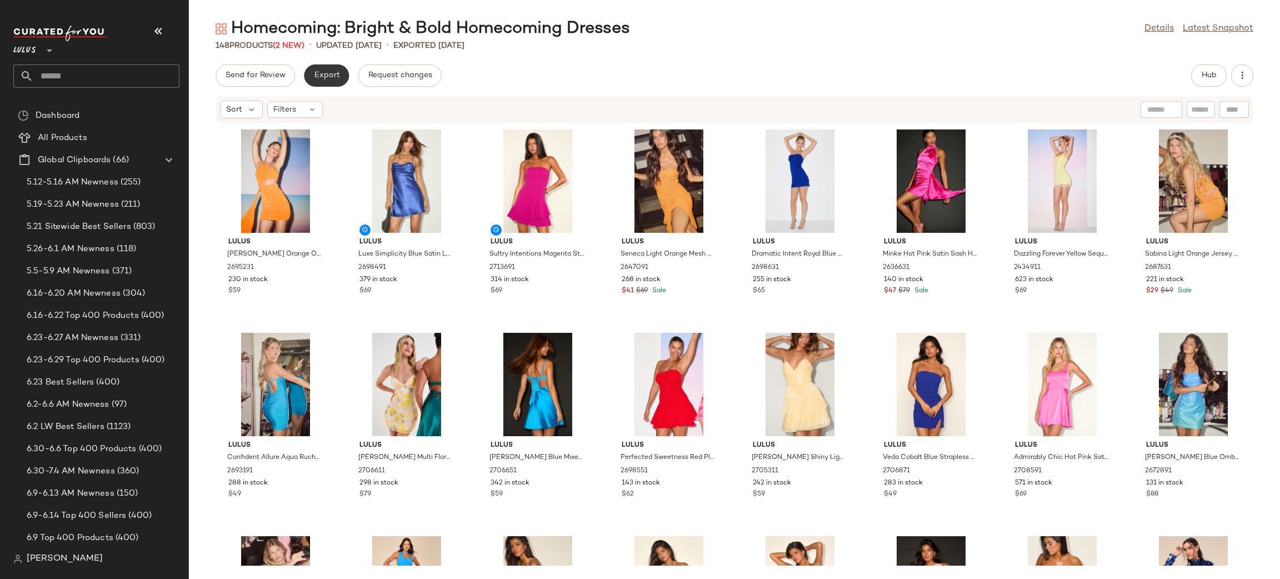
click at [333, 75] on span "Export" at bounding box center [326, 75] width 26 height 9
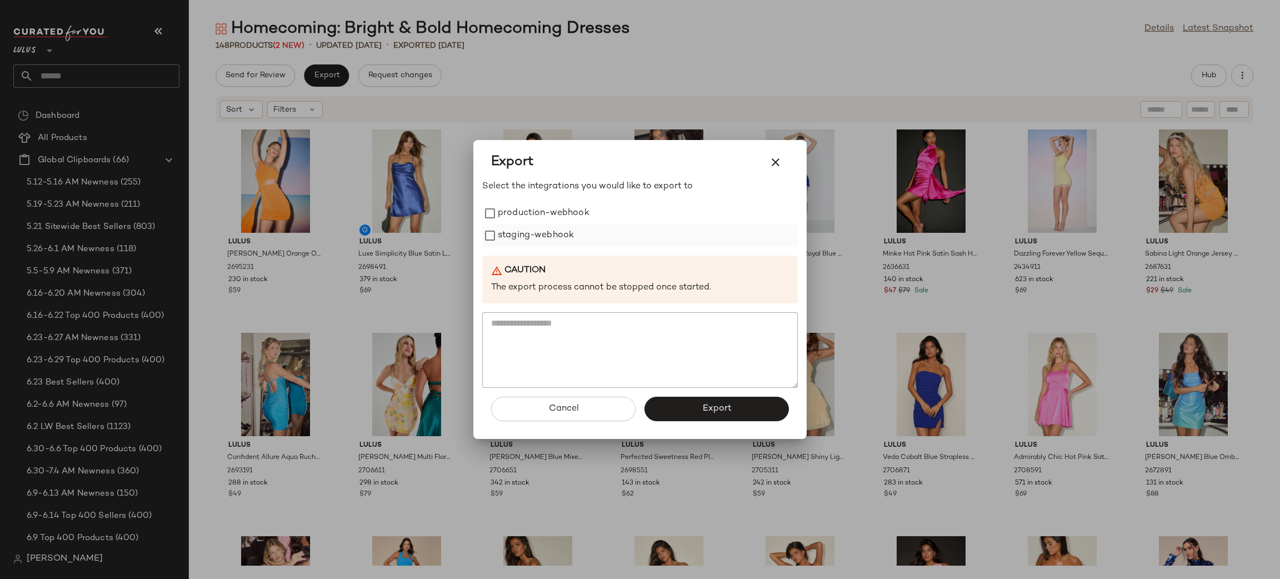
drag, startPoint x: 546, startPoint y: 206, endPoint x: 544, endPoint y: 234, distance: 28.4
click at [544, 207] on label "production-webhook" at bounding box center [544, 213] width 92 height 22
click at [545, 232] on label "staging-webhook" at bounding box center [536, 236] width 76 height 22
click at [690, 411] on button "Export" at bounding box center [717, 409] width 144 height 24
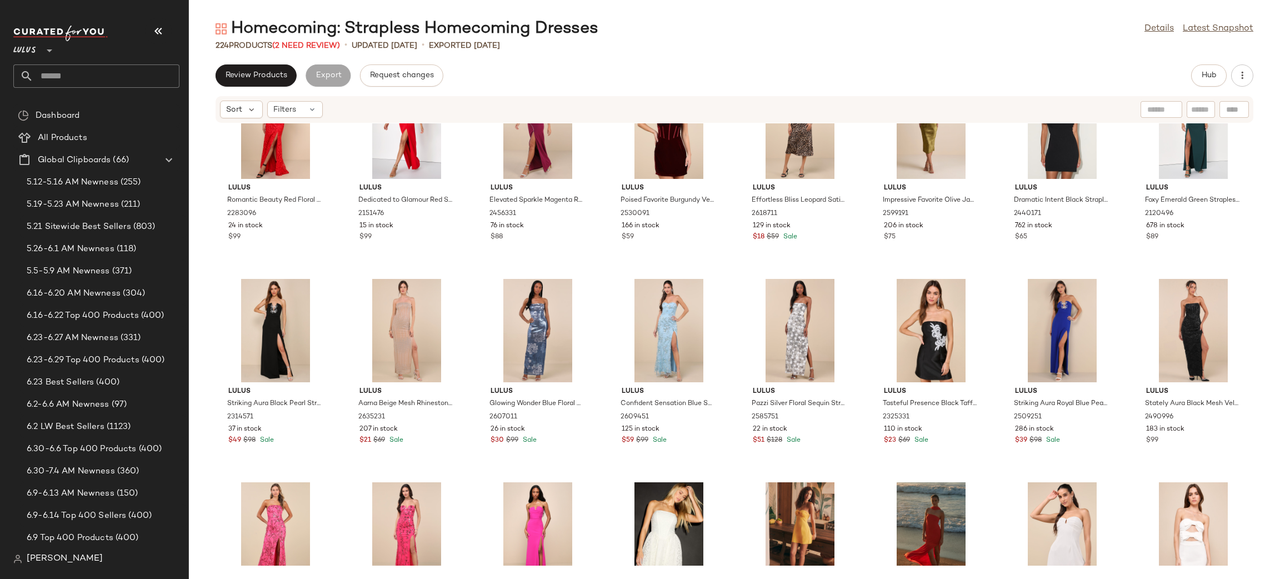
scroll to position [3249, 0]
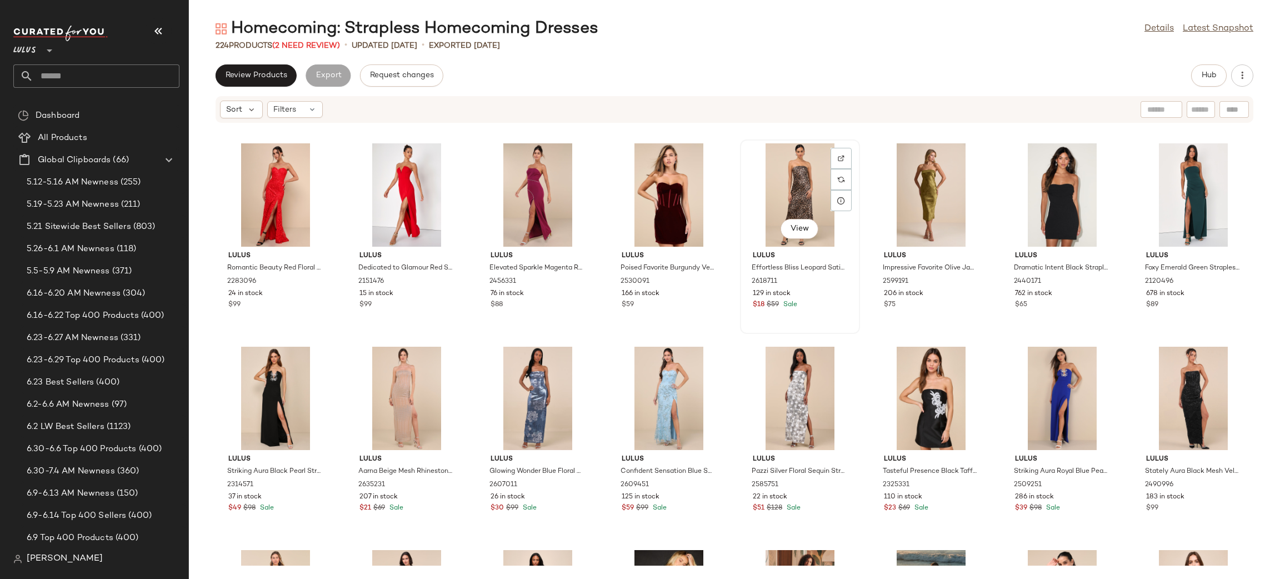
click at [791, 193] on div "View" at bounding box center [800, 194] width 112 height 103
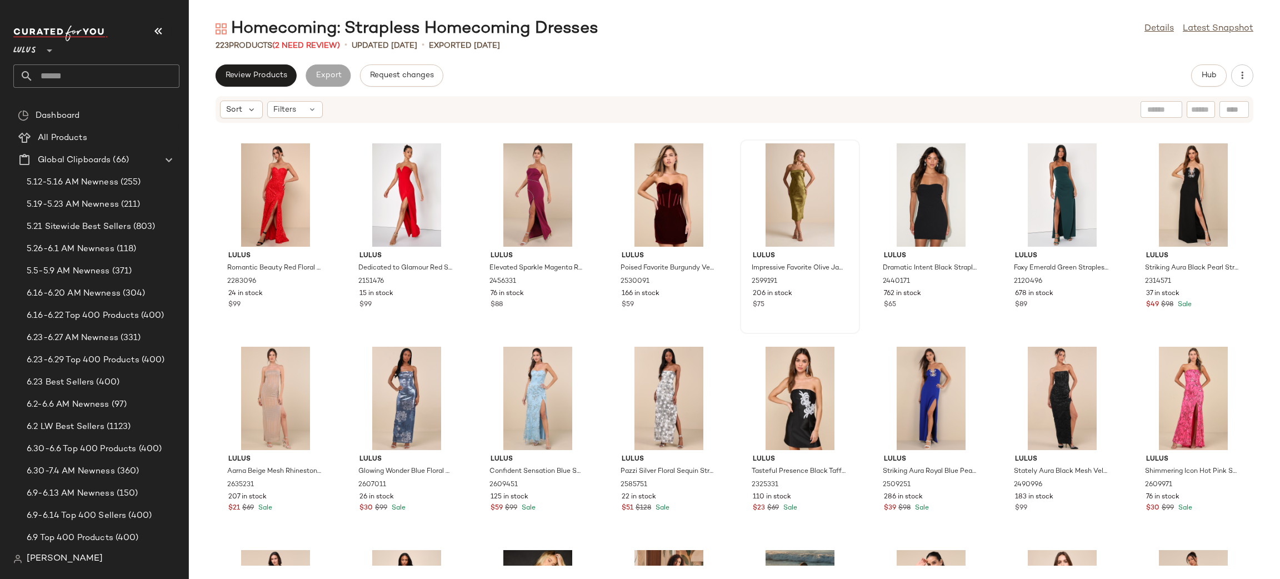
click at [797, 191] on div at bounding box center [800, 194] width 112 height 103
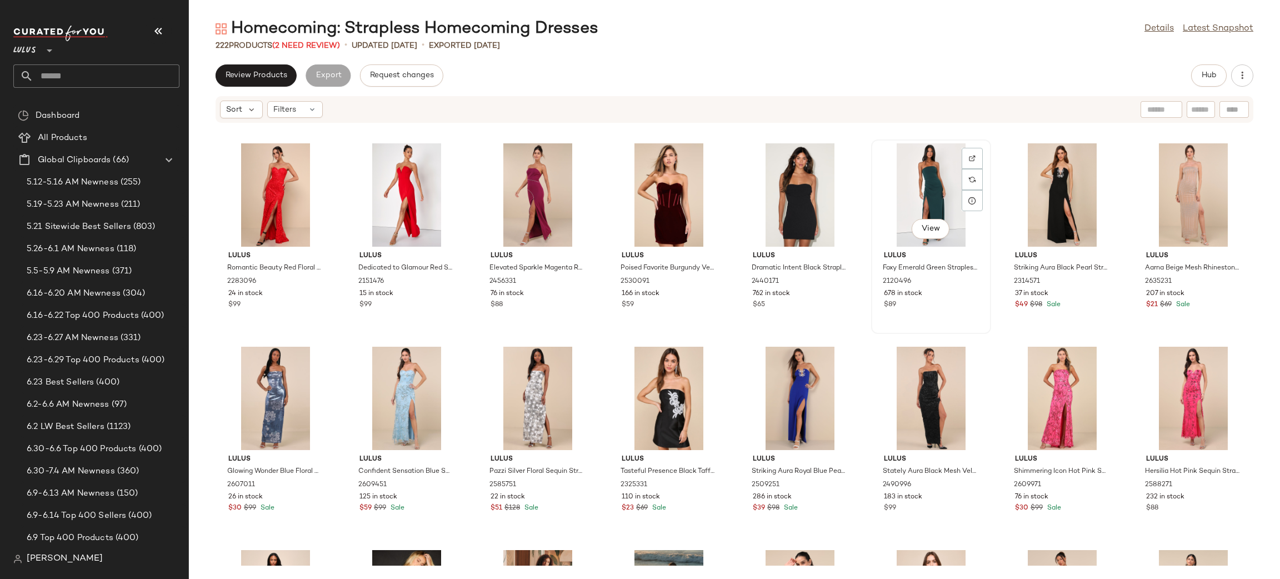
click at [907, 189] on div "View" at bounding box center [931, 194] width 112 height 103
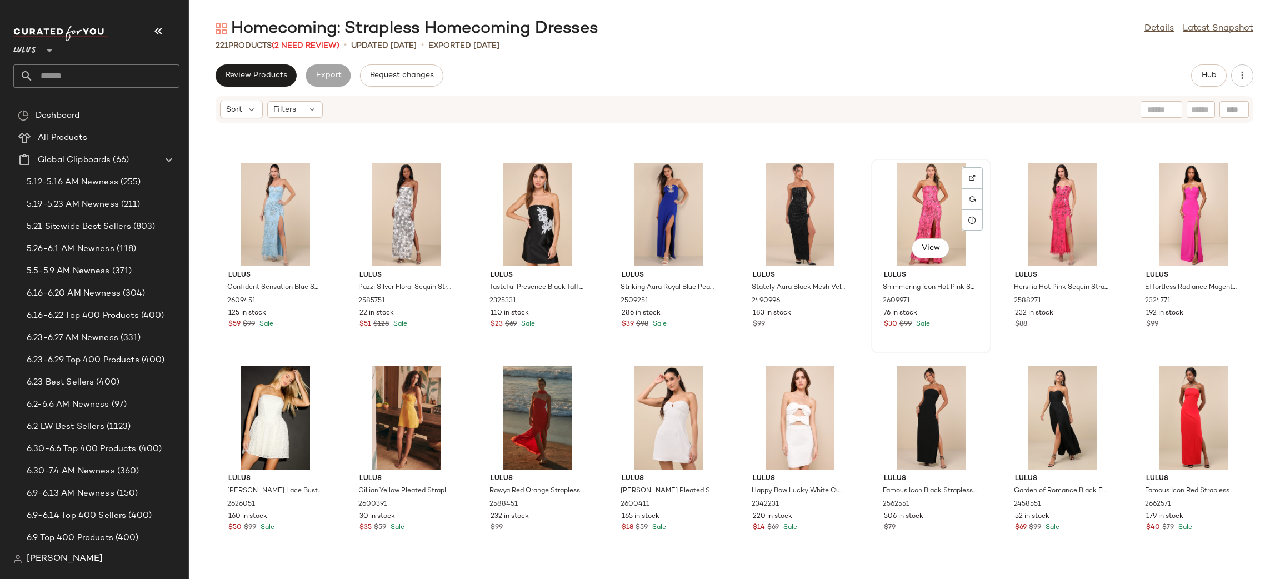
scroll to position [3474, 0]
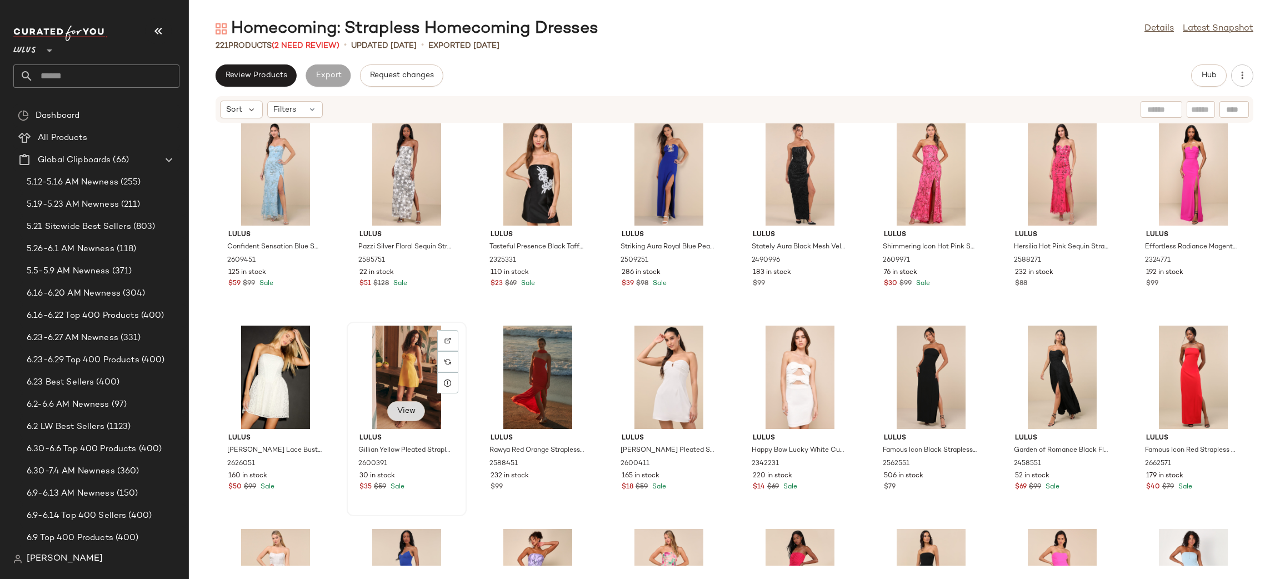
click at [403, 414] on span "View" at bounding box center [406, 411] width 19 height 9
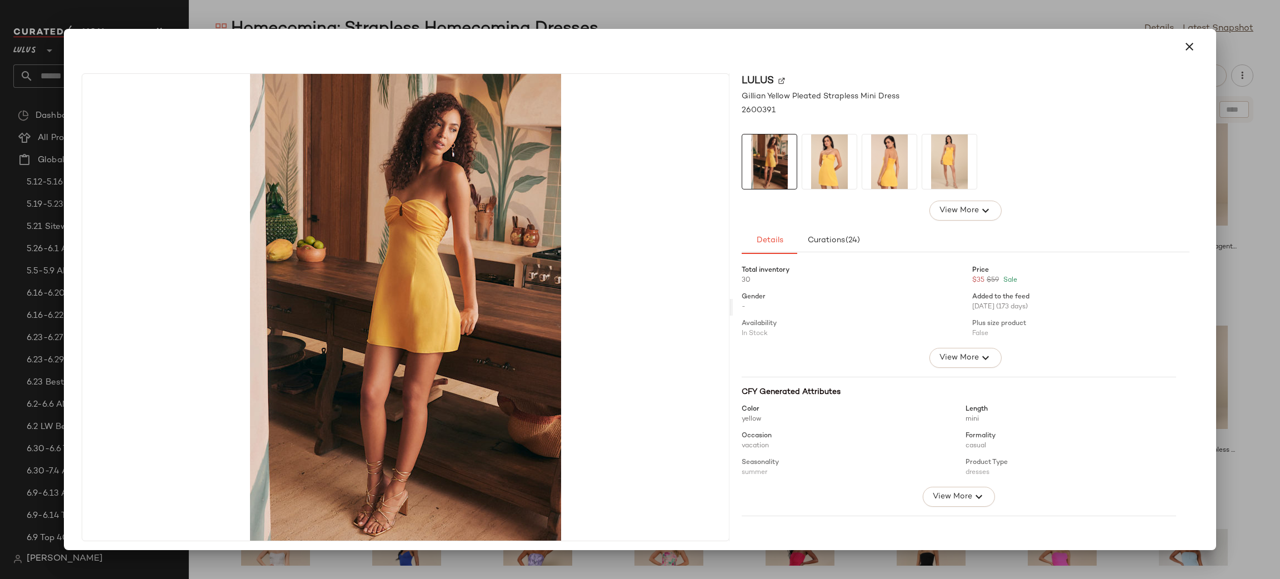
click at [840, 166] on img at bounding box center [829, 161] width 54 height 54
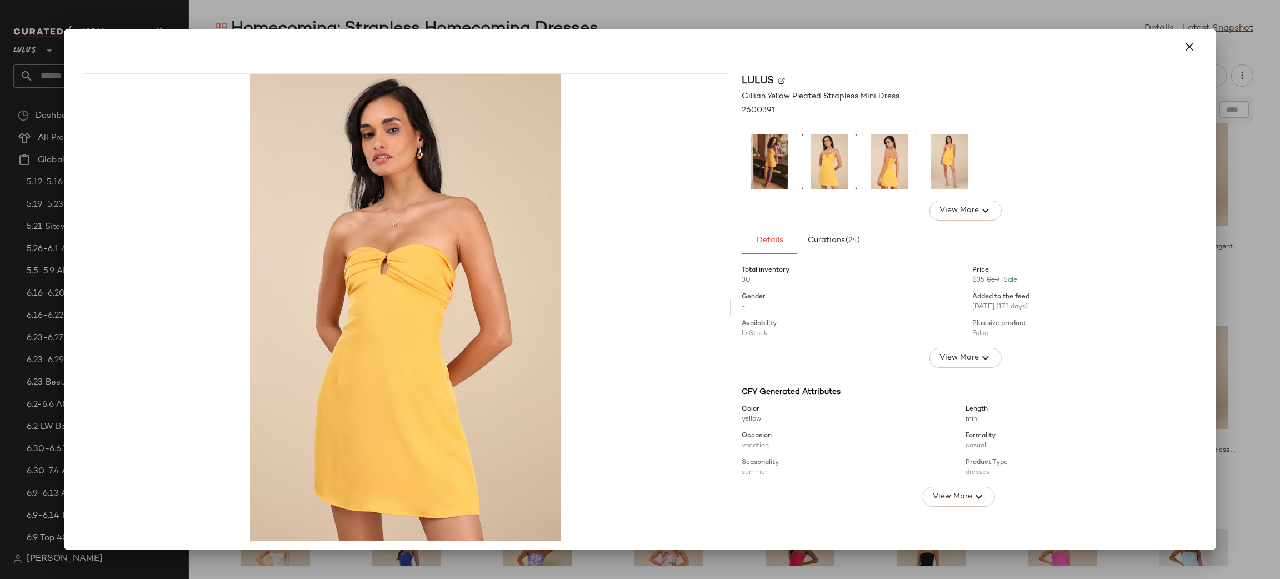
click at [870, 169] on img at bounding box center [889, 161] width 54 height 54
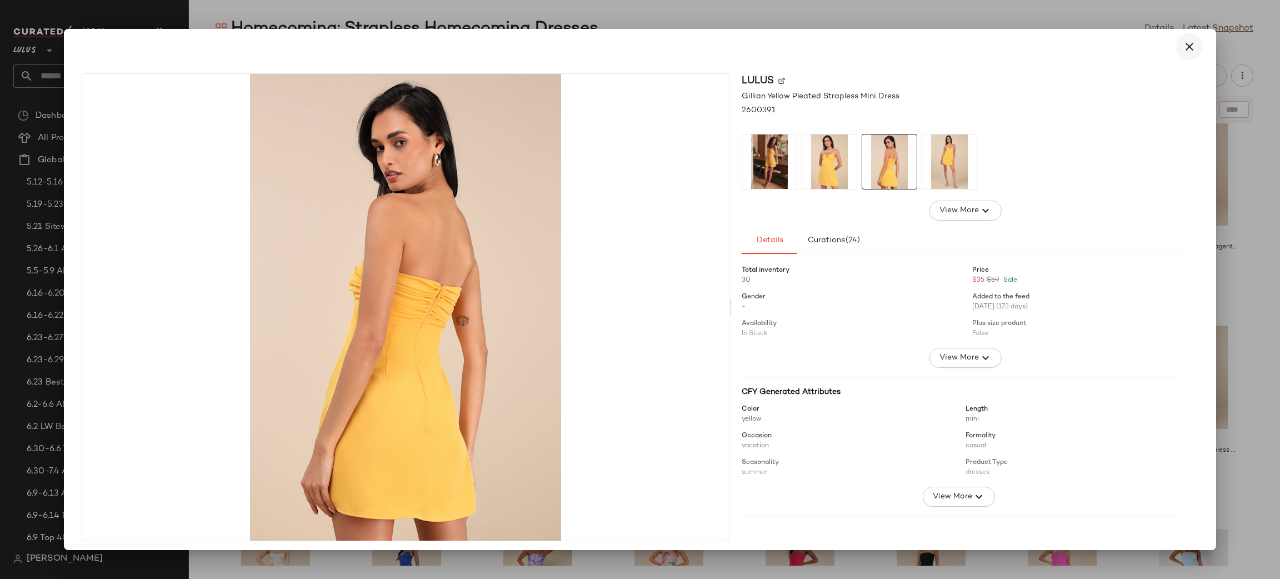
click at [1183, 43] on icon "button" at bounding box center [1189, 46] width 13 height 13
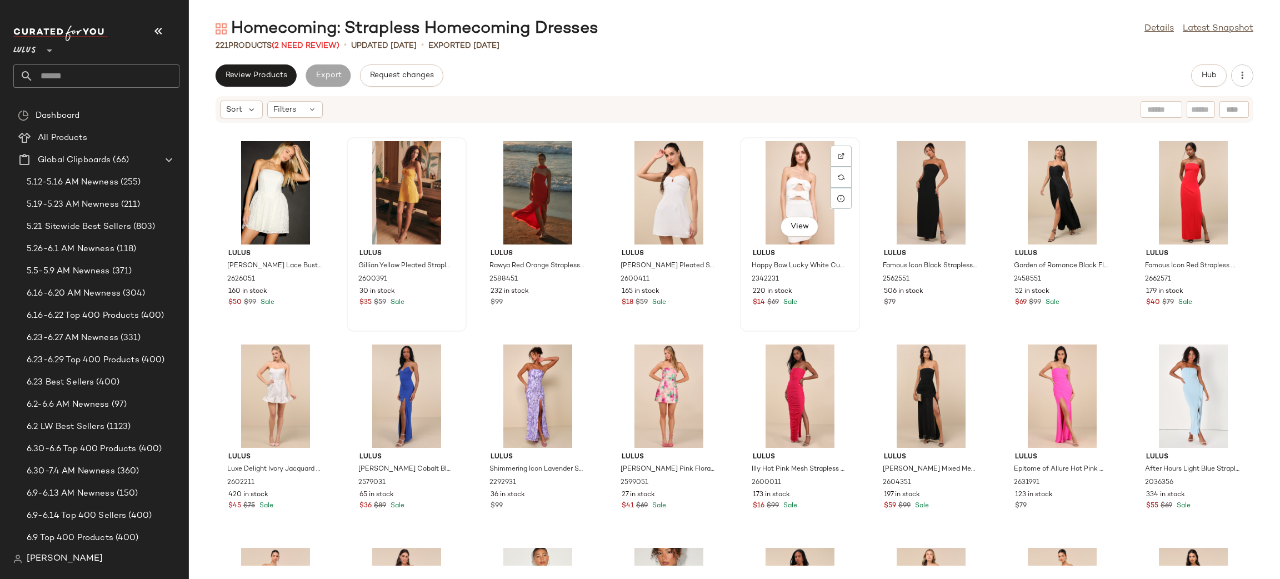
scroll to position [3675, 0]
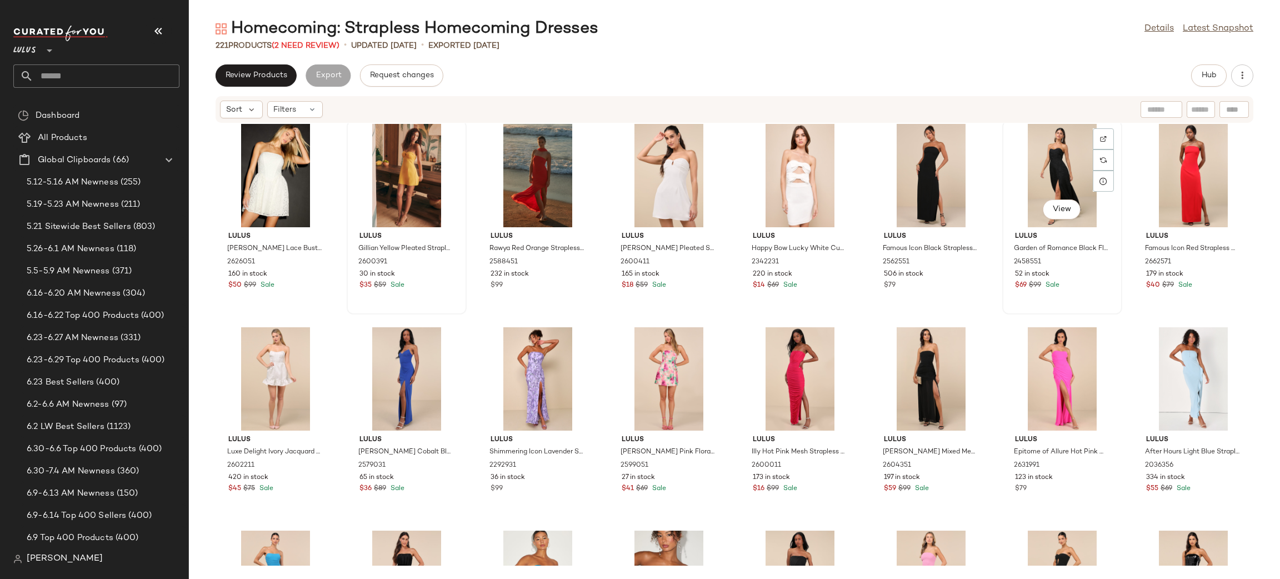
click at [1048, 188] on div "View" at bounding box center [1062, 175] width 112 height 103
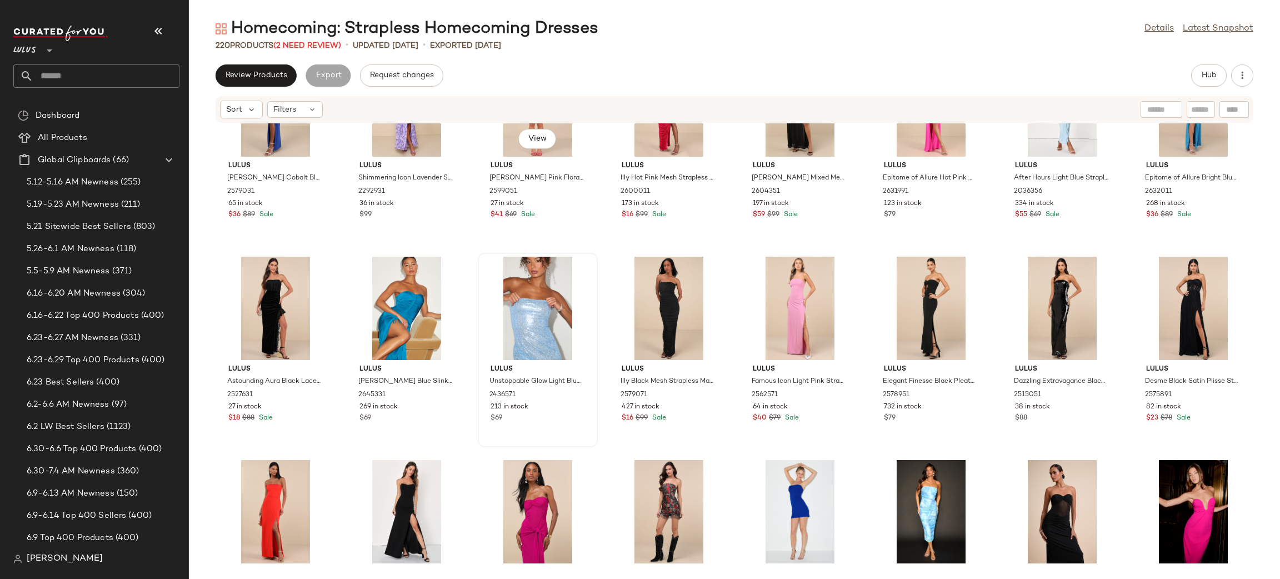
scroll to position [3951, 0]
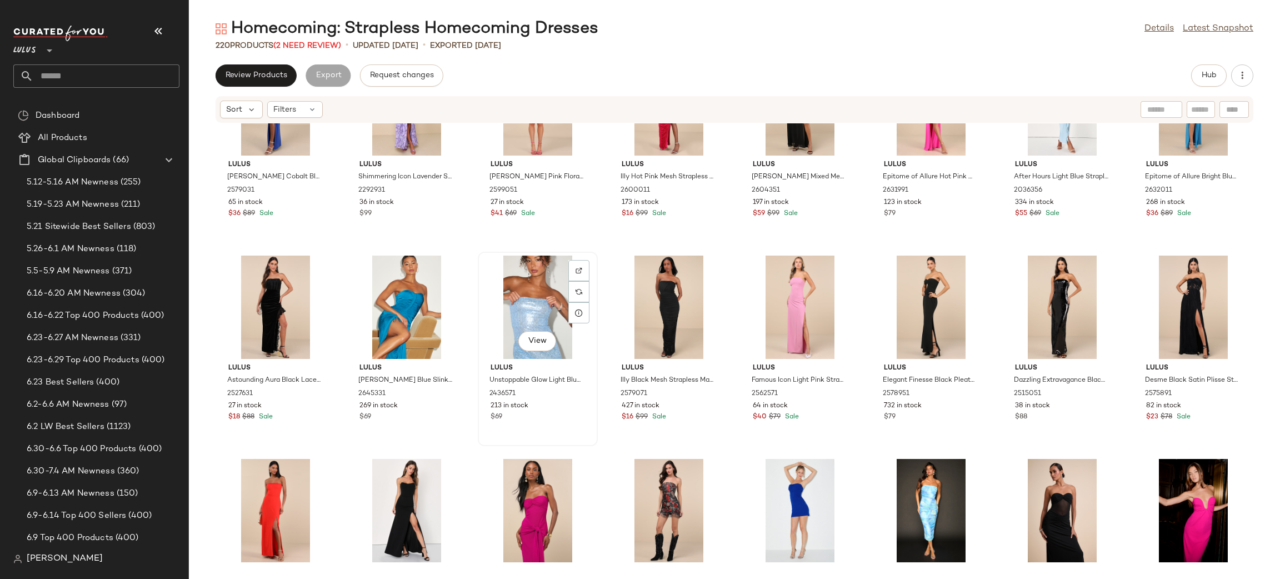
click at [517, 298] on div "View" at bounding box center [538, 307] width 112 height 103
click at [537, 338] on span "View" at bounding box center [537, 341] width 19 height 9
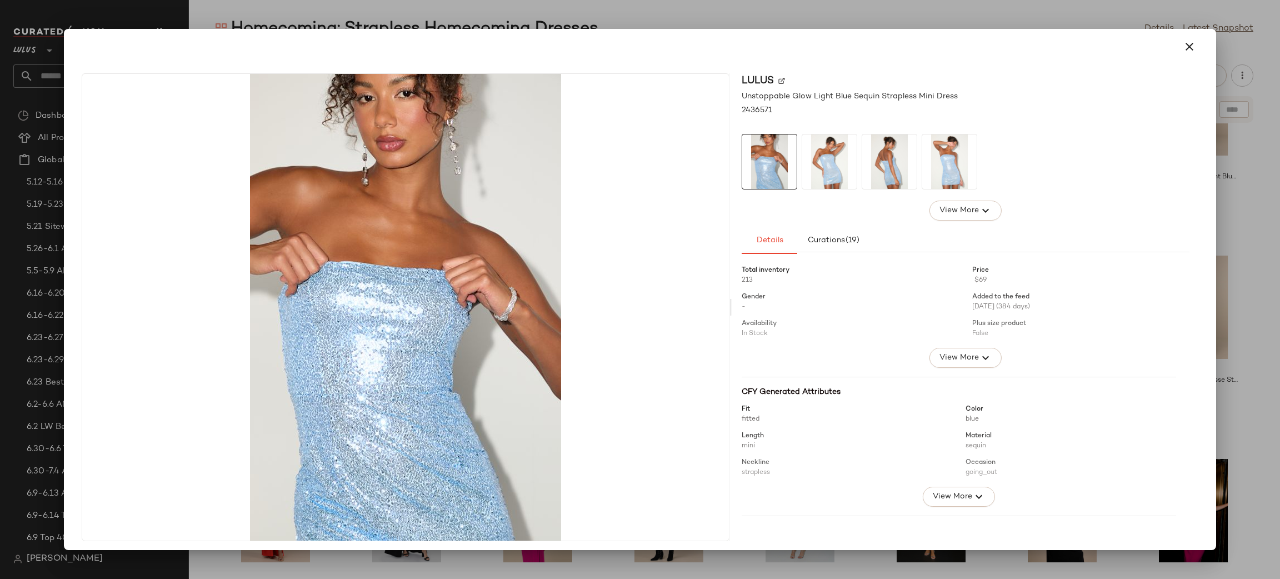
click at [839, 157] on img at bounding box center [829, 161] width 54 height 54
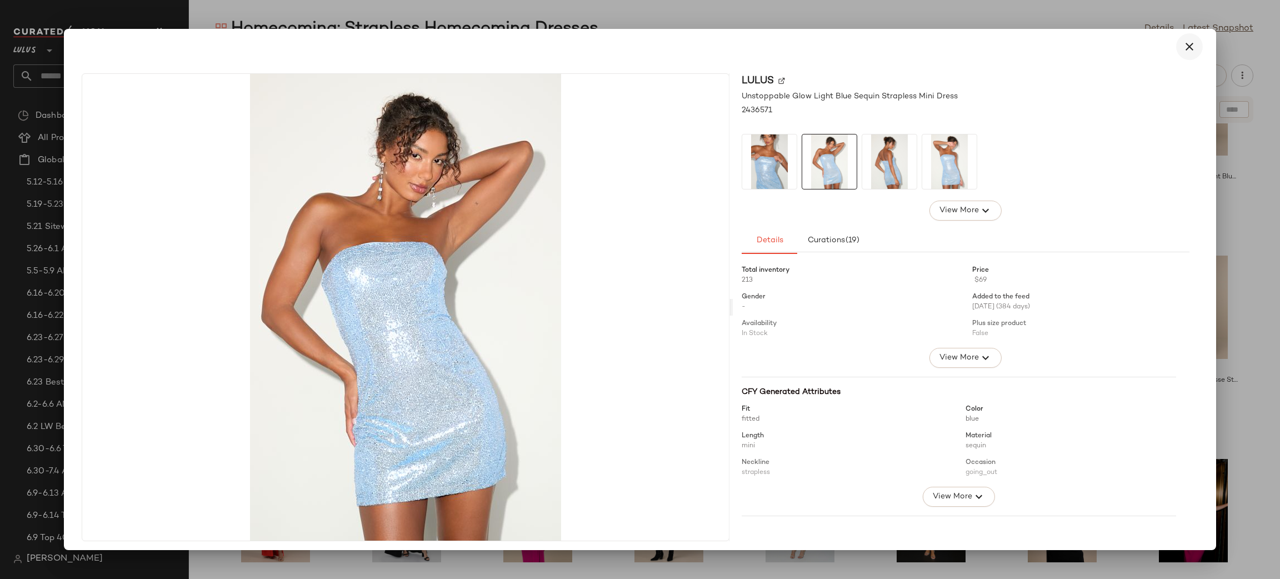
click at [1181, 55] on button "button" at bounding box center [1189, 46] width 27 height 27
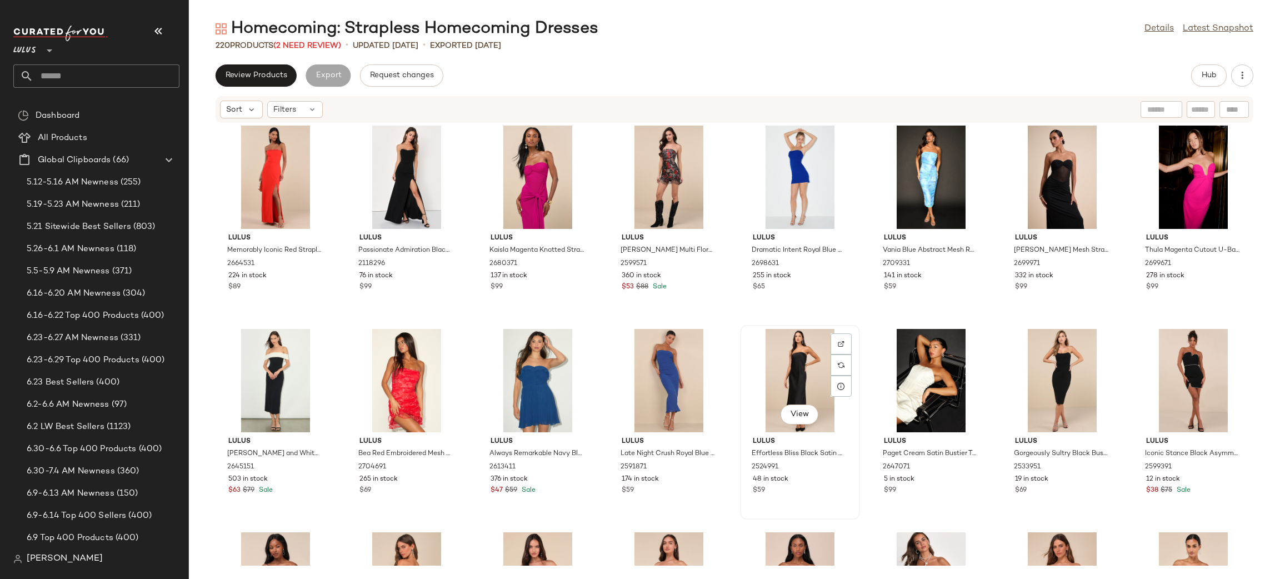
scroll to position [4307, 0]
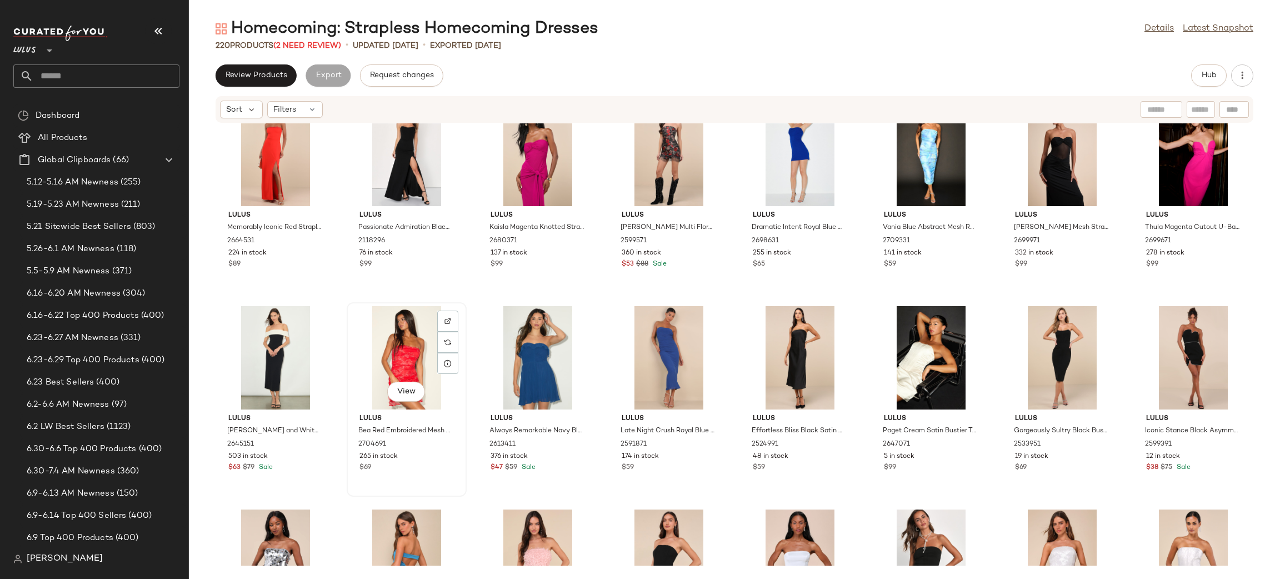
click at [377, 344] on div "View" at bounding box center [407, 357] width 112 height 103
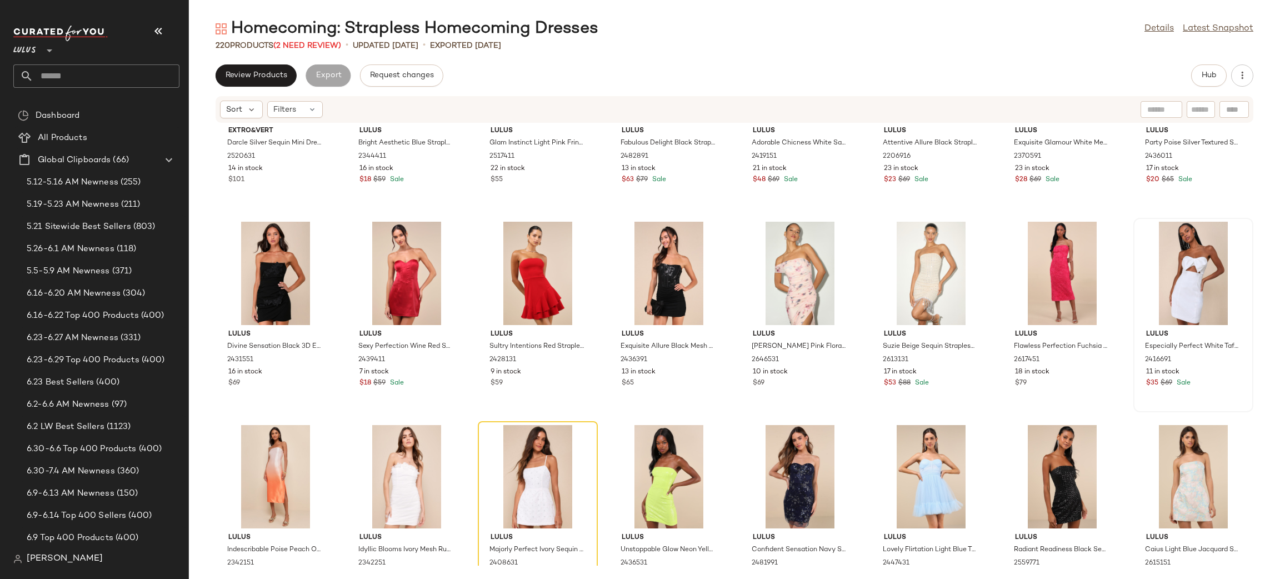
scroll to position [4817, 0]
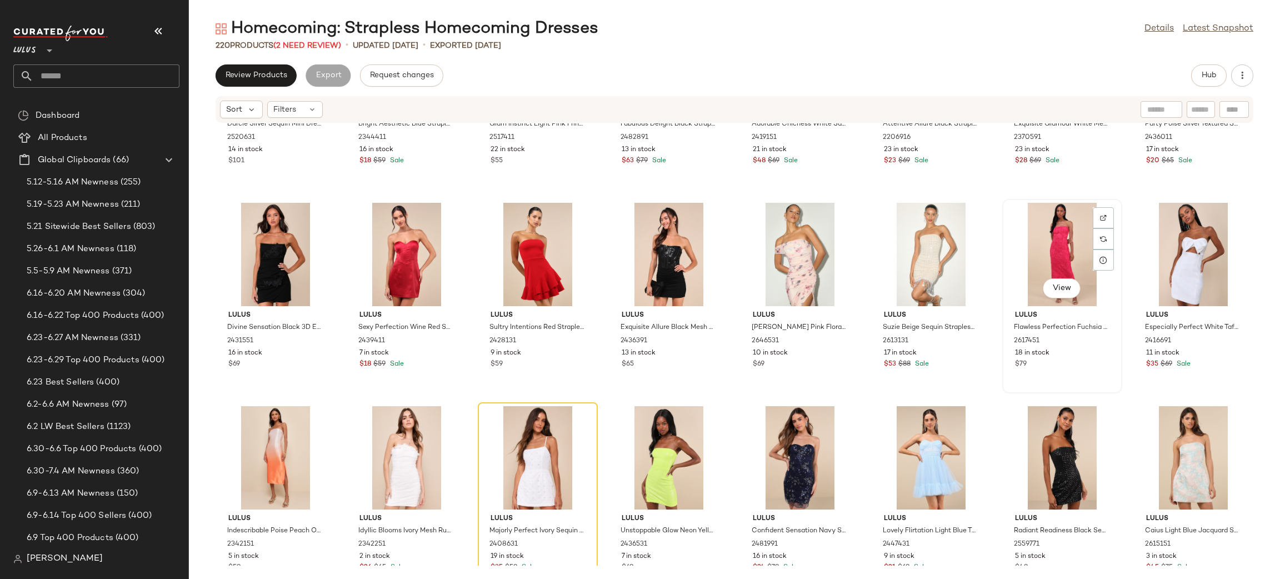
click at [1042, 243] on div "View" at bounding box center [1062, 254] width 112 height 103
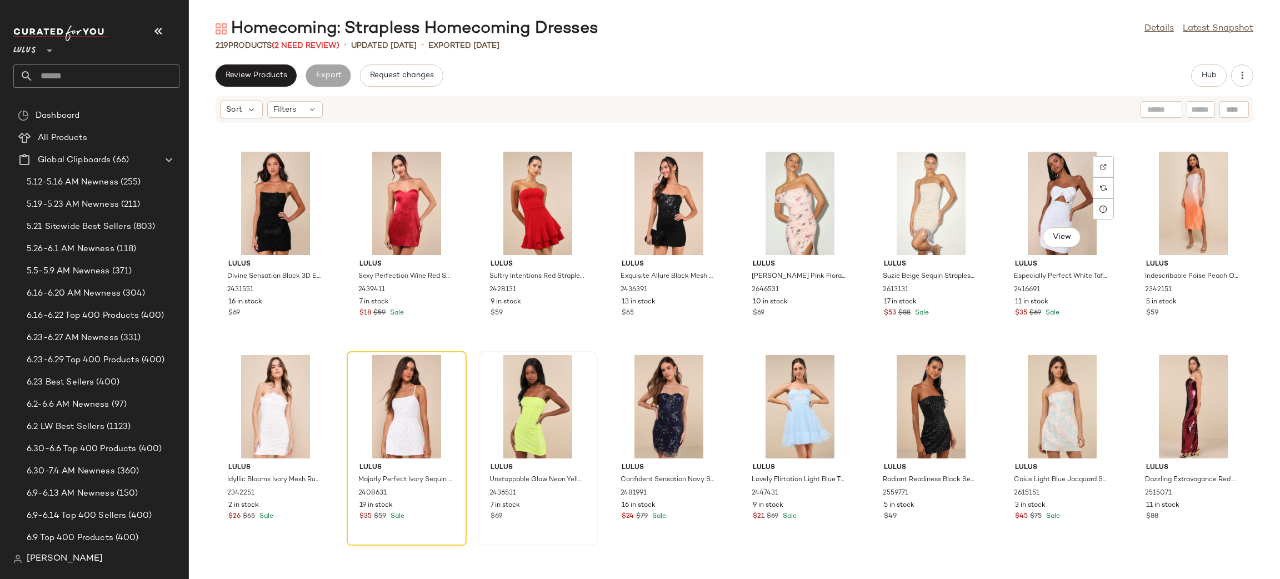
scroll to position [4907, 0]
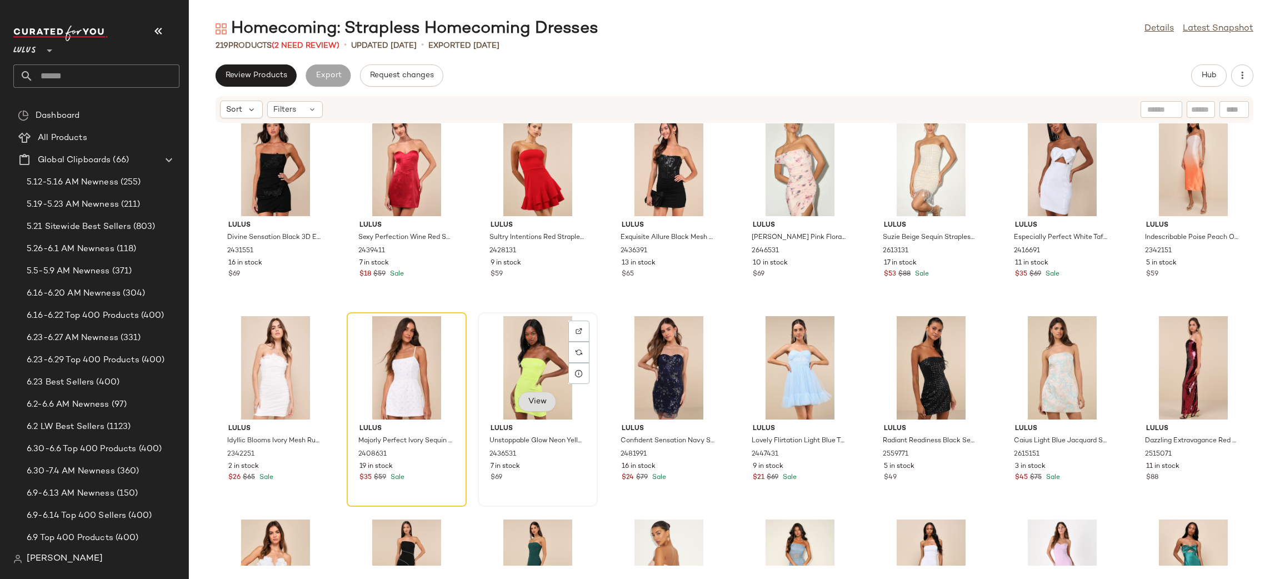
click at [542, 398] on span "View" at bounding box center [537, 401] width 19 height 9
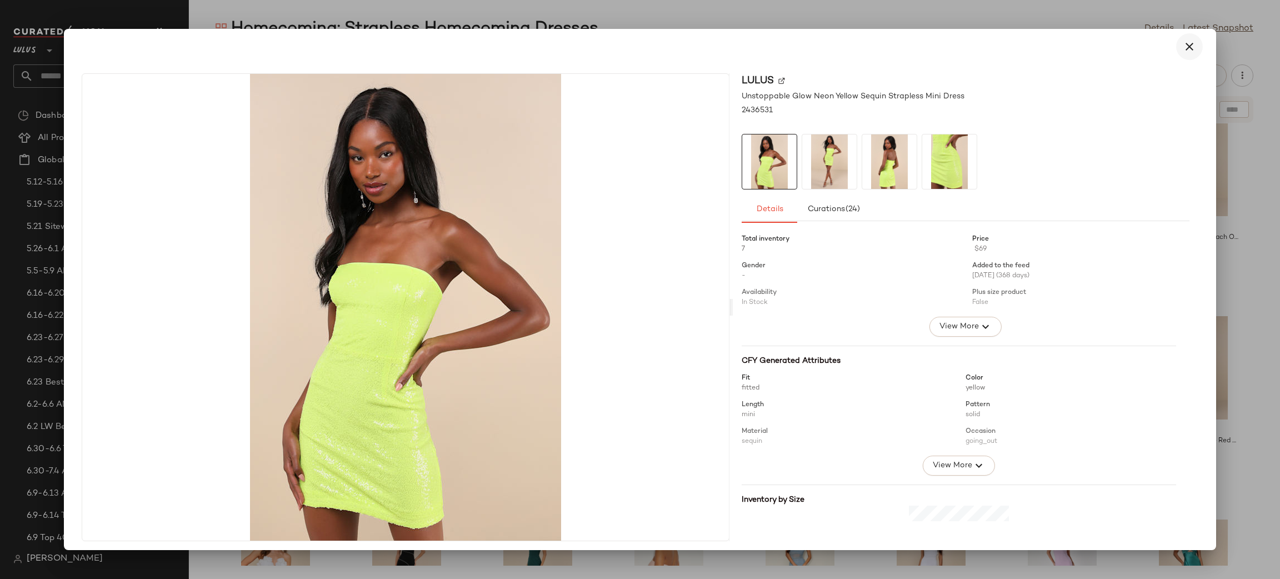
click at [1183, 44] on icon "button" at bounding box center [1189, 46] width 13 height 13
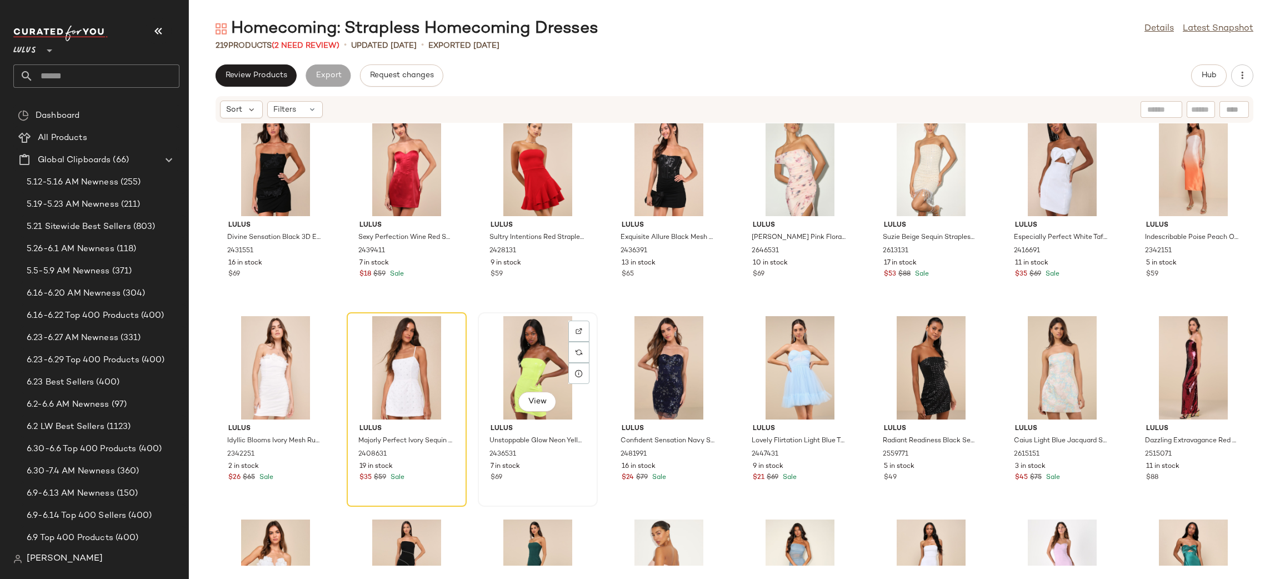
click at [530, 339] on div "View" at bounding box center [538, 367] width 112 height 103
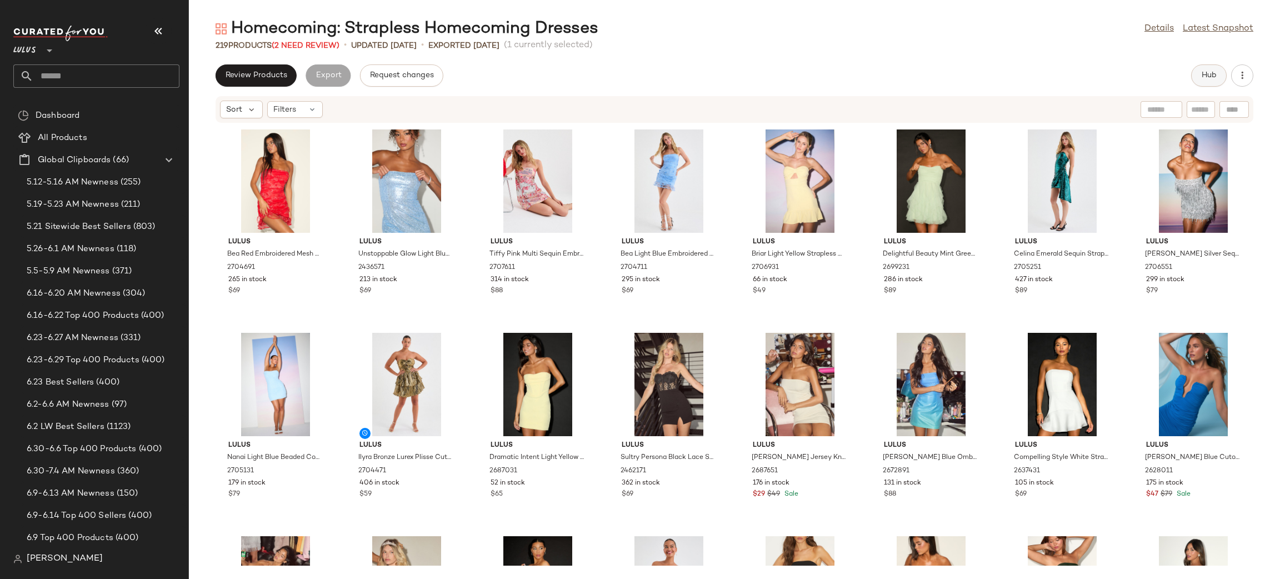
click at [1198, 72] on button "Hub" at bounding box center [1209, 75] width 36 height 22
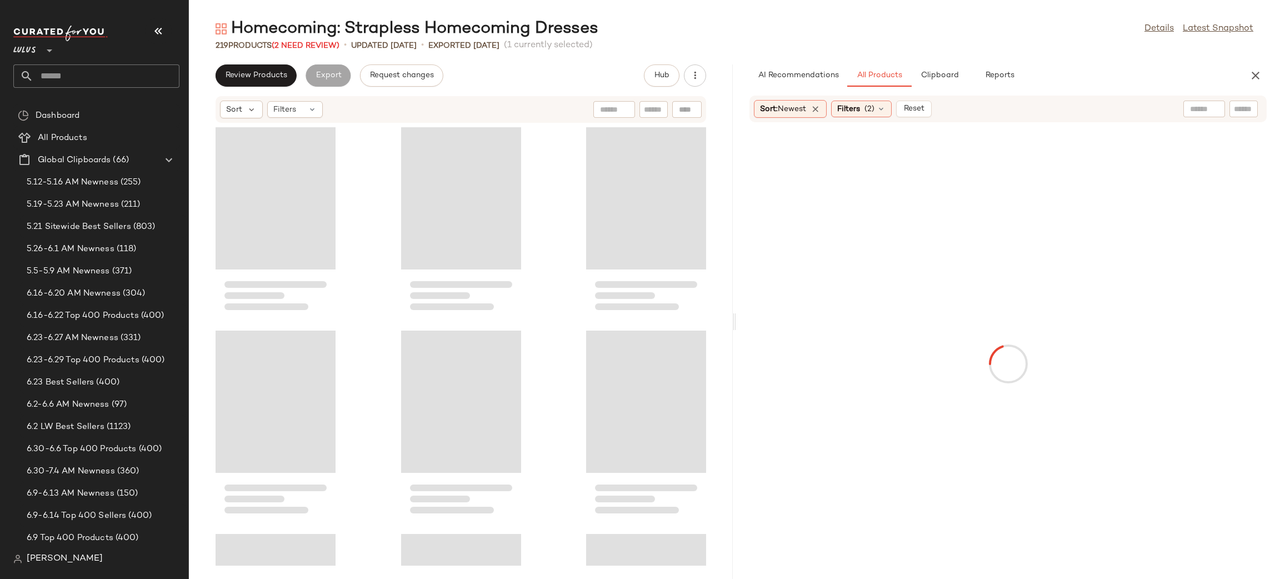
scroll to position [13423, 0]
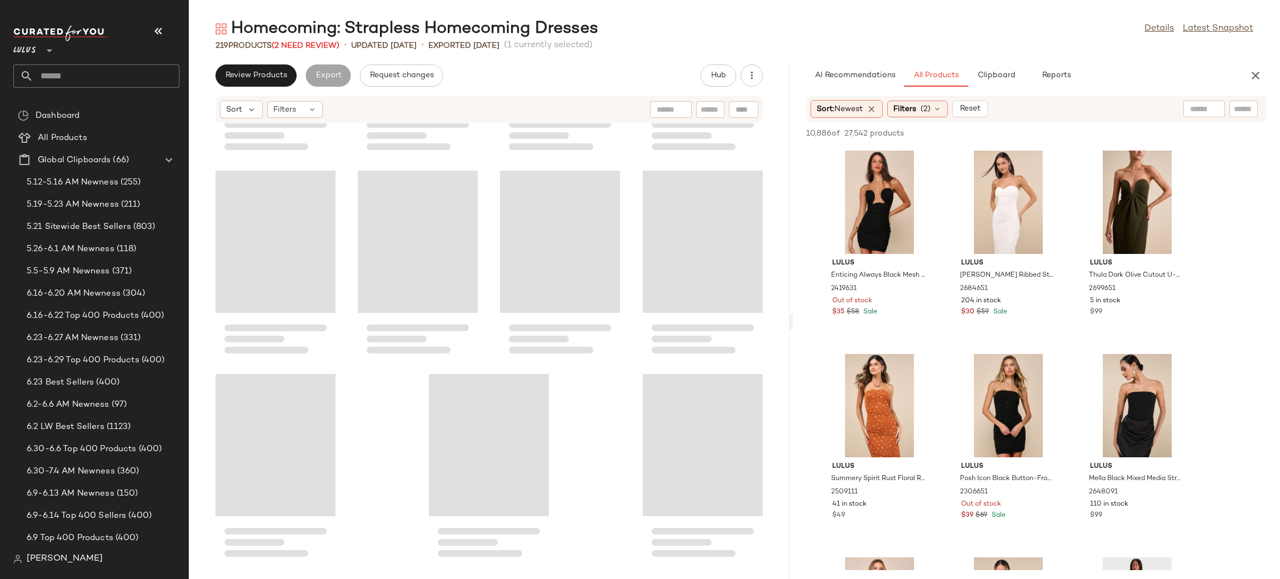
drag, startPoint x: 733, startPoint y: 322, endPoint x: 799, endPoint y: 311, distance: 66.4
click at [799, 311] on div "Homecoming: Strapless Homecoming Dresses Details Latest Snapshot 219 Products (…" at bounding box center [734, 298] width 1091 height 561
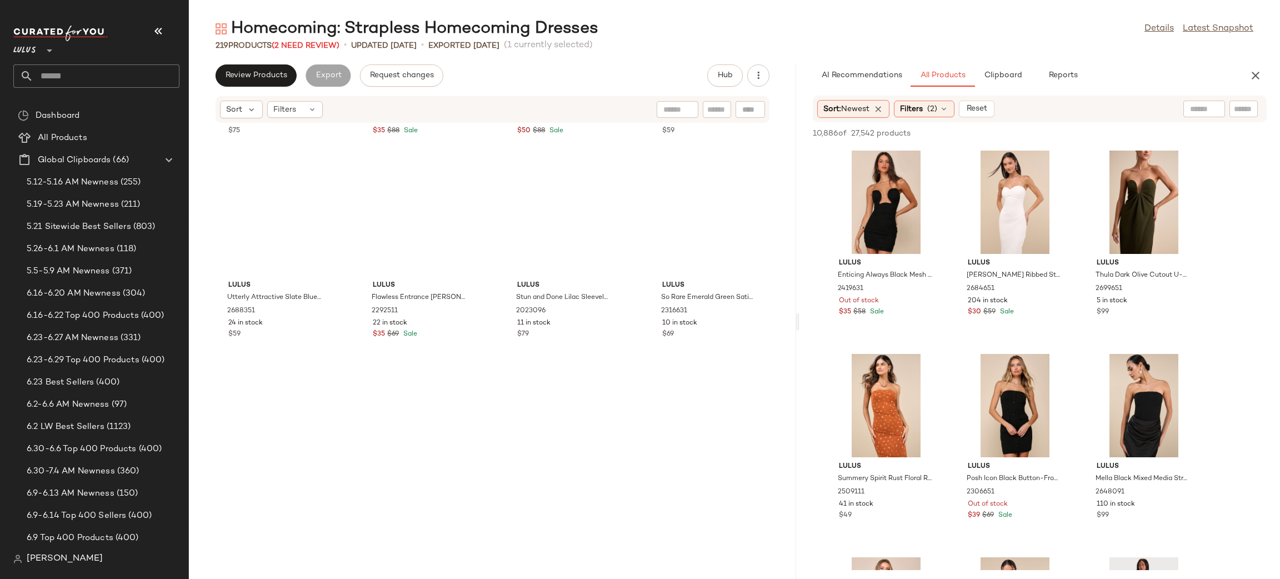
scroll to position [9966, 0]
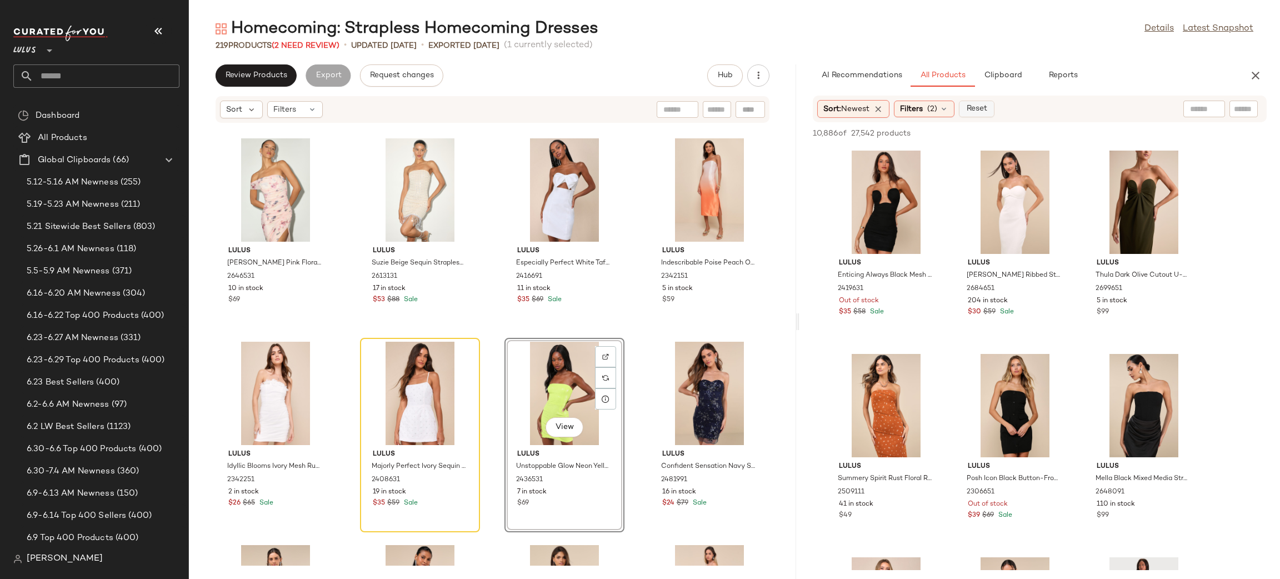
click at [977, 109] on span "Reset" at bounding box center [976, 108] width 21 height 9
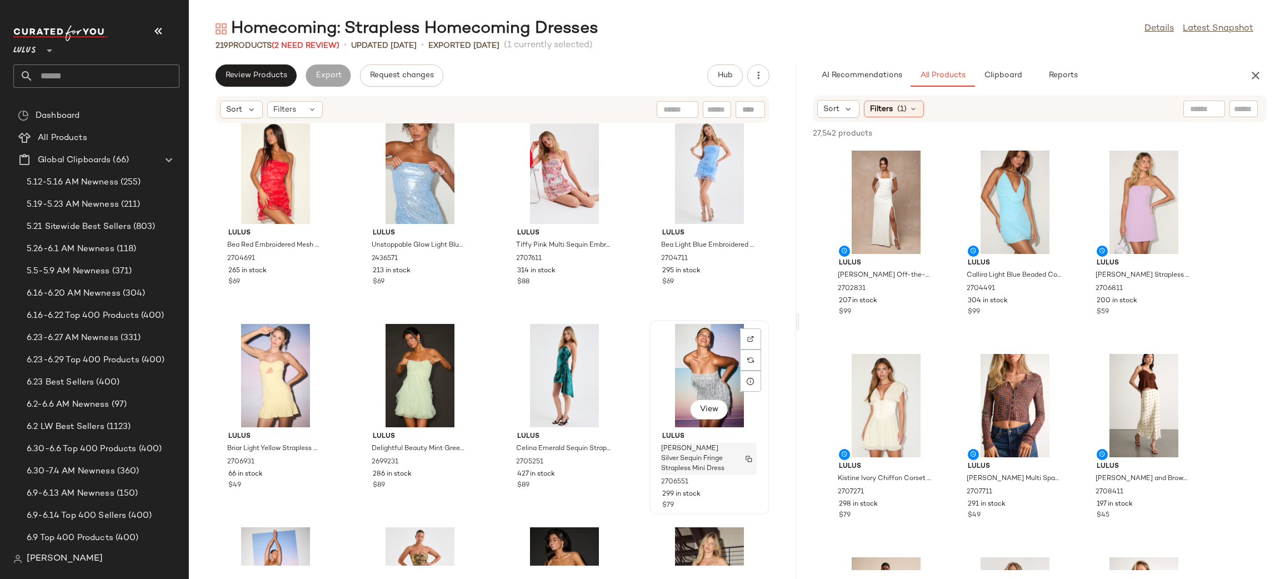
scroll to position [0, 0]
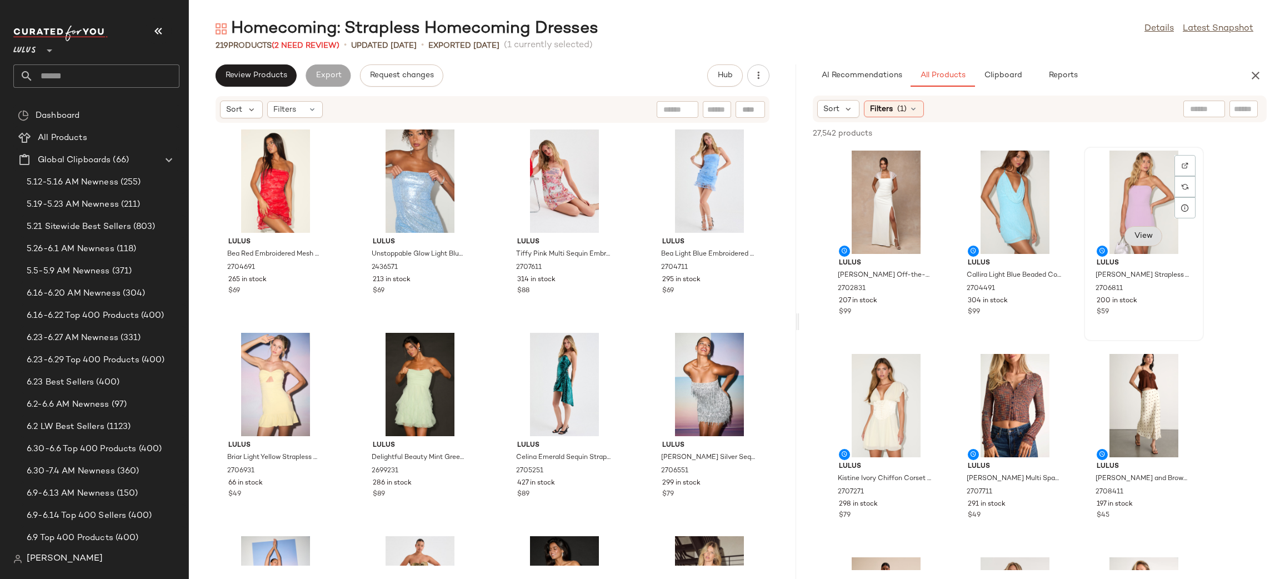
click at [1152, 236] on span "View" at bounding box center [1143, 236] width 19 height 9
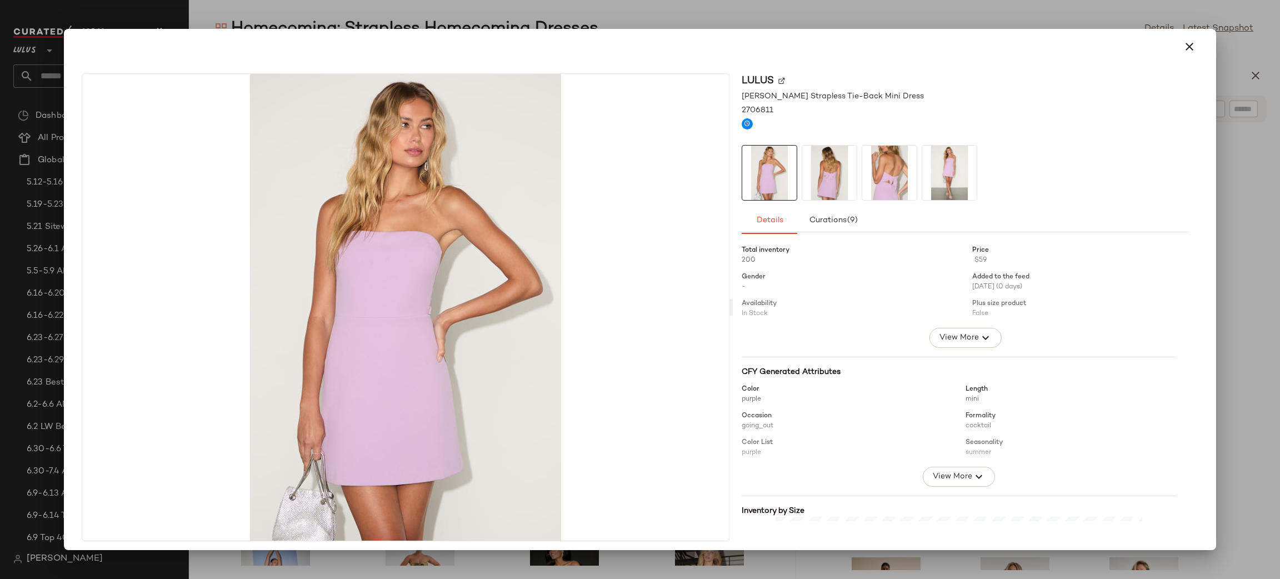
click at [829, 181] on img at bounding box center [829, 173] width 54 height 54
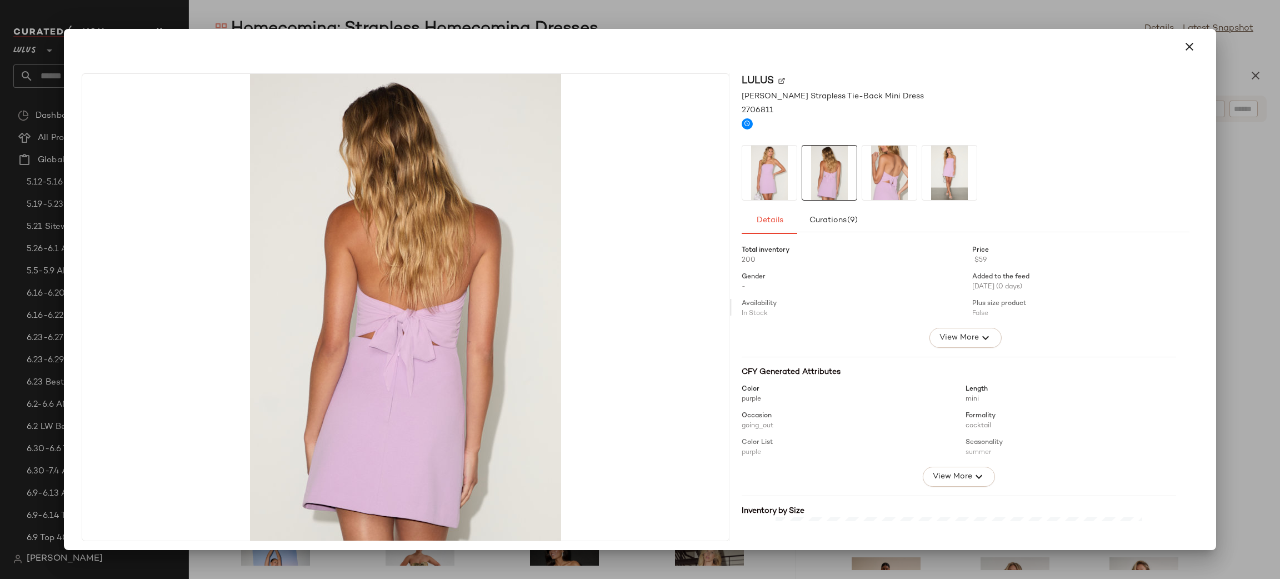
click at [879, 182] on img at bounding box center [889, 173] width 54 height 54
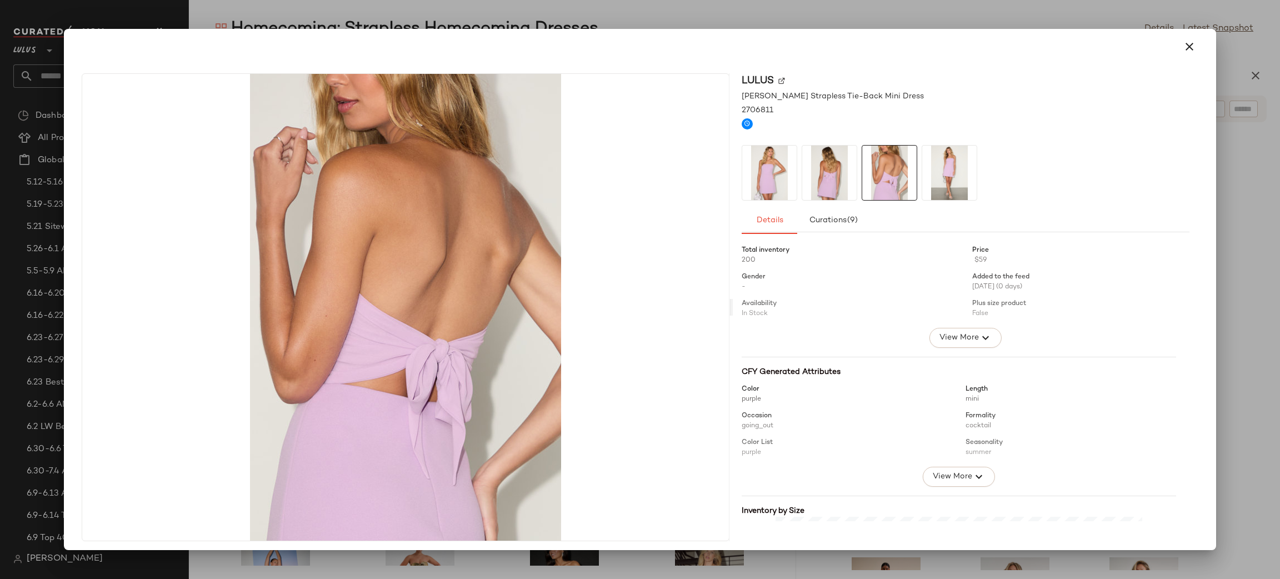
click at [922, 171] on img at bounding box center [949, 173] width 54 height 54
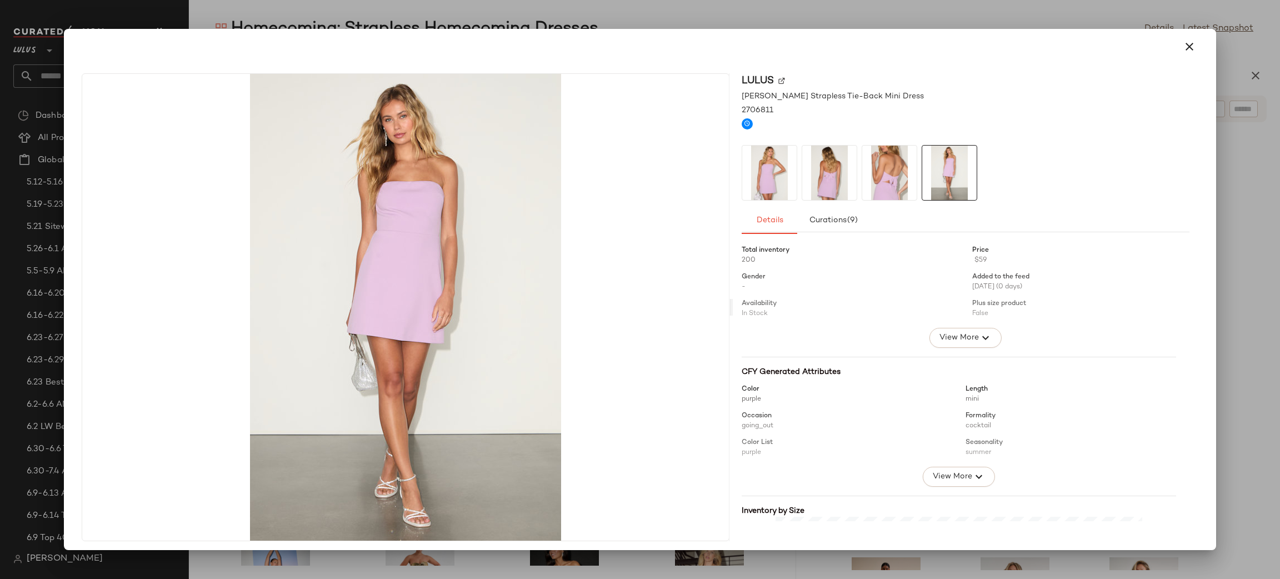
drag, startPoint x: 1181, startPoint y: 48, endPoint x: 1161, endPoint y: 59, distance: 23.1
click at [1183, 48] on icon "button" at bounding box center [1189, 46] width 13 height 13
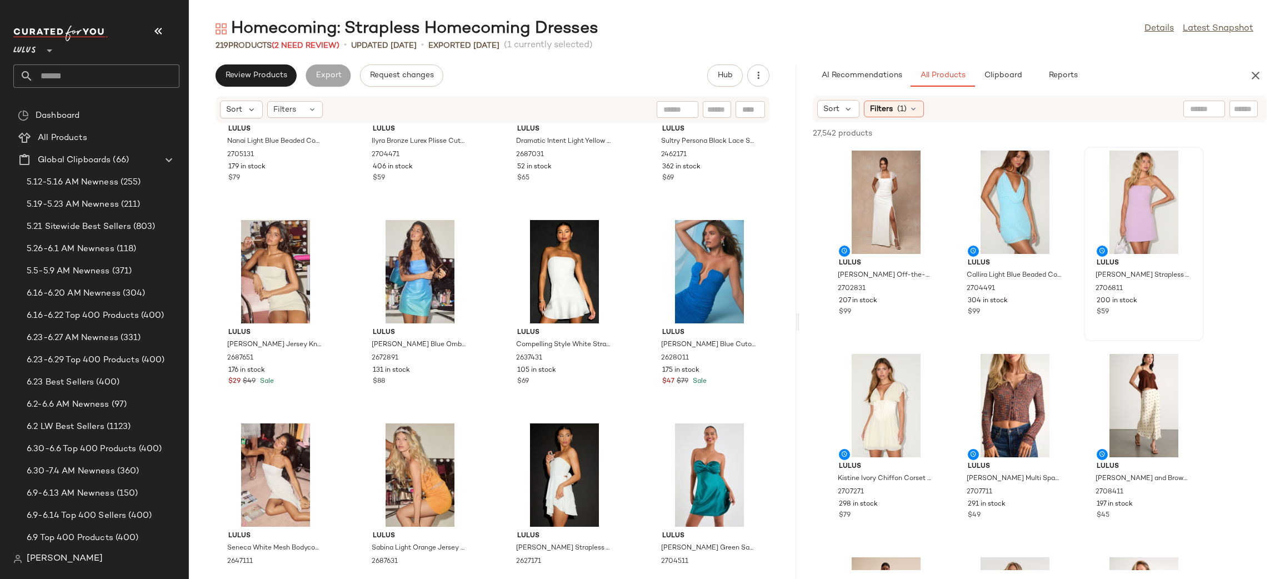
scroll to position [538, 0]
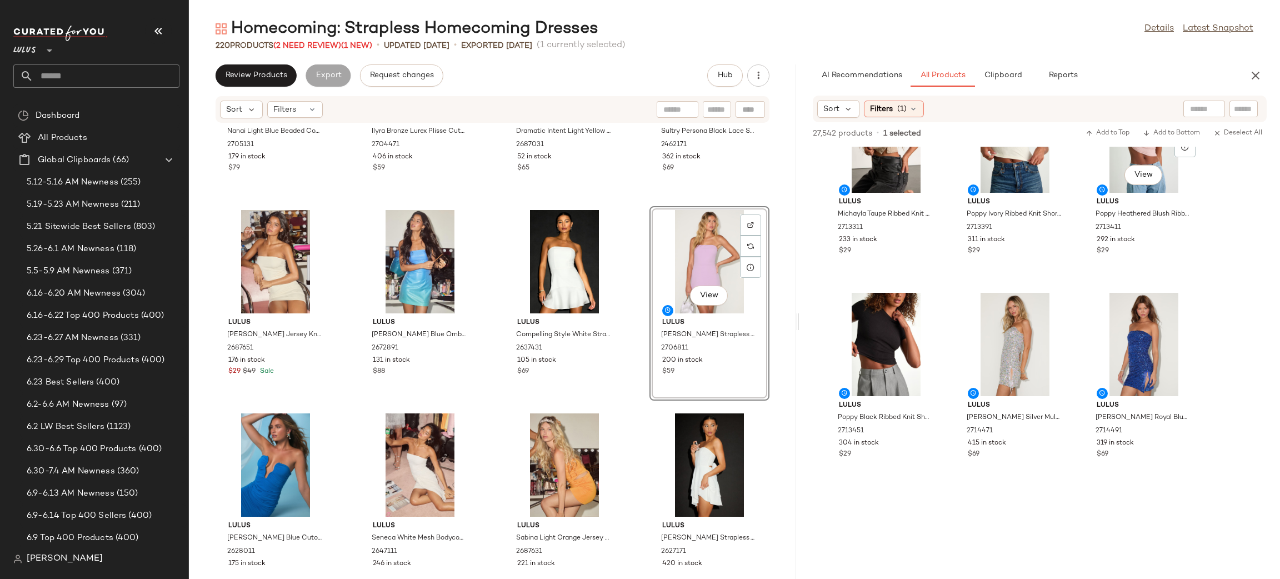
scroll to position [1289, 0]
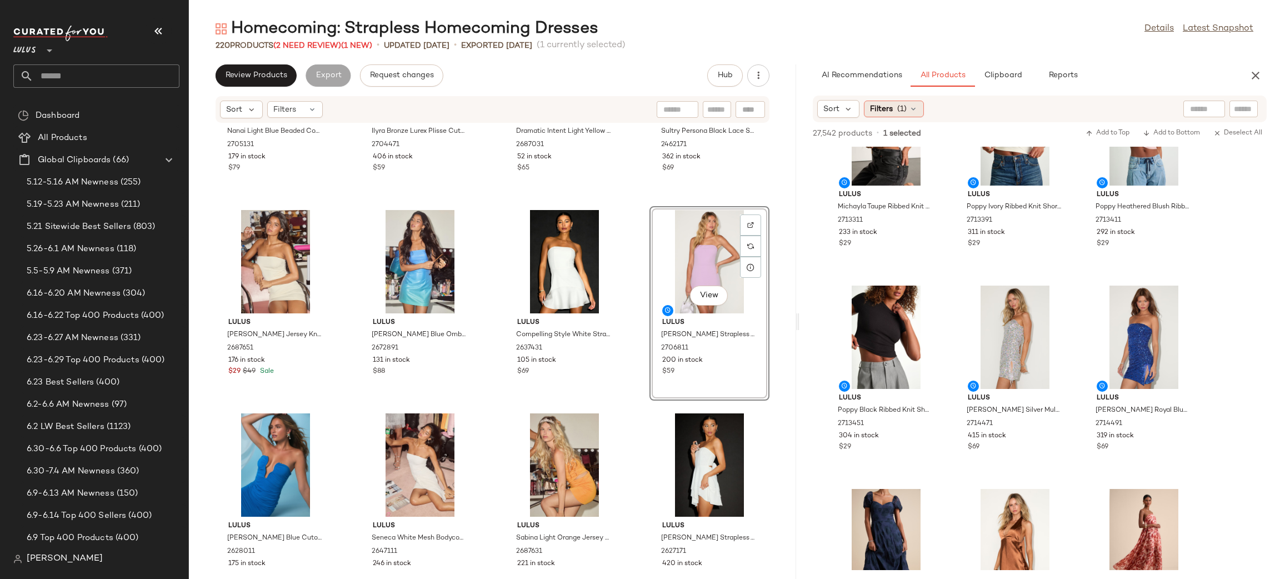
click at [885, 112] on span "Filters" at bounding box center [881, 109] width 23 height 12
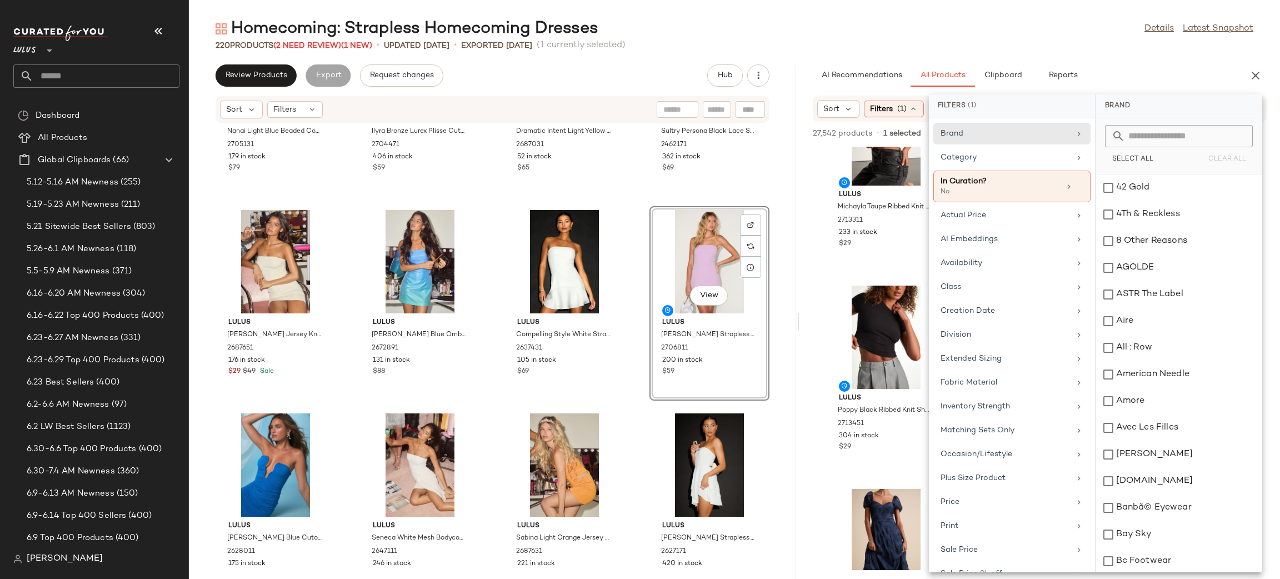
scroll to position [1659, 0]
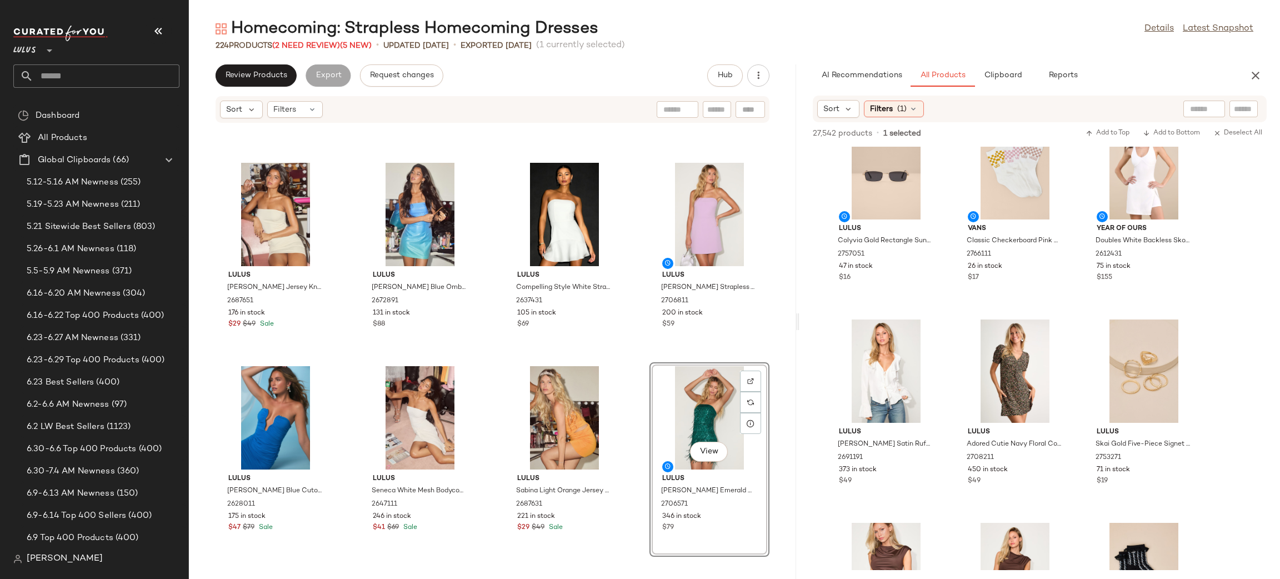
scroll to position [14662, 0]
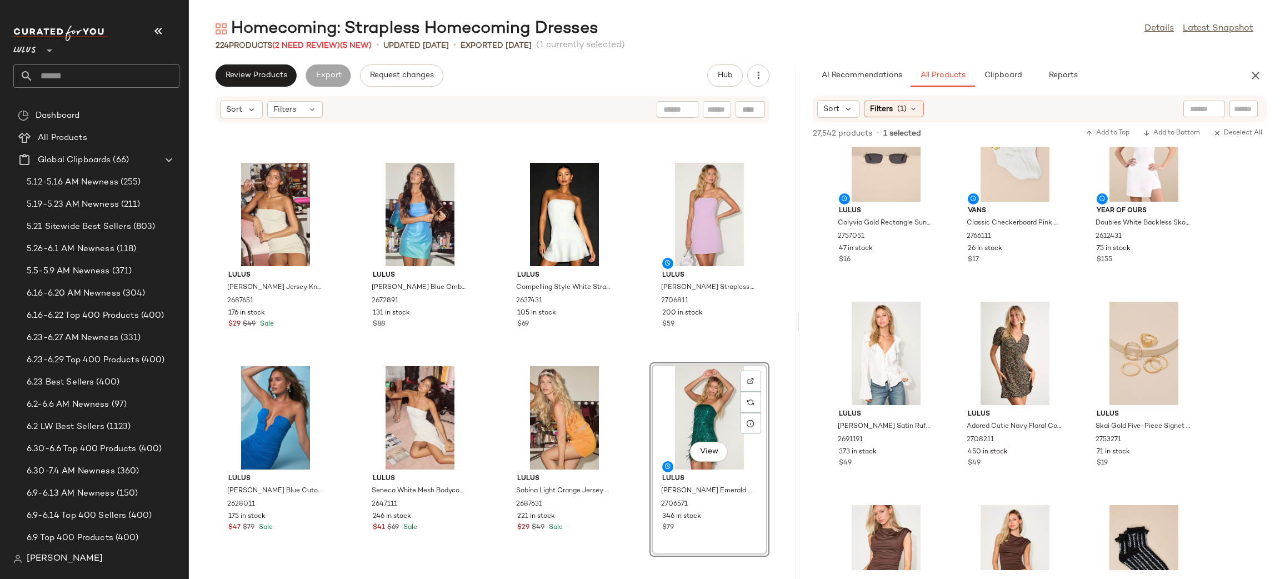
click at [1249, 74] on button "button" at bounding box center [1256, 75] width 22 height 22
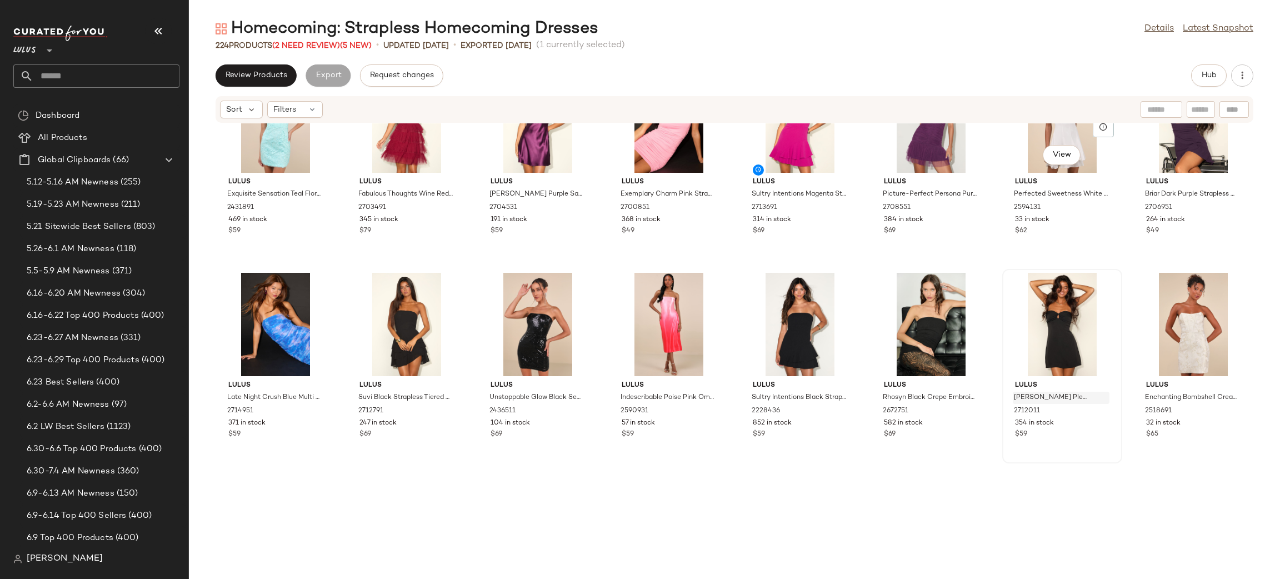
scroll to position [1130, 0]
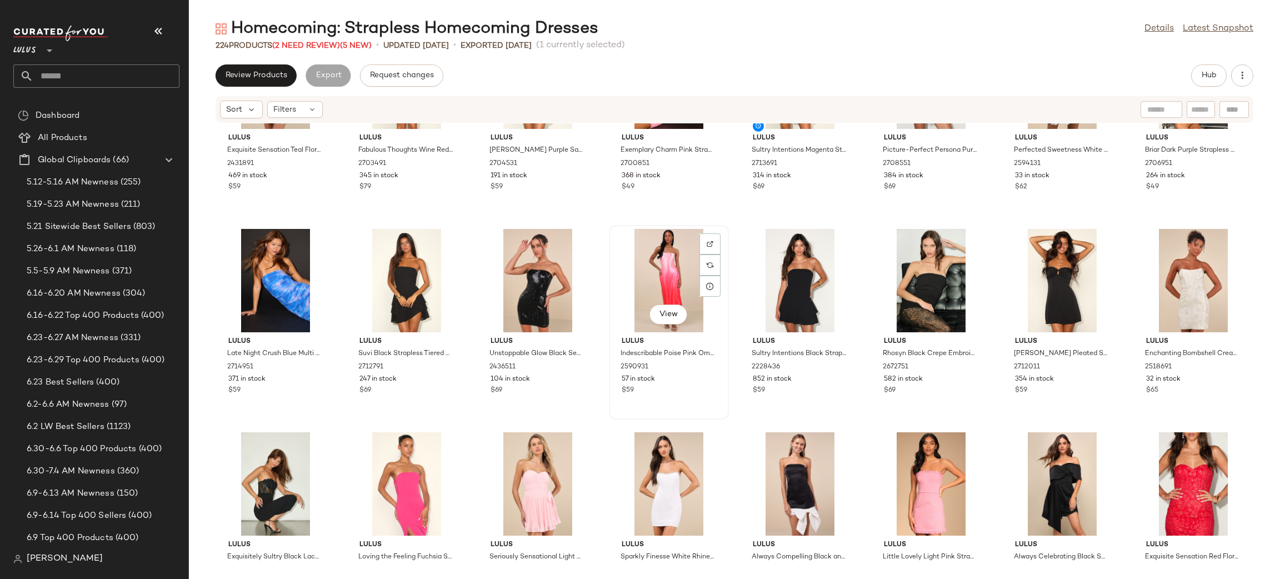
click at [681, 275] on div "View" at bounding box center [669, 280] width 112 height 103
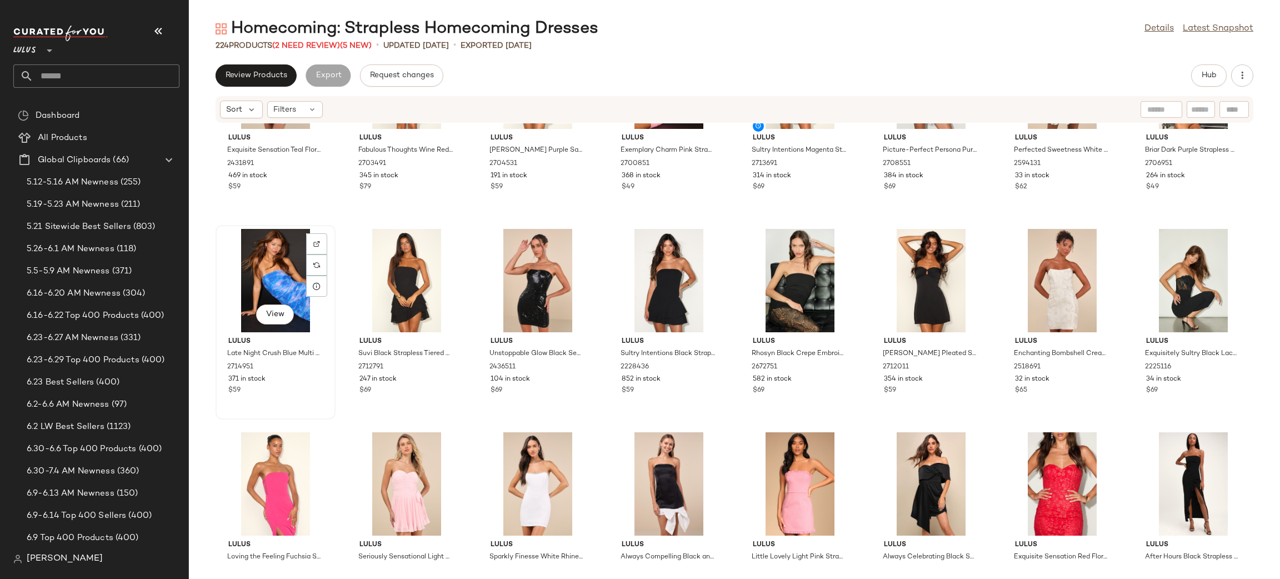
click at [286, 257] on div "View" at bounding box center [276, 280] width 112 height 103
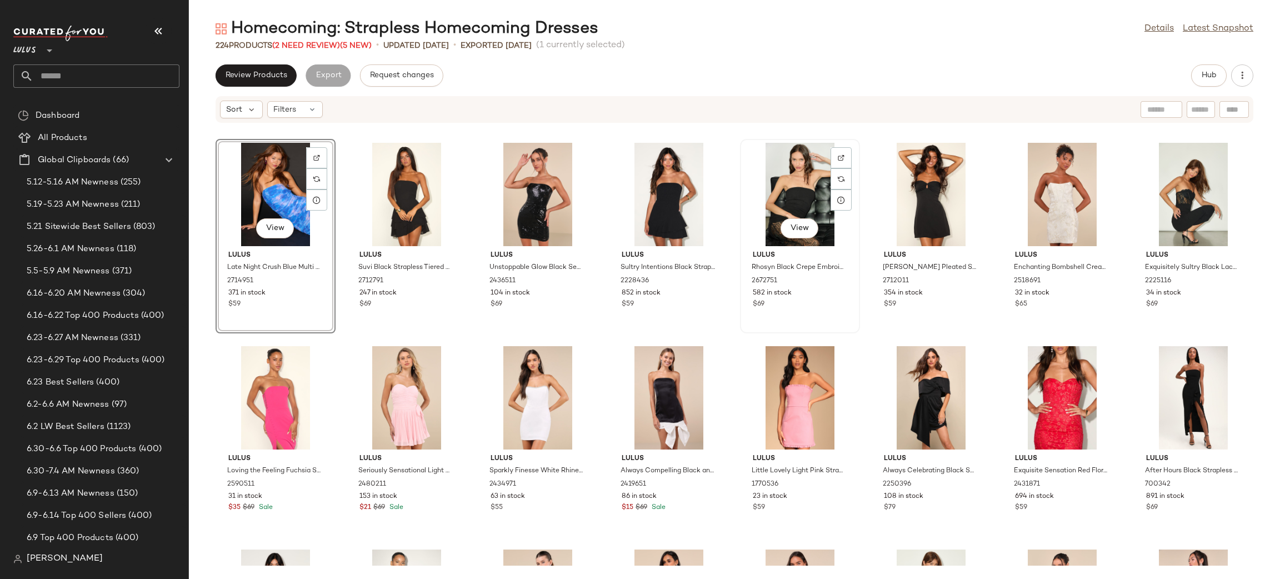
scroll to position [1227, 0]
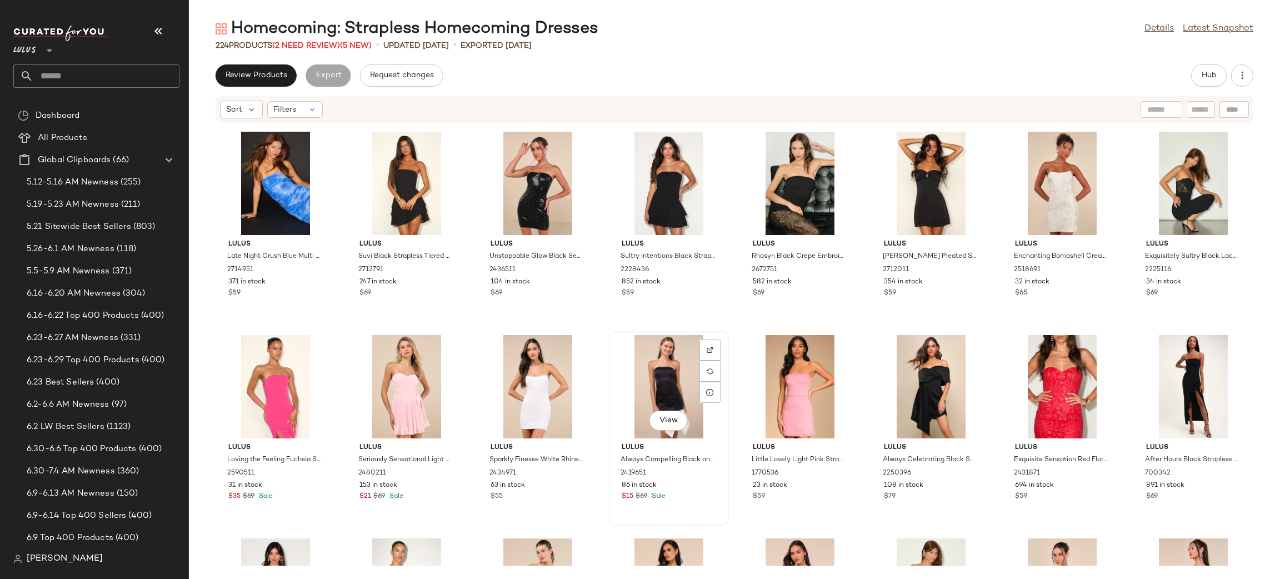
click at [667, 390] on div "View" at bounding box center [669, 386] width 112 height 103
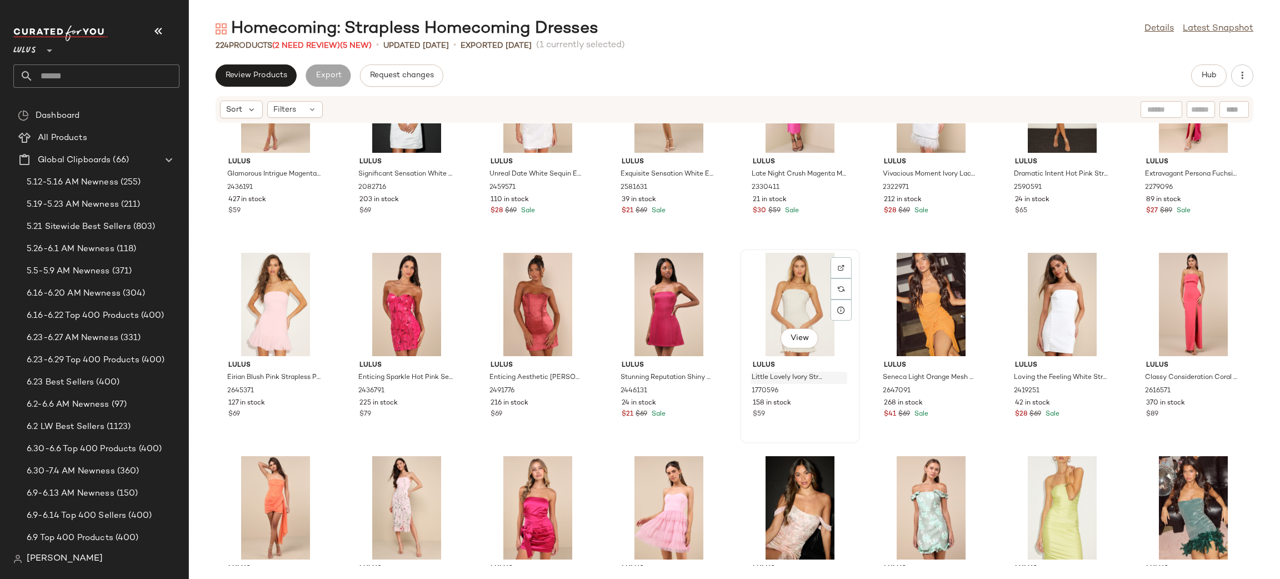
scroll to position [2130, 0]
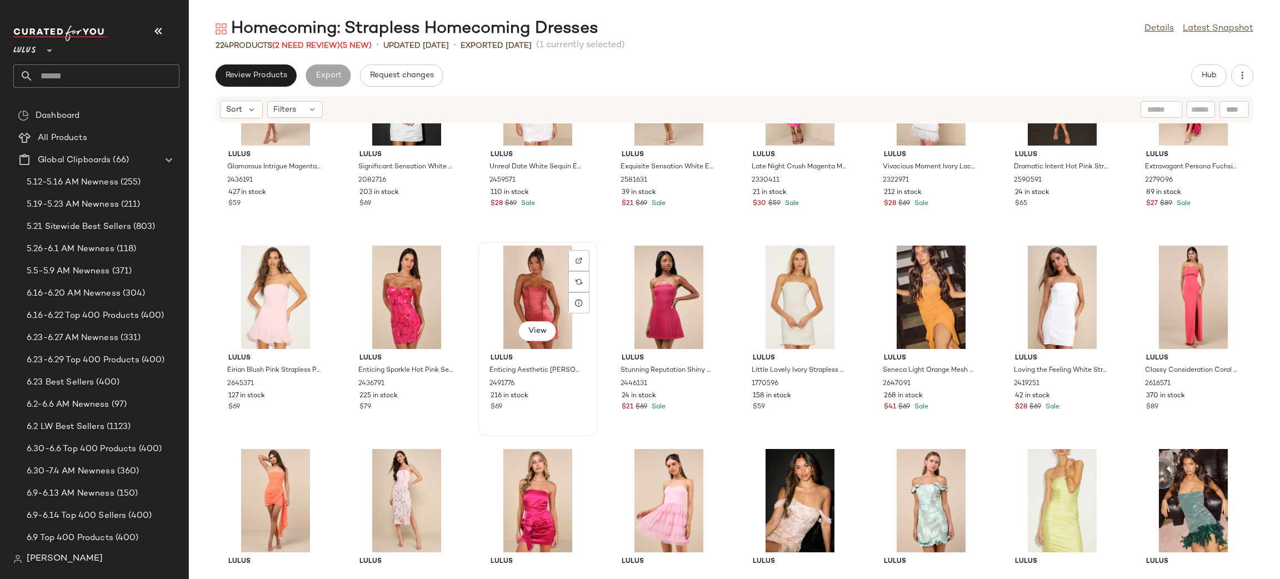
click at [553, 295] on div "View" at bounding box center [538, 297] width 112 height 103
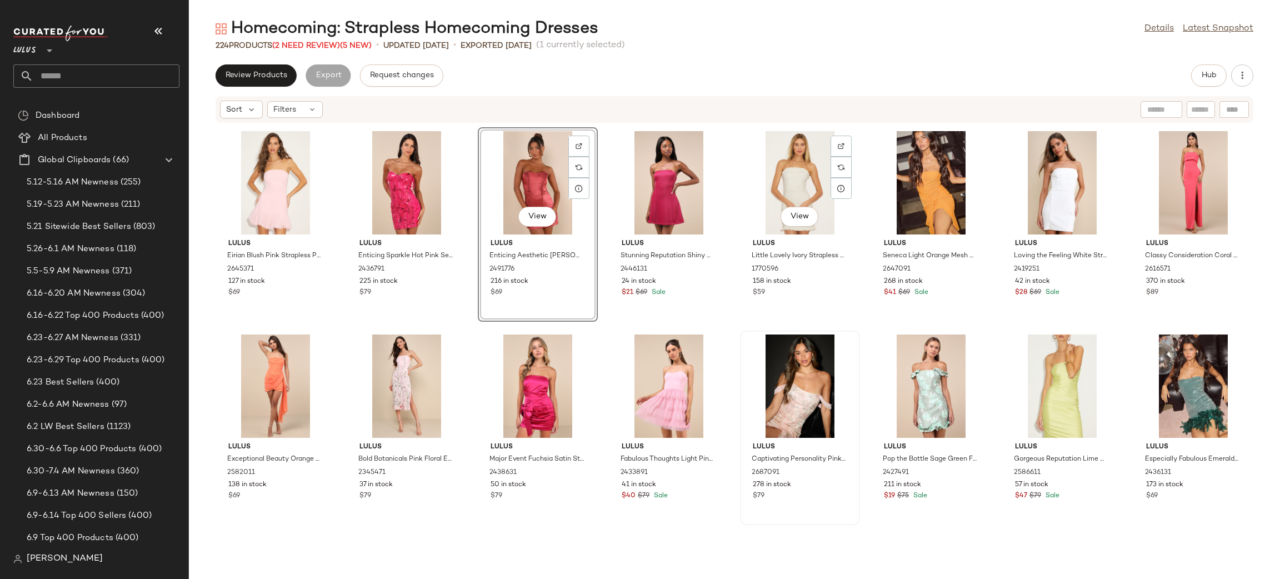
scroll to position [2280, 0]
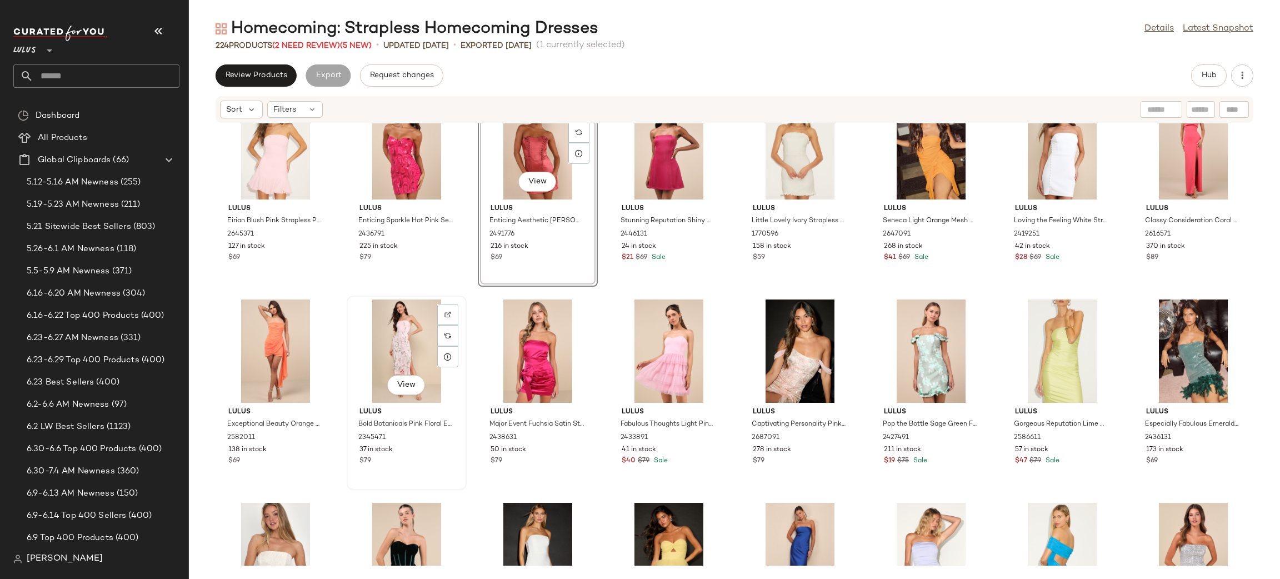
click at [405, 346] on div "View" at bounding box center [407, 351] width 112 height 103
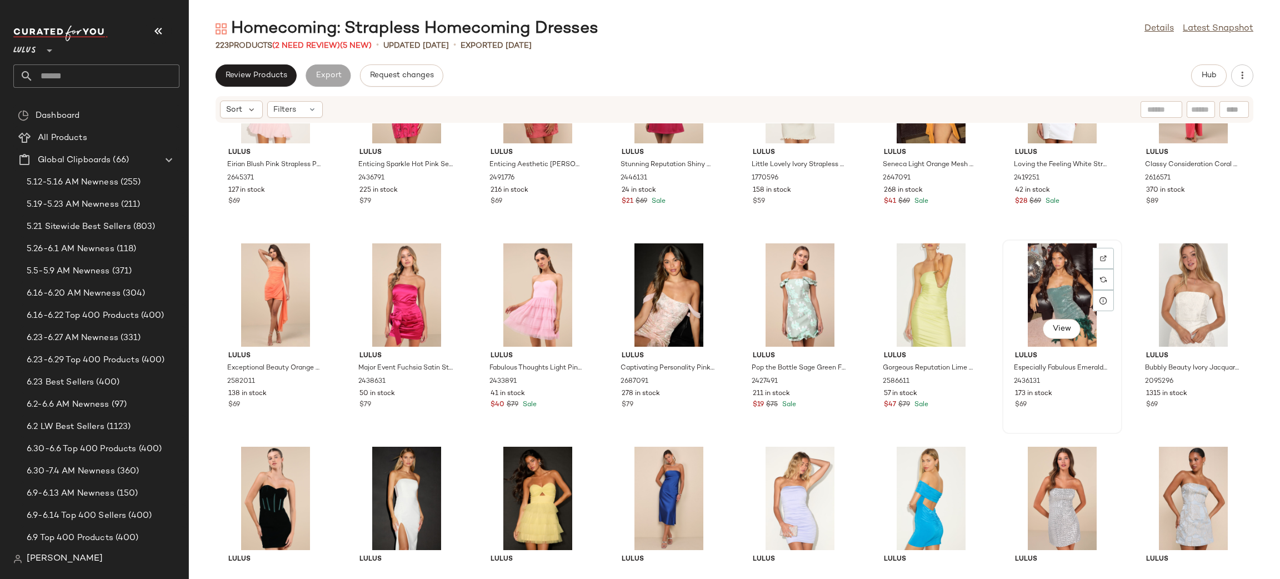
scroll to position [2347, 0]
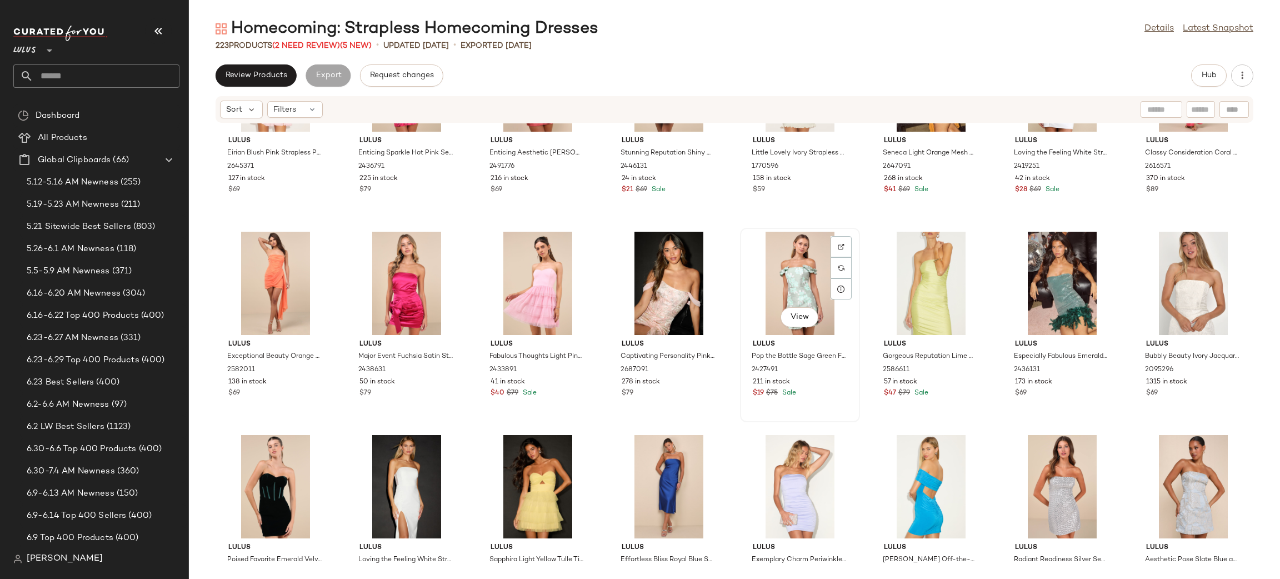
click at [810, 276] on div "View" at bounding box center [800, 283] width 112 height 103
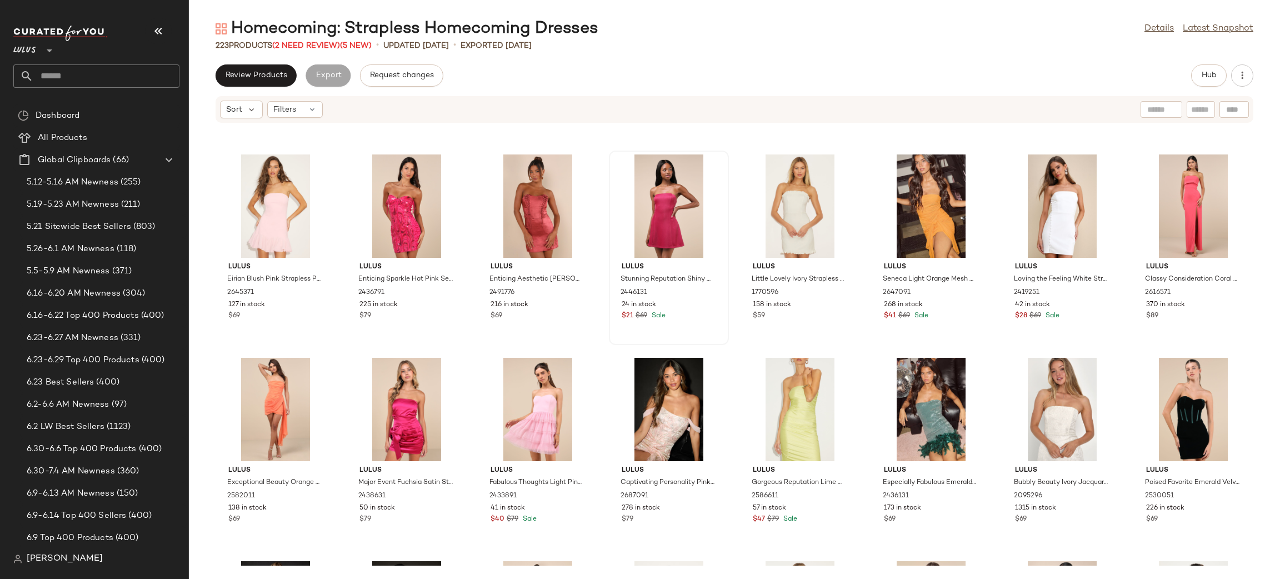
scroll to position [2210, 0]
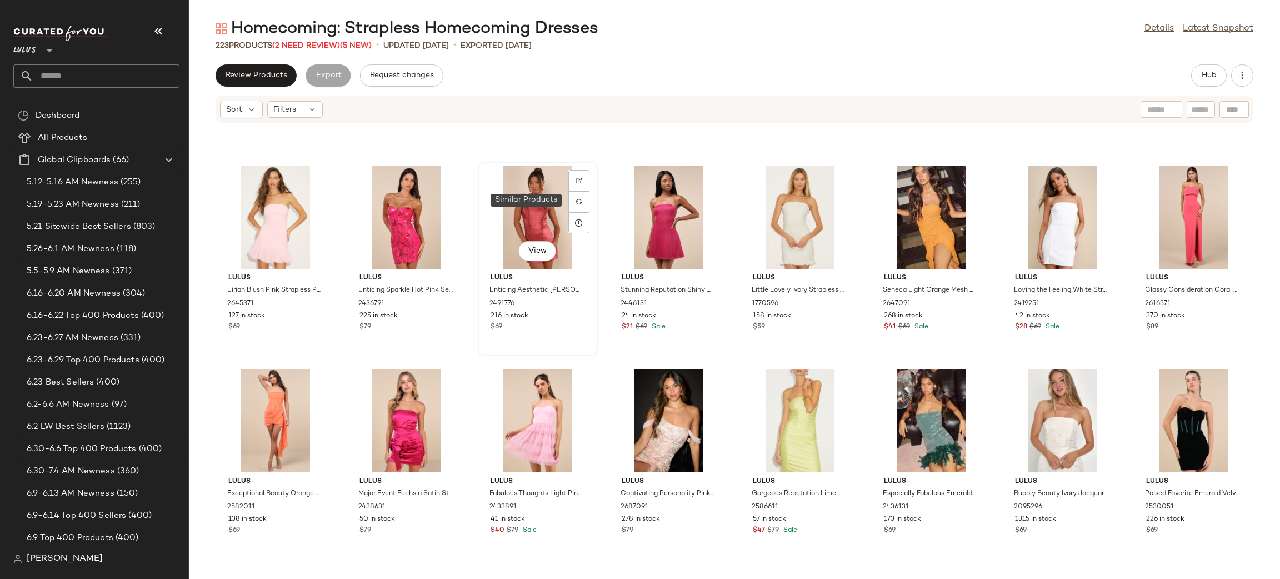
click at [561, 207] on div "View" at bounding box center [538, 217] width 112 height 103
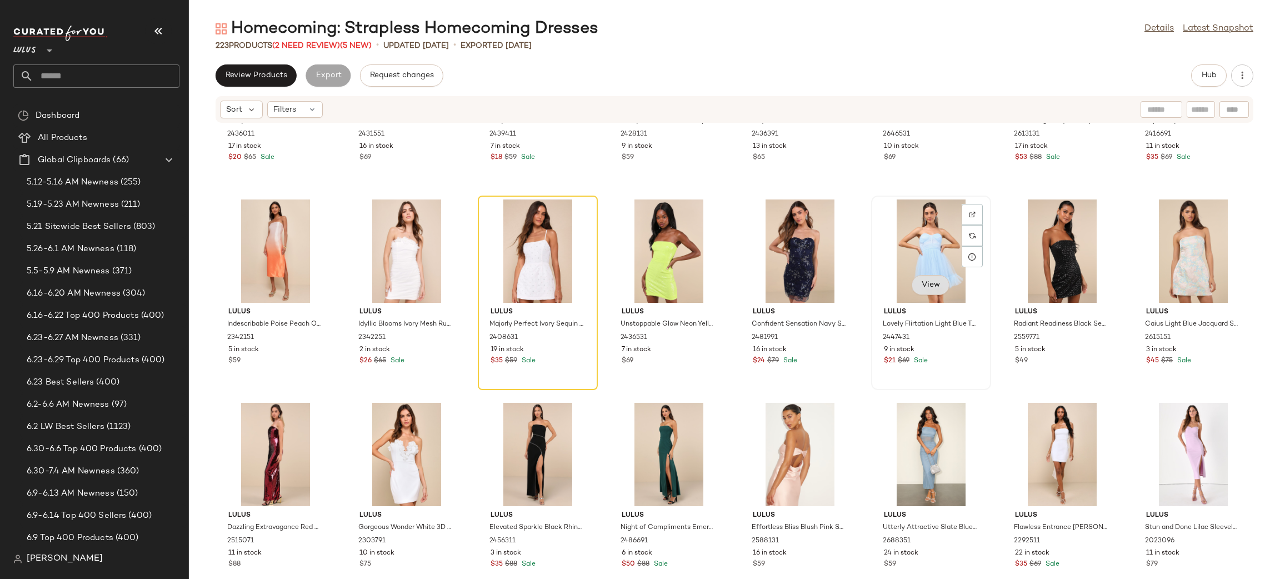
scroll to position [5033, 0]
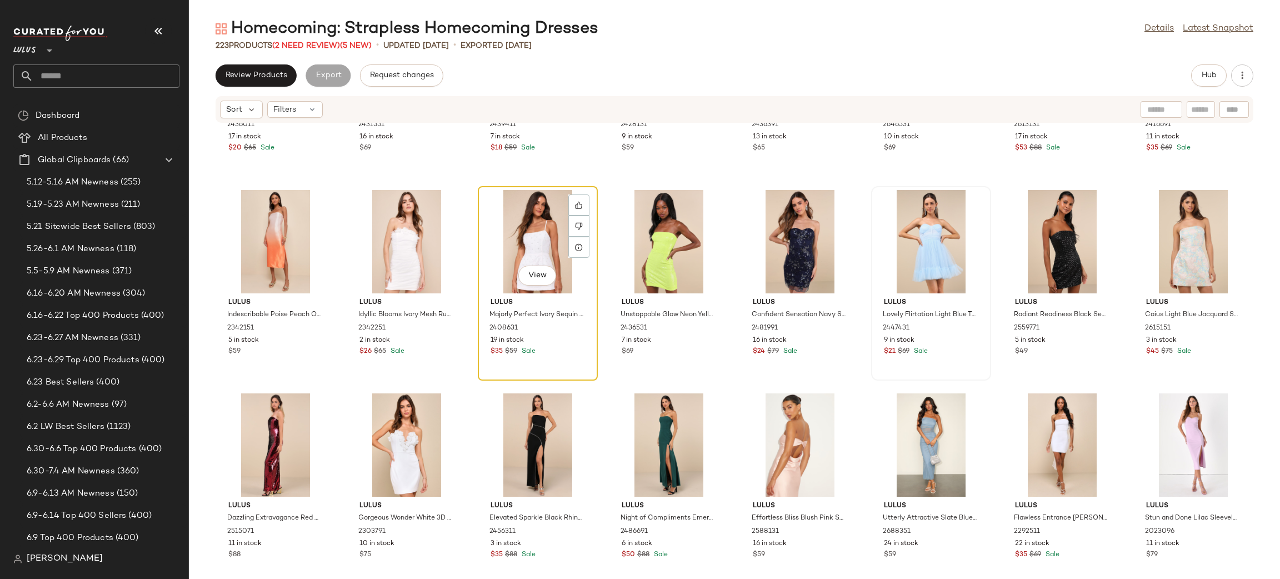
click at [522, 227] on div "View" at bounding box center [538, 241] width 112 height 103
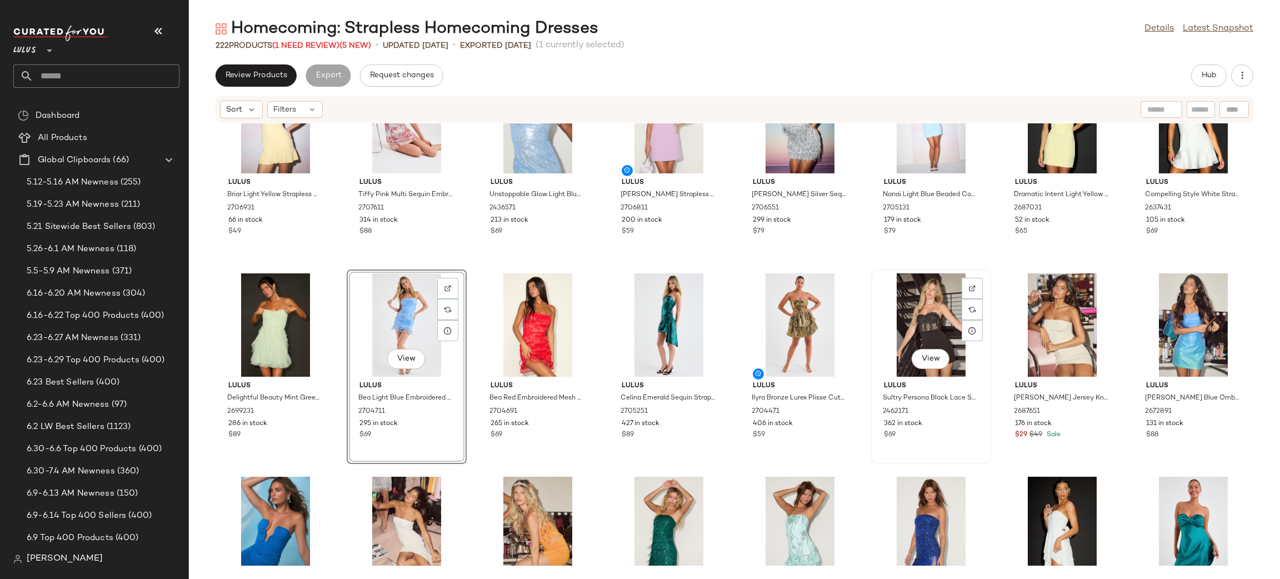
scroll to position [68, 0]
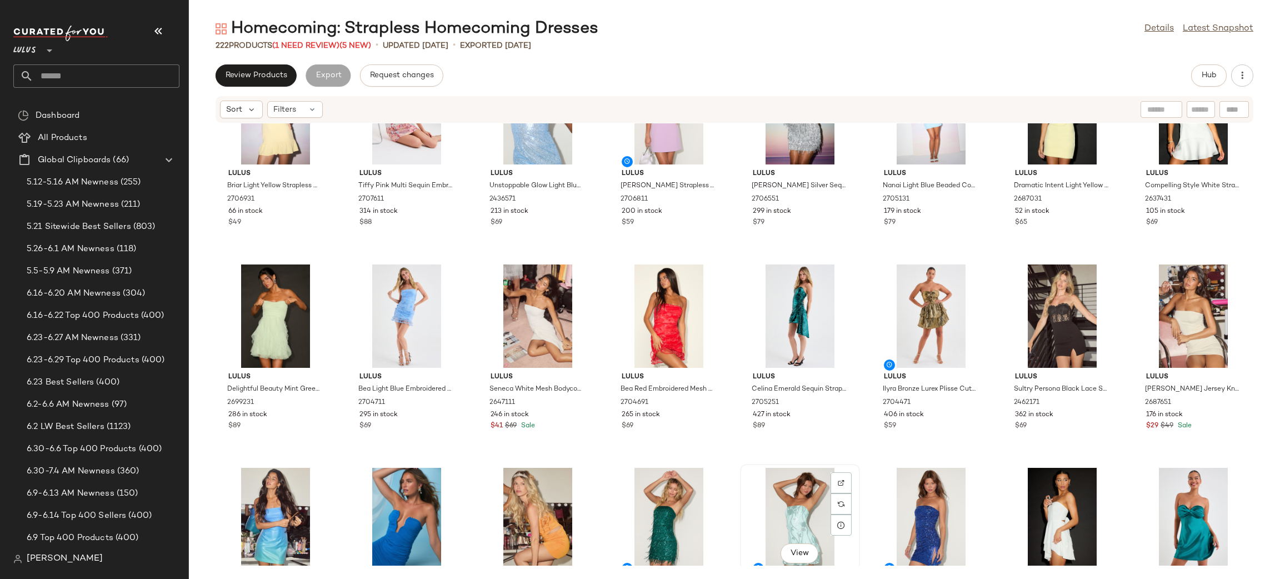
scroll to position [69, 0]
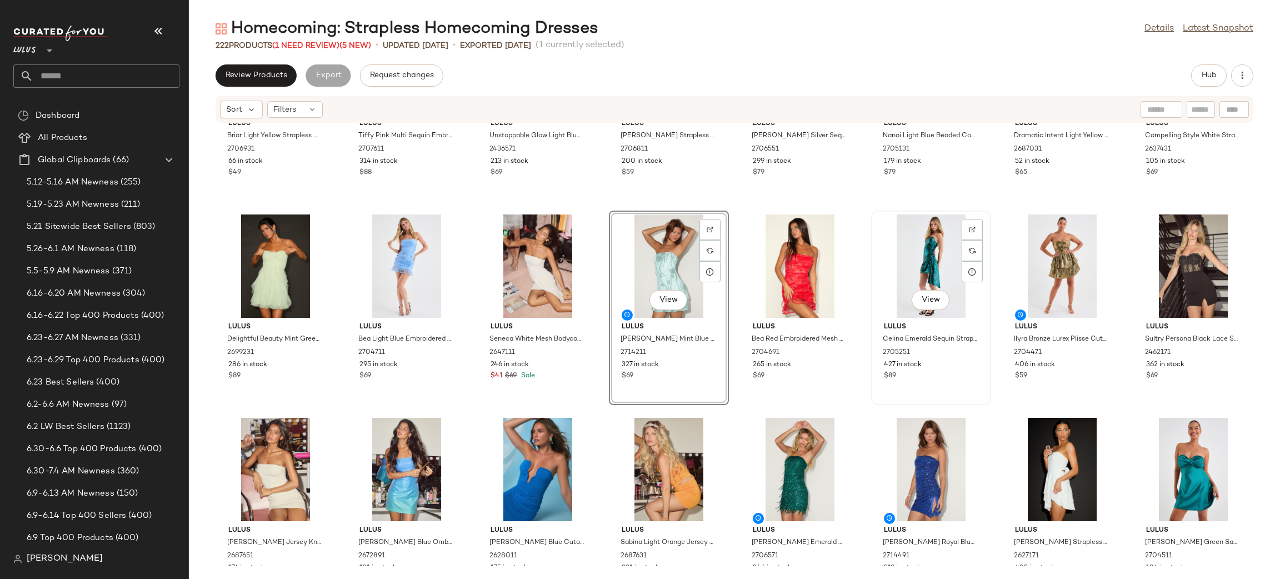
scroll to position [157, 0]
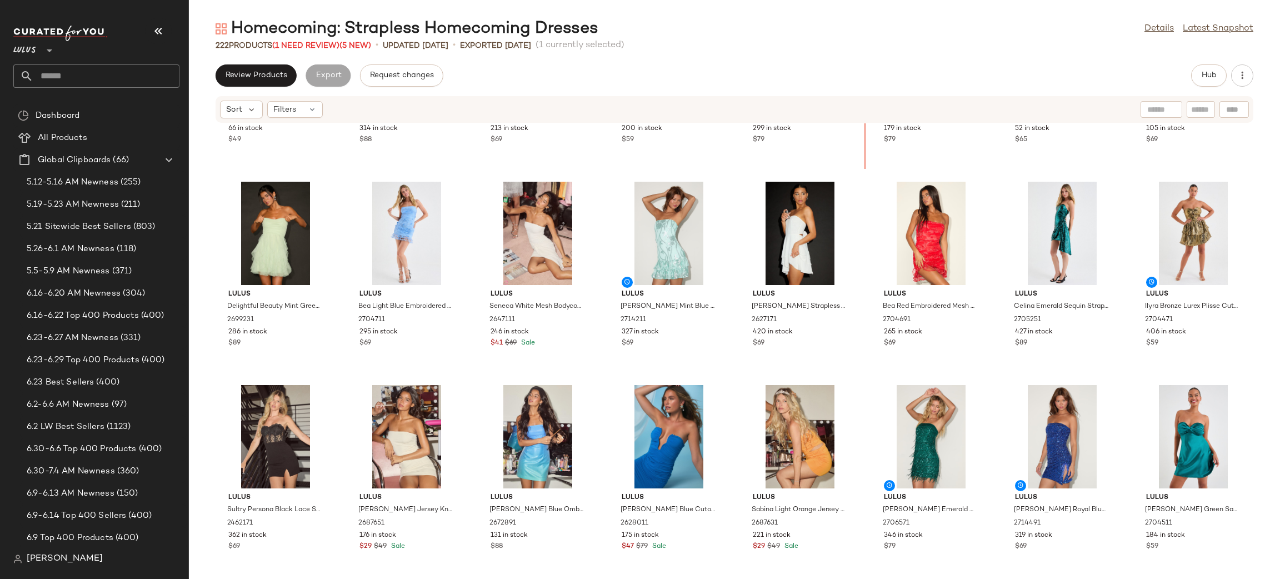
scroll to position [103, 0]
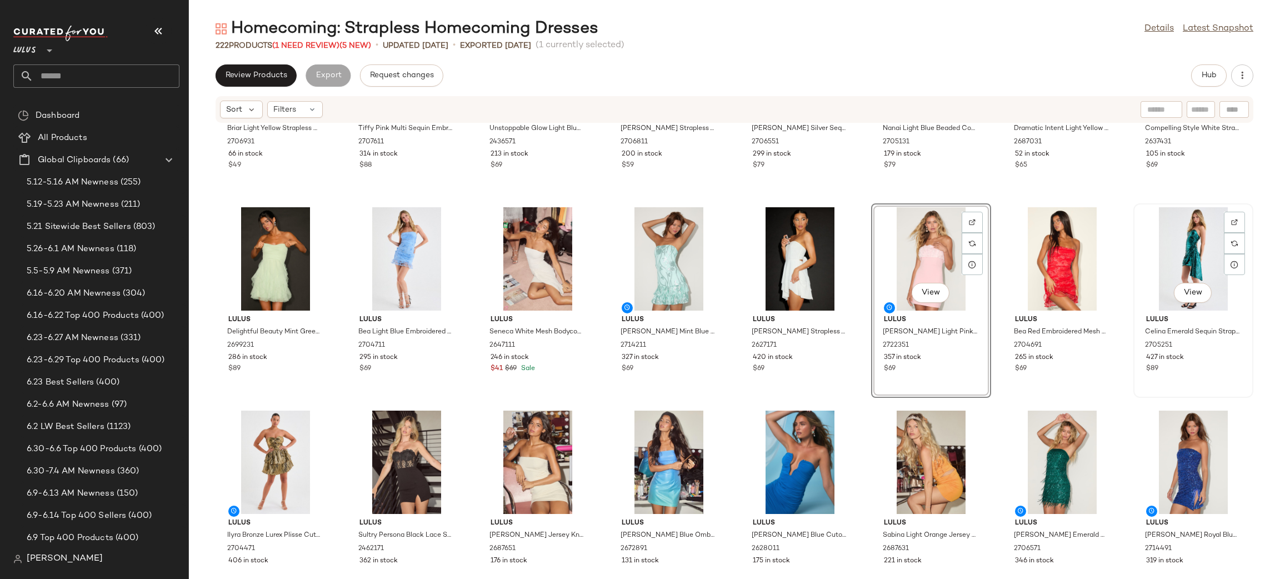
scroll to position [128, 0]
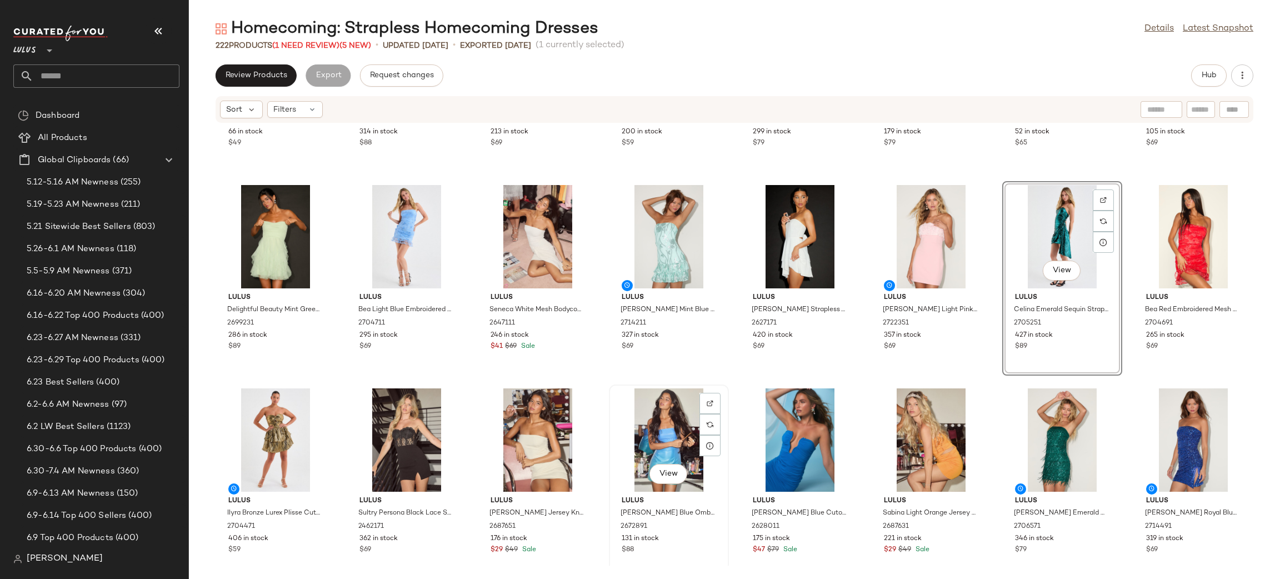
scroll to position [155, 0]
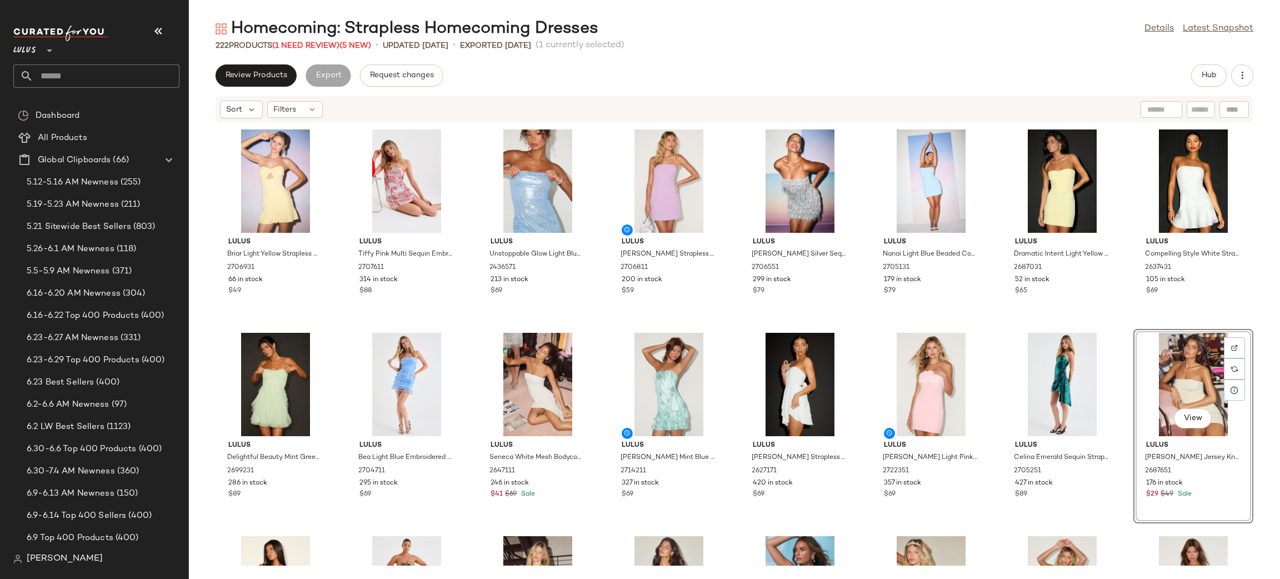
click at [1134, 329] on div "View Lulus [PERSON_NAME] Jersey Knit Cutout Mini Dress 2687651 176 in stock $29…" at bounding box center [1194, 426] width 120 height 194
click at [1119, 331] on div "Lulus Briar Light Yellow Strapless Cutout Mini Dress 2706931 66 in stock $49 Lu…" at bounding box center [734, 344] width 1091 height 442
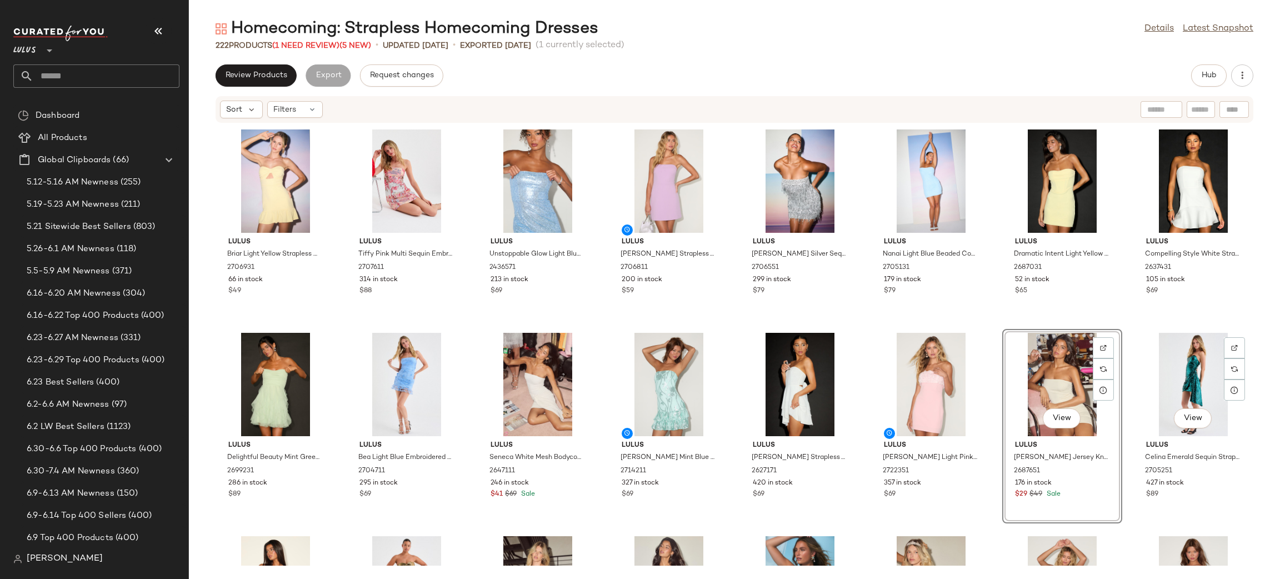
click at [1157, 322] on div "Lulus Briar Light Yellow Strapless Cutout Mini Dress 2706931 66 in stock $49 Lu…" at bounding box center [734, 344] width 1091 height 442
